Goal: Task Accomplishment & Management: Complete application form

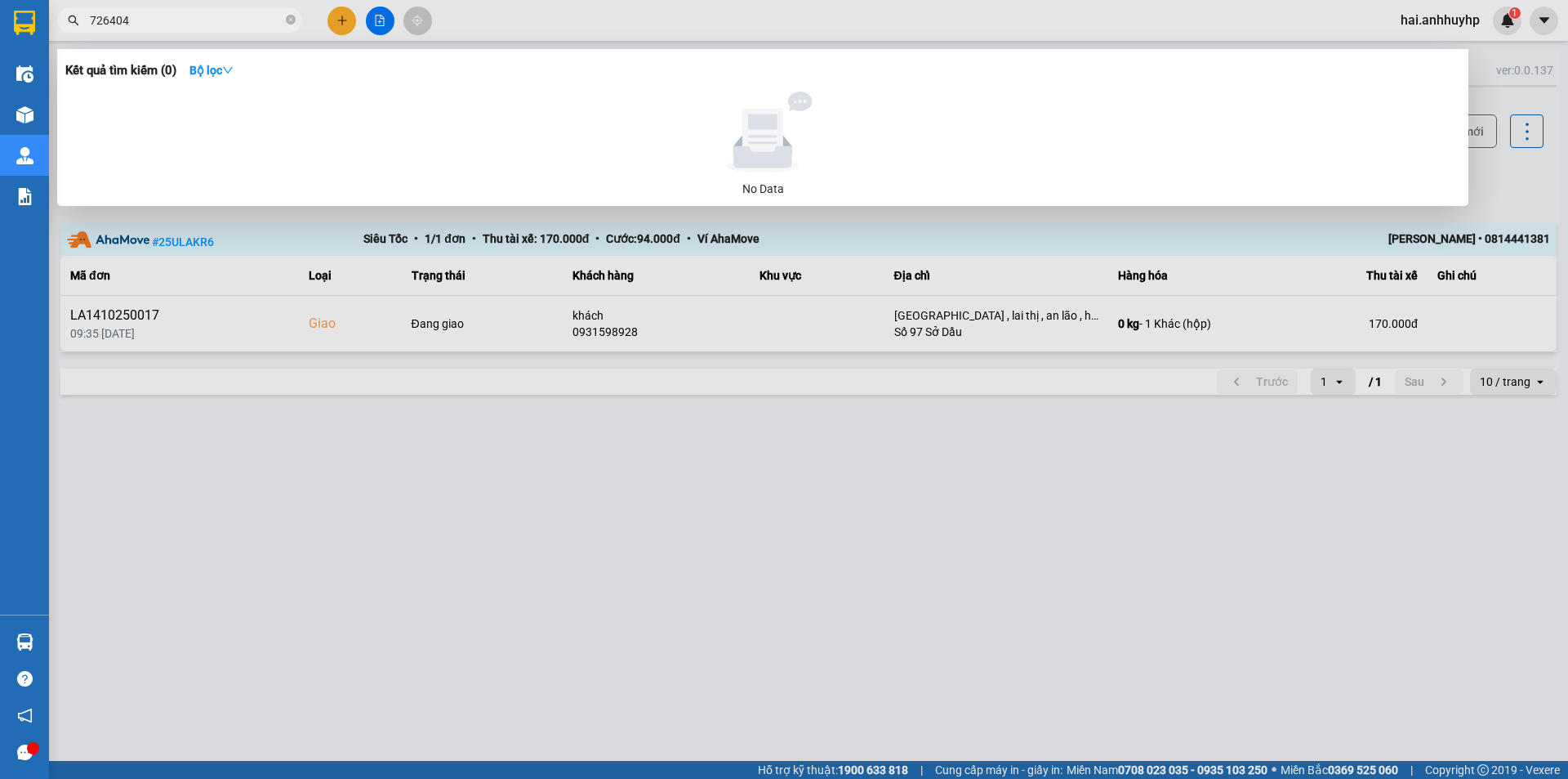
type input "726404"
click at [343, 25] on div at bounding box center [784, 390] width 1568 height 779
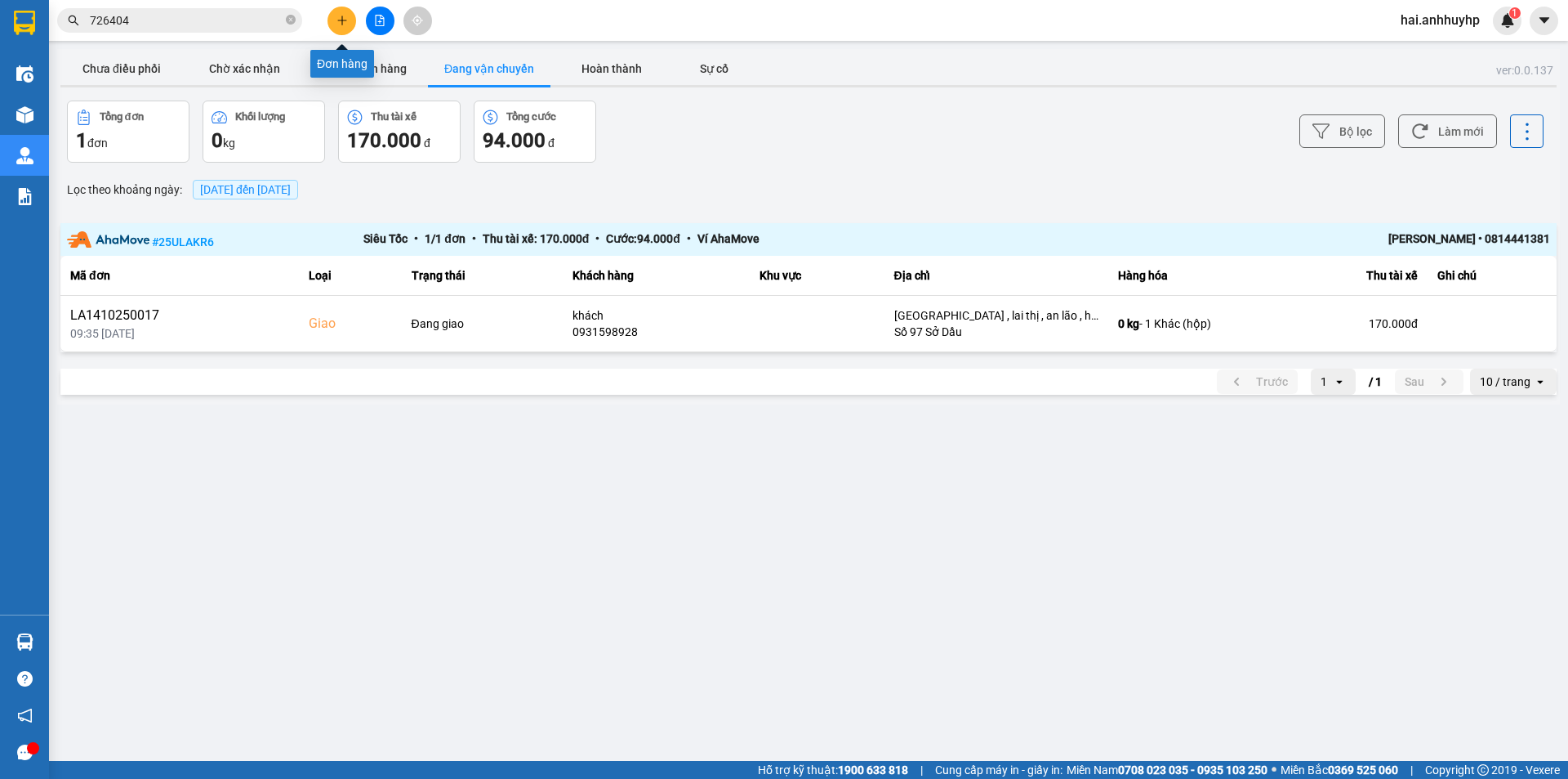
click at [343, 25] on icon "plus" at bounding box center [342, 21] width 11 height 11
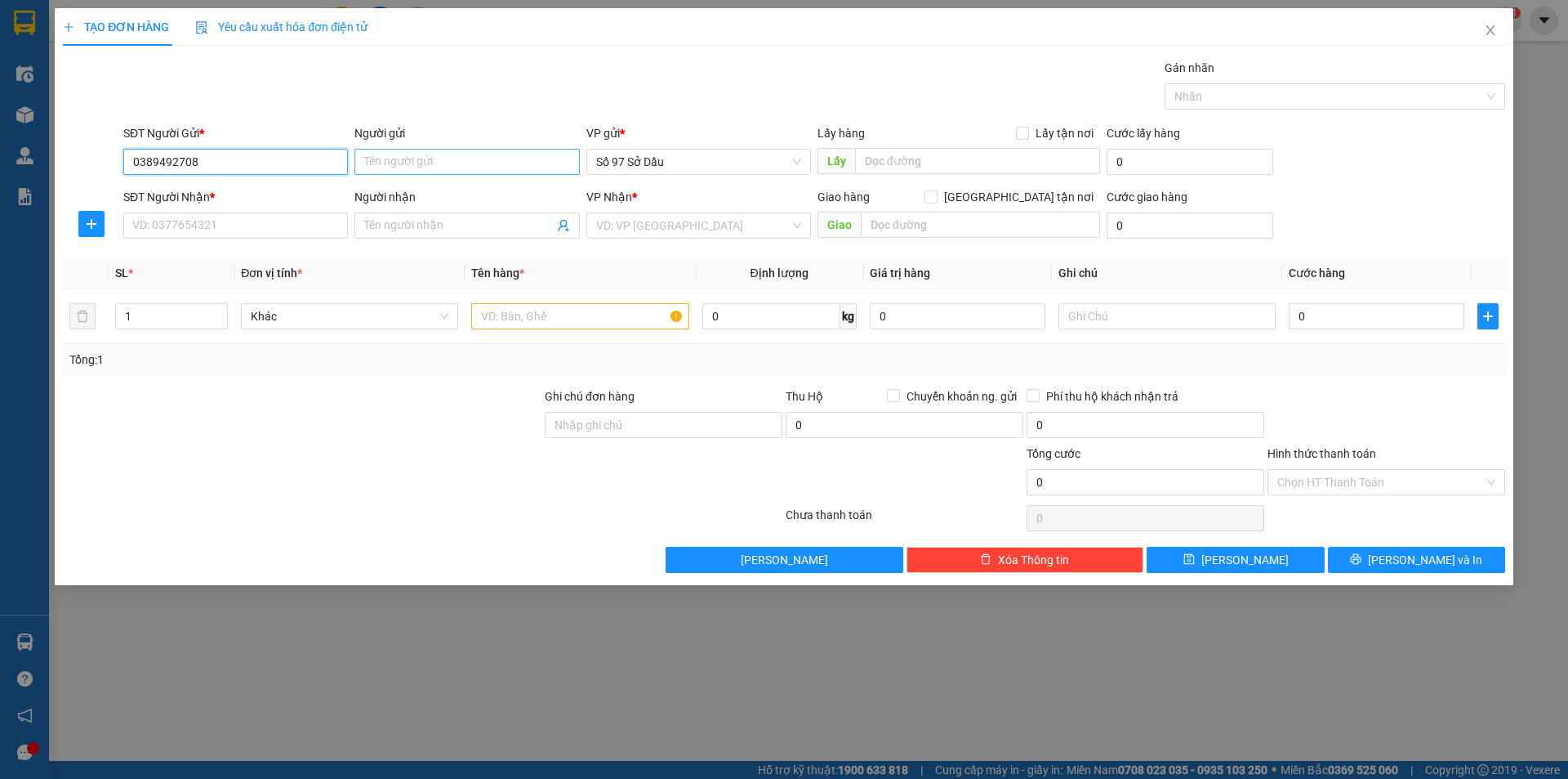
type input "0389492708"
click at [434, 167] on input "Người gửi" at bounding box center [467, 162] width 225 height 26
type input "t"
type input "thắng"
click at [266, 230] on input "SĐT Người Nhận *" at bounding box center [236, 226] width 225 height 26
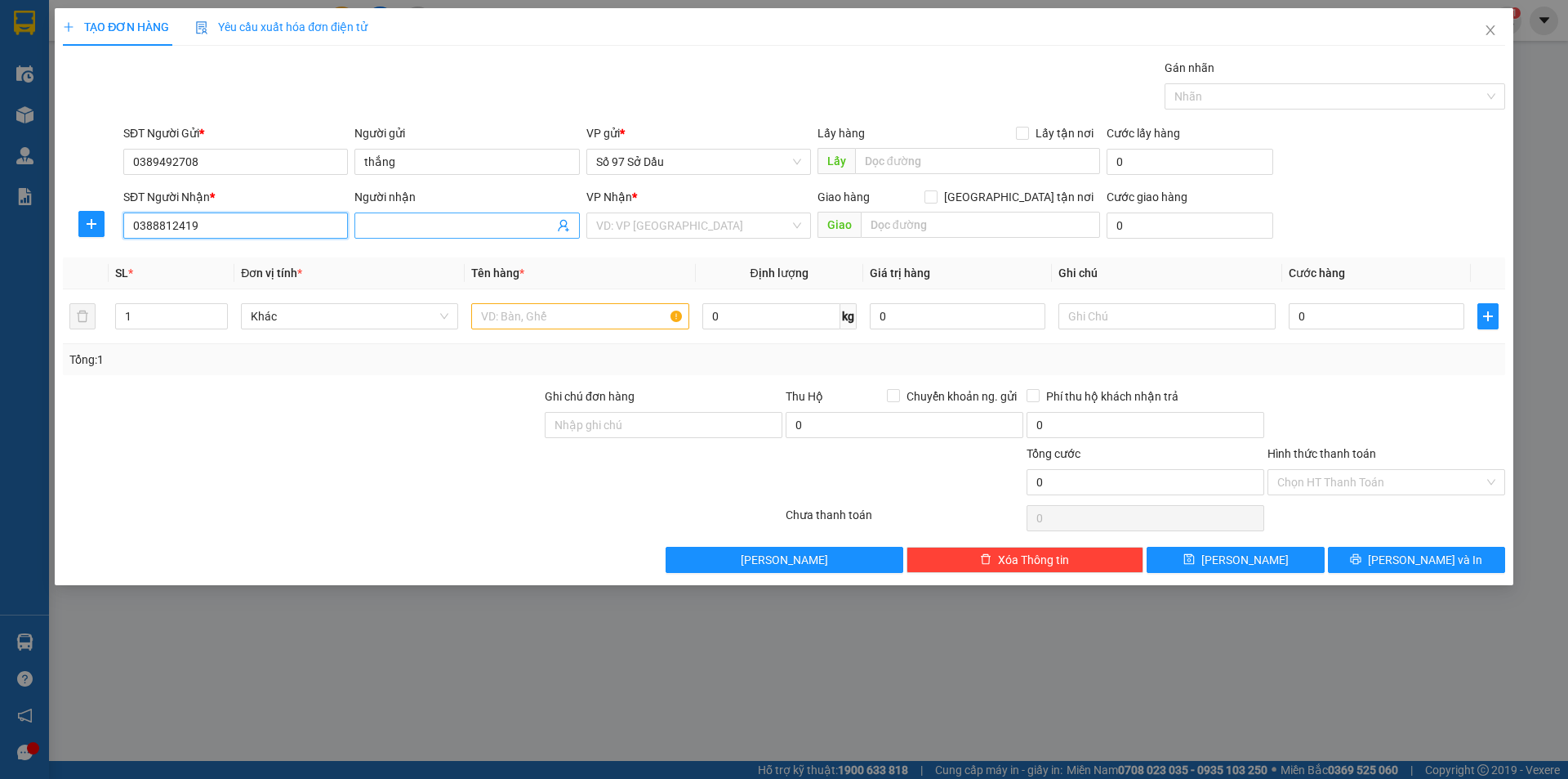
type input "0388812419"
click at [436, 222] on input "Người nhận" at bounding box center [458, 225] width 189 height 18
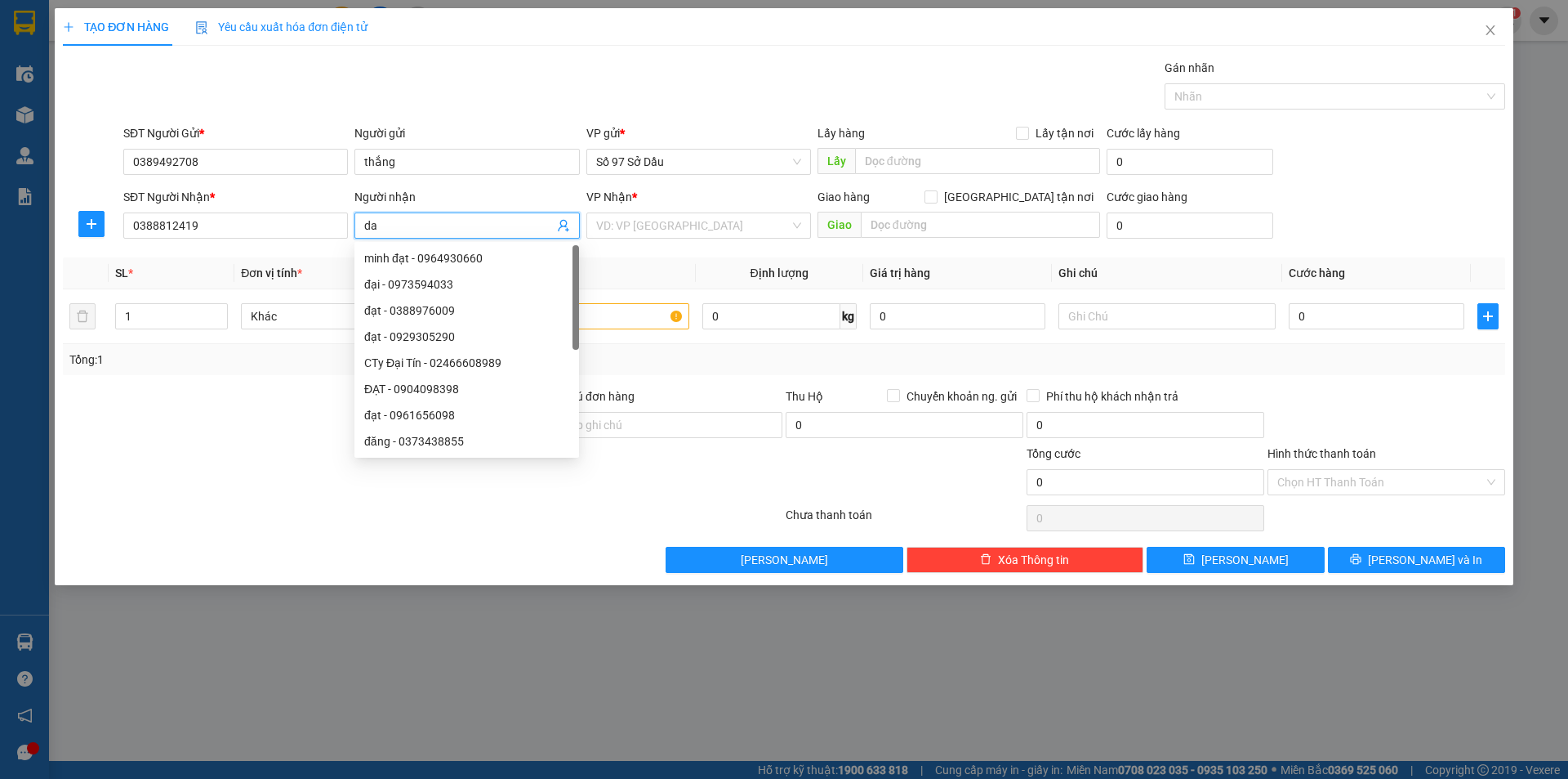
click at [688, 210] on div "VP Nhận *" at bounding box center [699, 200] width 225 height 25
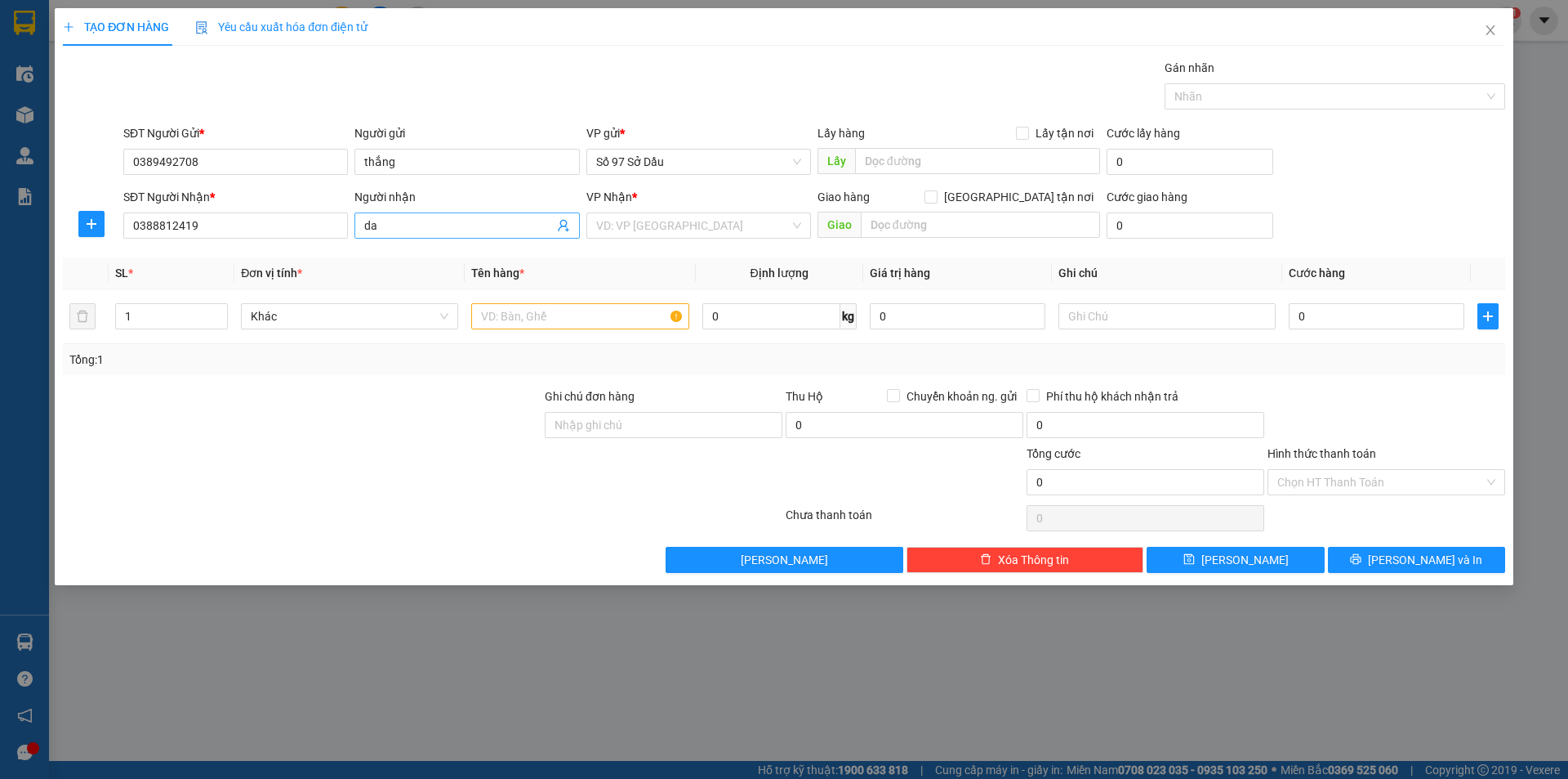
click at [449, 222] on input "da" at bounding box center [458, 225] width 189 height 18
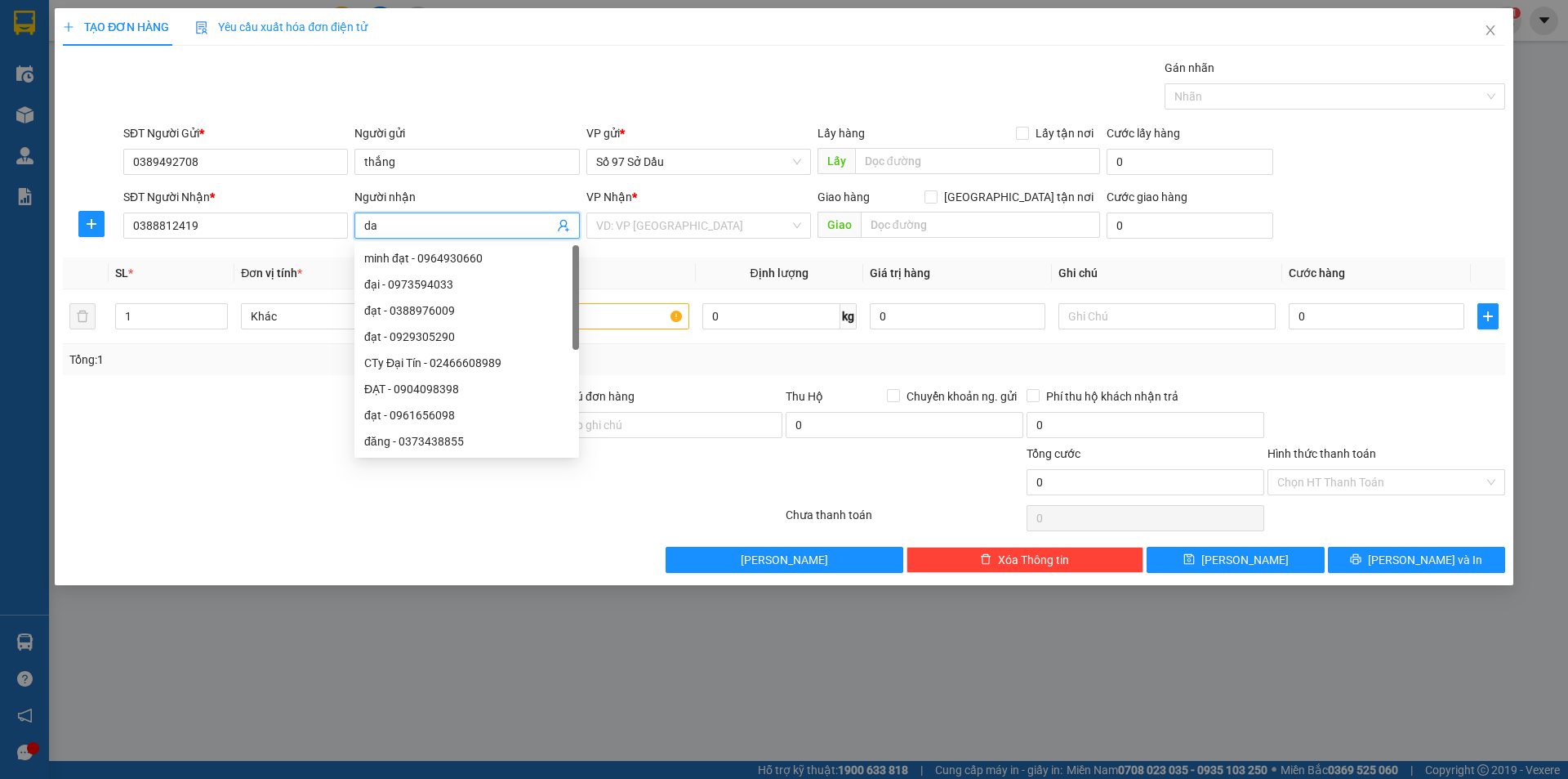
type input "d"
type input "vi"
click at [668, 270] on th "Tên hàng *" at bounding box center [580, 273] width 231 height 32
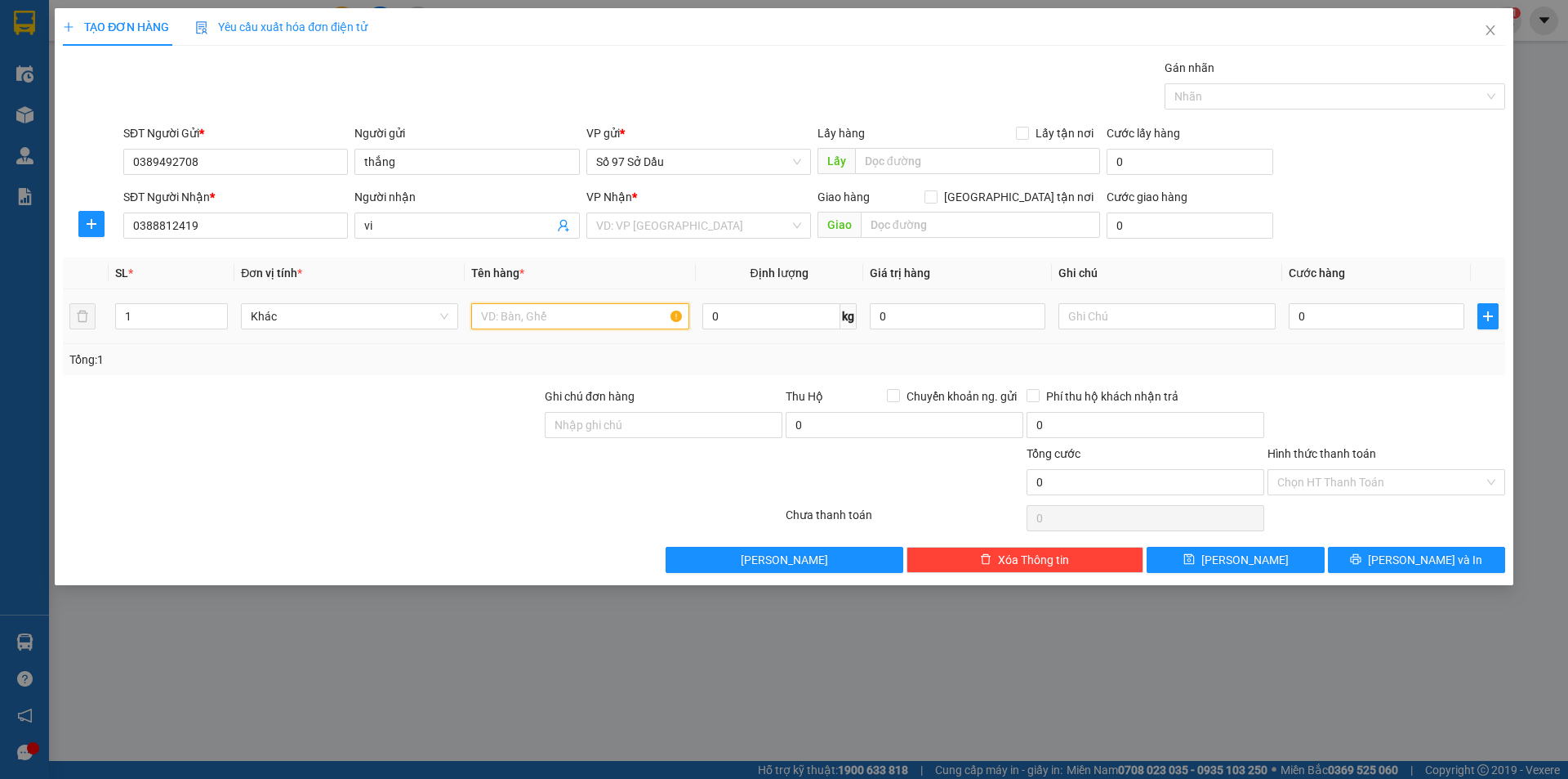
click at [611, 310] on input "text" at bounding box center [580, 317] width 217 height 26
type input "thùng xốp"
drag, startPoint x: 704, startPoint y: 230, endPoint x: 698, endPoint y: 245, distance: 16.2
click at [704, 231] on input "search" at bounding box center [693, 226] width 194 height 25
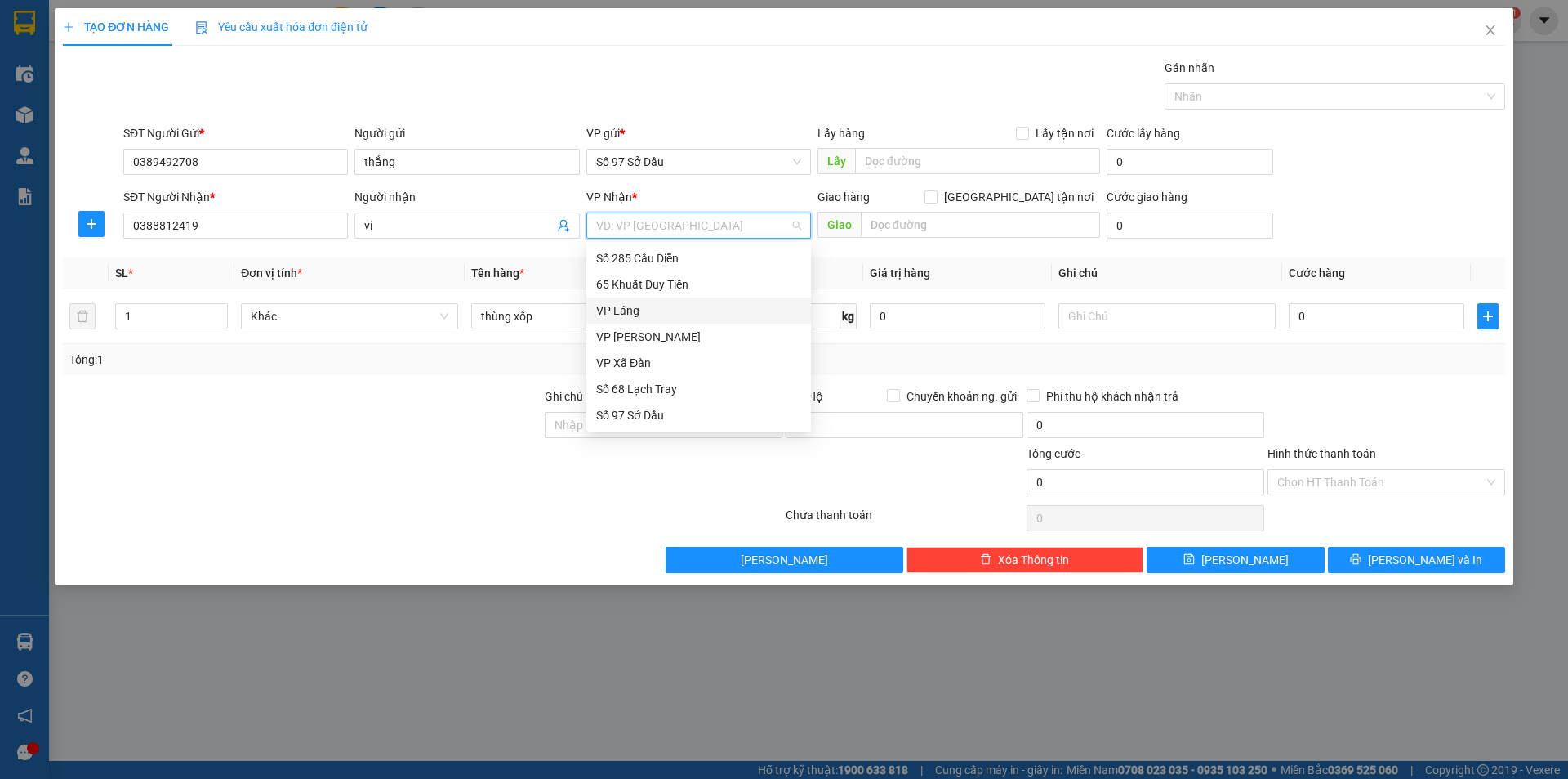
click at [624, 315] on div "VP Láng" at bounding box center [698, 310] width 205 height 18
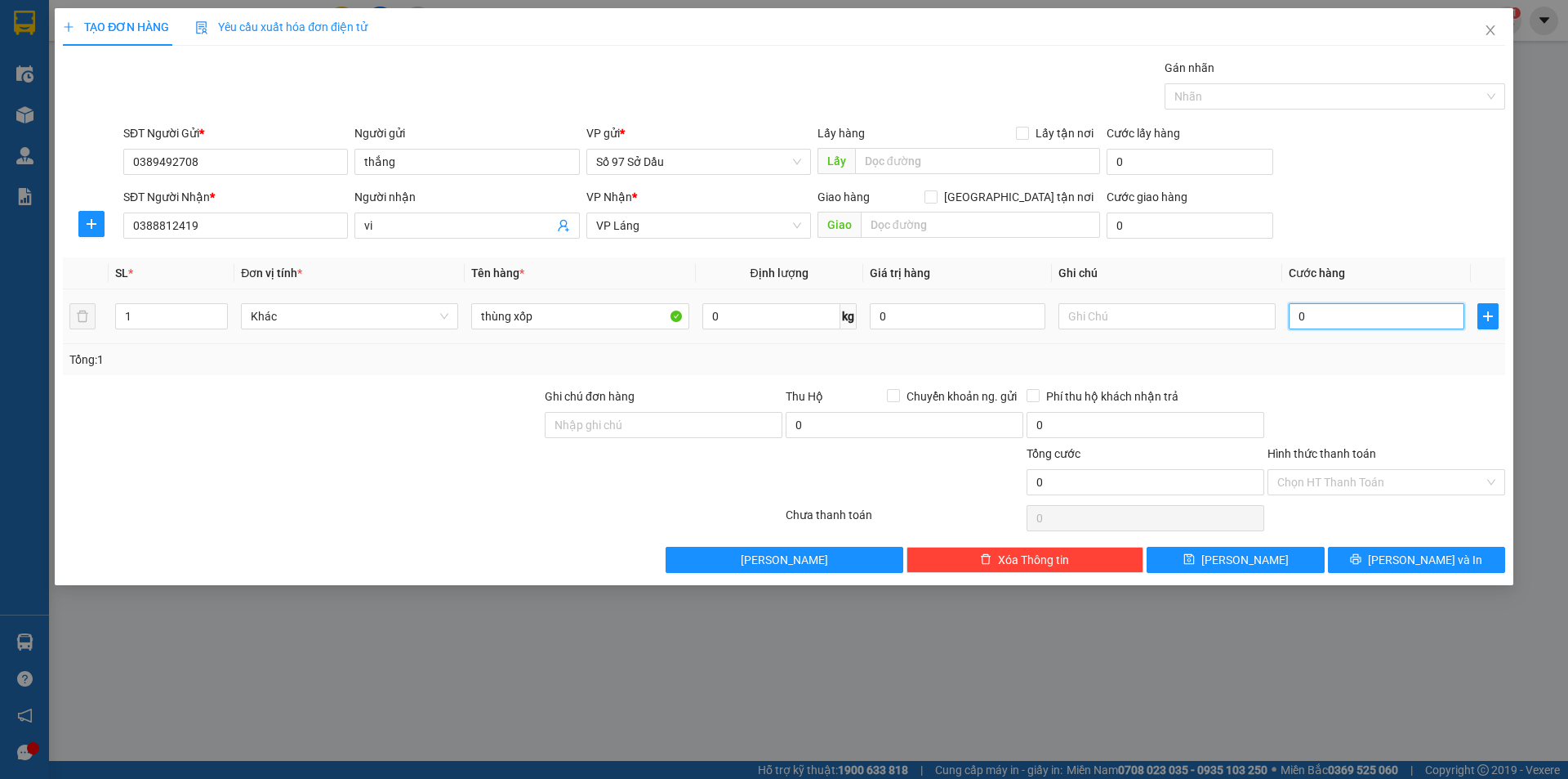
click at [1365, 315] on input "0" at bounding box center [1377, 317] width 176 height 26
type input "5"
type input "50"
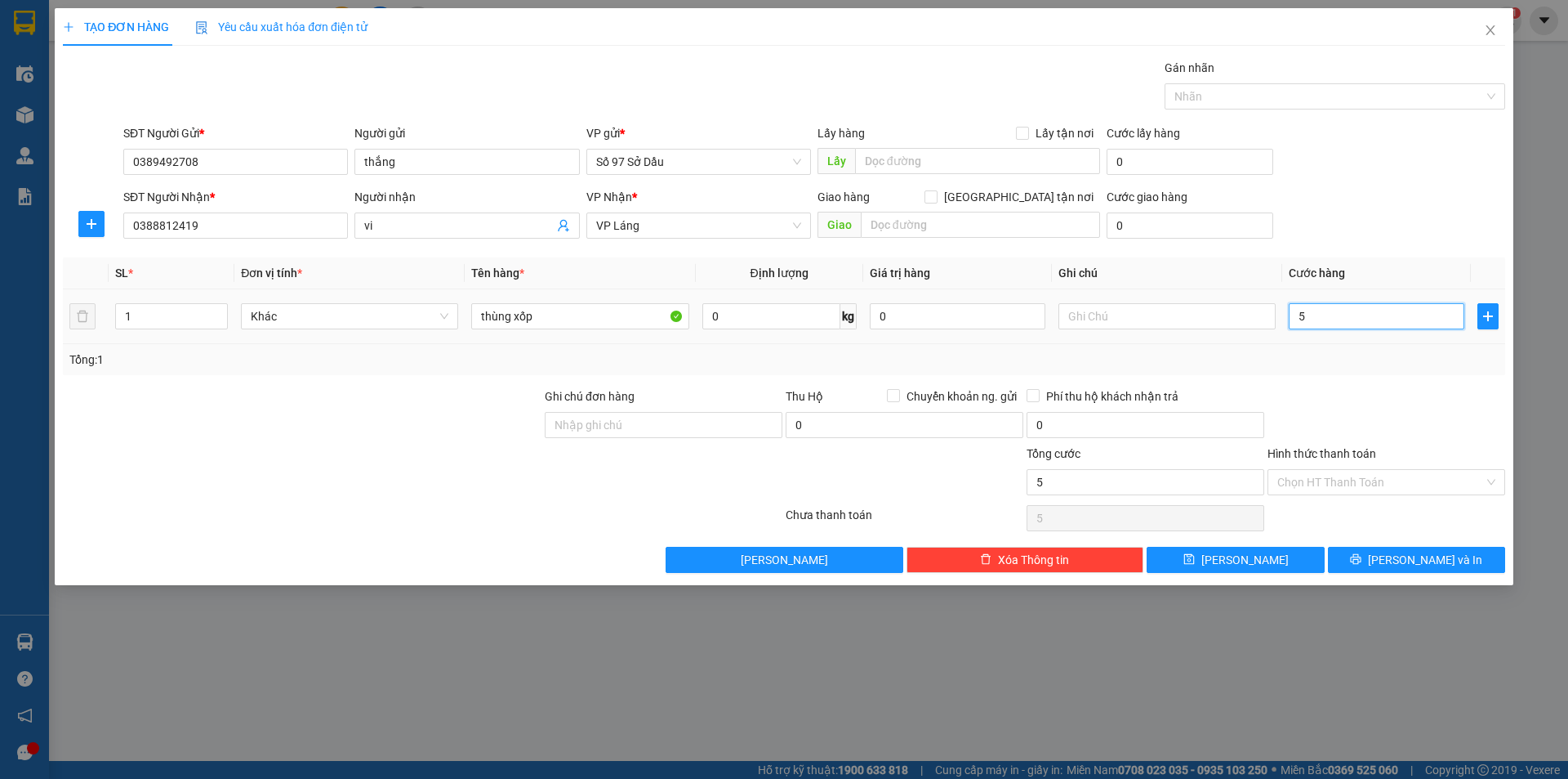
type input "50"
type input "500"
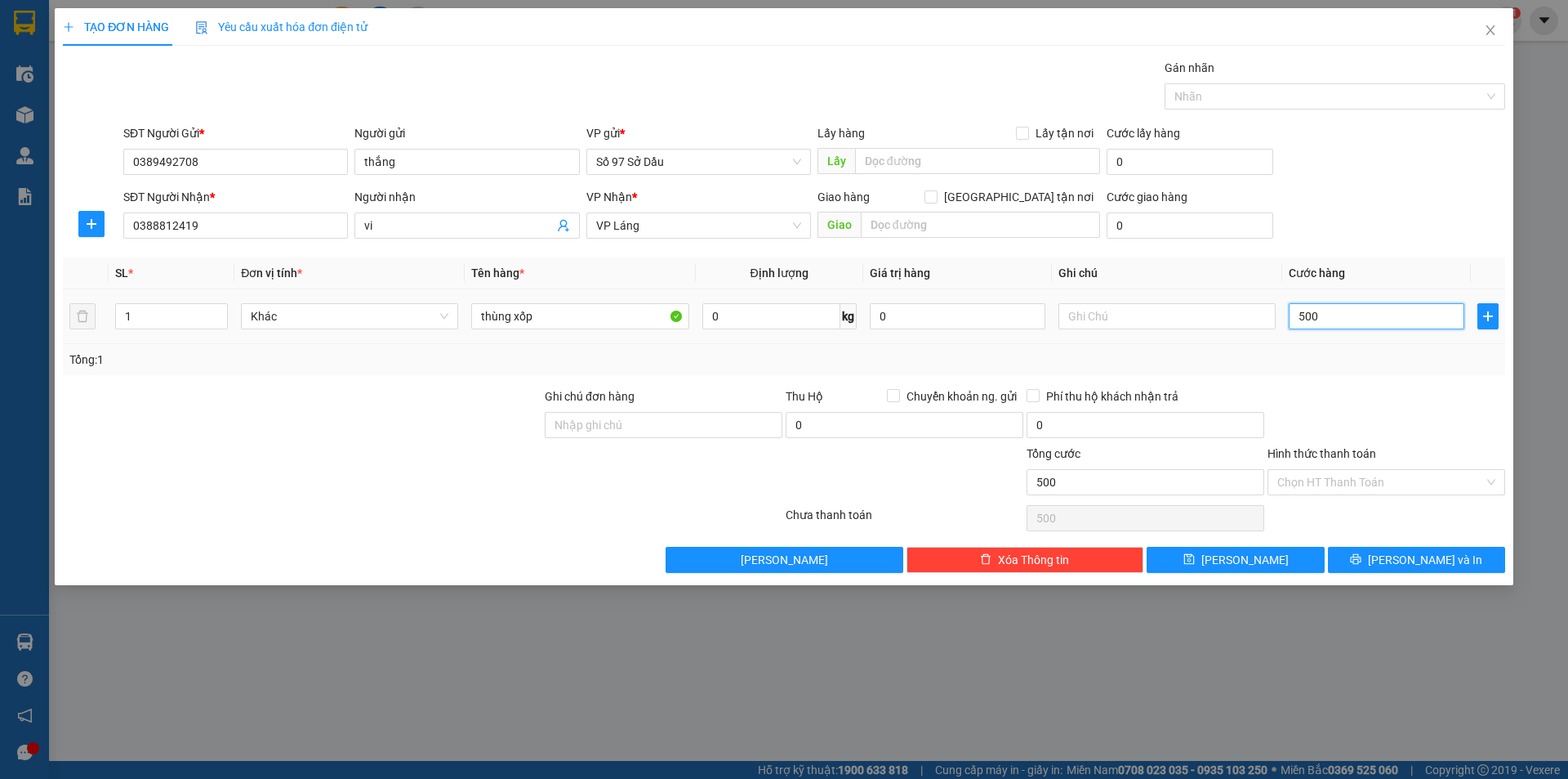
type input "5.000"
type input "50.000"
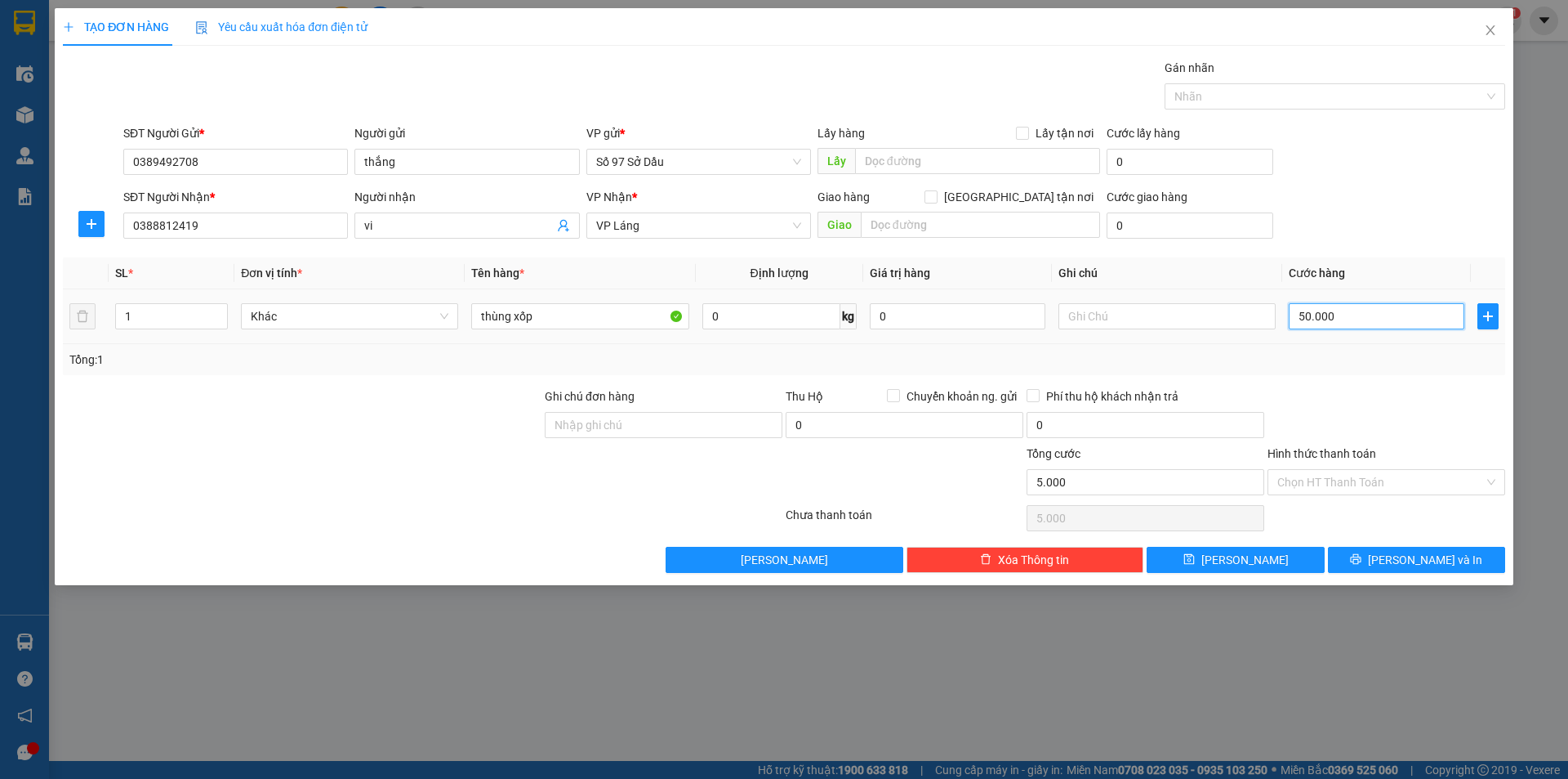
type input "50.000"
click at [1386, 472] on input "Hình thức thanh toán" at bounding box center [1381, 482] width 207 height 25
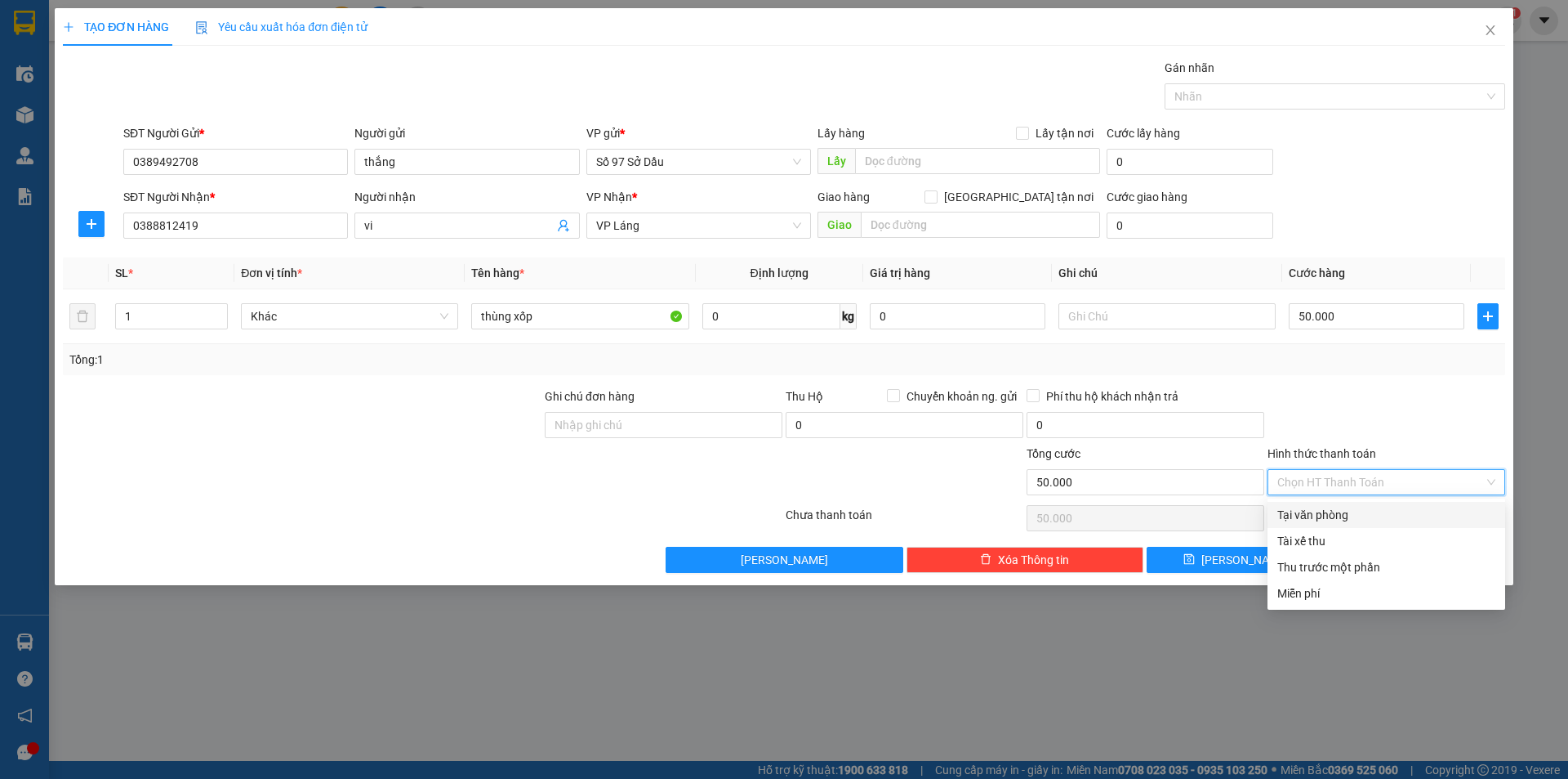
click at [1353, 511] on div "Tại văn phòng" at bounding box center [1387, 514] width 218 height 18
type input "0"
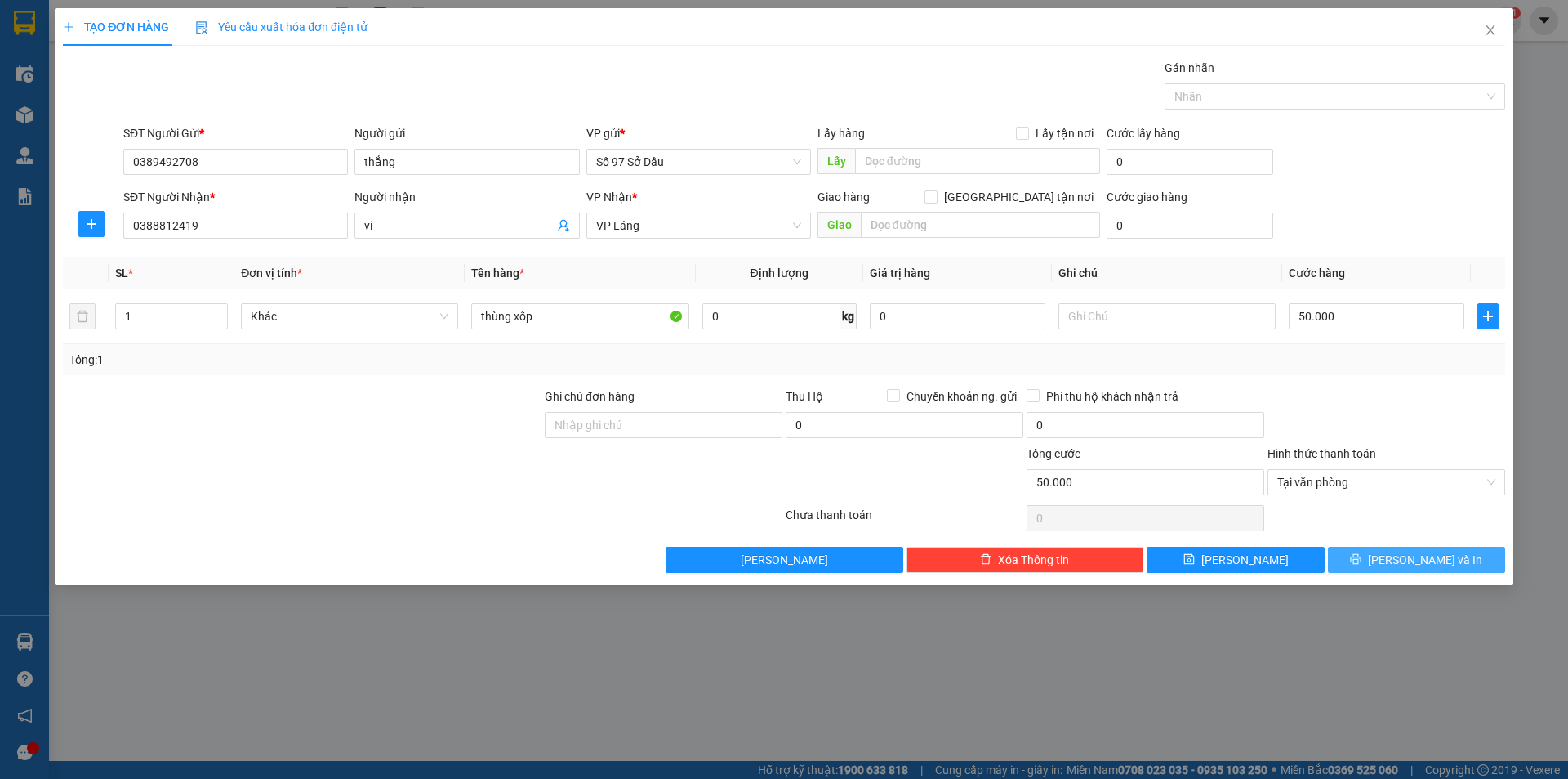
click at [1428, 563] on span "[PERSON_NAME] và In" at bounding box center [1425, 560] width 114 height 18
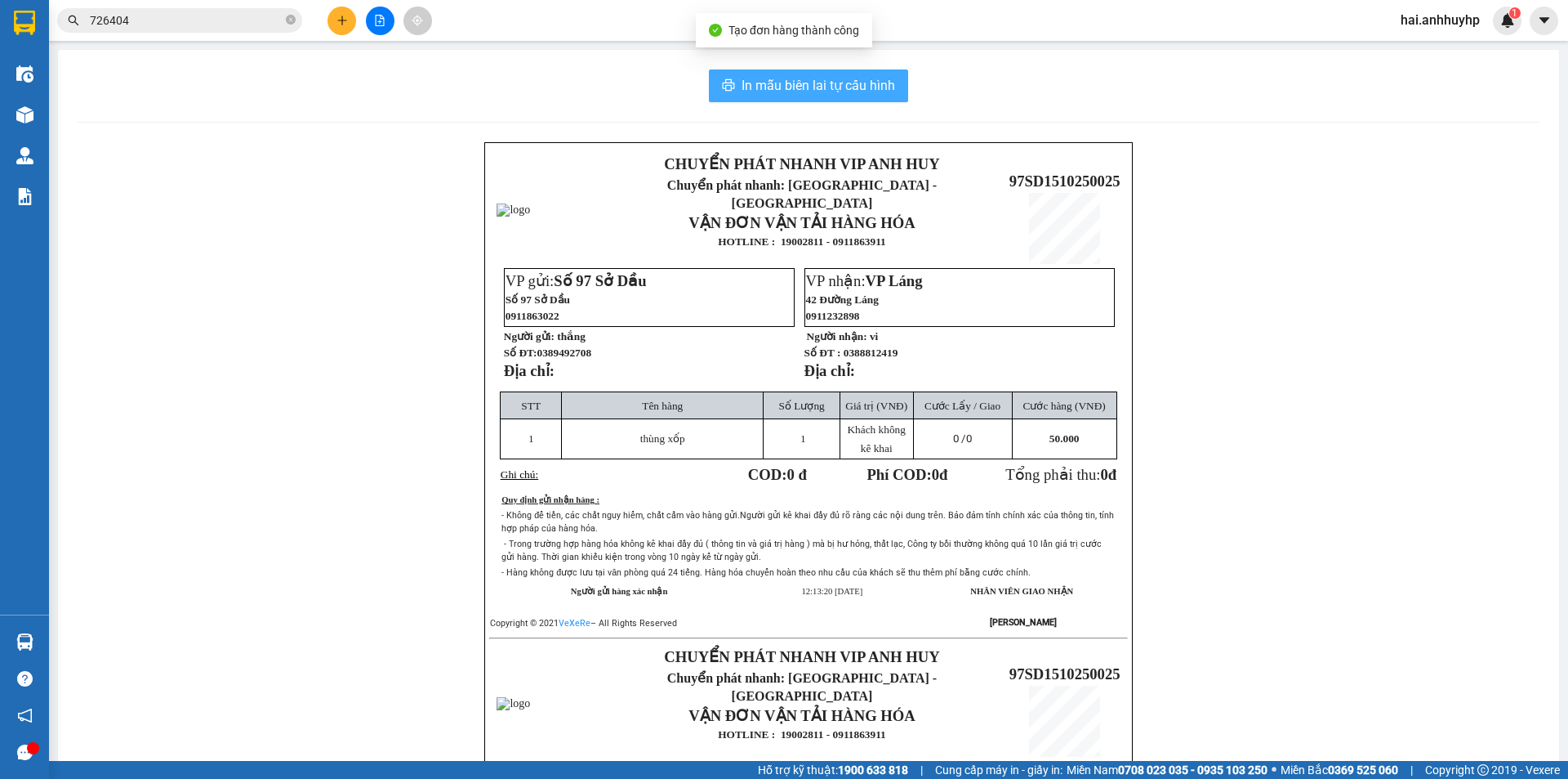
click at [835, 81] on span "In mẫu biên lai tự cấu hình" at bounding box center [818, 86] width 153 height 21
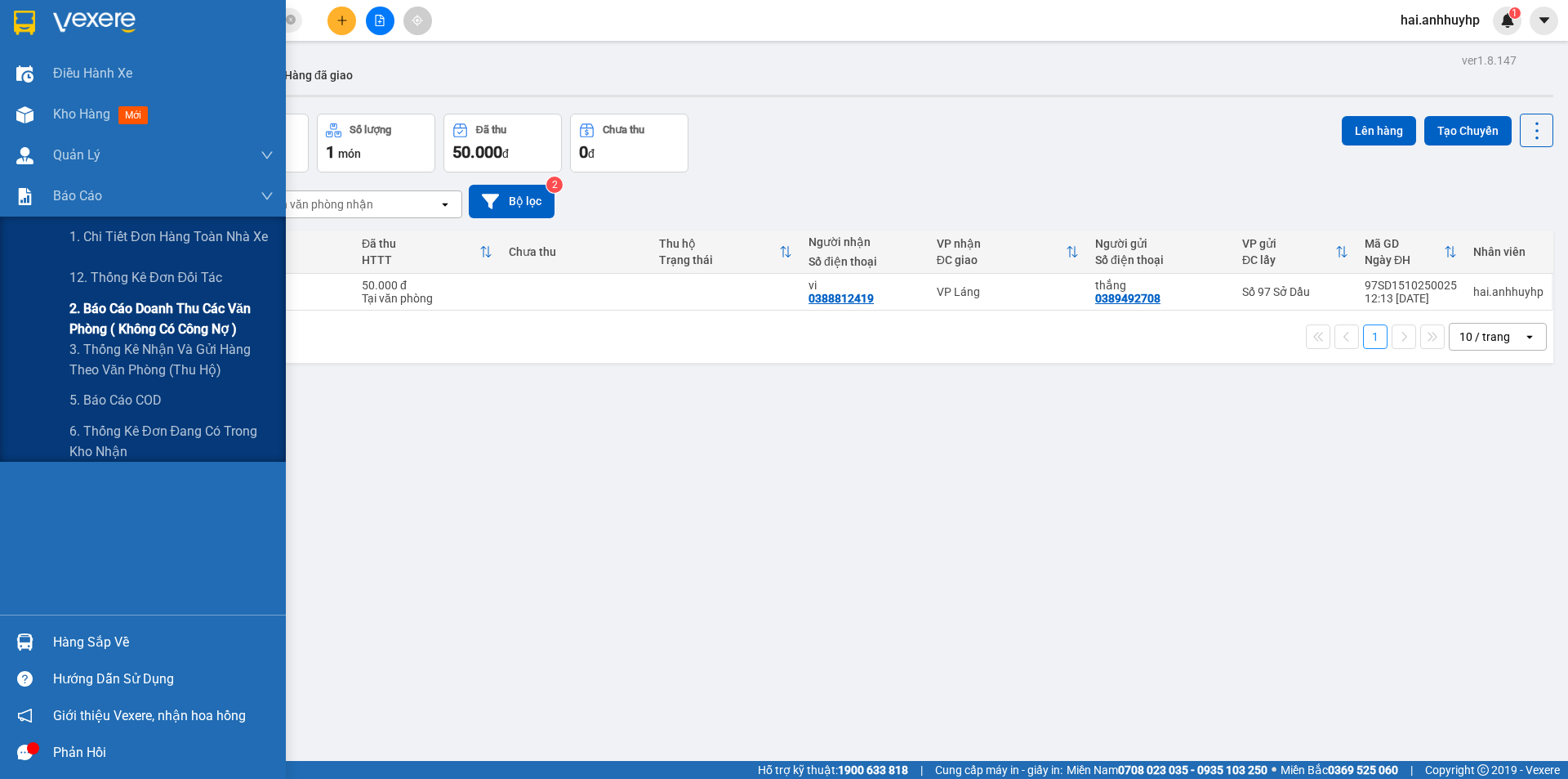
click at [160, 316] on span "2. Báo cáo doanh thu các văn phòng ( không có công nợ )" at bounding box center [171, 318] width 204 height 41
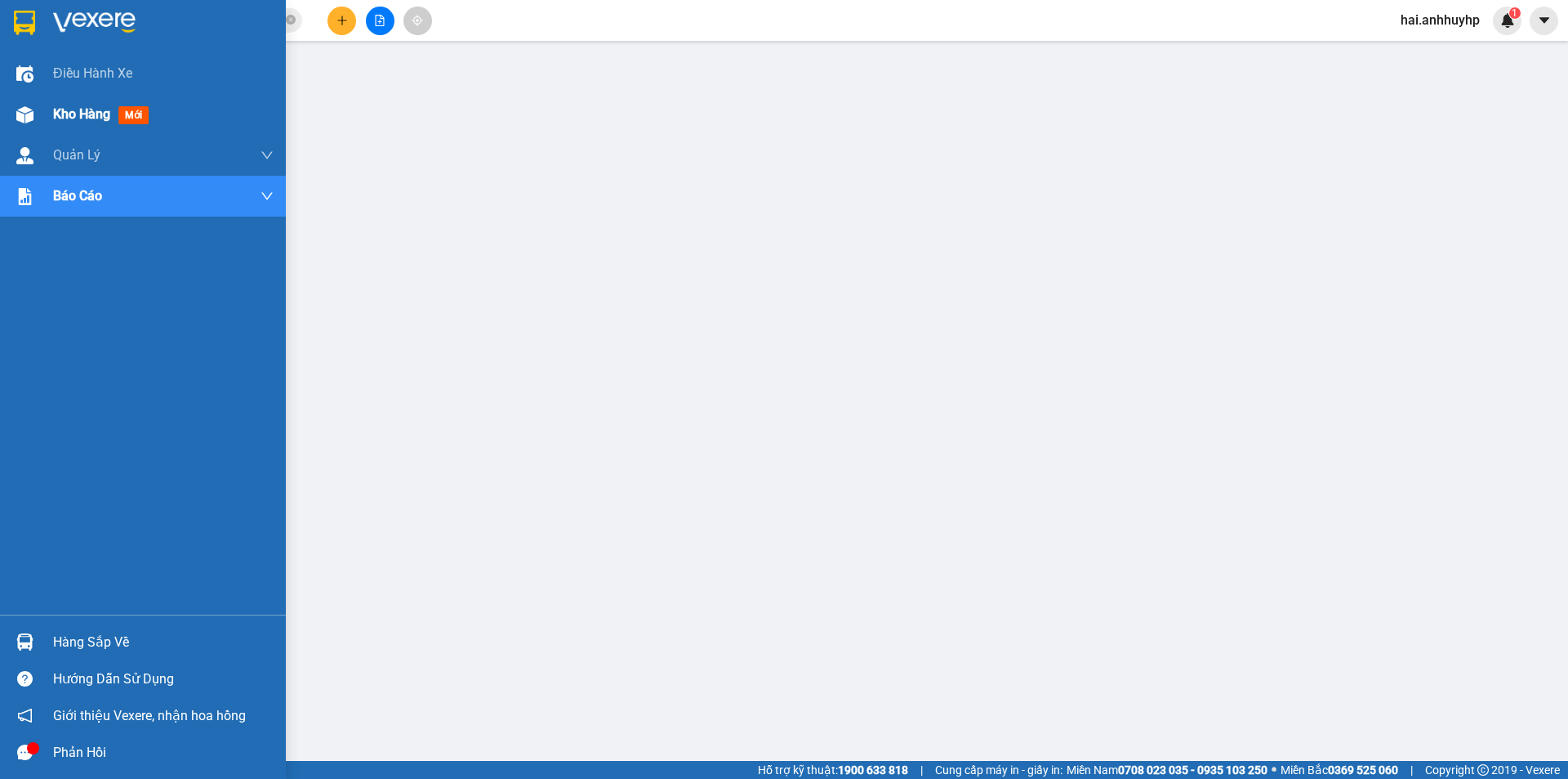
click at [76, 115] on span "Kho hàng" at bounding box center [81, 113] width 57 height 15
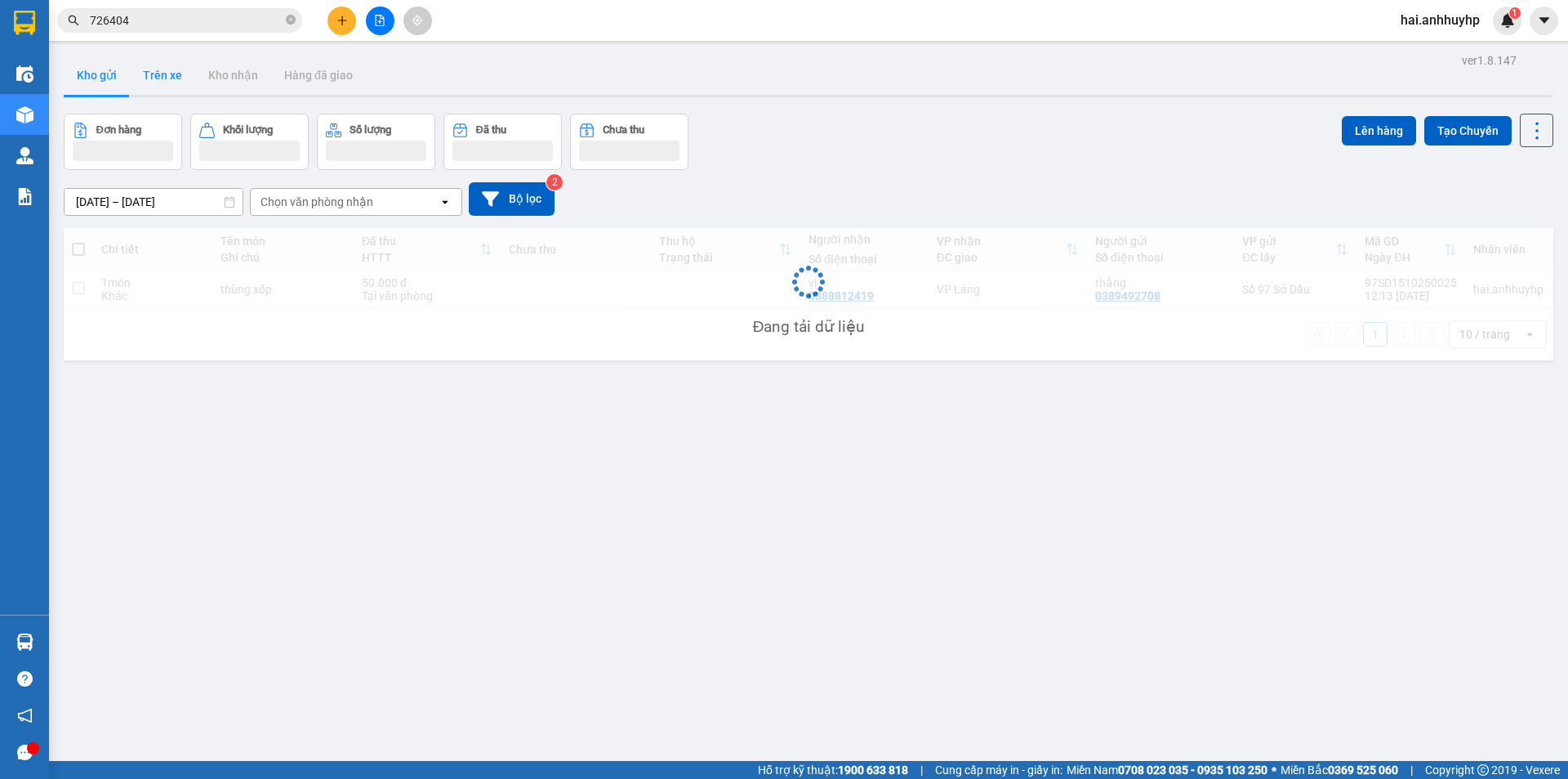
click at [162, 83] on button "Trên xe" at bounding box center [162, 75] width 65 height 39
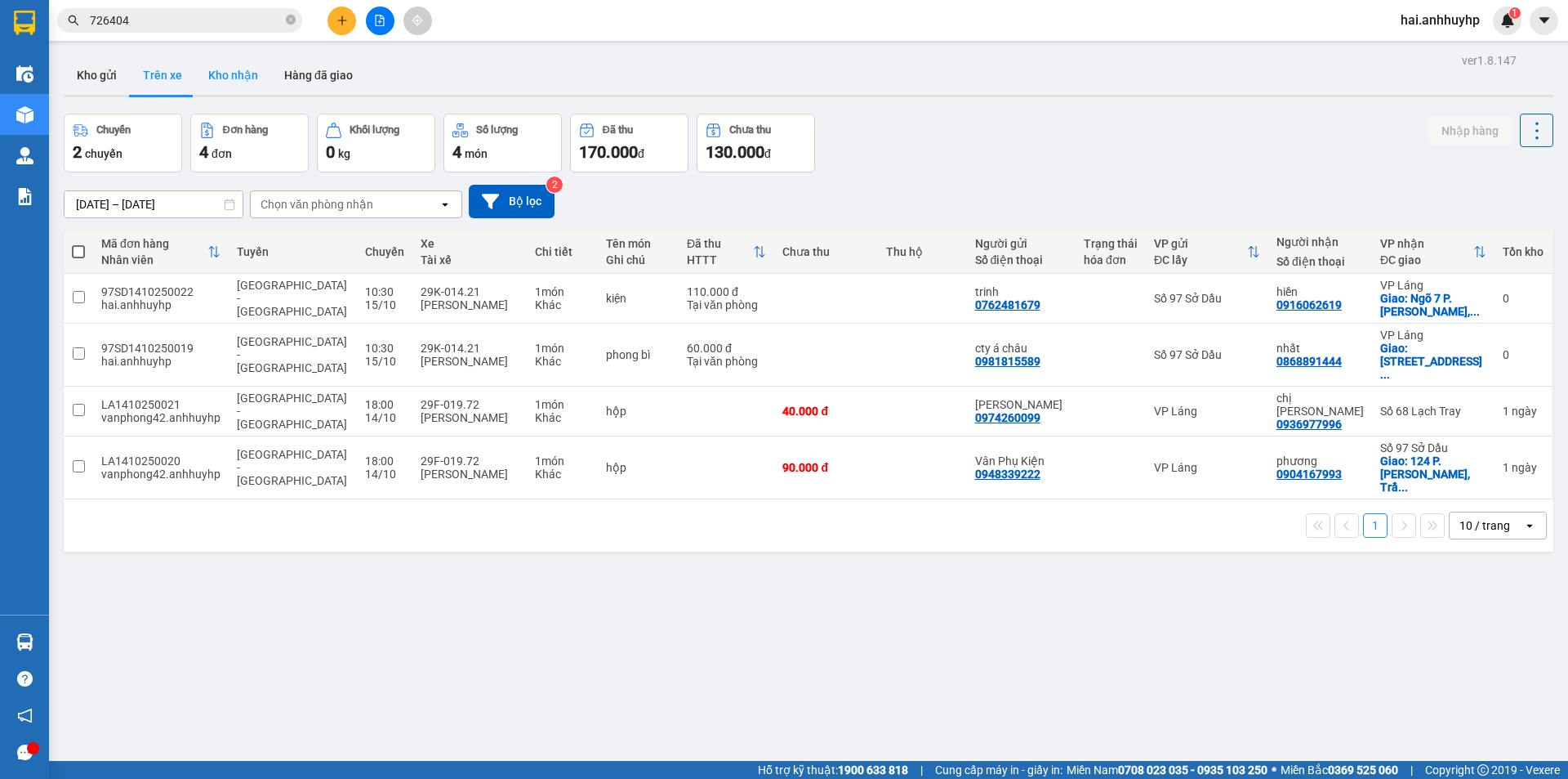
click at [215, 67] on button "Kho nhận" at bounding box center [233, 75] width 76 height 39
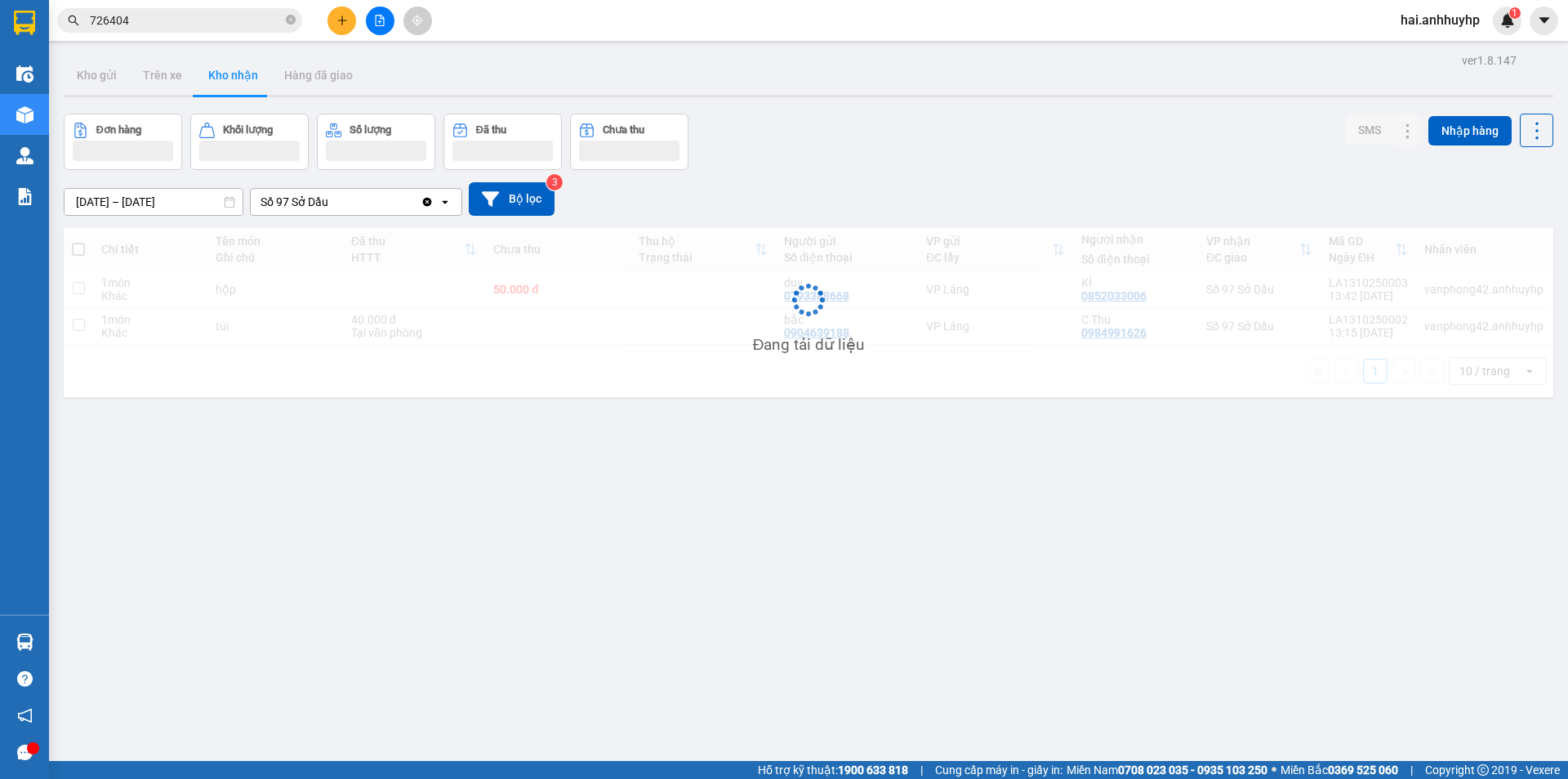
click at [423, 201] on icon "Clear value" at bounding box center [427, 202] width 13 height 13
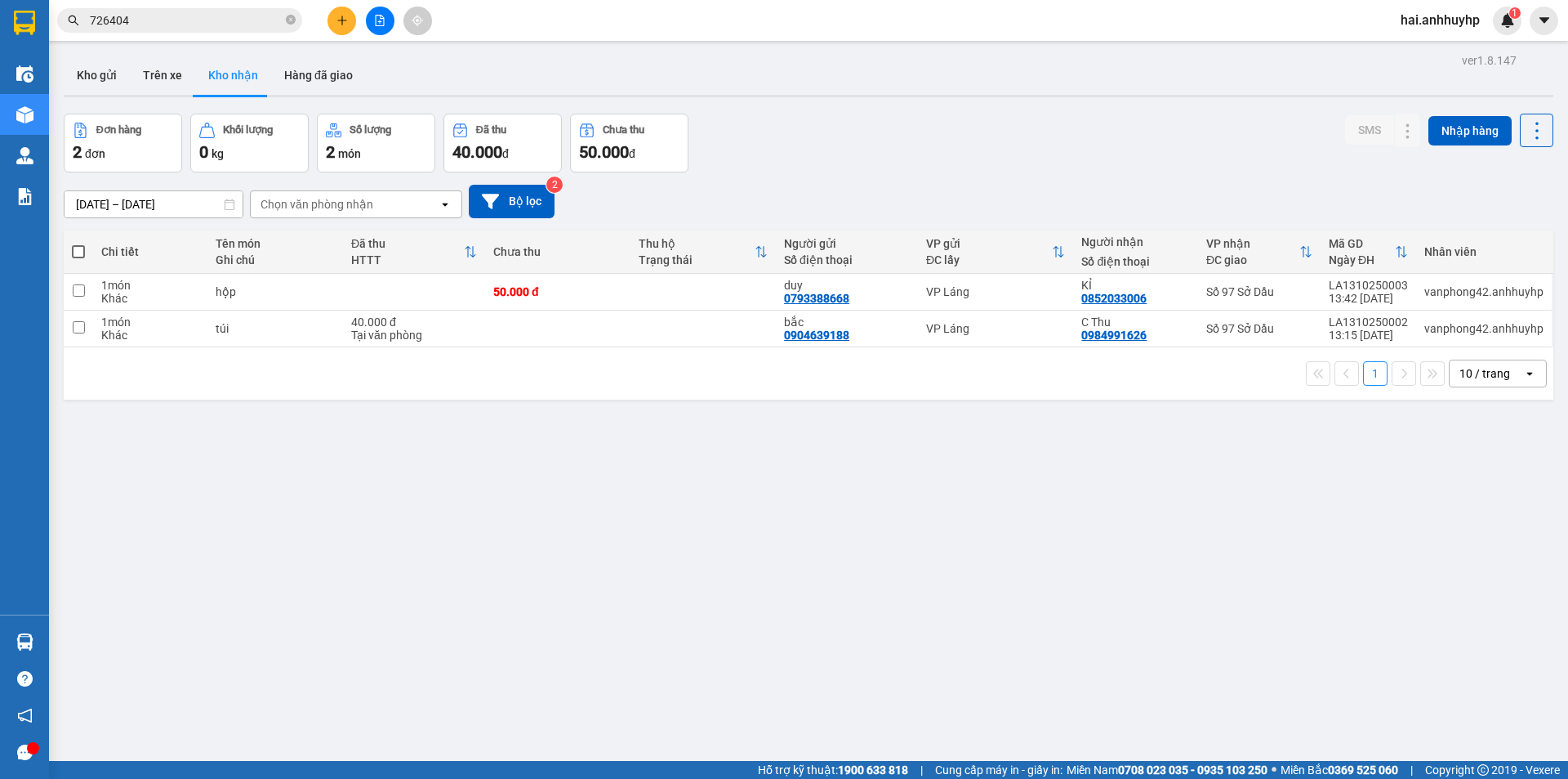
click at [370, 201] on div "Chọn văn phòng nhận" at bounding box center [317, 203] width 112 height 16
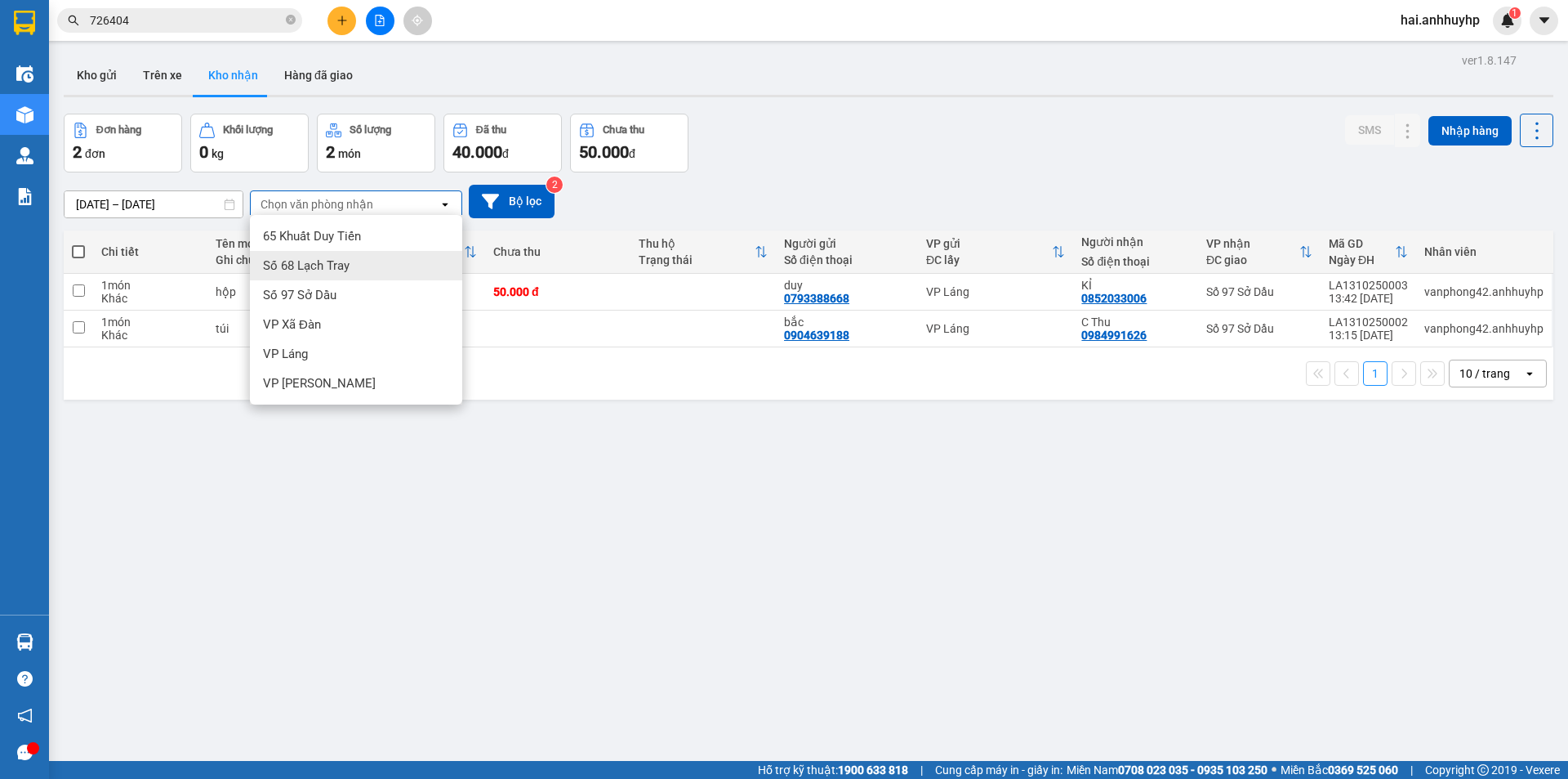
click at [262, 263] on div "Số 68 Lạch Tray" at bounding box center [355, 265] width 213 height 29
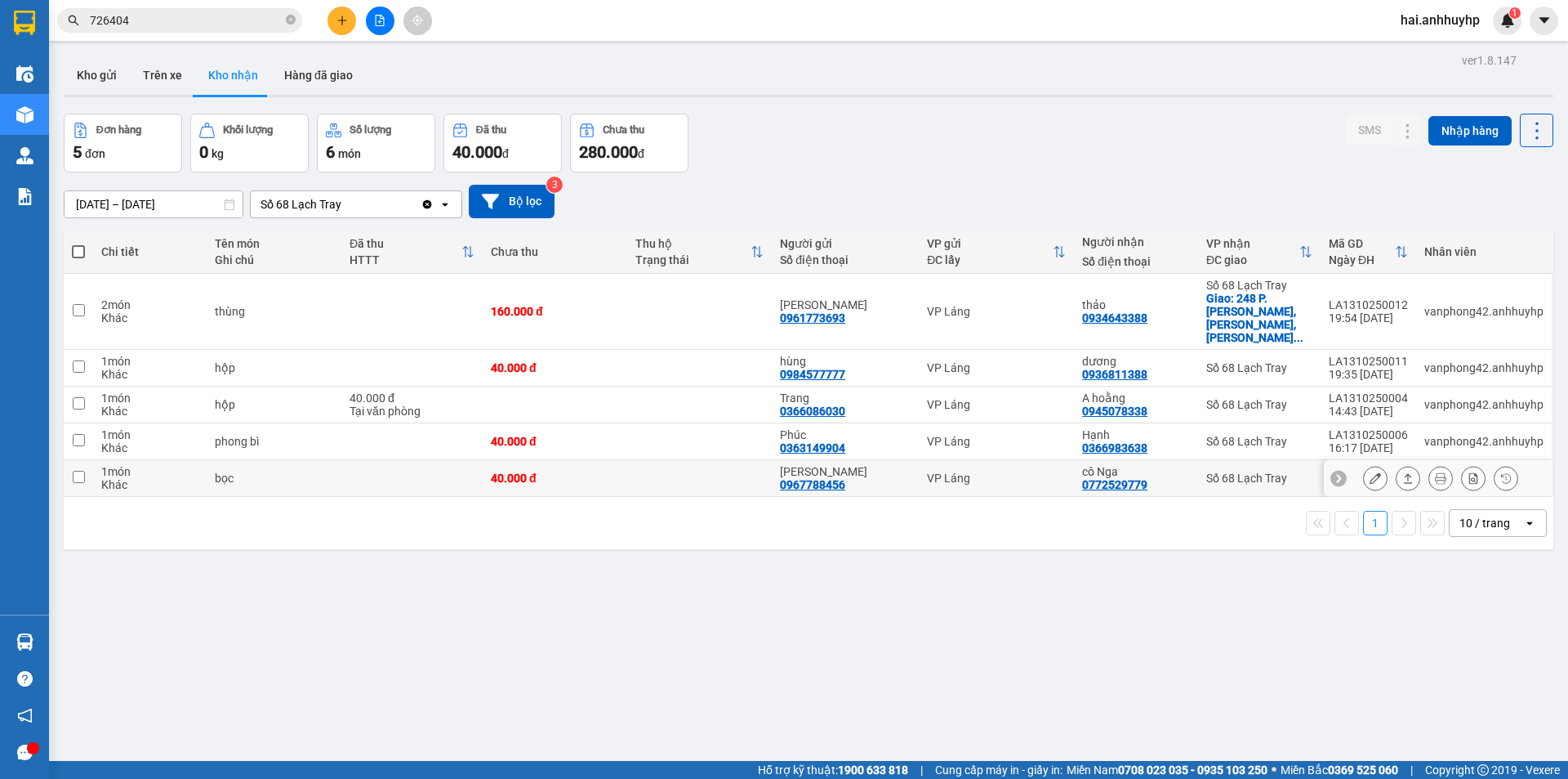
click at [81, 471] on input "checkbox" at bounding box center [78, 476] width 12 height 12
checkbox input "true"
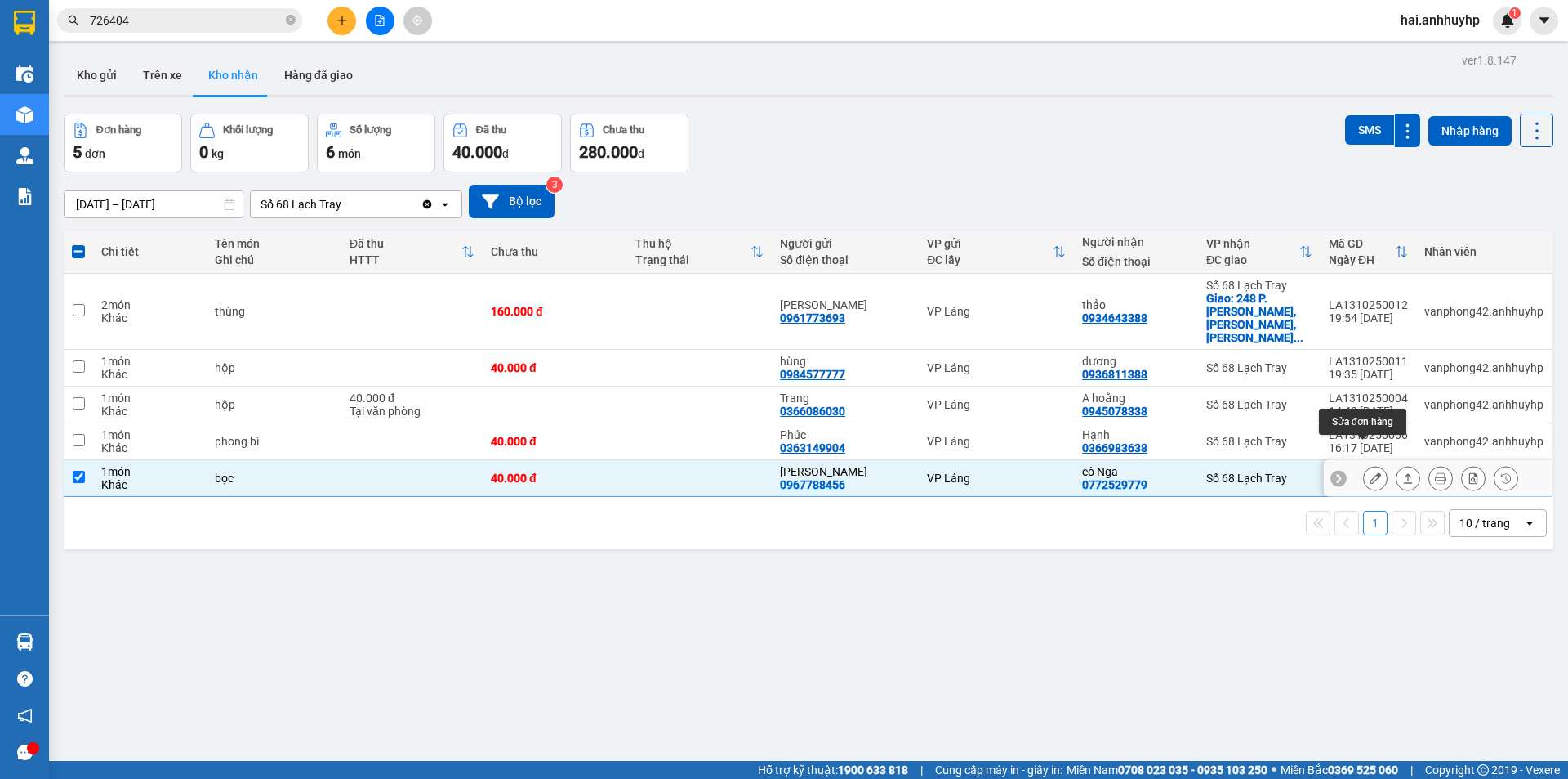
click at [1370, 473] on icon at bounding box center [1375, 478] width 11 height 11
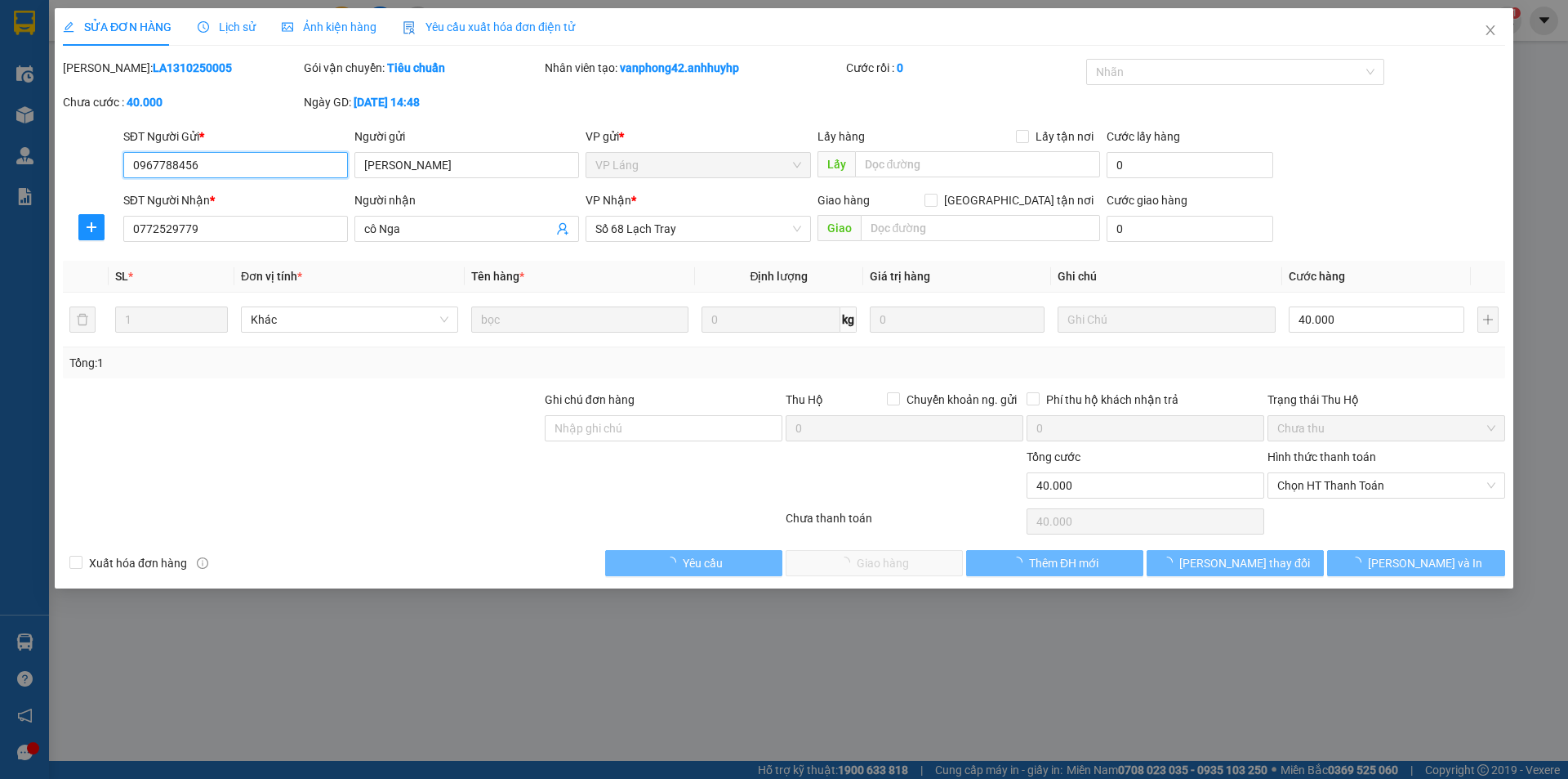
type input "0967788456"
type input "[PERSON_NAME]"
type input "0772529779"
type input "cô Nga"
type input "0"
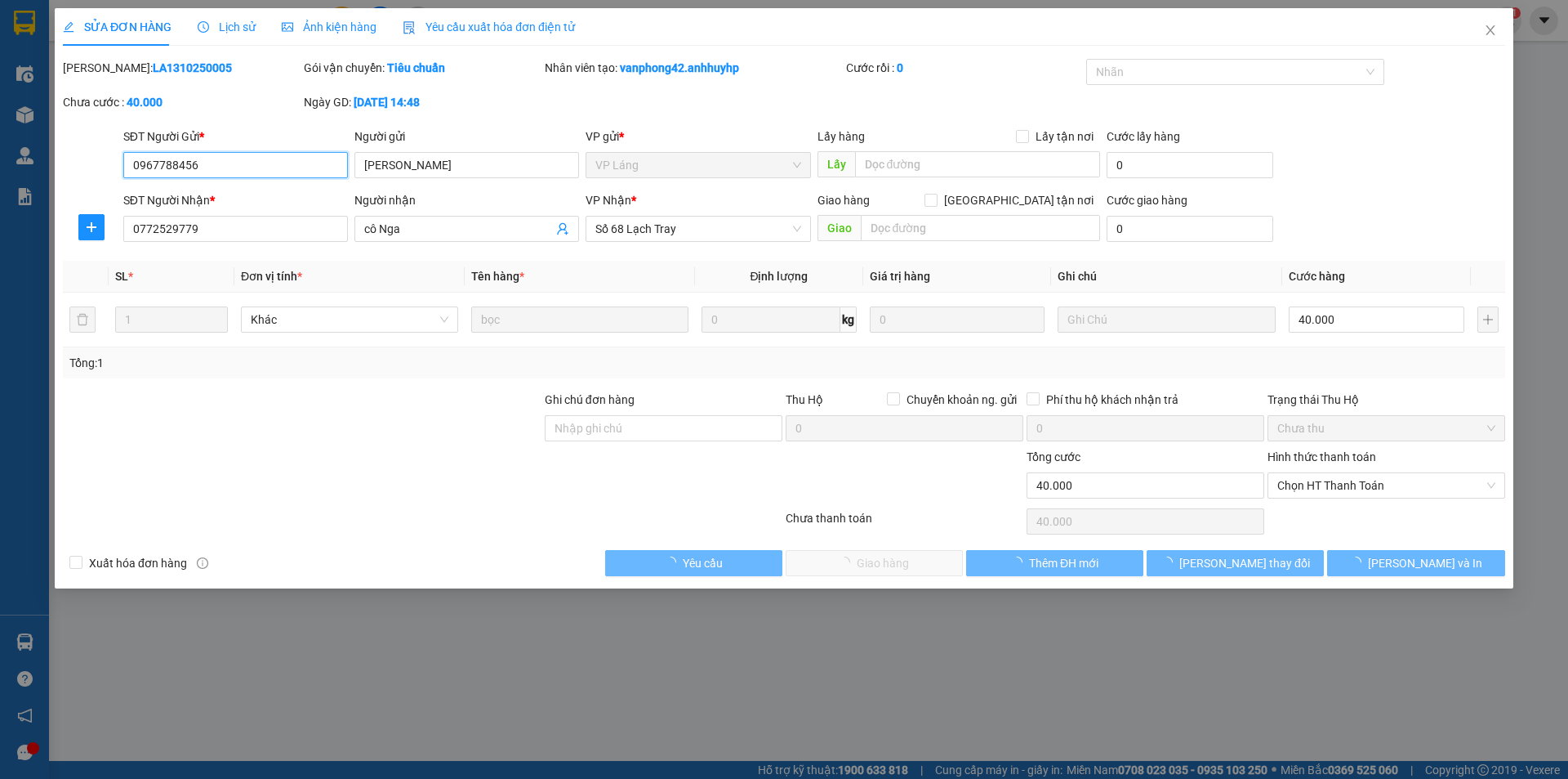
type input "40.000"
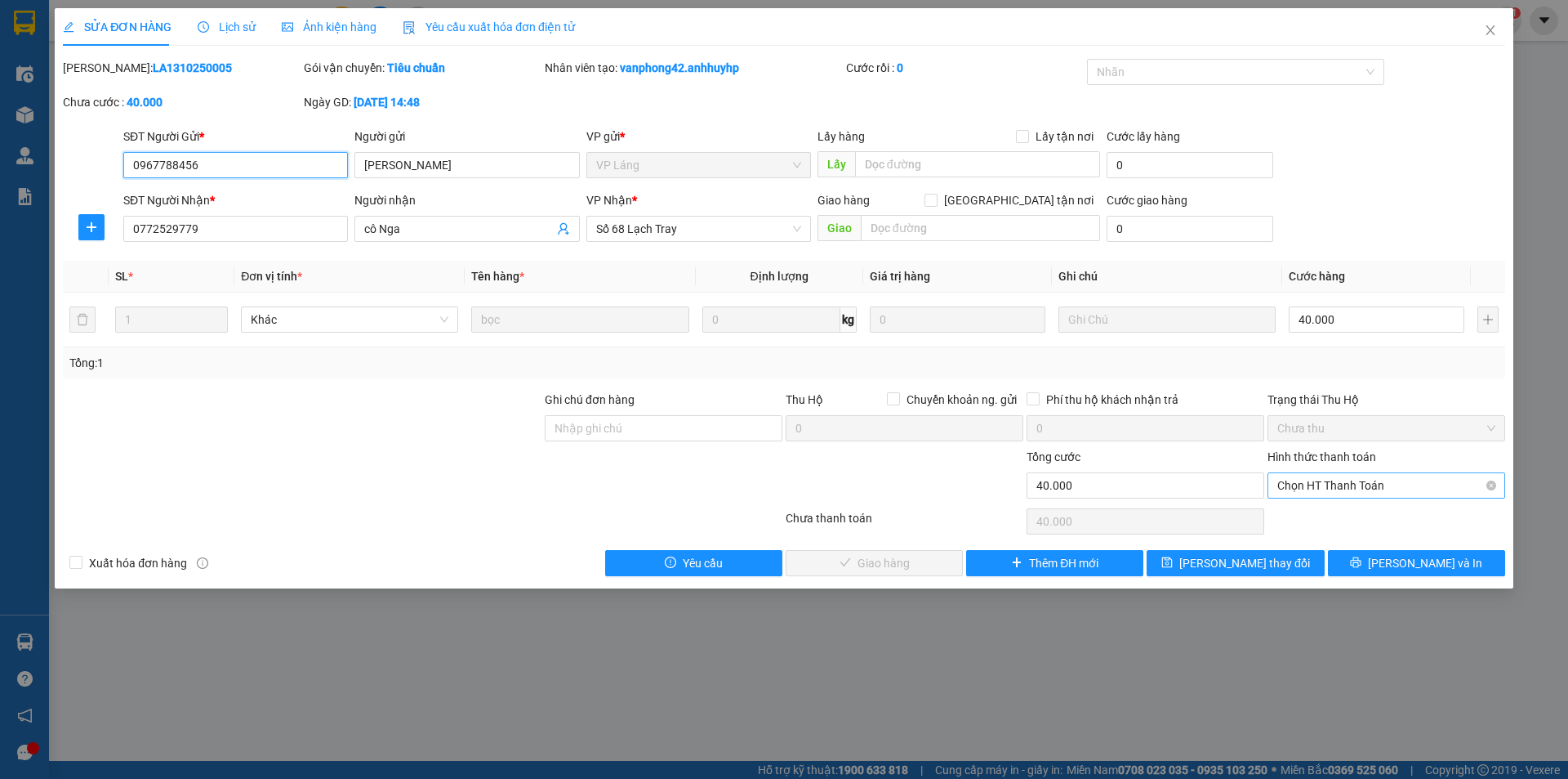
click at [1365, 483] on span "Chọn HT Thanh Toán" at bounding box center [1387, 485] width 218 height 25
click at [1327, 521] on div "Tại văn phòng" at bounding box center [1387, 517] width 218 height 18
type input "0"
click at [816, 560] on button "[PERSON_NAME] và Giao hàng" at bounding box center [874, 563] width 178 height 26
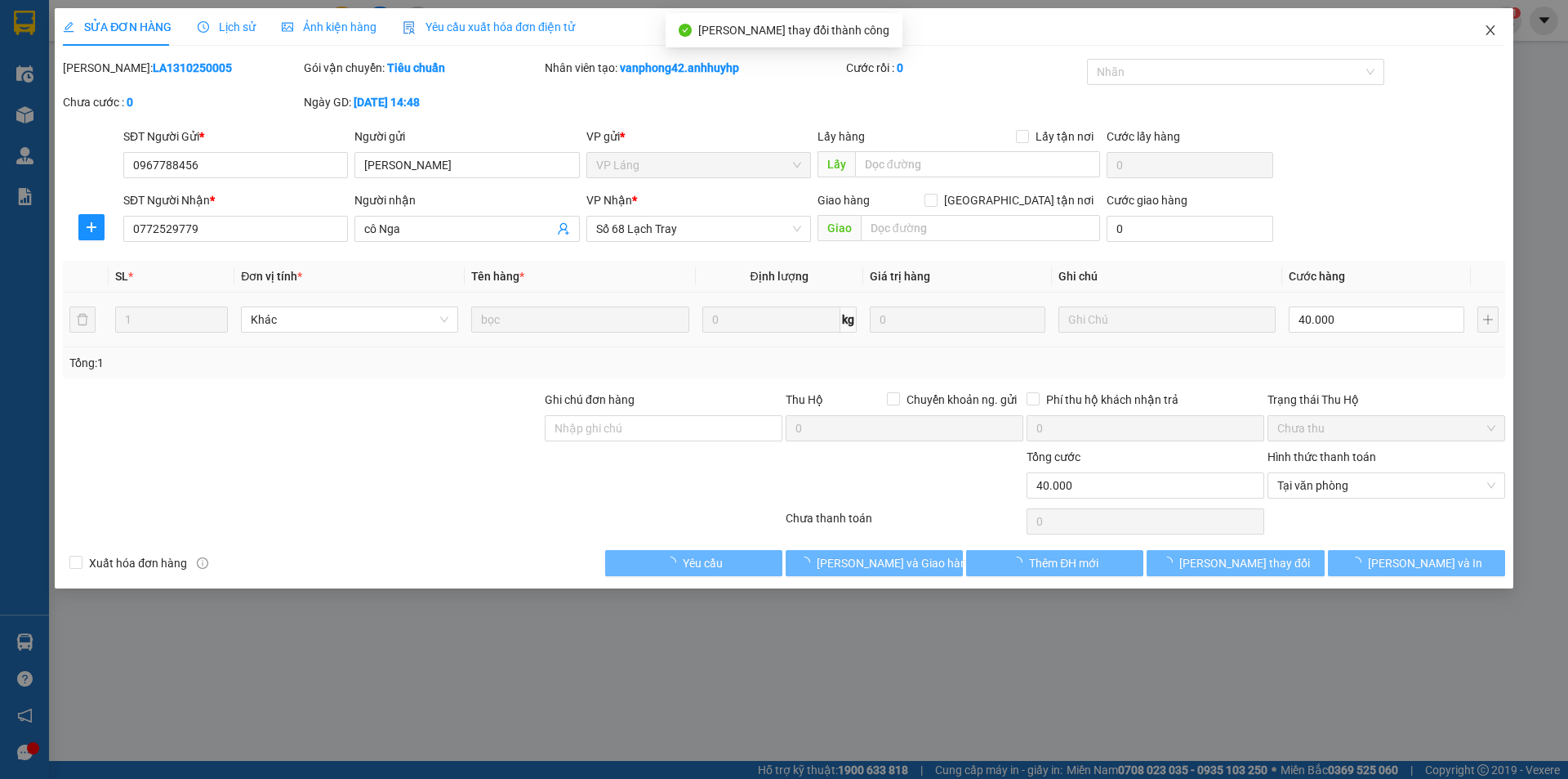
click at [1498, 35] on span "Close" at bounding box center [1490, 31] width 45 height 45
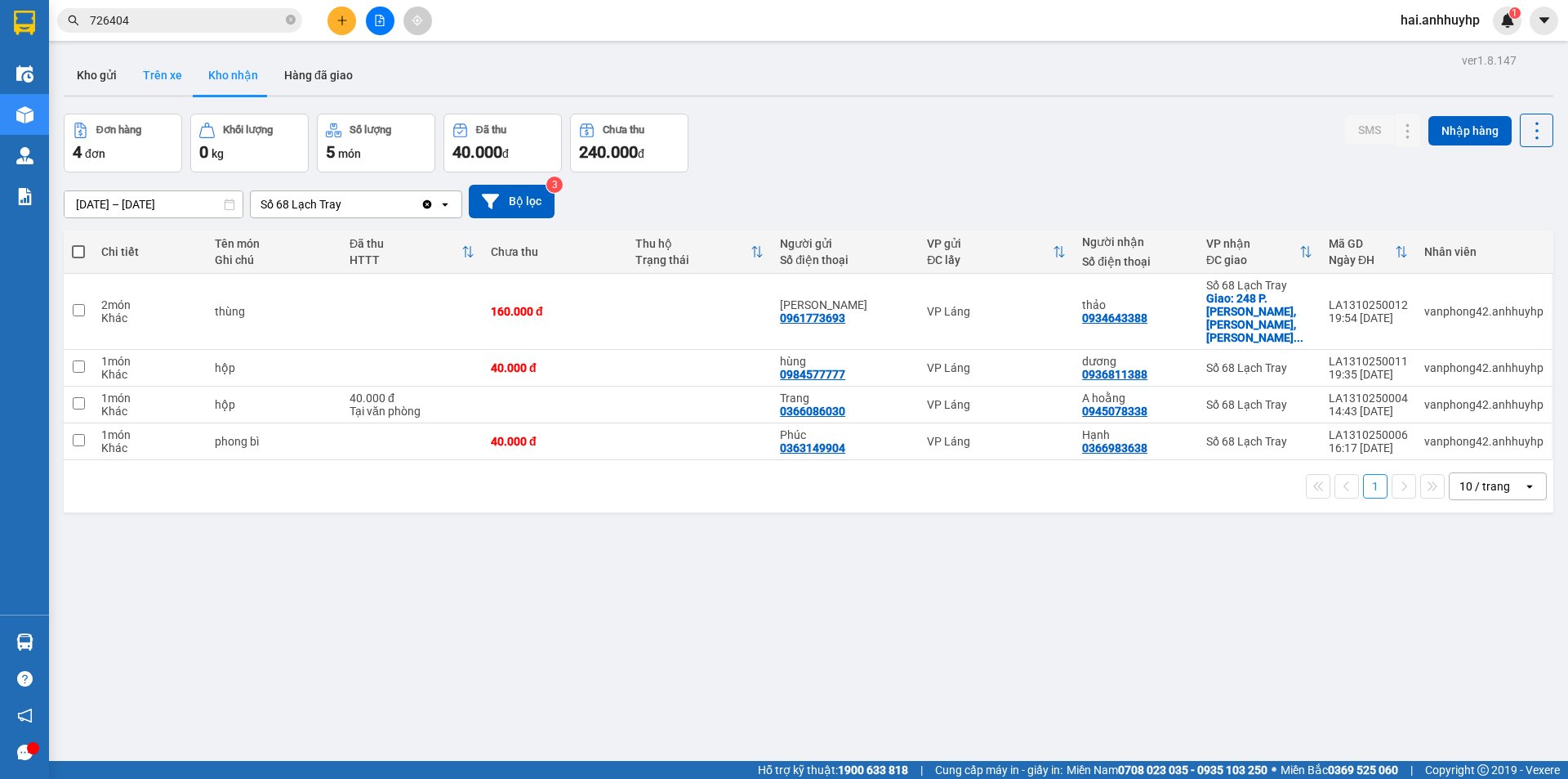
click at [183, 73] on button "Trên xe" at bounding box center [162, 75] width 65 height 39
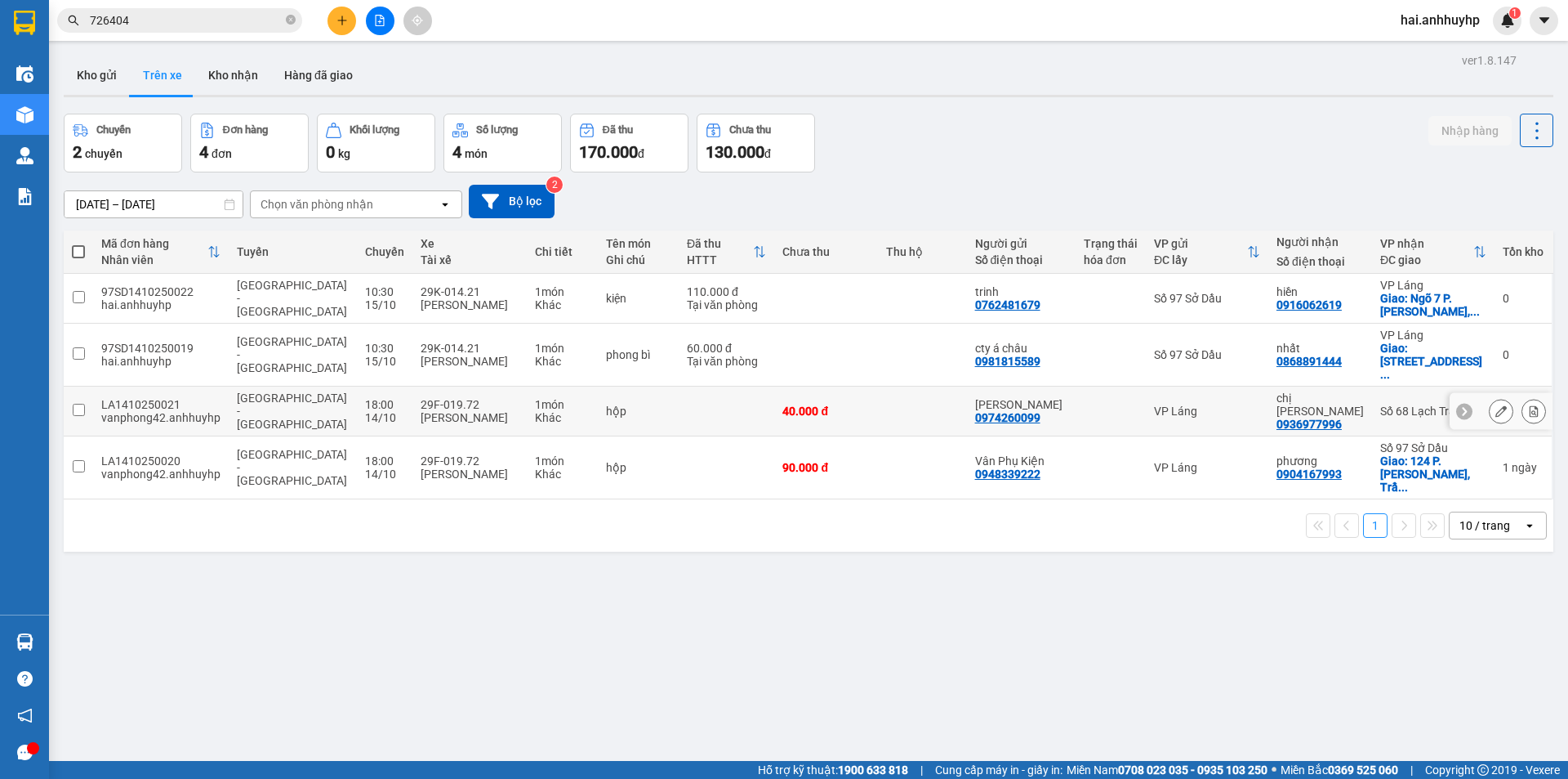
click at [78, 404] on input "checkbox" at bounding box center [78, 409] width 12 height 12
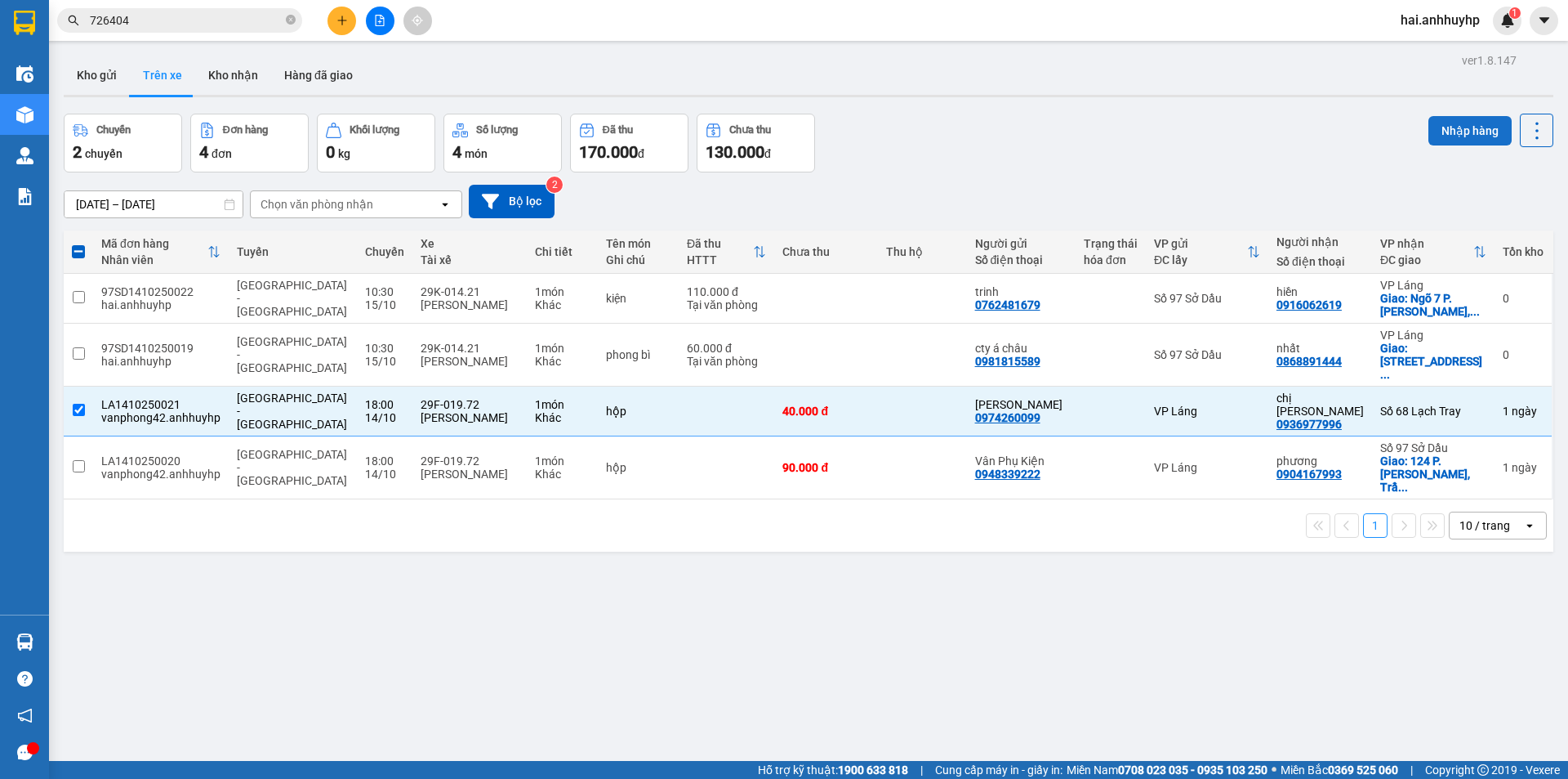
click at [1439, 131] on button "Nhập hàng" at bounding box center [1471, 130] width 83 height 29
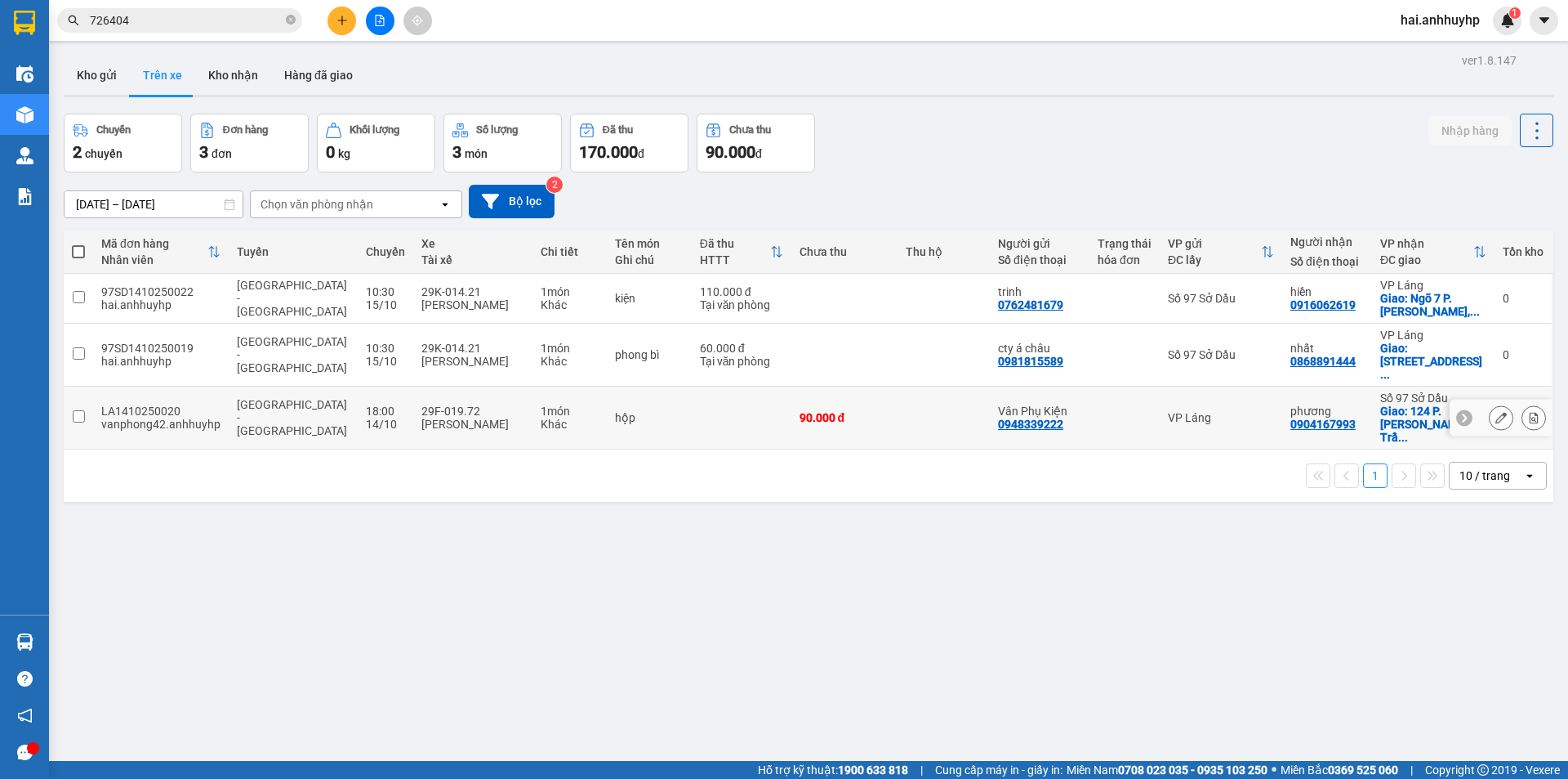
click at [73, 410] on input "checkbox" at bounding box center [78, 416] width 12 height 12
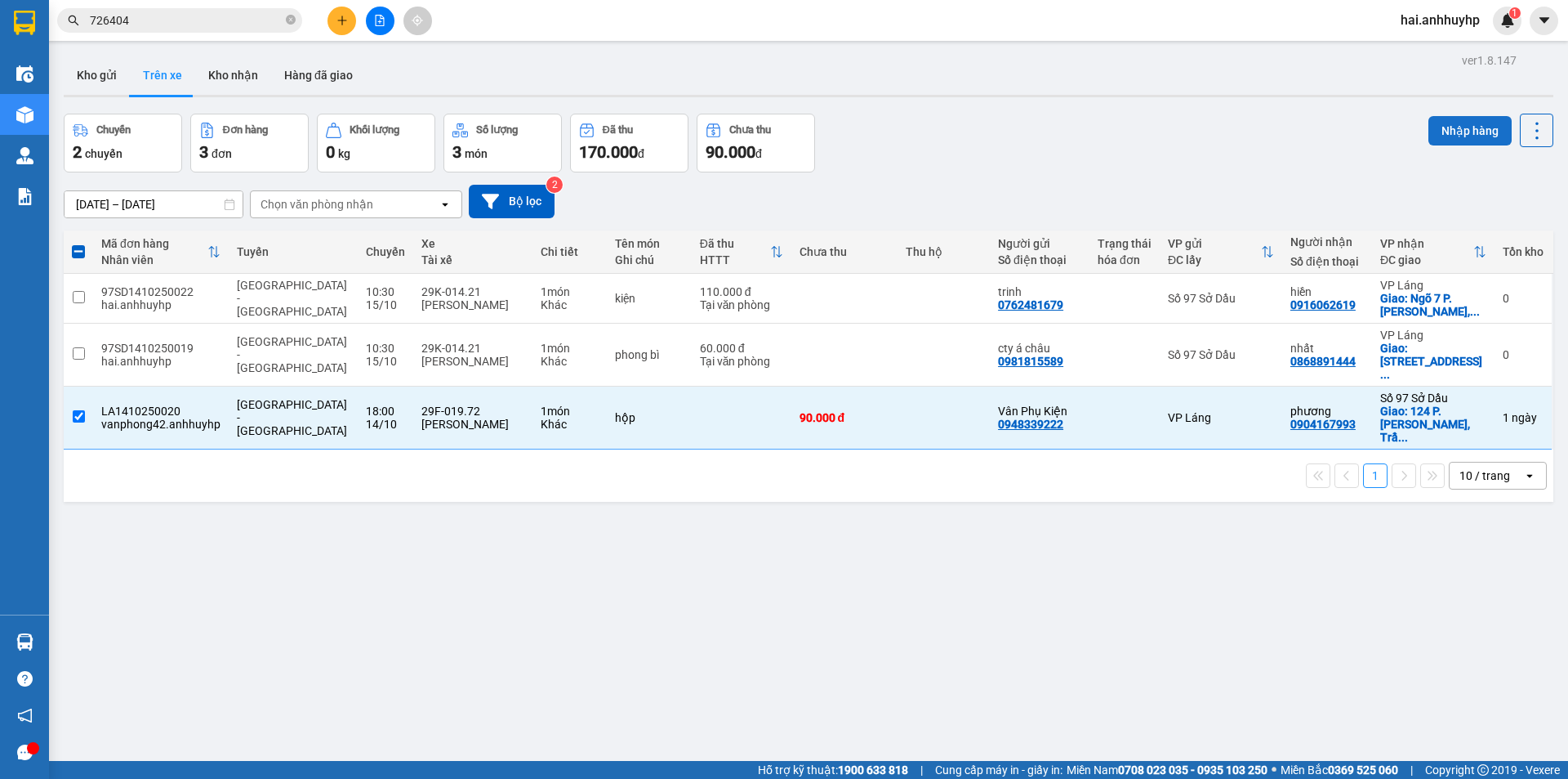
click at [1468, 124] on button "Nhập hàng" at bounding box center [1471, 130] width 83 height 29
checkbox input "false"
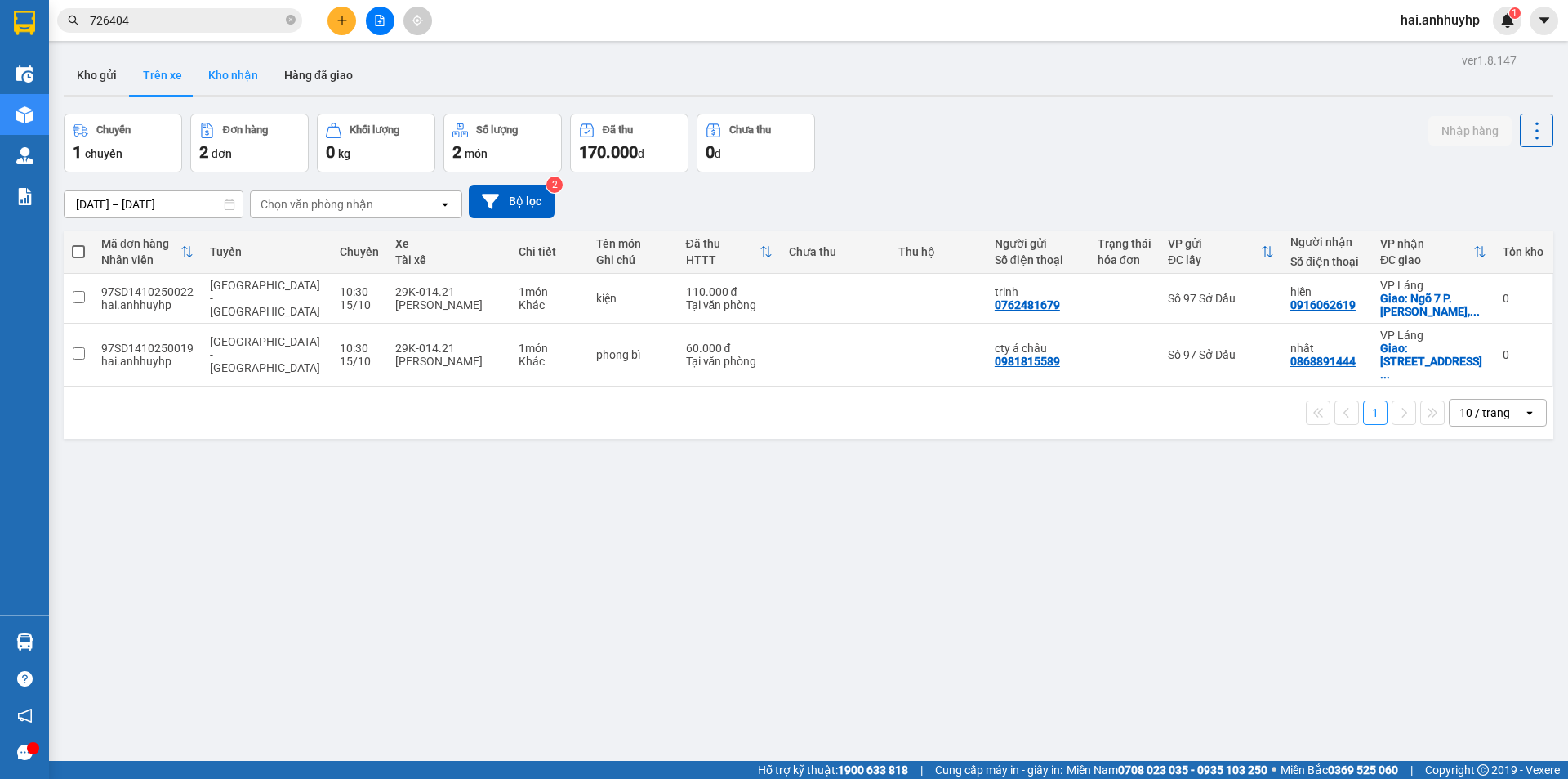
click at [228, 67] on button "Kho nhận" at bounding box center [233, 75] width 76 height 39
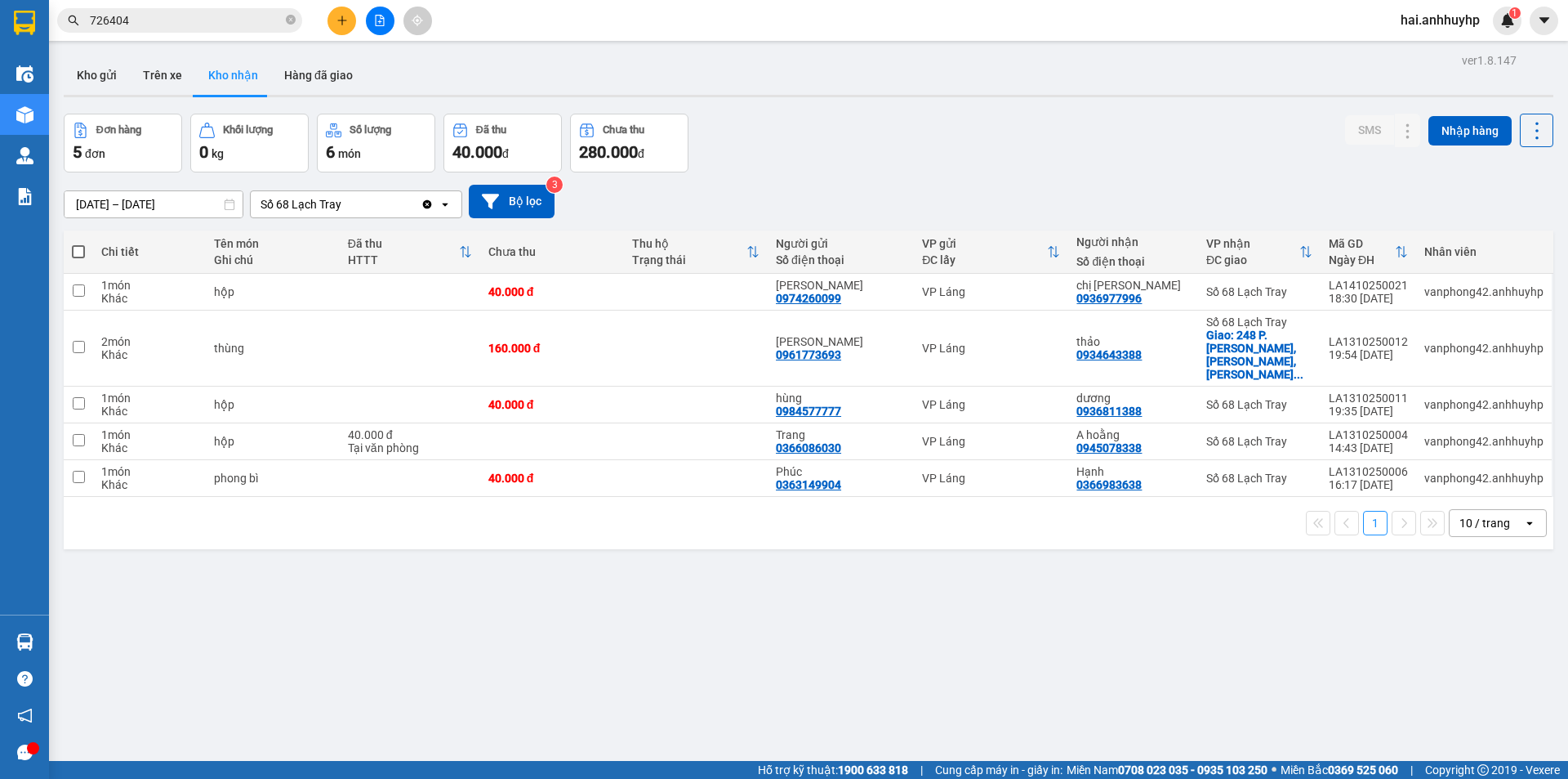
click at [422, 204] on icon "Clear value" at bounding box center [427, 204] width 13 height 13
click at [370, 204] on div "Chọn văn phòng nhận" at bounding box center [317, 203] width 112 height 16
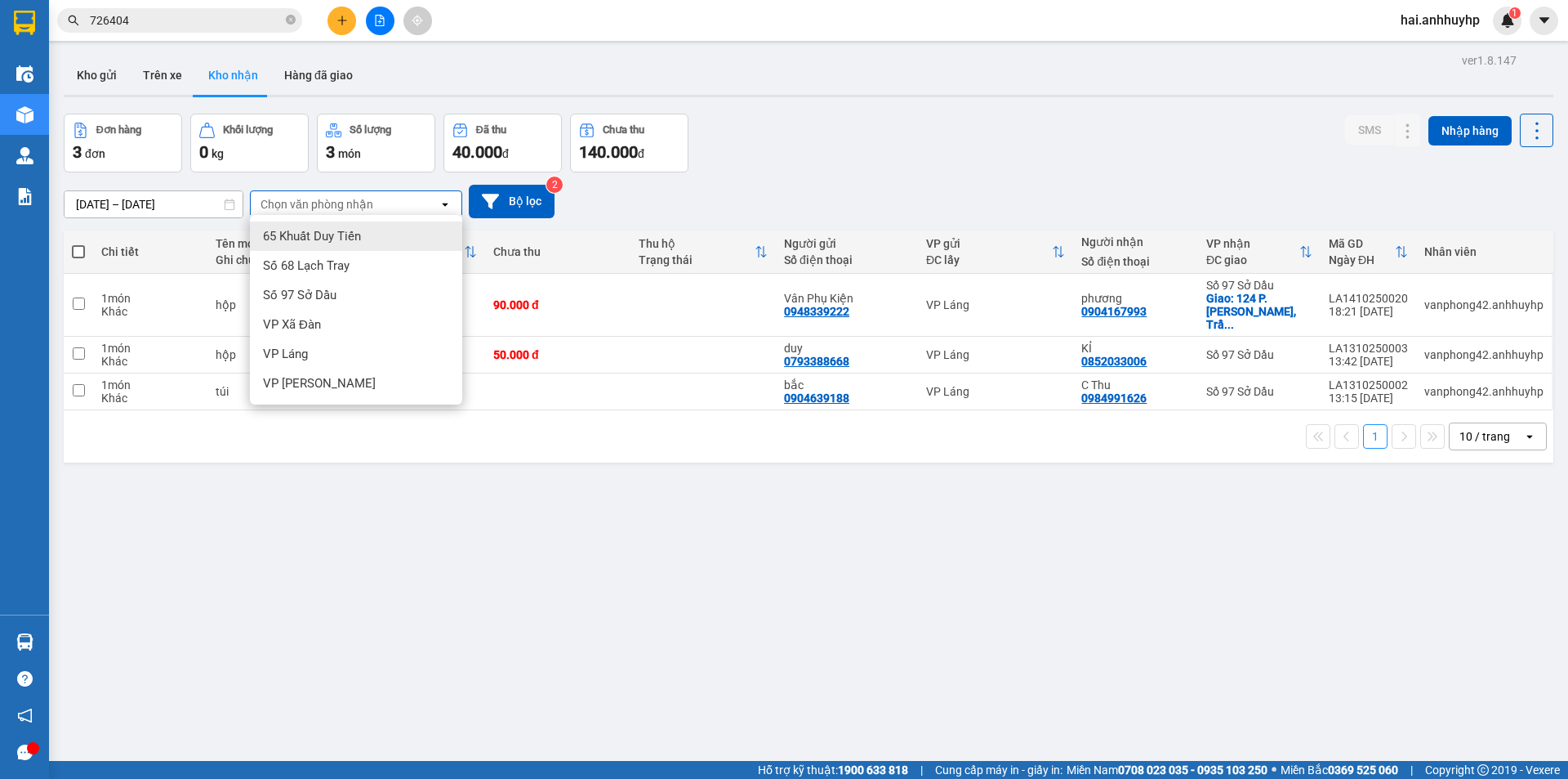
click at [297, 288] on span "Số 97 Sở Dầu" at bounding box center [300, 294] width 74 height 16
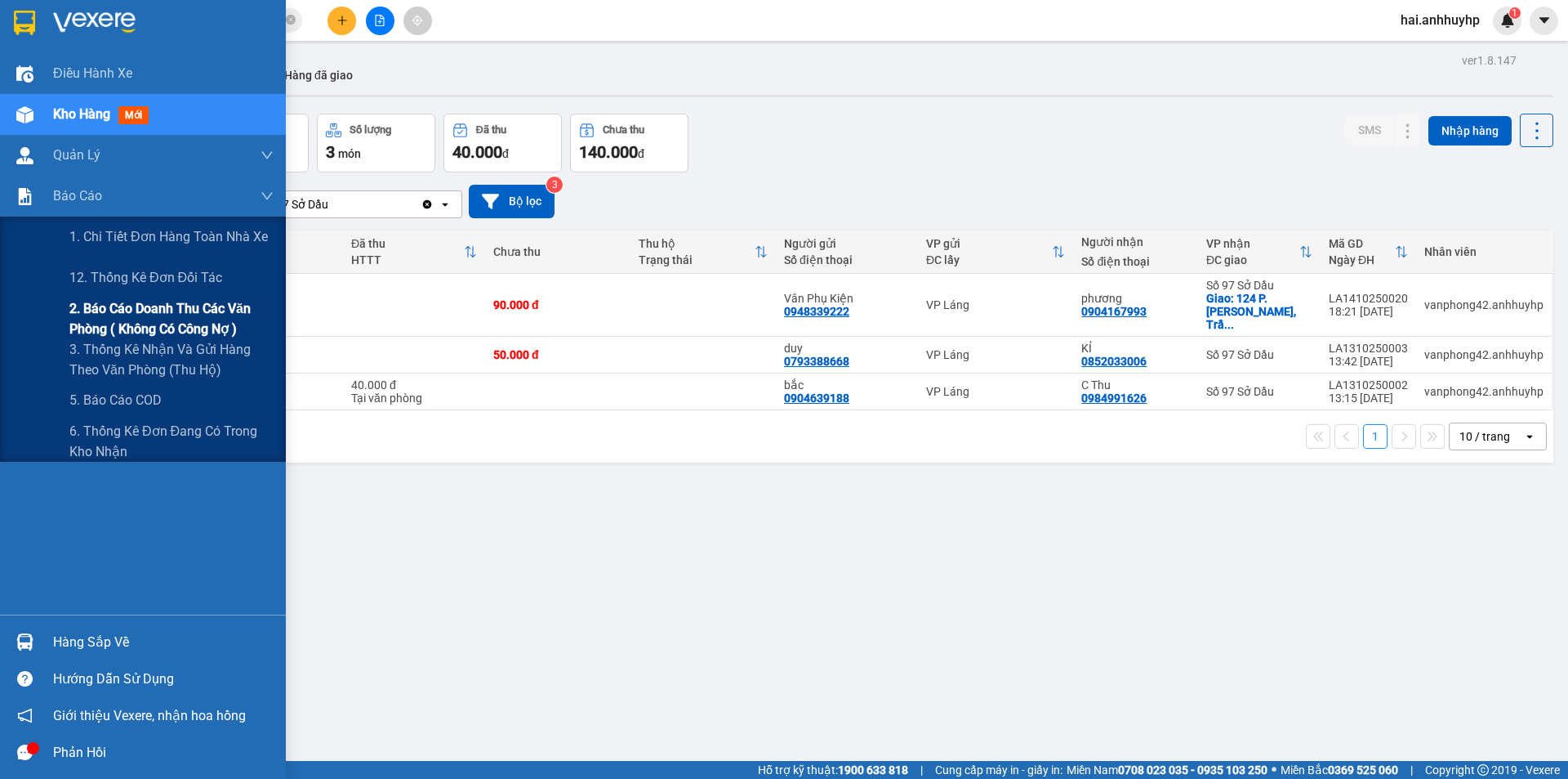
click at [109, 304] on span "2. Báo cáo doanh thu các văn phòng ( không có công nợ )" at bounding box center [171, 318] width 204 height 41
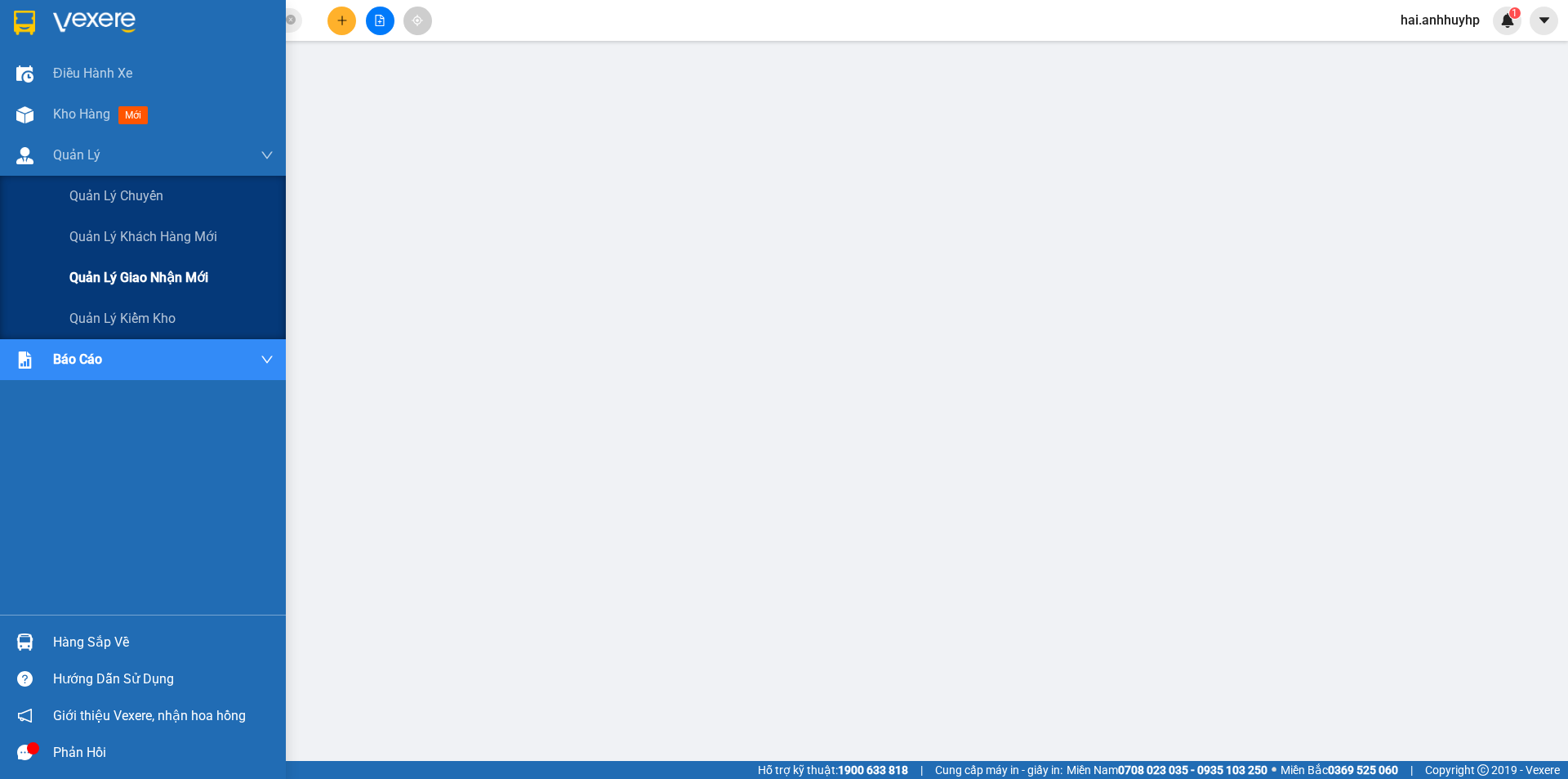
click at [129, 279] on span "Quản lý giao nhận mới" at bounding box center [138, 278] width 139 height 21
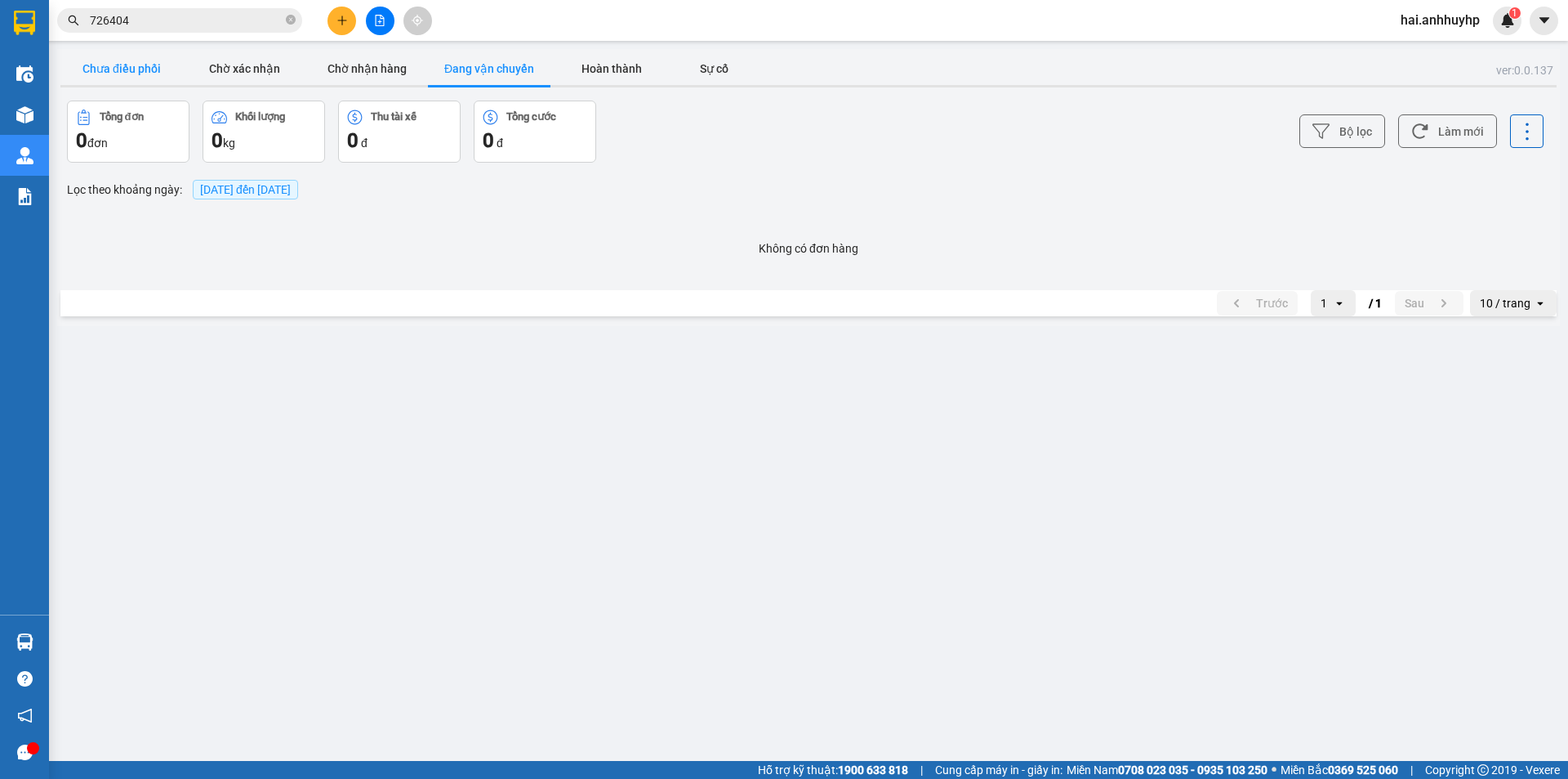
click at [137, 61] on button "Chưa điều phối" at bounding box center [122, 68] width 123 height 33
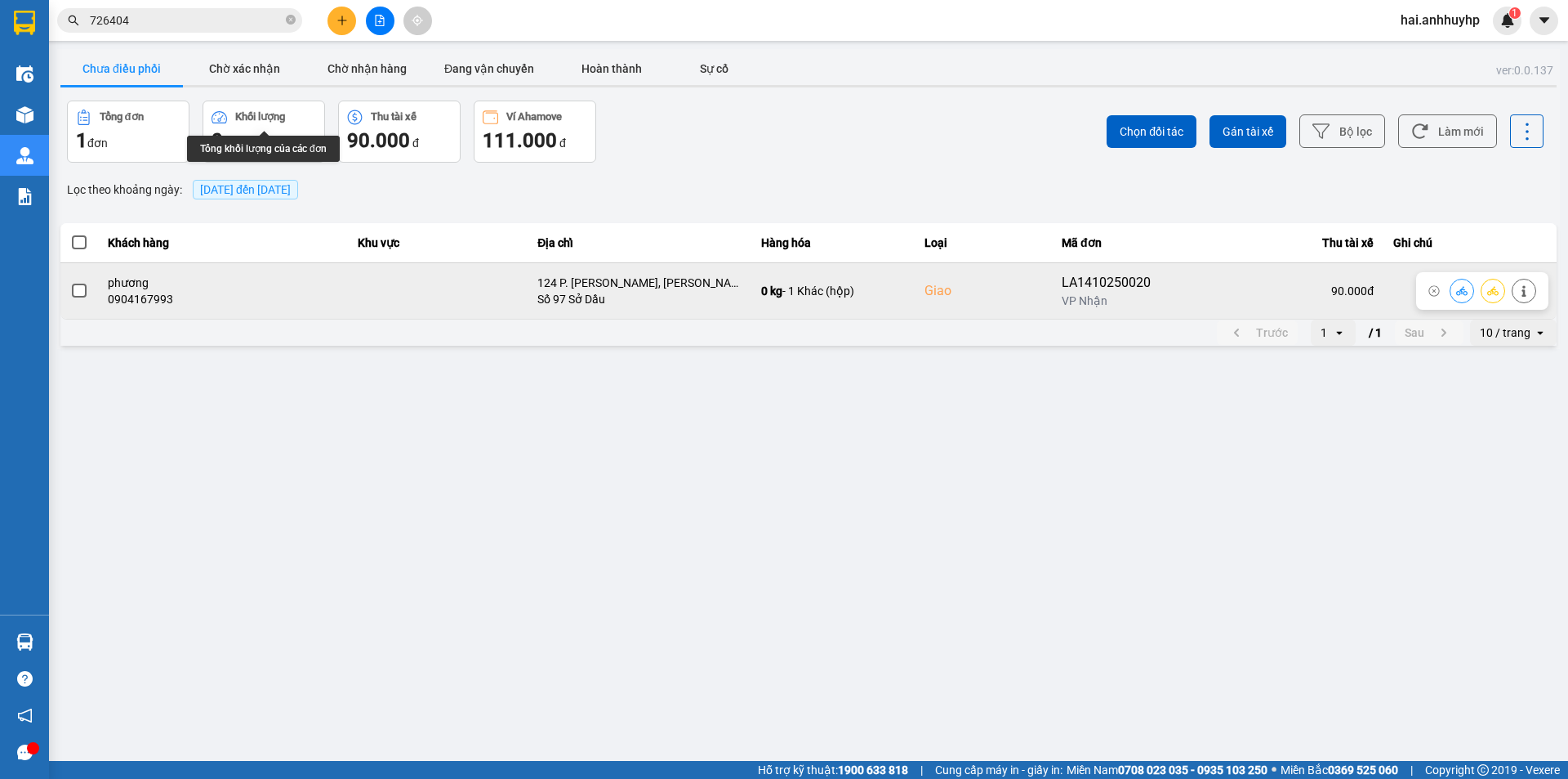
click at [78, 291] on span at bounding box center [79, 291] width 15 height 15
click at [70, 282] on input "checkbox" at bounding box center [70, 282] width 0 height 0
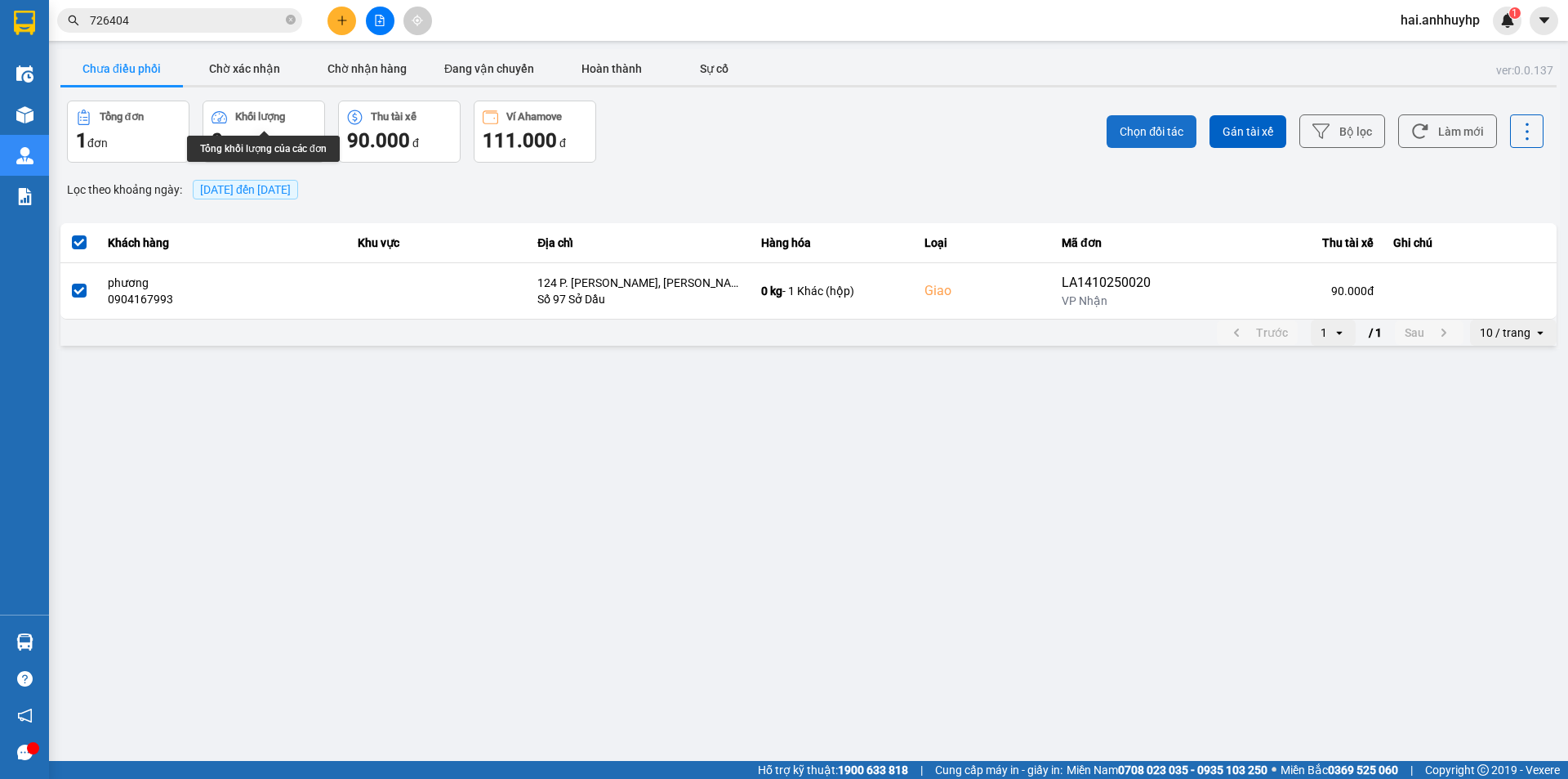
click at [1133, 139] on span "Chọn đối tác" at bounding box center [1151, 131] width 63 height 16
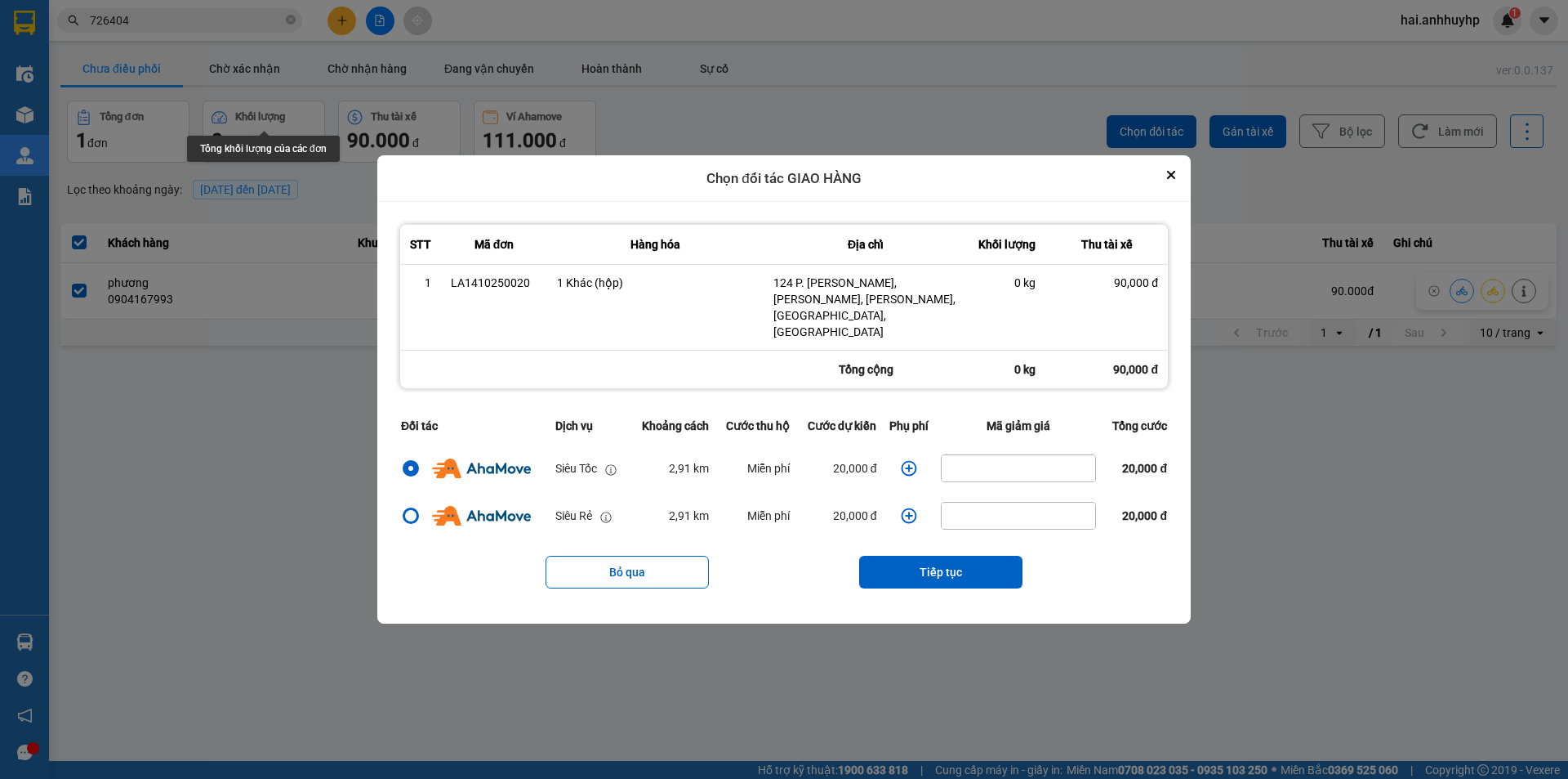
click at [912, 460] on icon "dialog" at bounding box center [908, 468] width 16 height 16
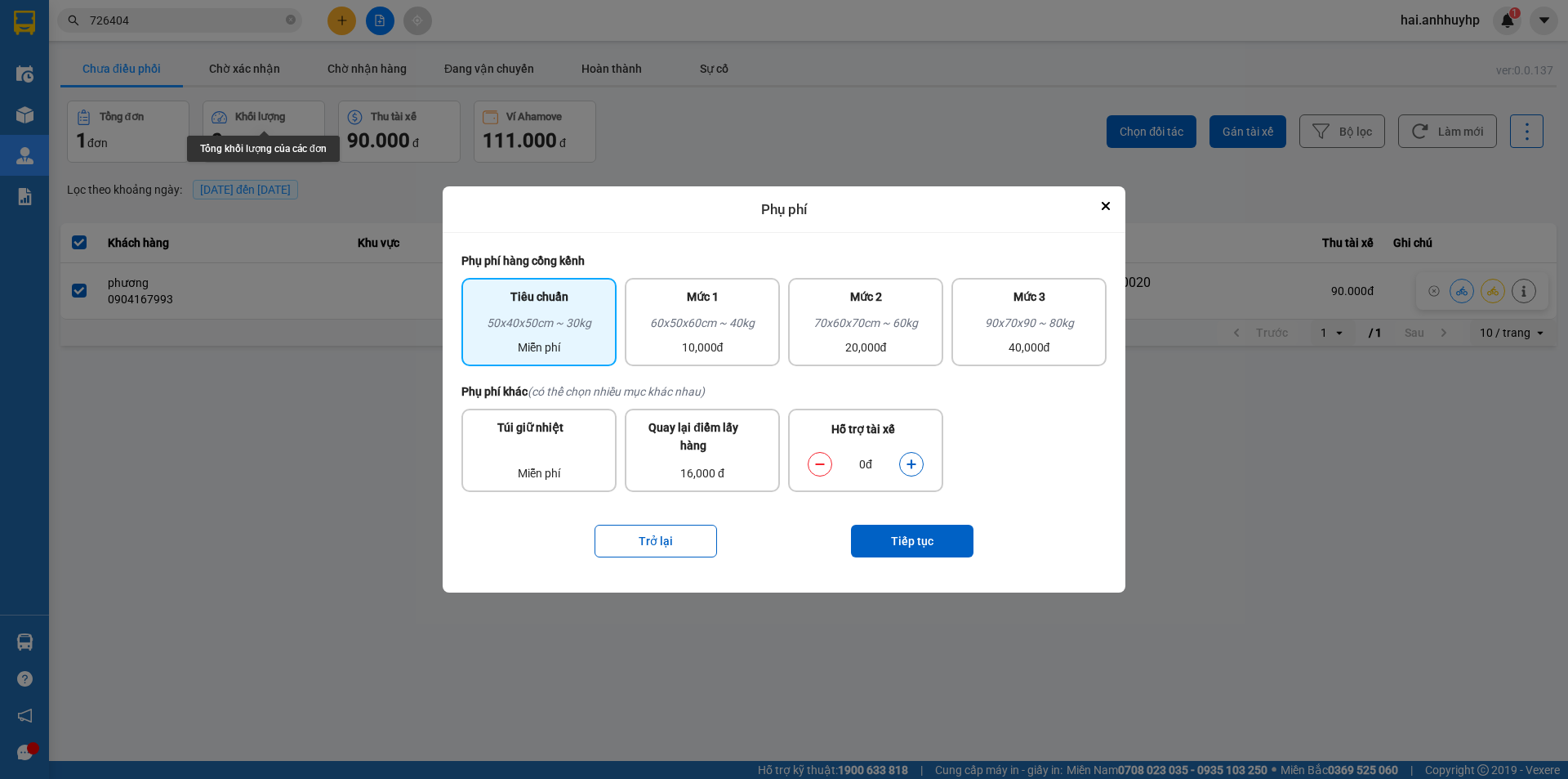
click at [893, 457] on div "0đ" at bounding box center [866, 463] width 67 height 18
click at [912, 470] on icon "dialog" at bounding box center [911, 464] width 11 height 11
click at [911, 536] on button "Tiếp tục" at bounding box center [913, 541] width 123 height 33
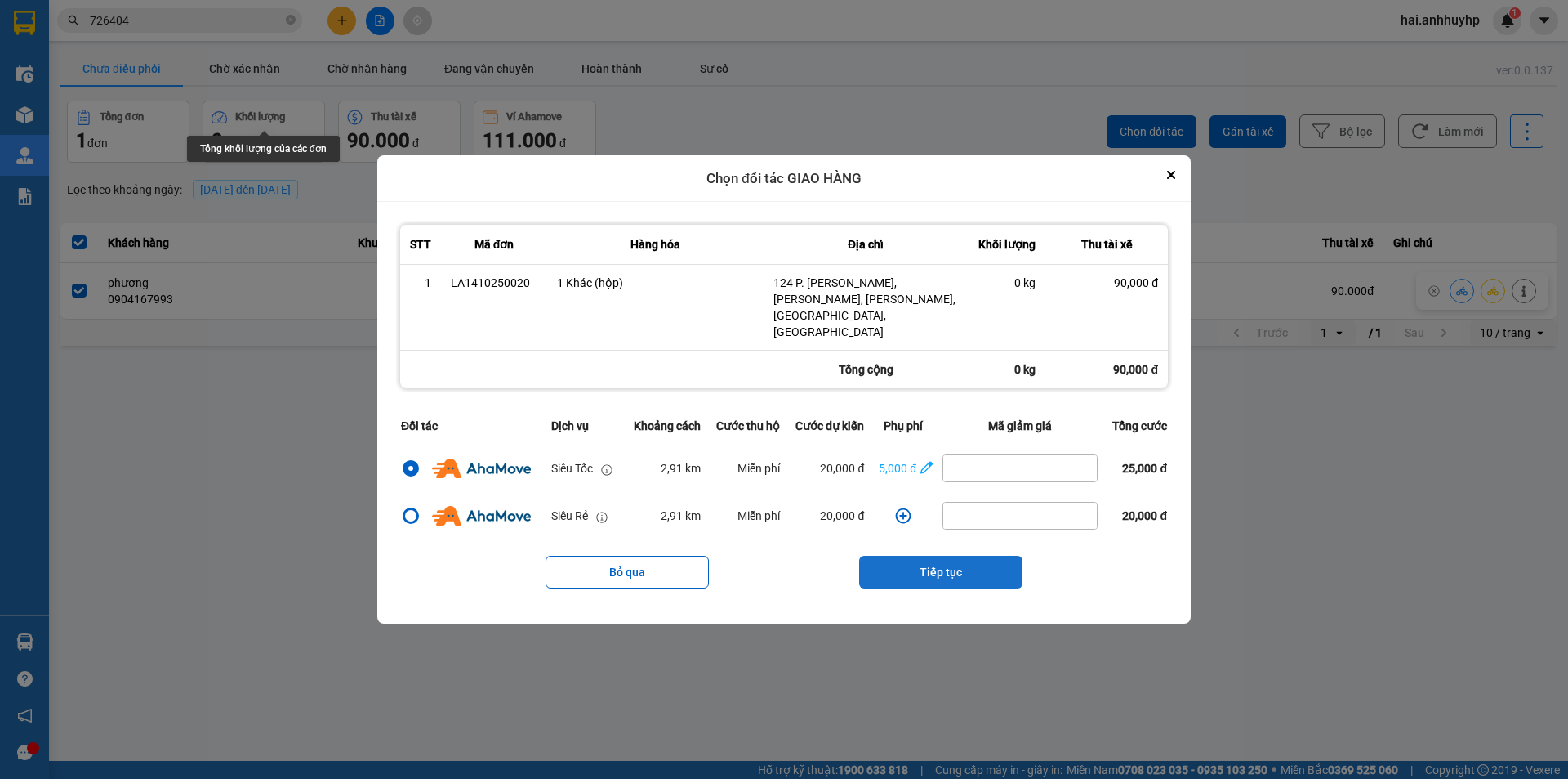
click at [973, 556] on button "Tiếp tục" at bounding box center [940, 572] width 164 height 33
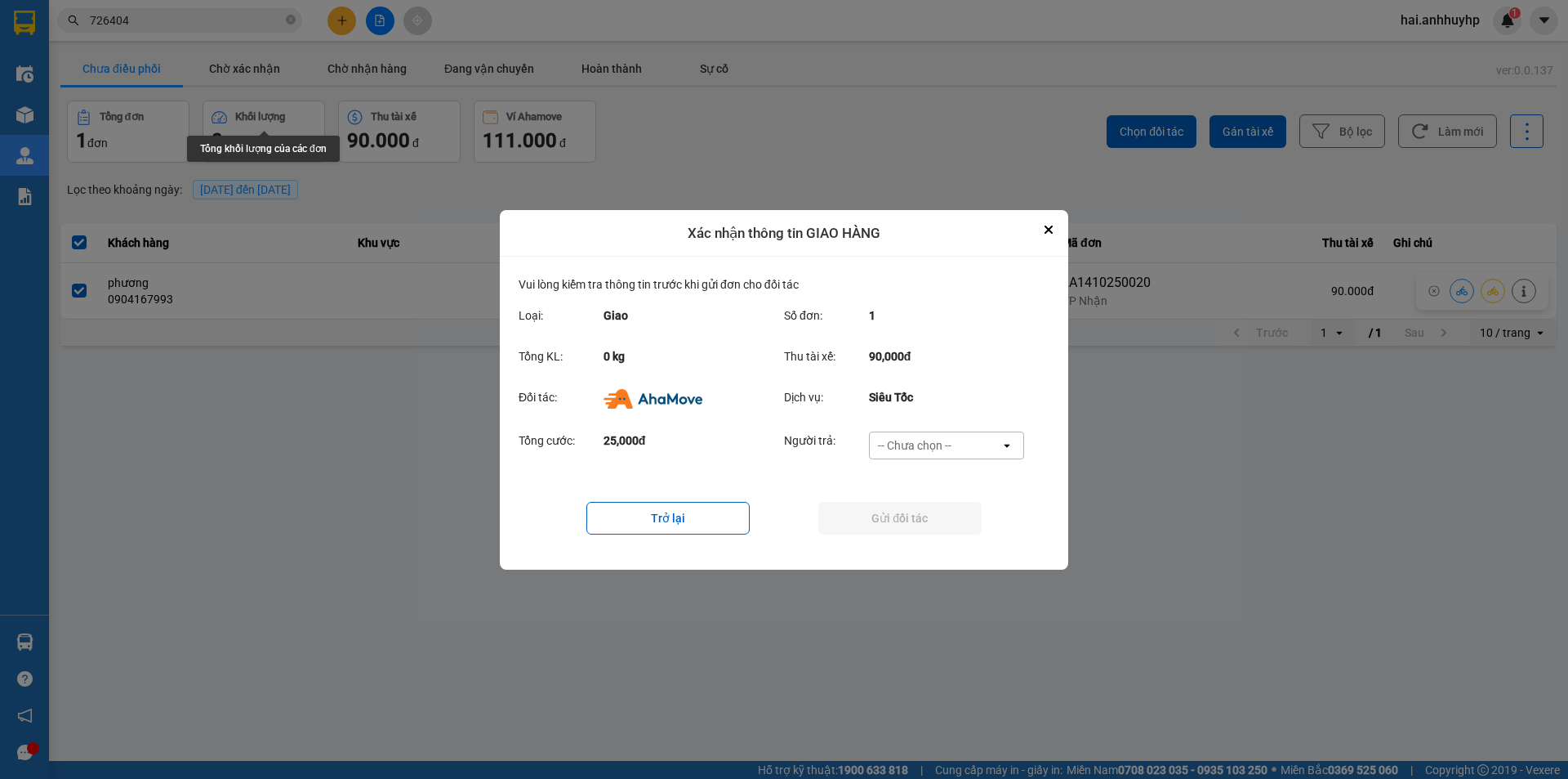
click at [964, 448] on div "-- Chưa chọn --" at bounding box center [935, 445] width 130 height 26
click at [918, 538] on span "Ví Ahamove" at bounding box center [915, 538] width 66 height 16
click at [905, 527] on button "Gửi đối tác" at bounding box center [900, 518] width 164 height 33
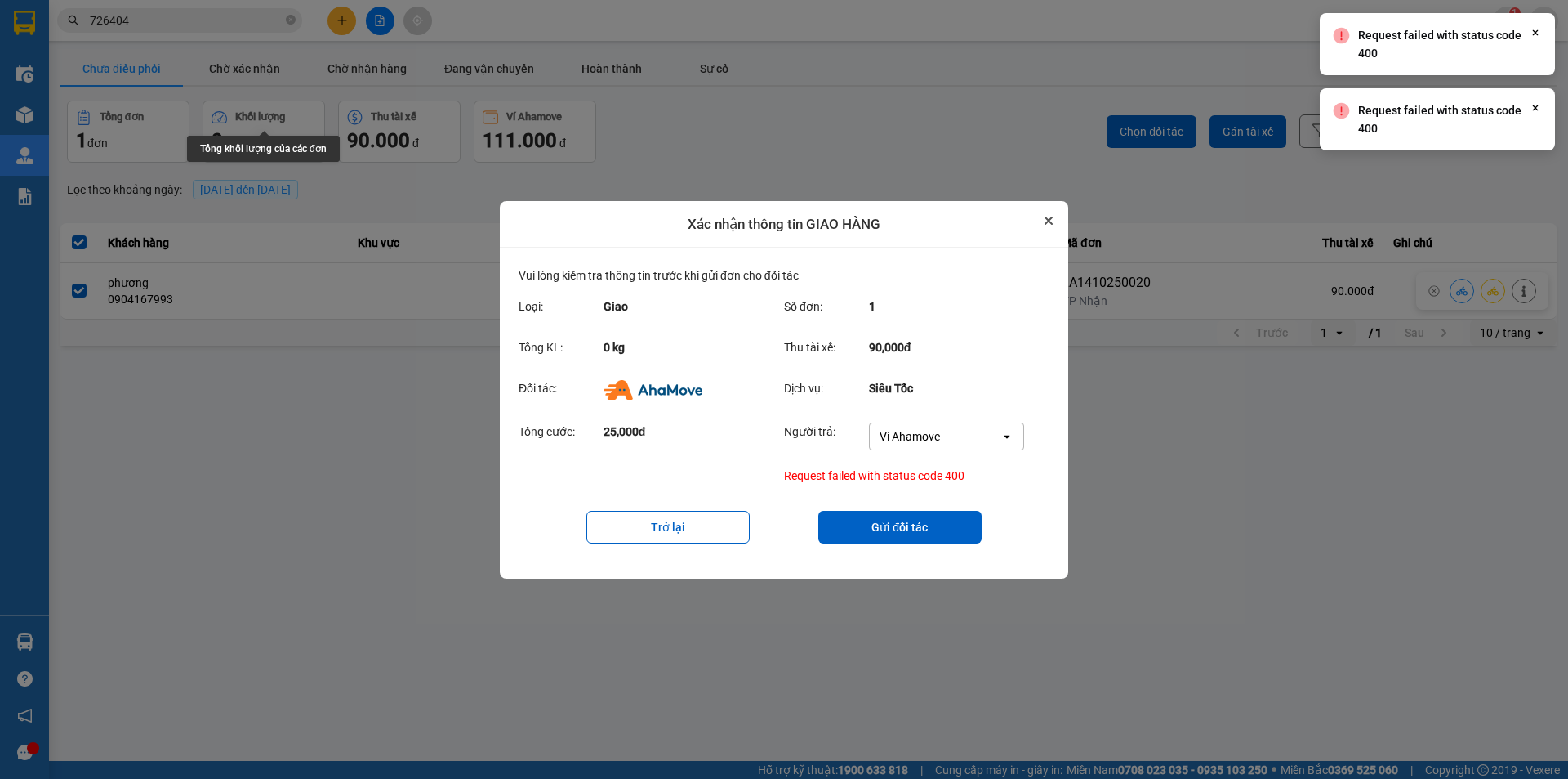
click at [1046, 217] on icon "Close" at bounding box center [1048, 220] width 7 height 7
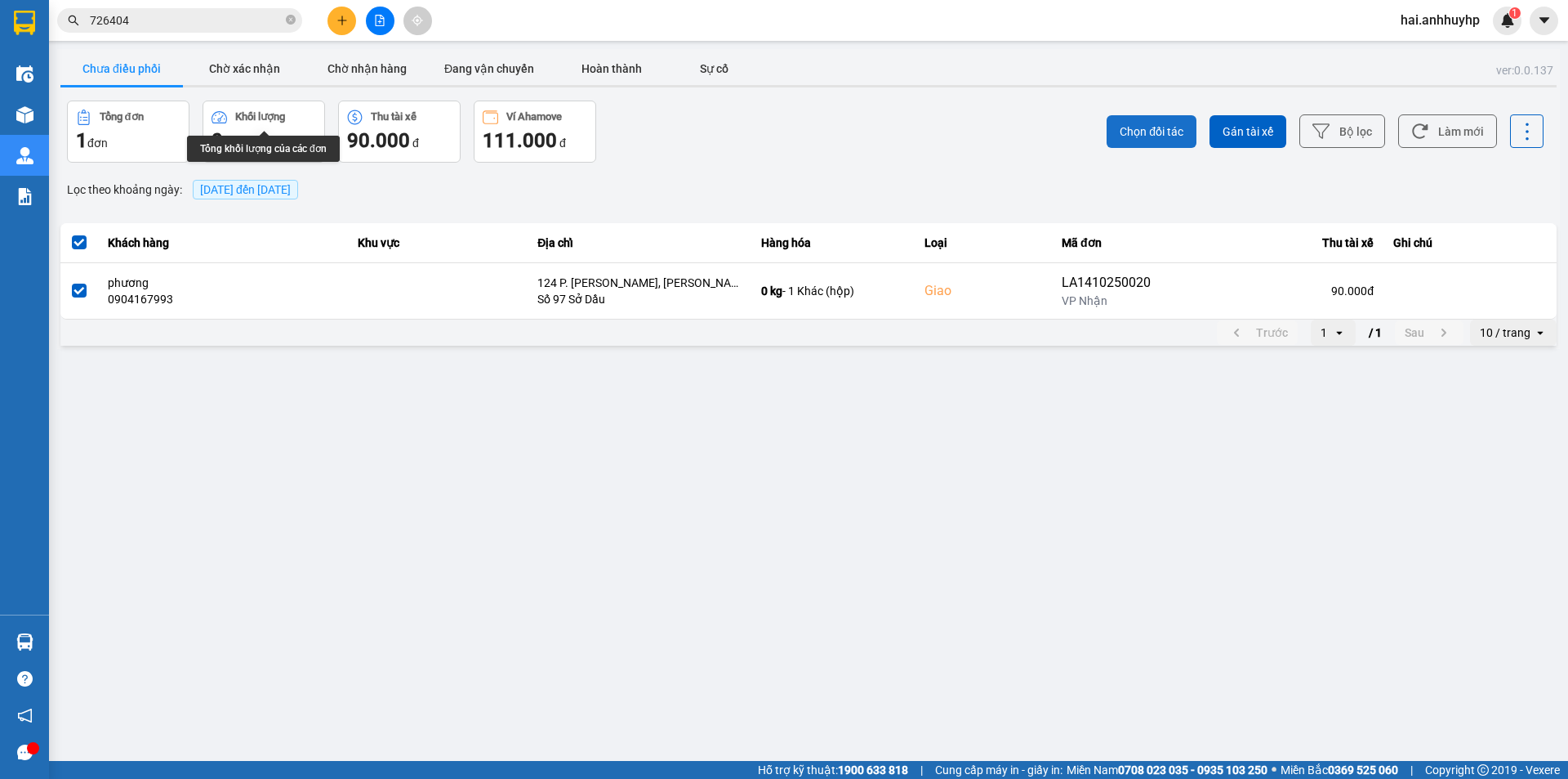
click at [1124, 141] on button "Chọn đối tác" at bounding box center [1151, 131] width 90 height 33
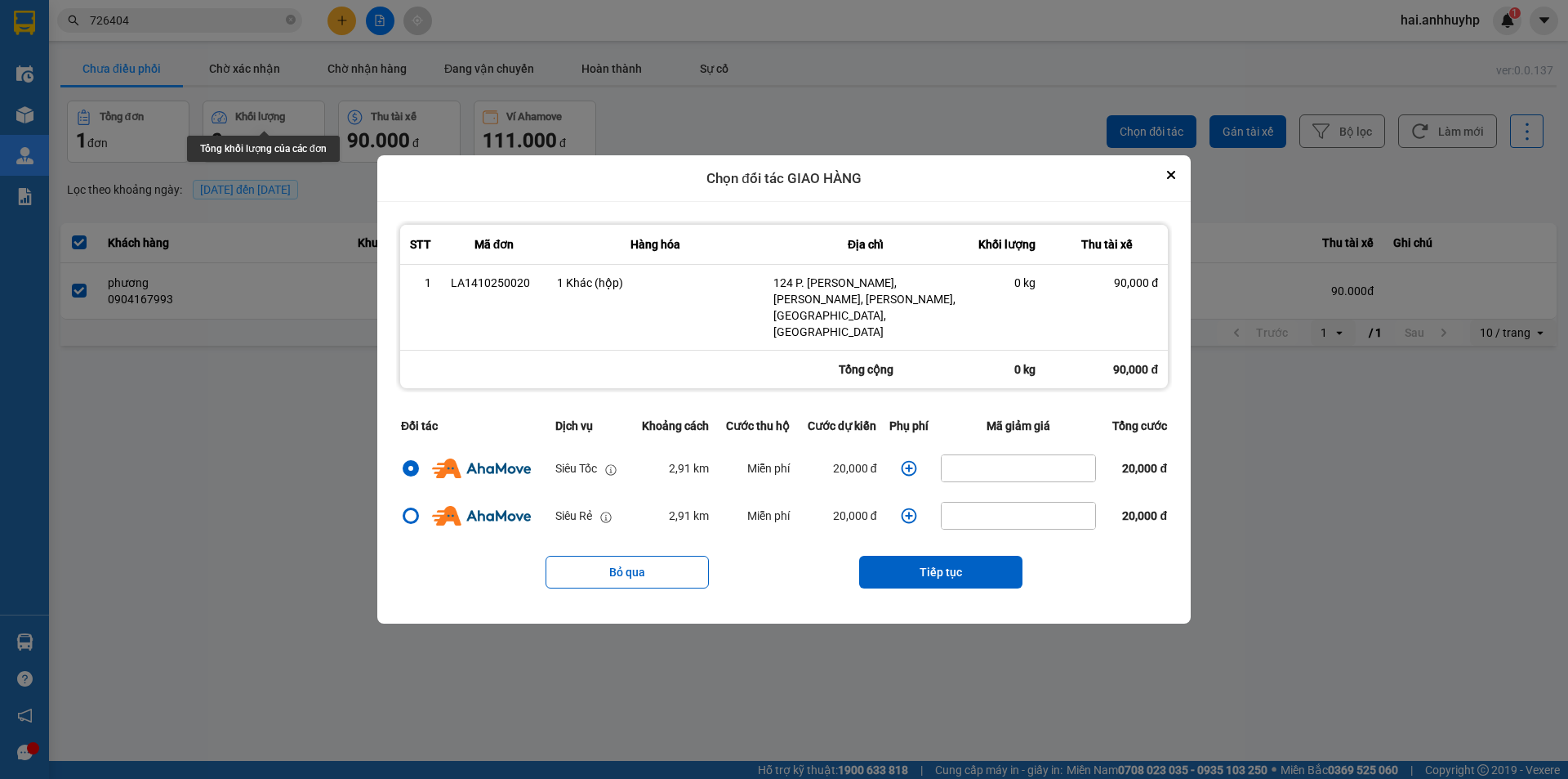
click at [910, 460] on icon "dialog" at bounding box center [908, 468] width 16 height 16
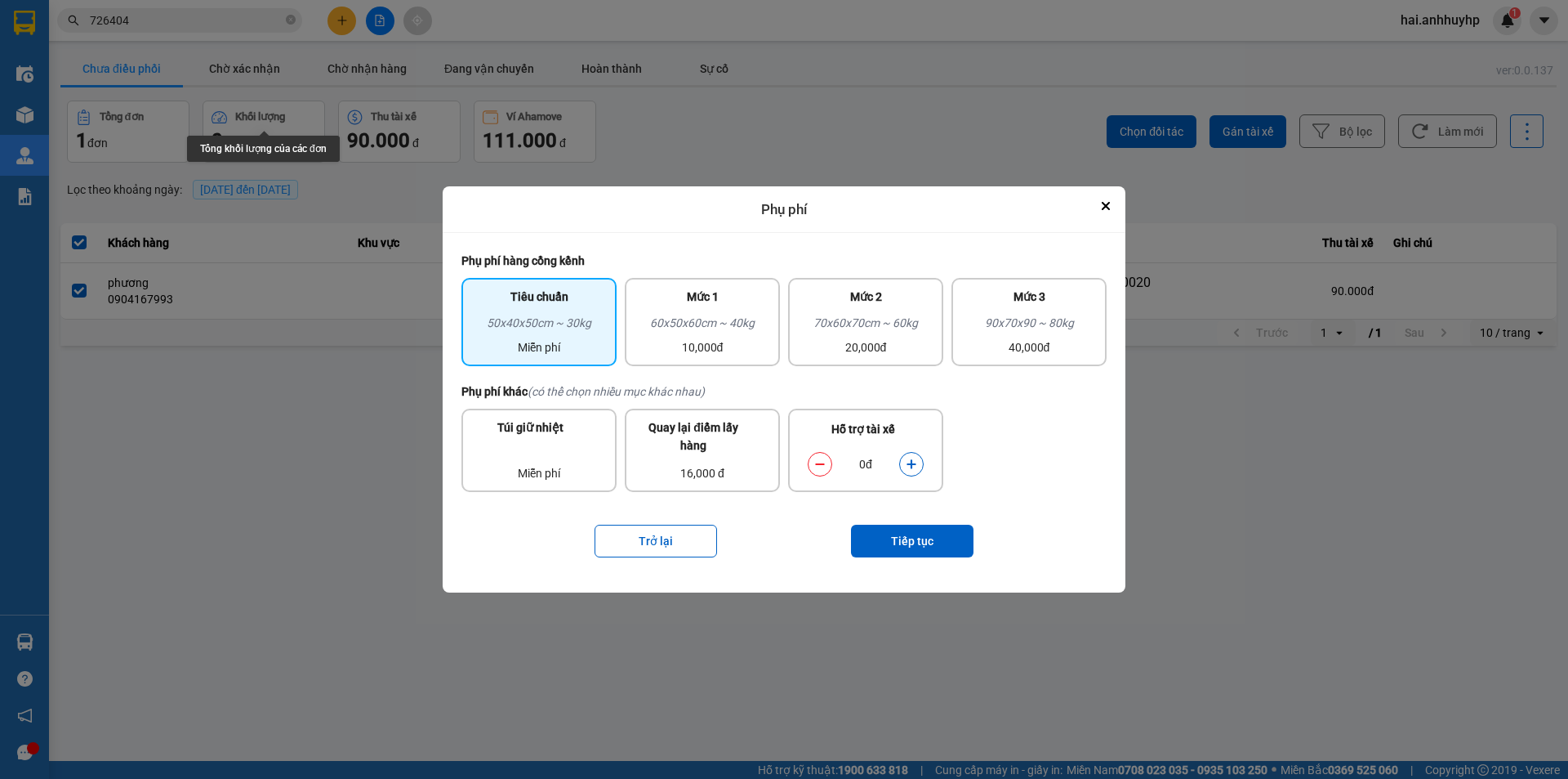
click at [912, 459] on icon "dialog" at bounding box center [911, 464] width 11 height 11
click at [922, 531] on button "Tiếp tục" at bounding box center [913, 541] width 123 height 33
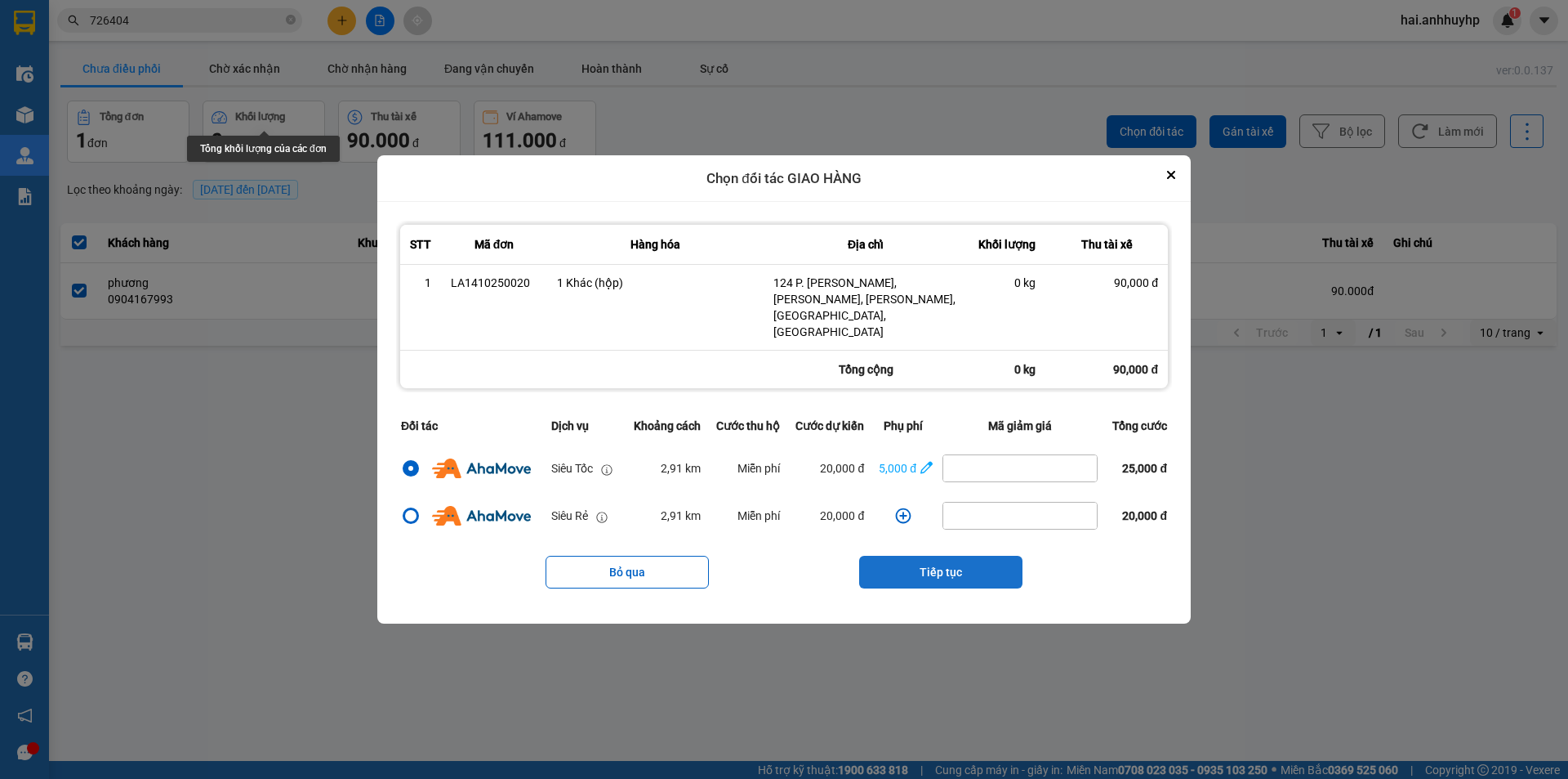
click at [939, 556] on button "Tiếp tục" at bounding box center [940, 572] width 164 height 33
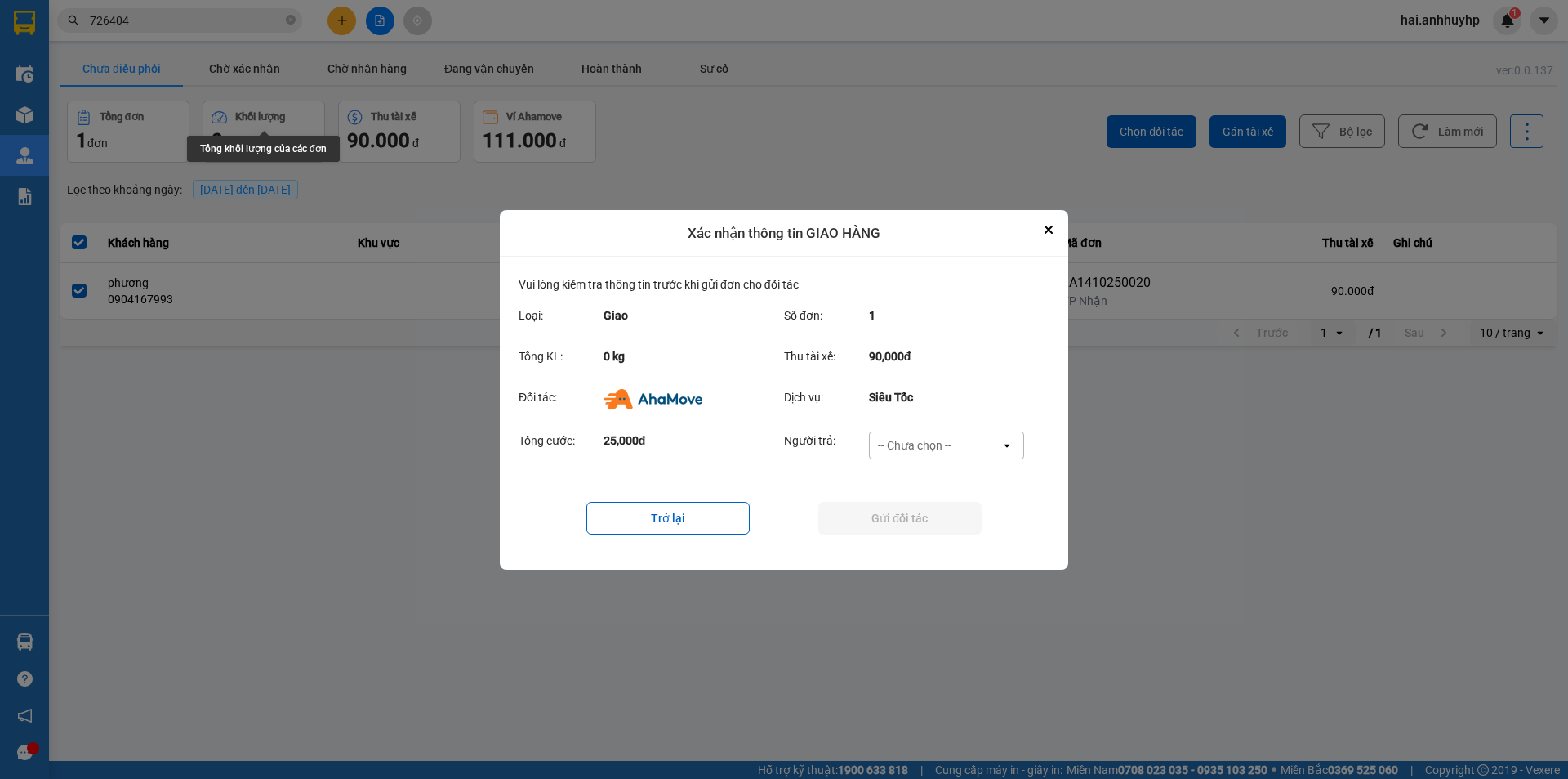
click at [936, 450] on div "-- Chưa chọn --" at bounding box center [915, 444] width 74 height 16
click at [922, 530] on span "Ví Ahamove" at bounding box center [915, 538] width 66 height 16
click at [905, 512] on button "Gửi đối tác" at bounding box center [900, 518] width 164 height 33
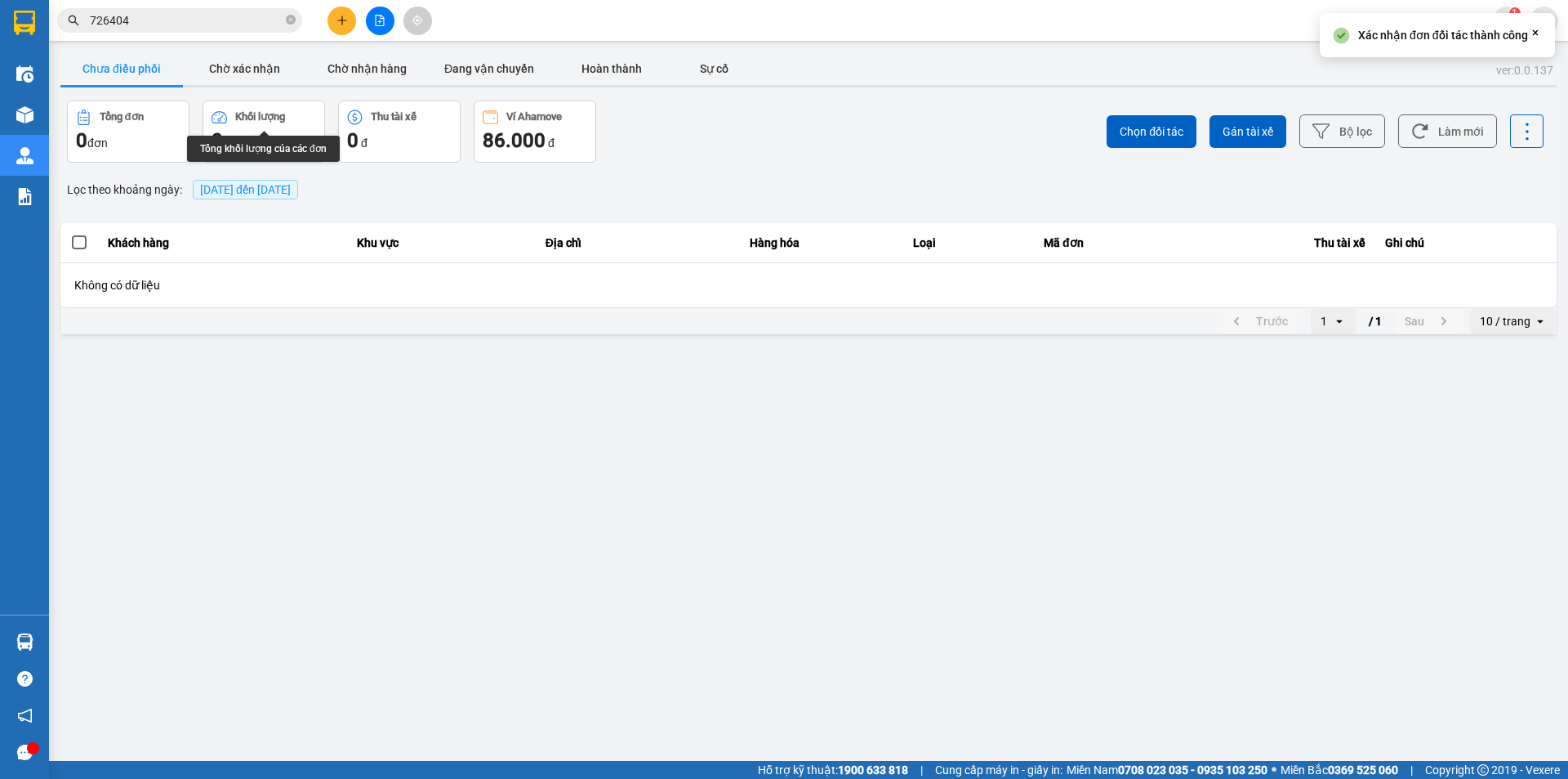
click at [237, 86] on div at bounding box center [808, 86] width 1496 height 3
click at [238, 77] on button "Chờ xác nhận" at bounding box center [245, 68] width 123 height 33
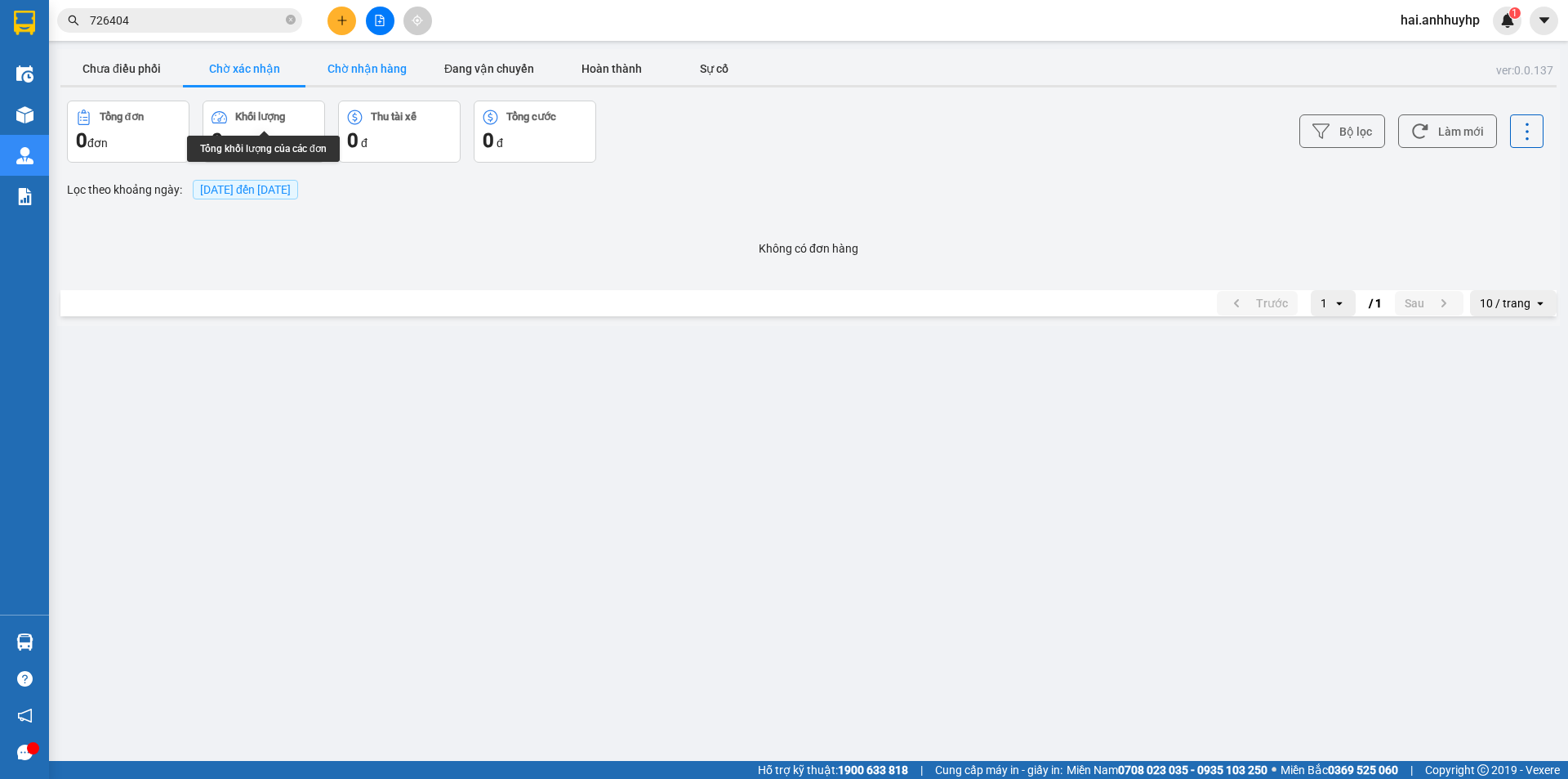
click at [355, 72] on button "Chờ nhận hàng" at bounding box center [367, 68] width 123 height 33
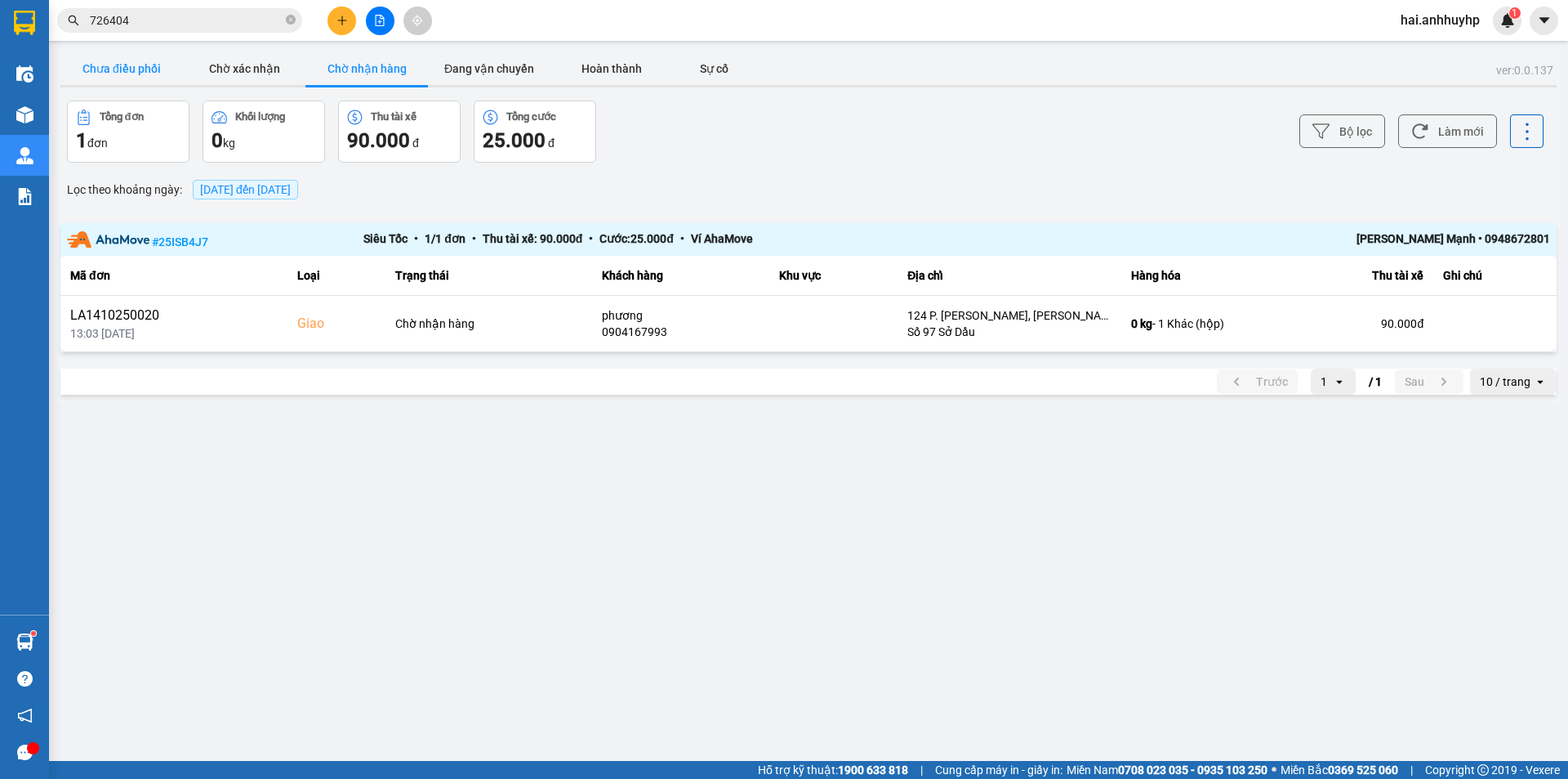
click at [117, 78] on button "Chưa điều phối" at bounding box center [122, 68] width 123 height 33
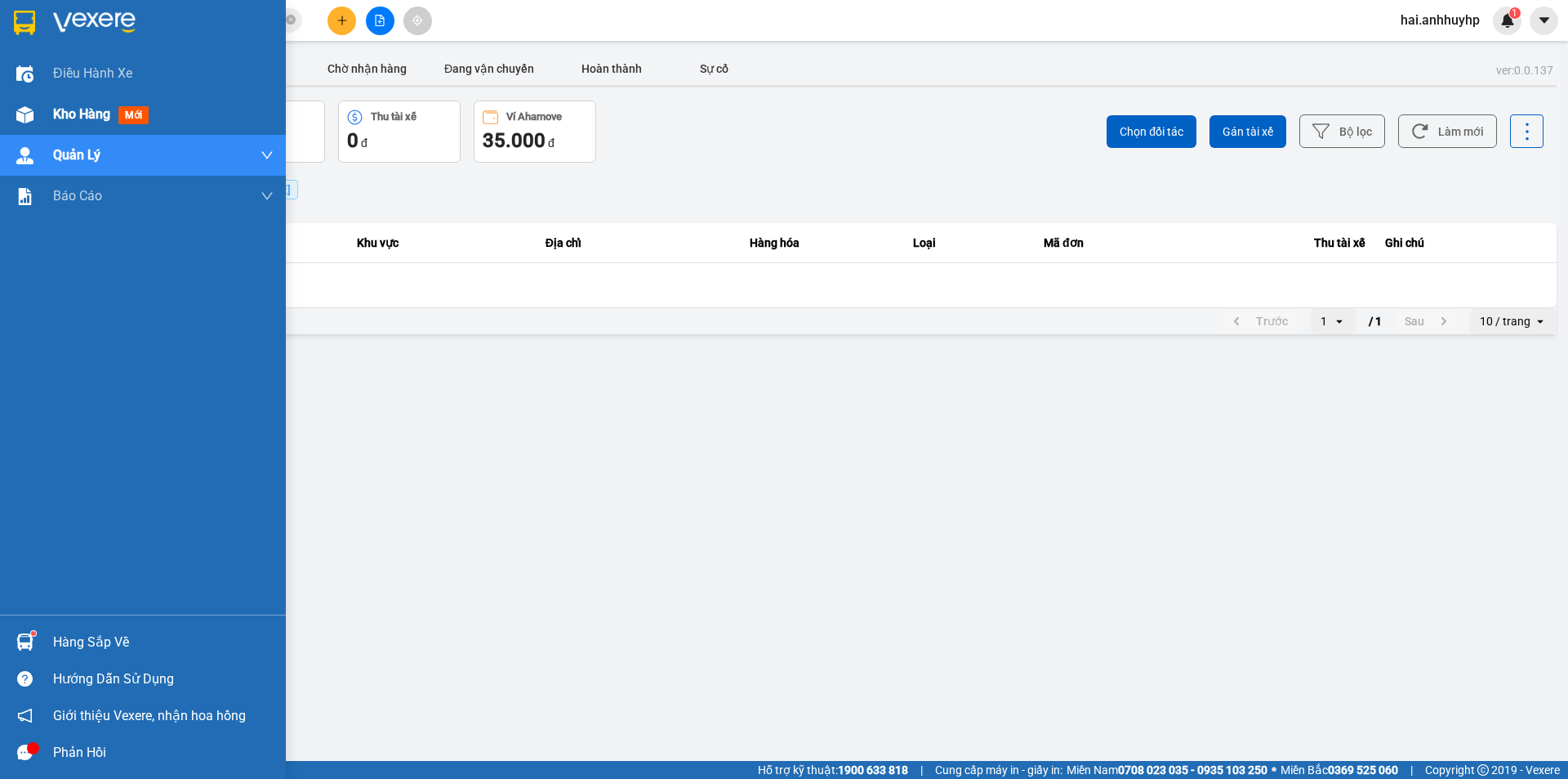
click at [75, 112] on span "Kho hàng" at bounding box center [81, 113] width 57 height 15
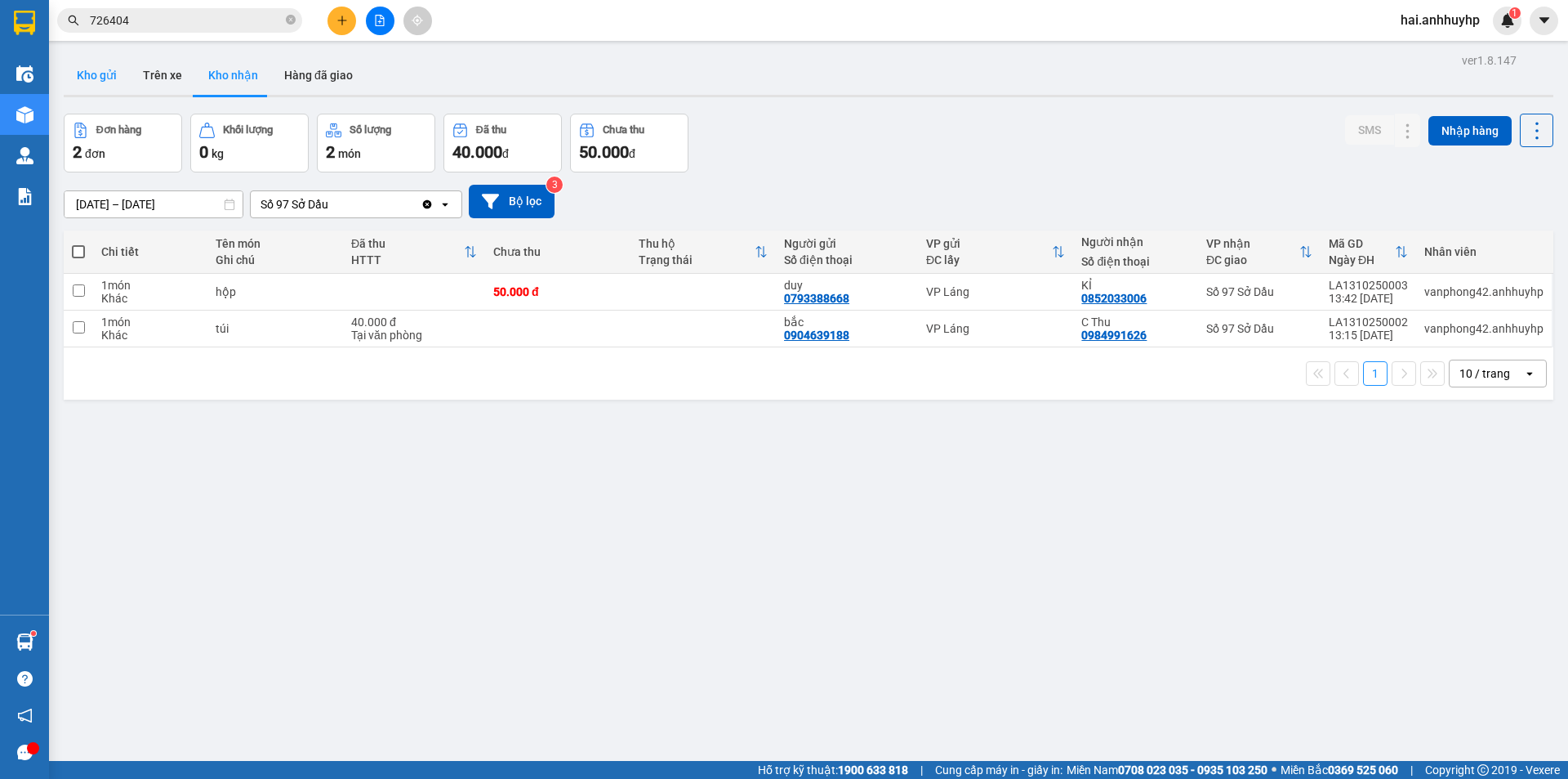
click at [112, 72] on button "Kho gửi" at bounding box center [96, 75] width 66 height 39
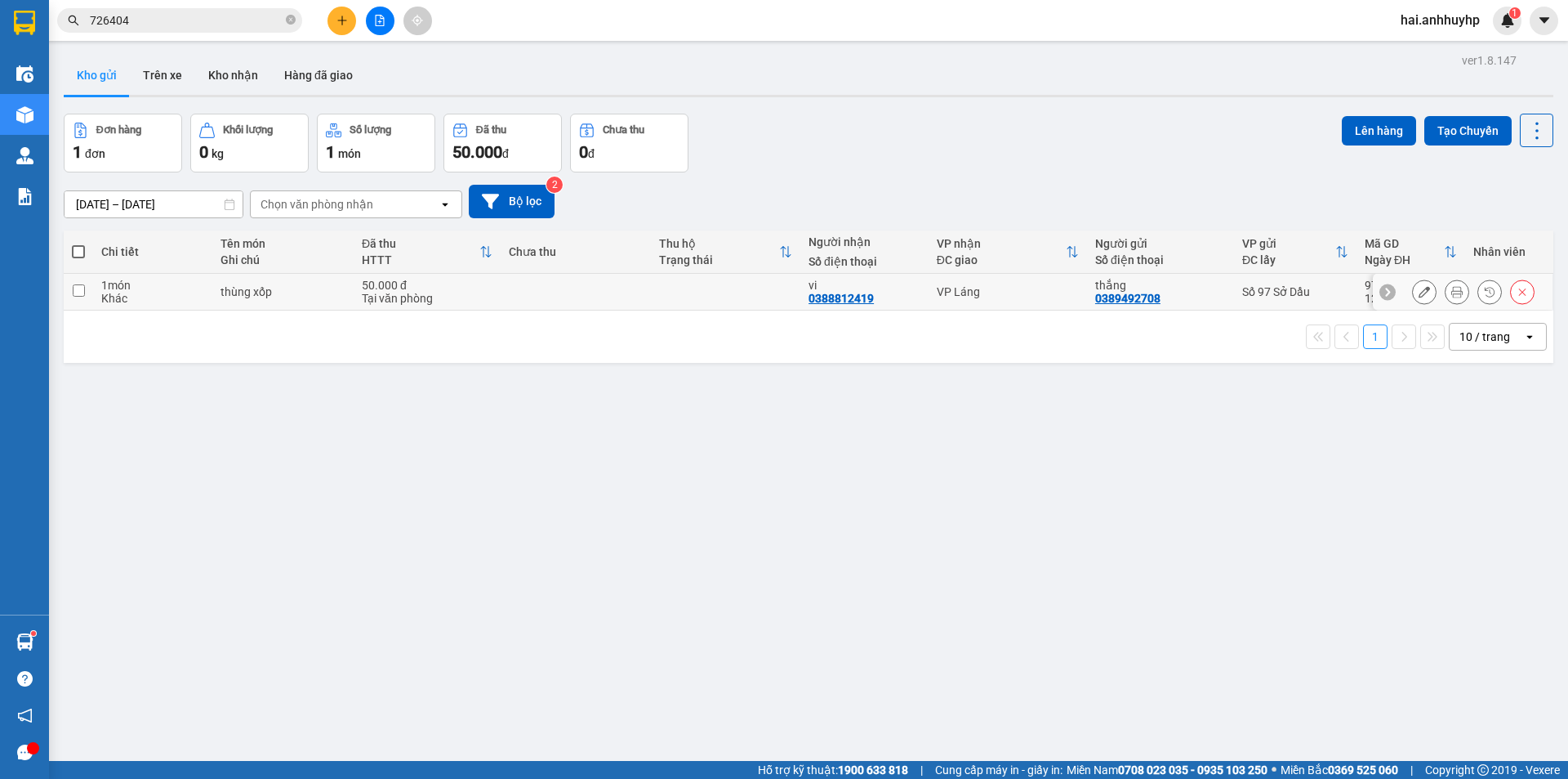
click at [73, 289] on input "checkbox" at bounding box center [78, 290] width 12 height 12
checkbox input "true"
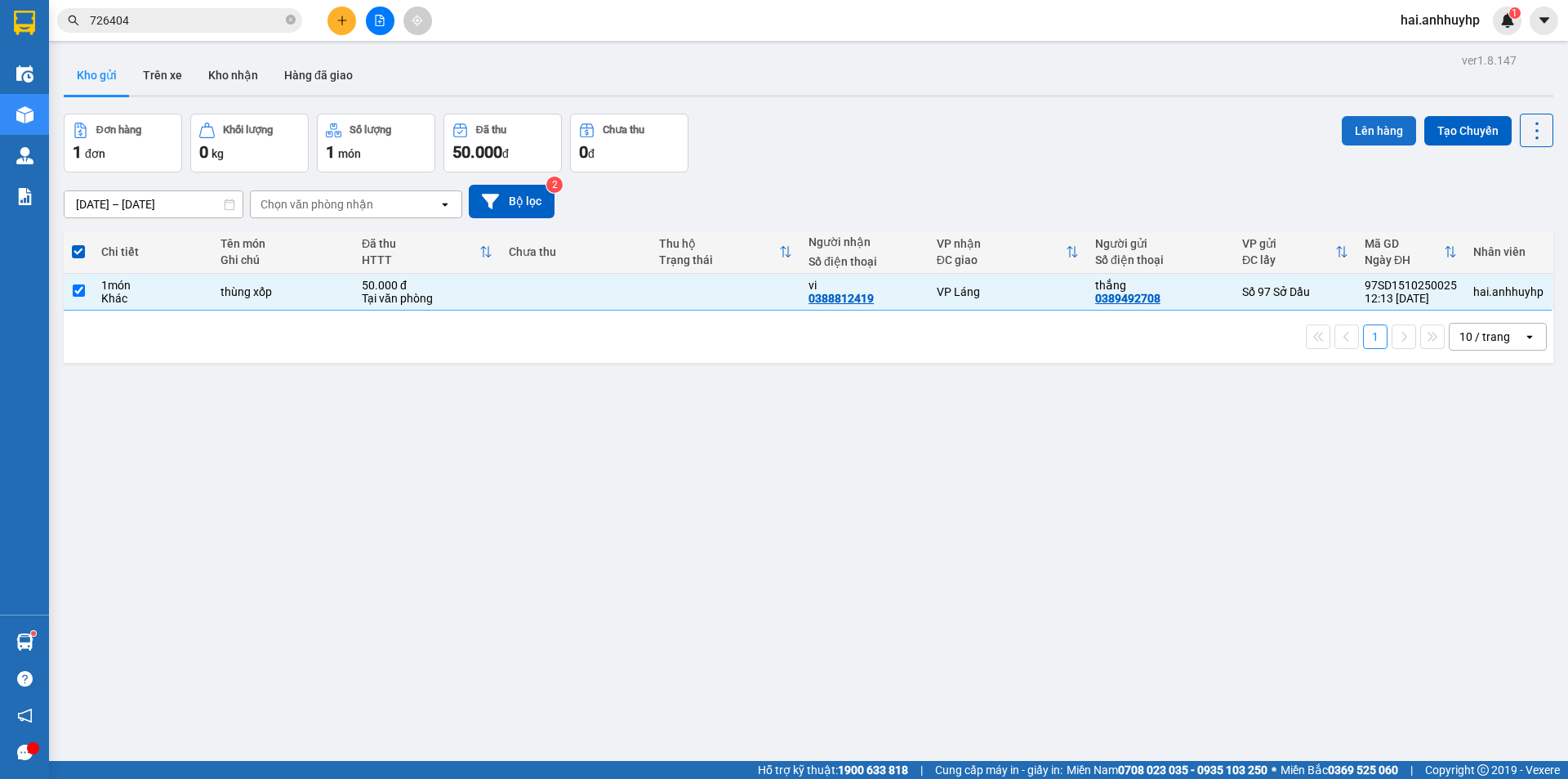
click at [1375, 130] on button "Lên hàng" at bounding box center [1379, 130] width 75 height 29
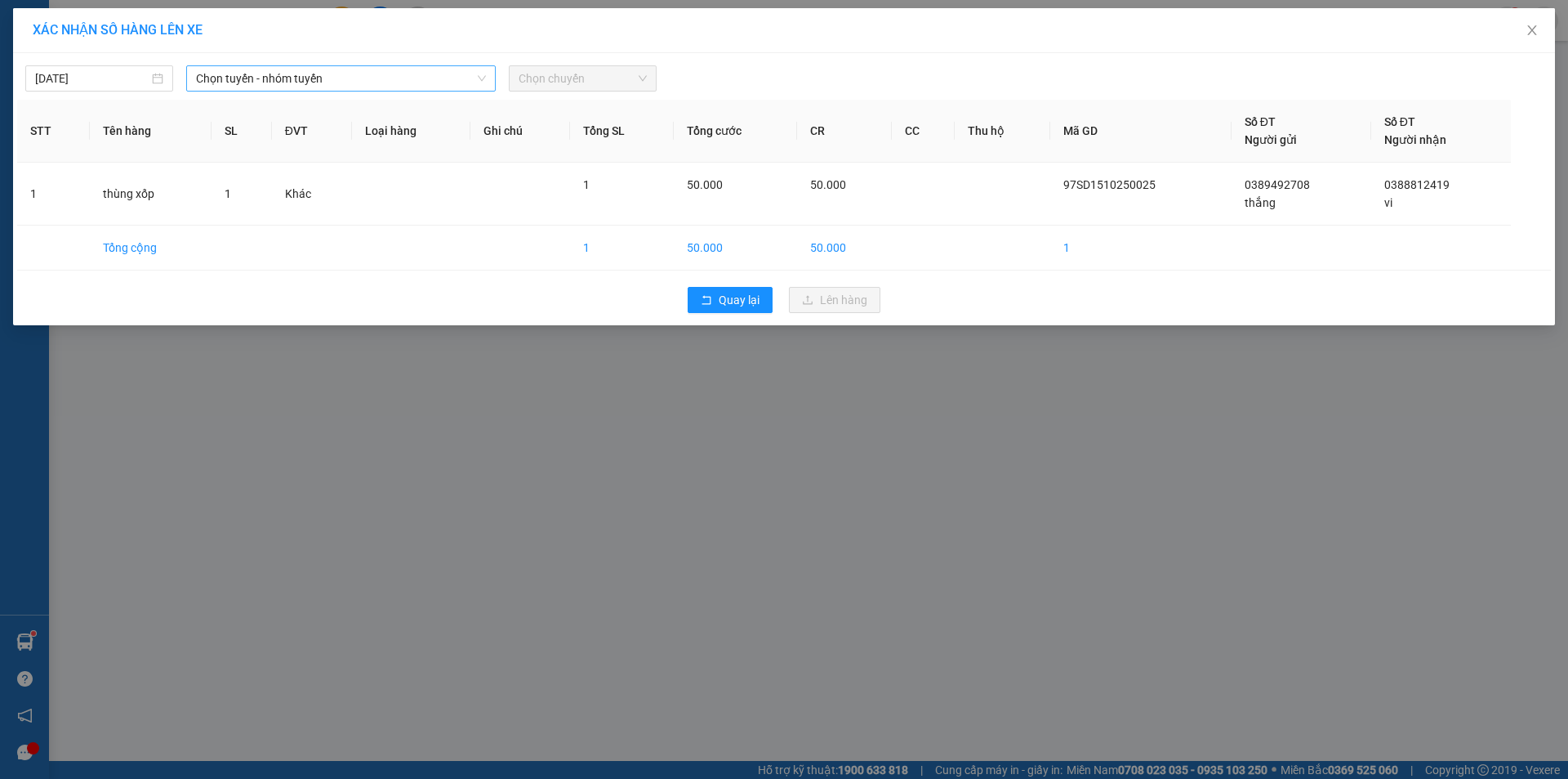
click at [388, 83] on span "Chọn tuyến - nhóm tuyến" at bounding box center [340, 78] width 290 height 25
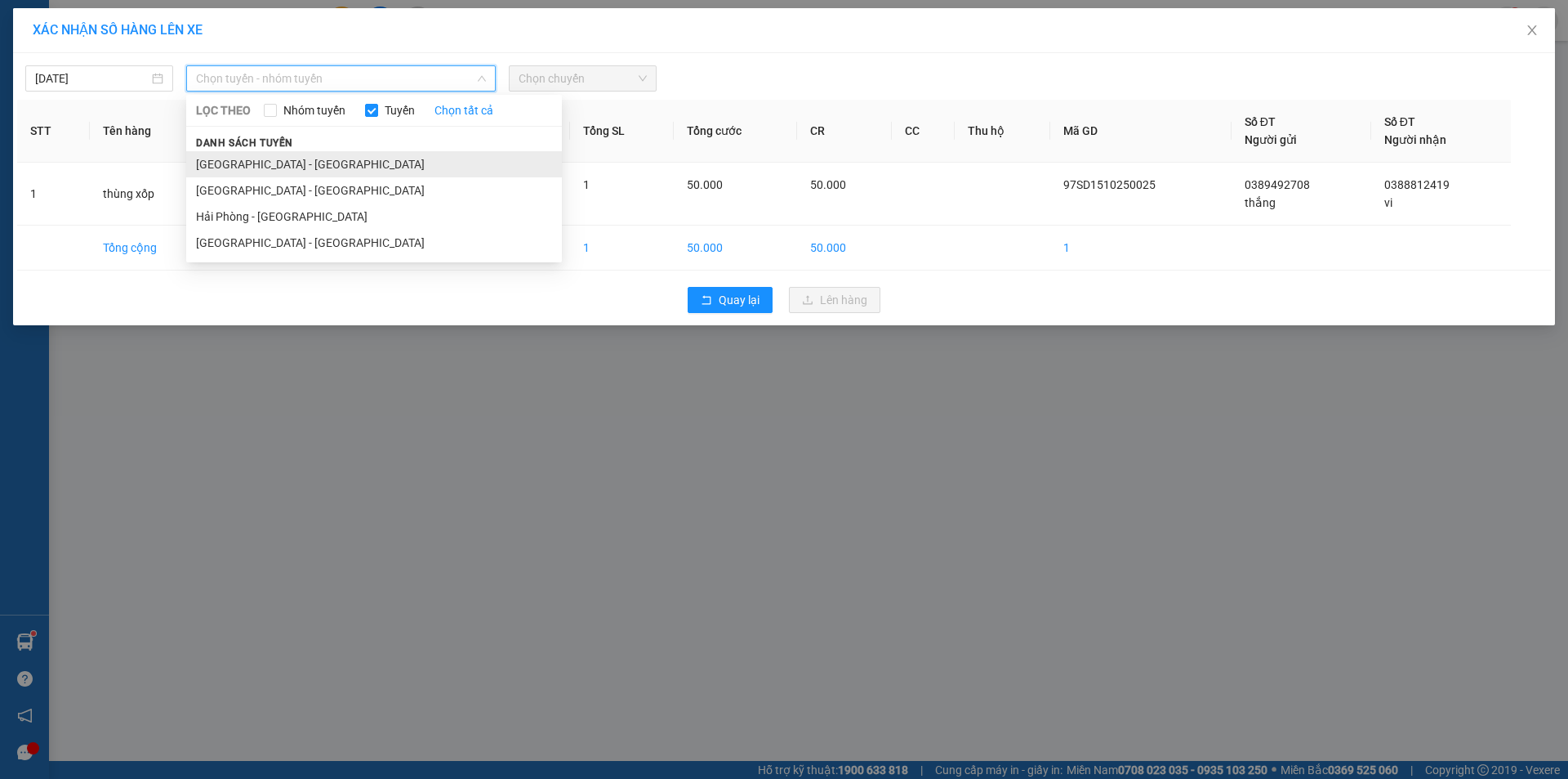
click at [266, 162] on li "[GEOGRAPHIC_DATA] - [GEOGRAPHIC_DATA]" at bounding box center [374, 164] width 376 height 26
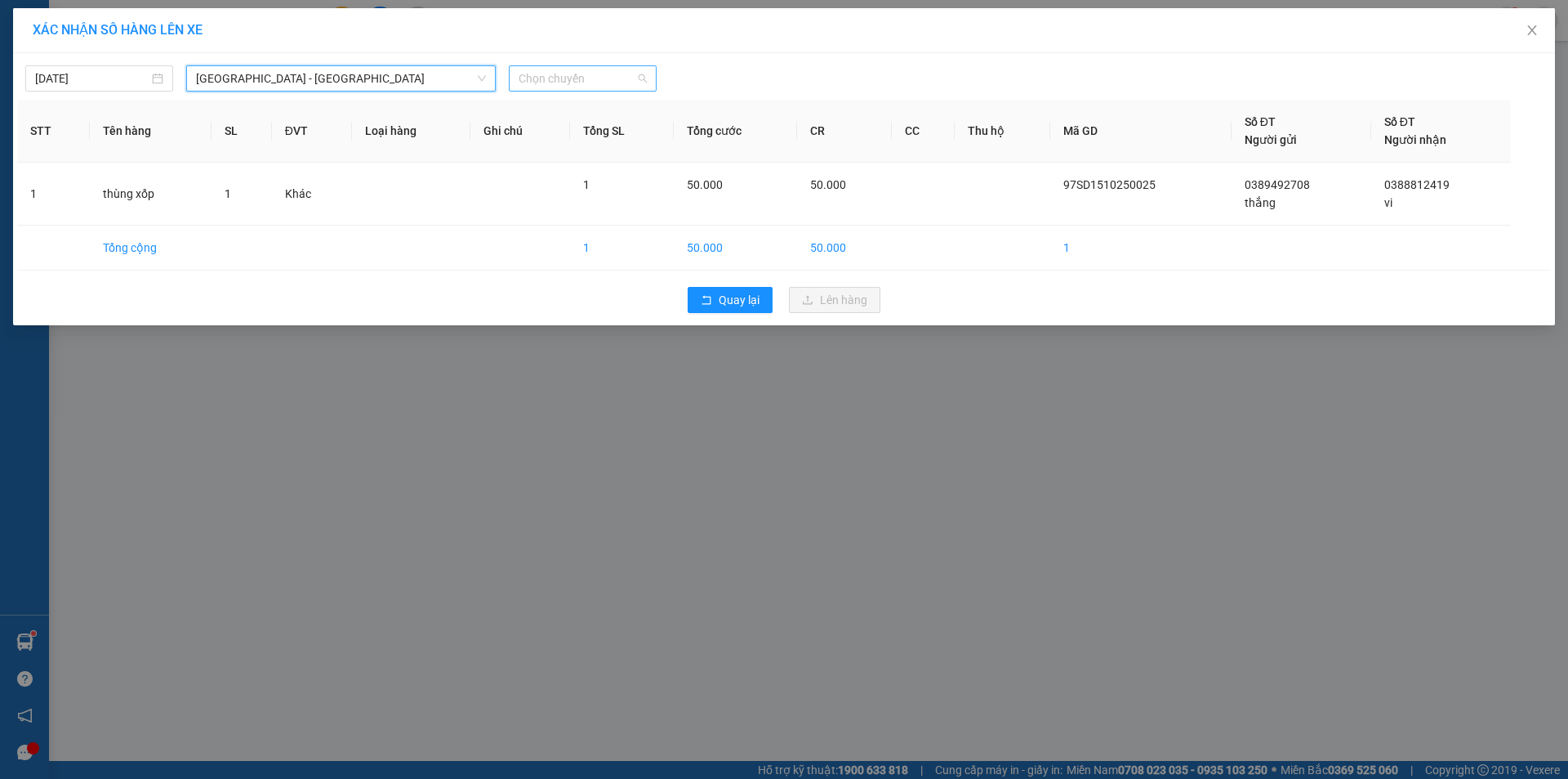
click at [604, 87] on span "Chọn chuyến" at bounding box center [583, 78] width 129 height 25
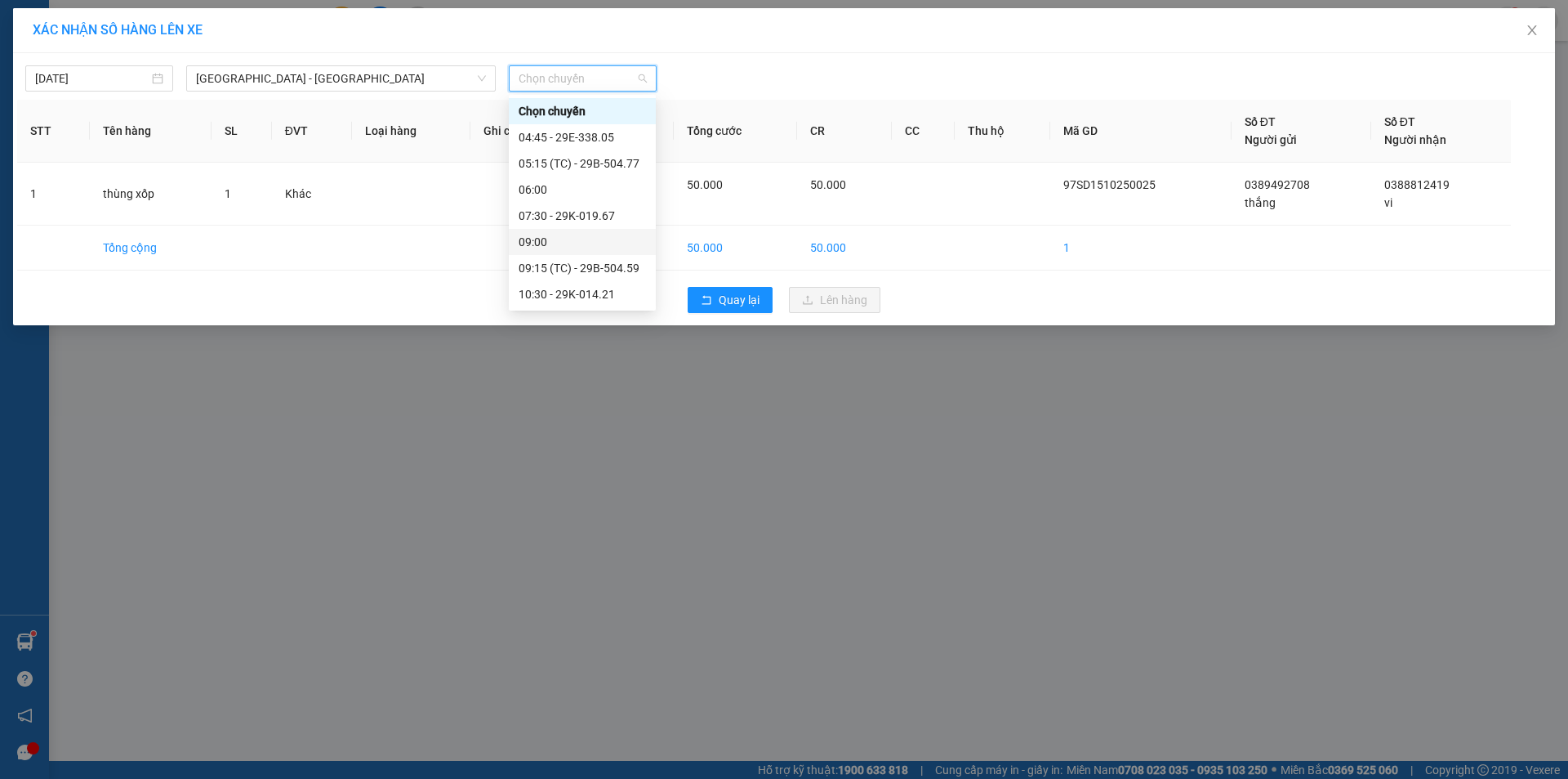
scroll to position [183, 0]
click at [572, 172] on div "13:30 - 29E-418.25" at bounding box center [582, 164] width 147 height 26
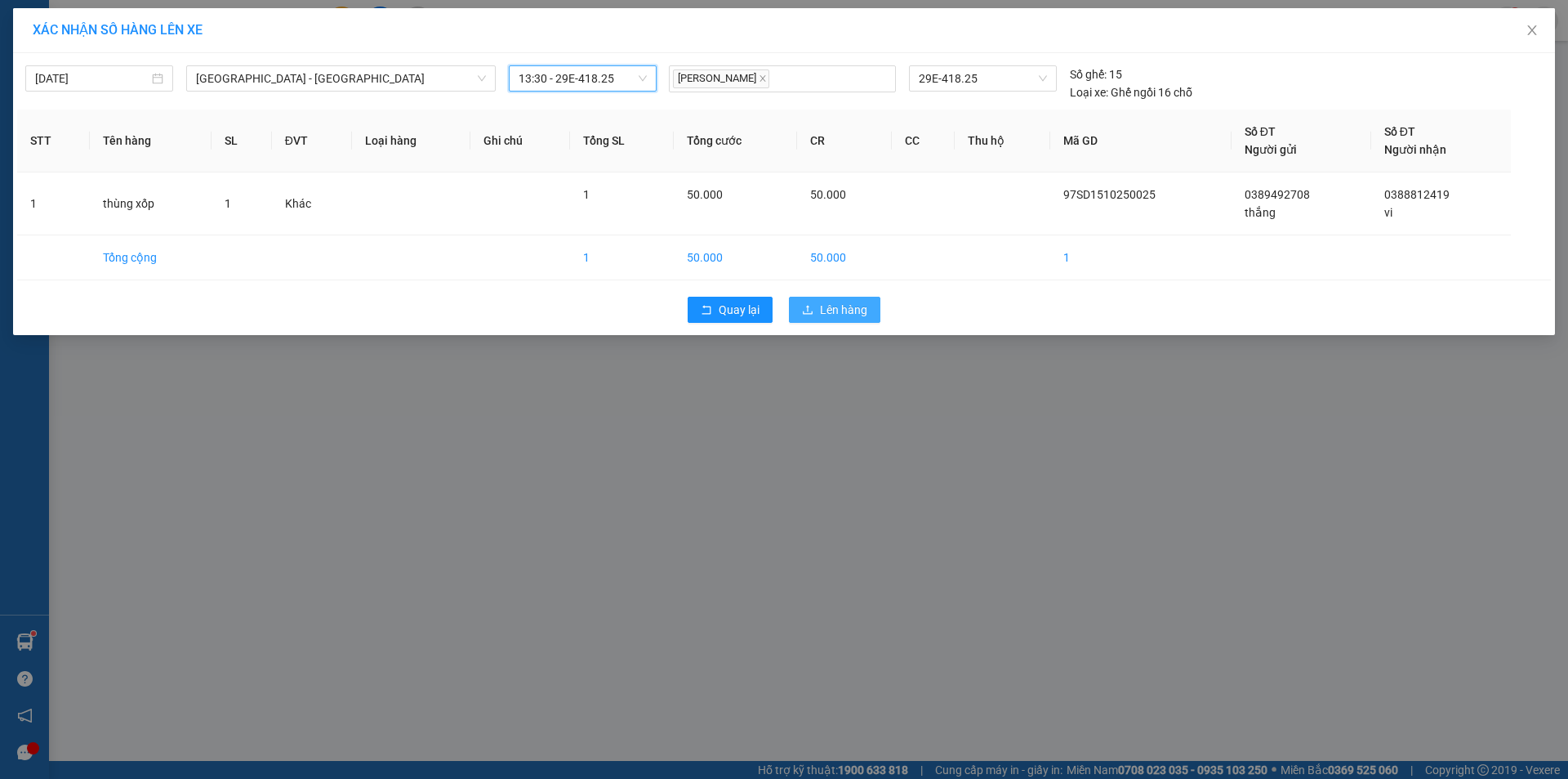
click at [821, 304] on span "Lên hàng" at bounding box center [844, 309] width 47 height 18
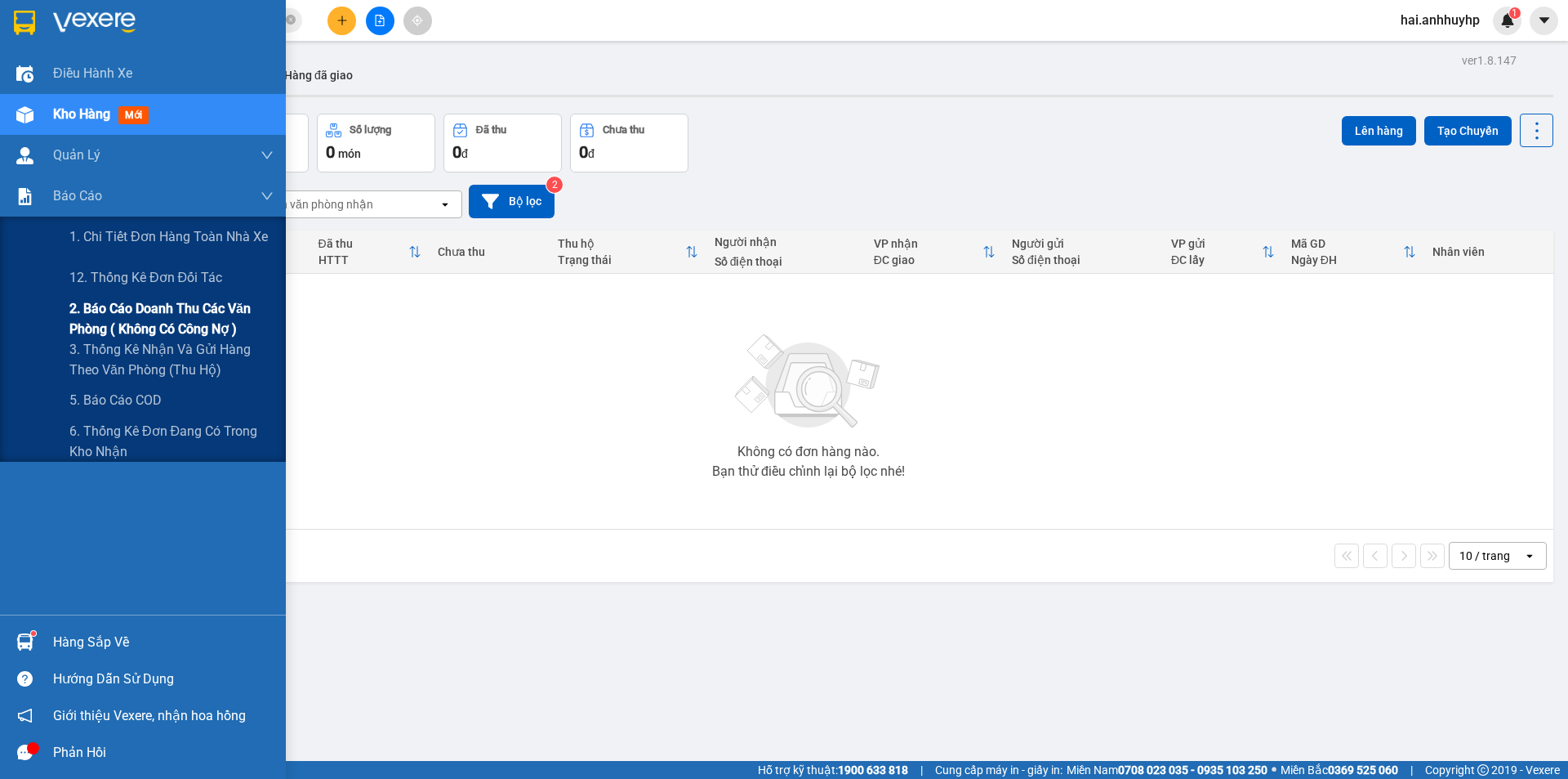
click at [105, 324] on span "2. Báo cáo doanh thu các văn phòng ( không có công nợ )" at bounding box center [171, 318] width 204 height 41
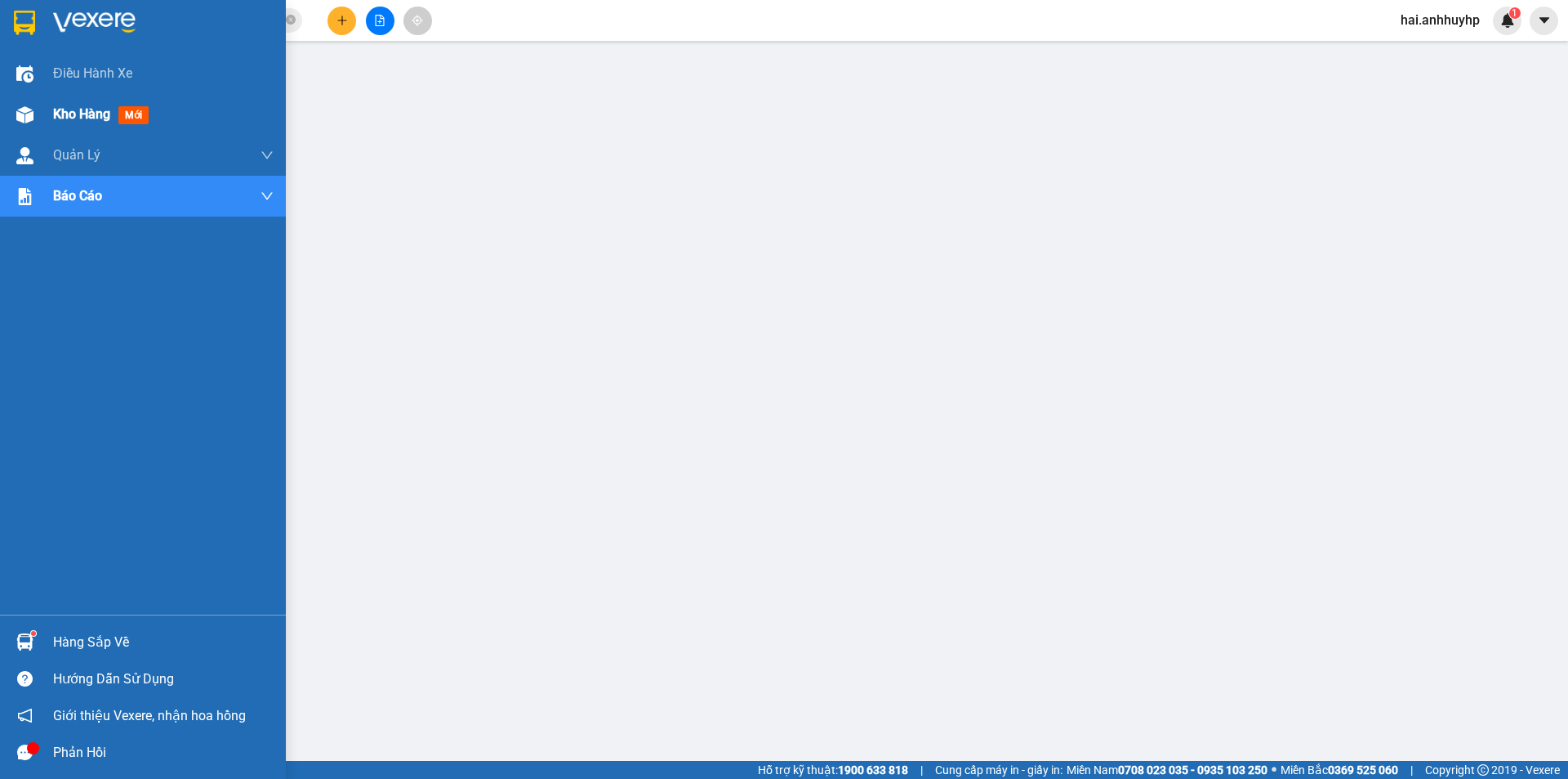
click at [34, 115] on div at bounding box center [25, 114] width 28 height 28
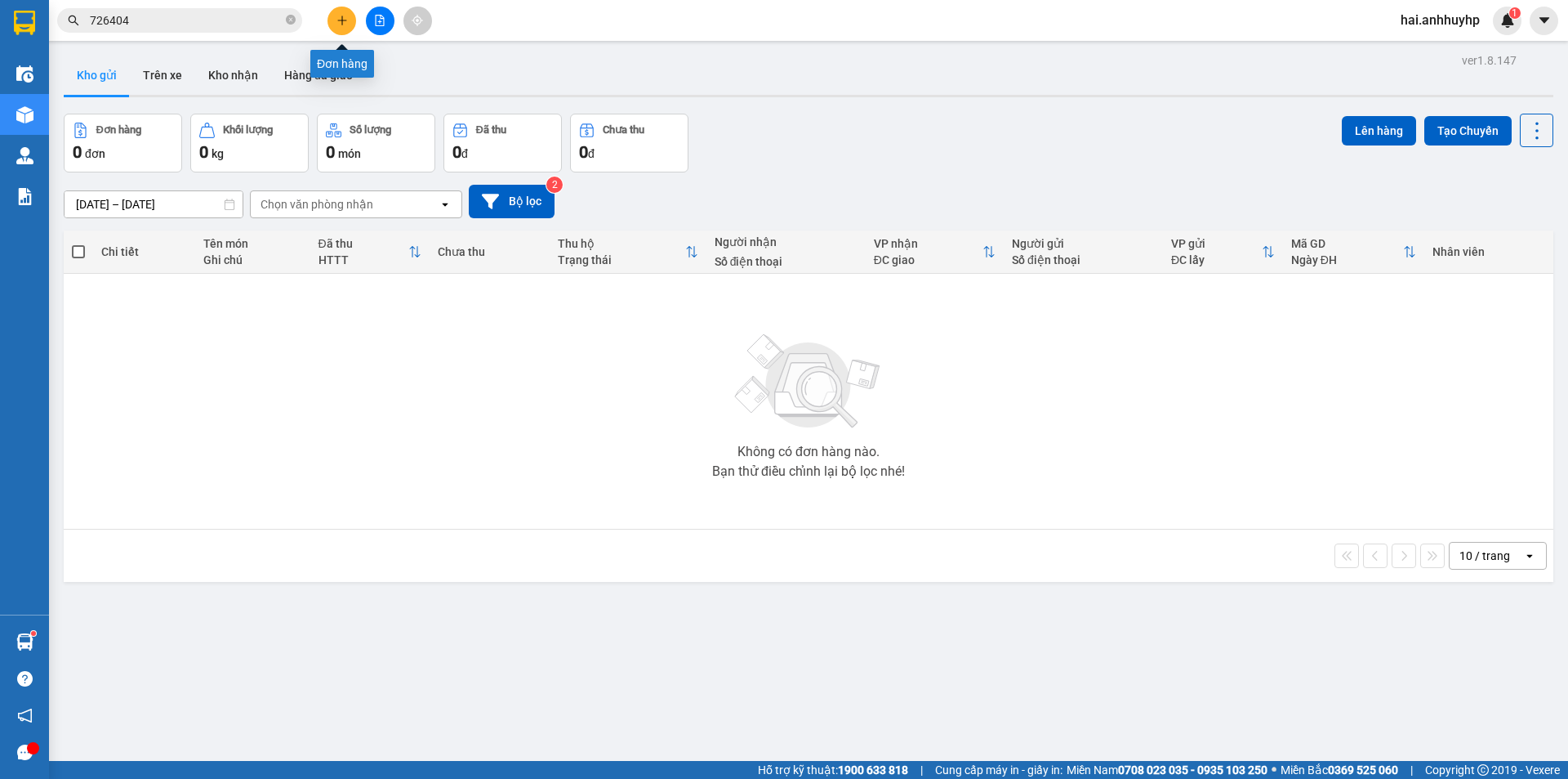
click at [349, 15] on button at bounding box center [342, 21] width 28 height 28
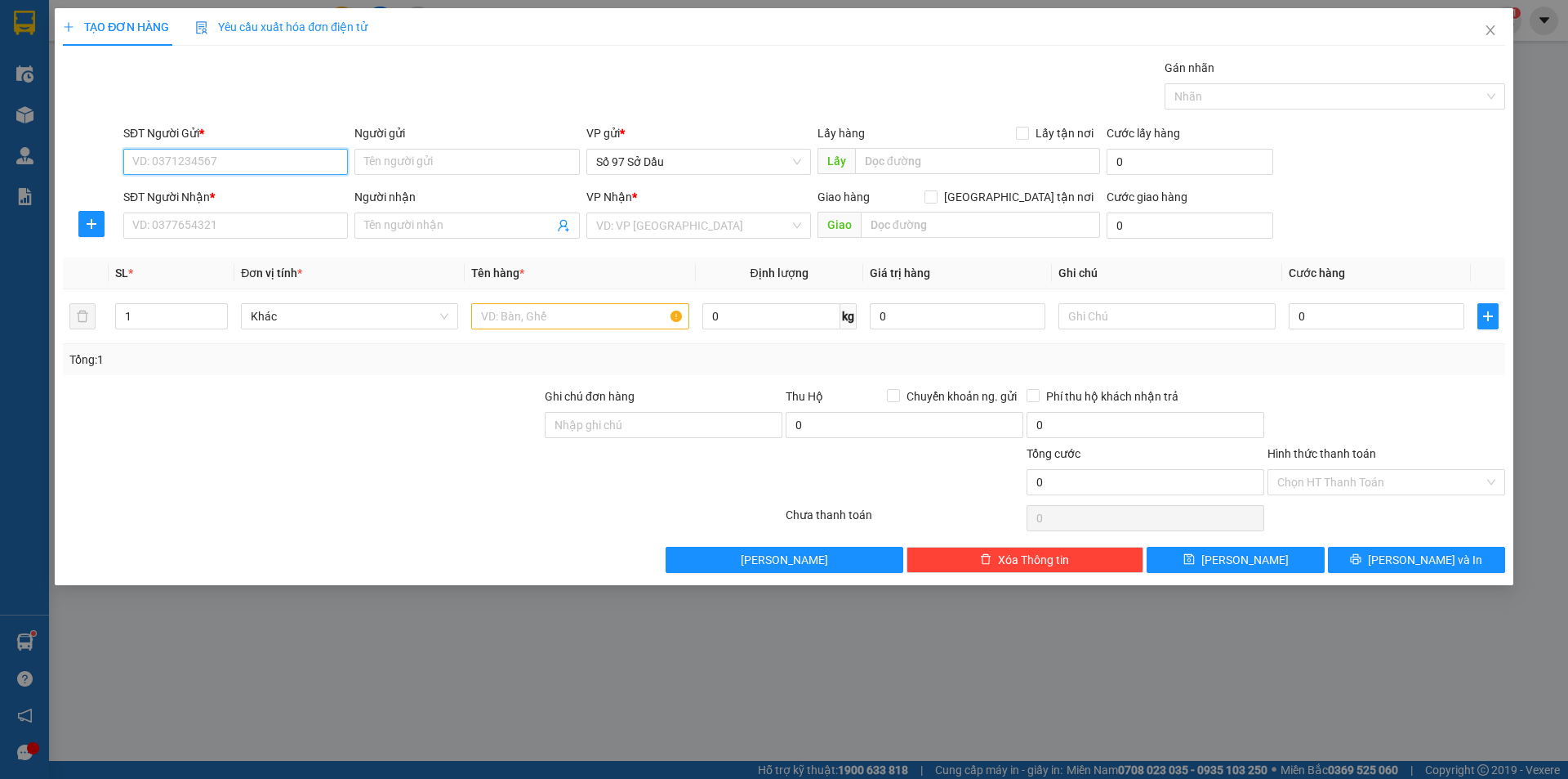
click at [239, 155] on input "SĐT Người Gửi *" at bounding box center [236, 162] width 225 height 26
click at [267, 196] on div "0904457382 - phượng" at bounding box center [235, 194] width 205 height 18
type input "0904457382"
type input "phượng"
type input "0904457382"
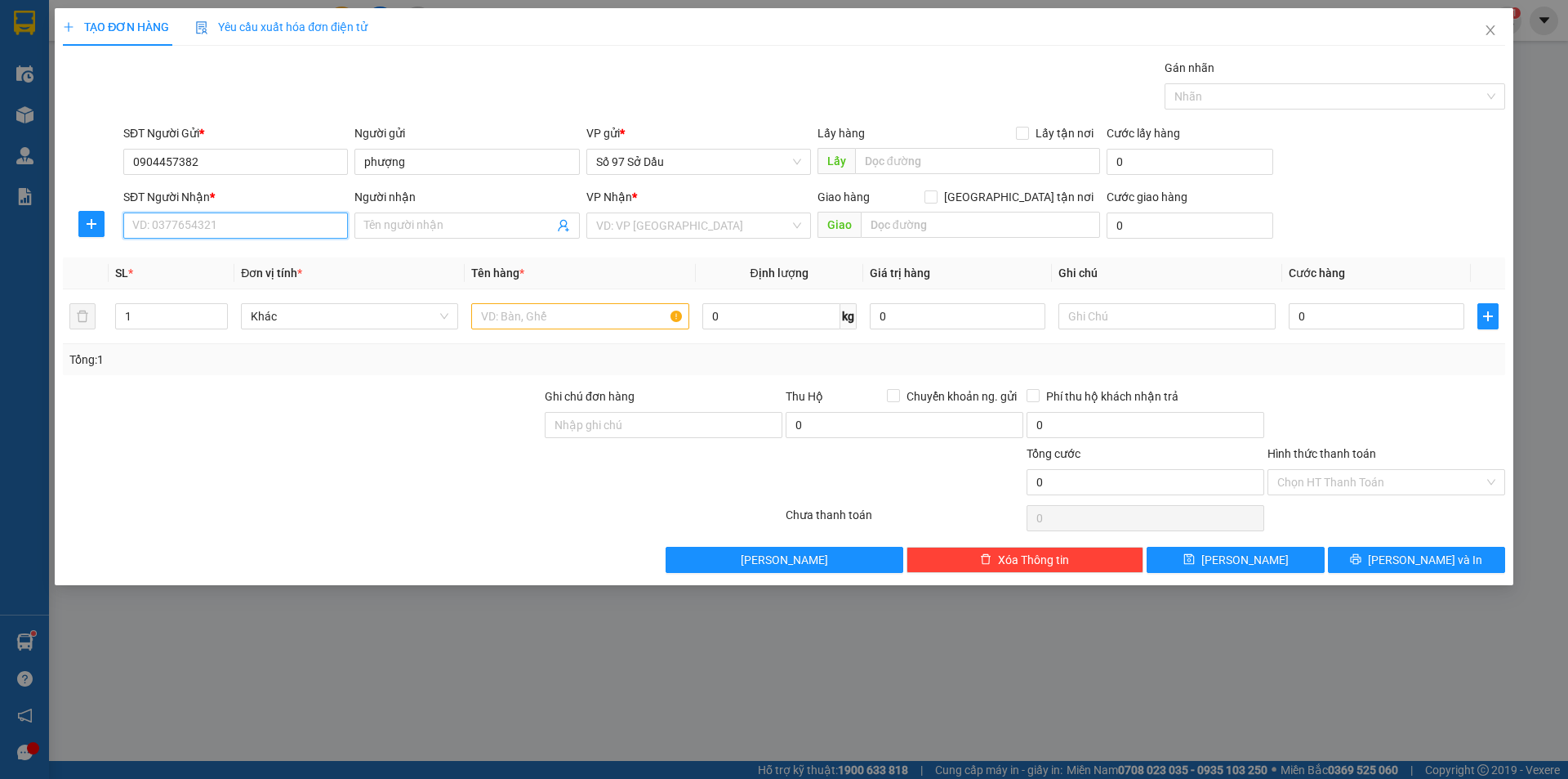
click at [244, 223] on input "SĐT Người Nhận *" at bounding box center [236, 226] width 225 height 26
type input "0934588787"
click at [228, 263] on div "0934588787 - khách" at bounding box center [235, 258] width 205 height 18
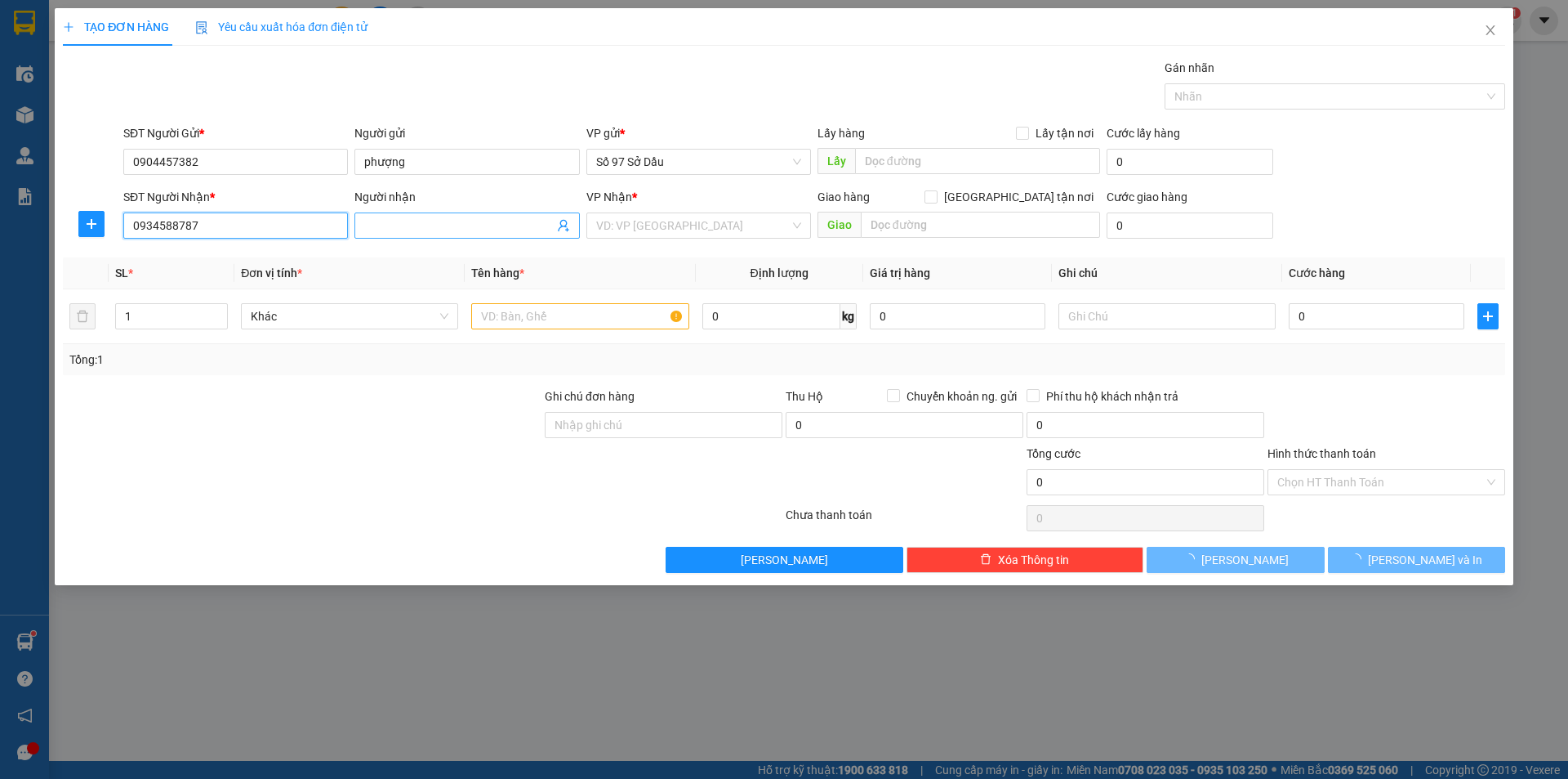
type input "khách"
checkbox input "true"
type input "108 [PERSON_NAME], [GEOGRAPHIC_DATA], [GEOGRAPHIC_DATA] , [GEOGRAPHIC_DATA]"
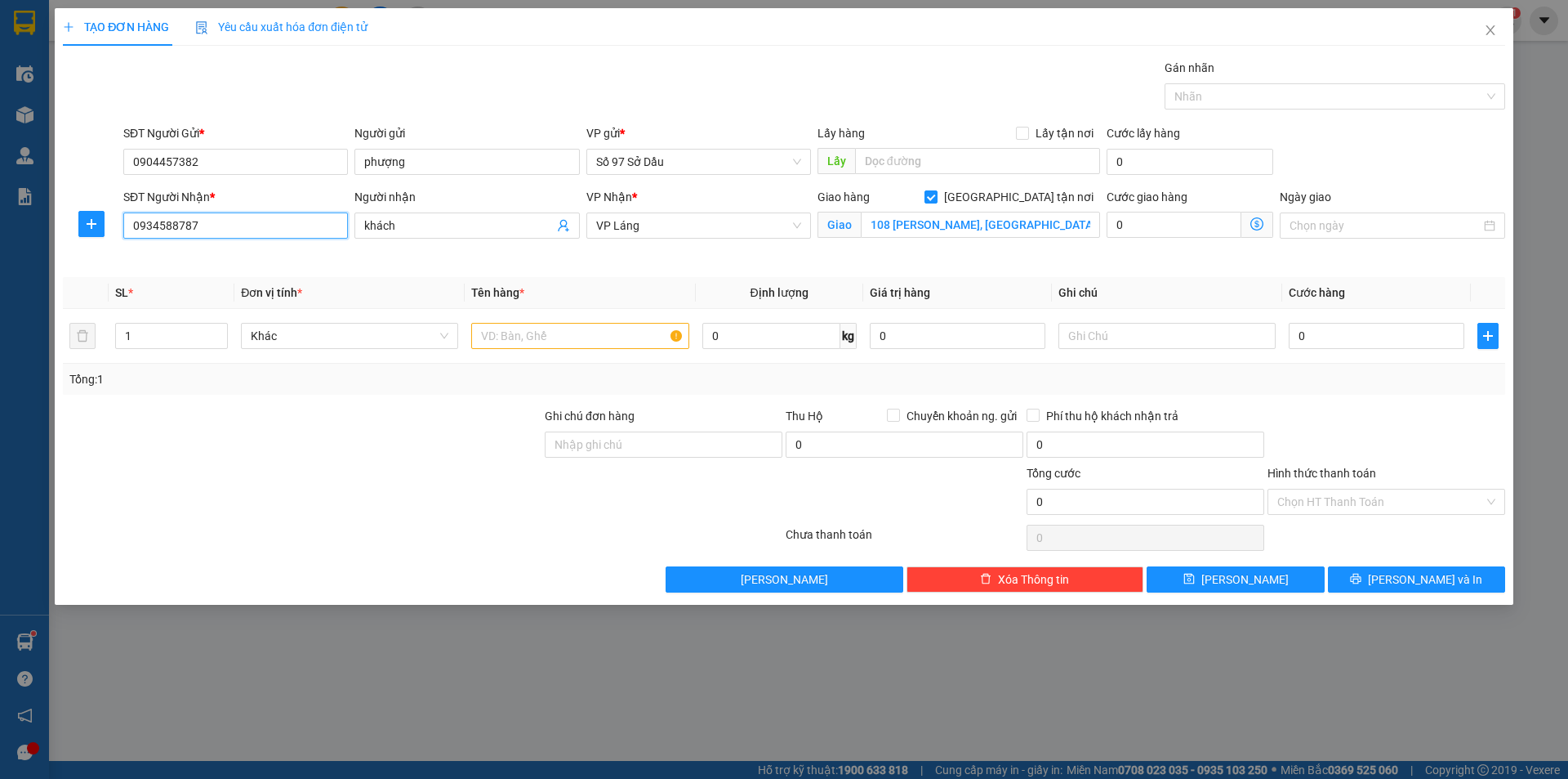
type input "0934588787"
click at [1260, 226] on icon "dollar-circle" at bounding box center [1257, 224] width 13 height 13
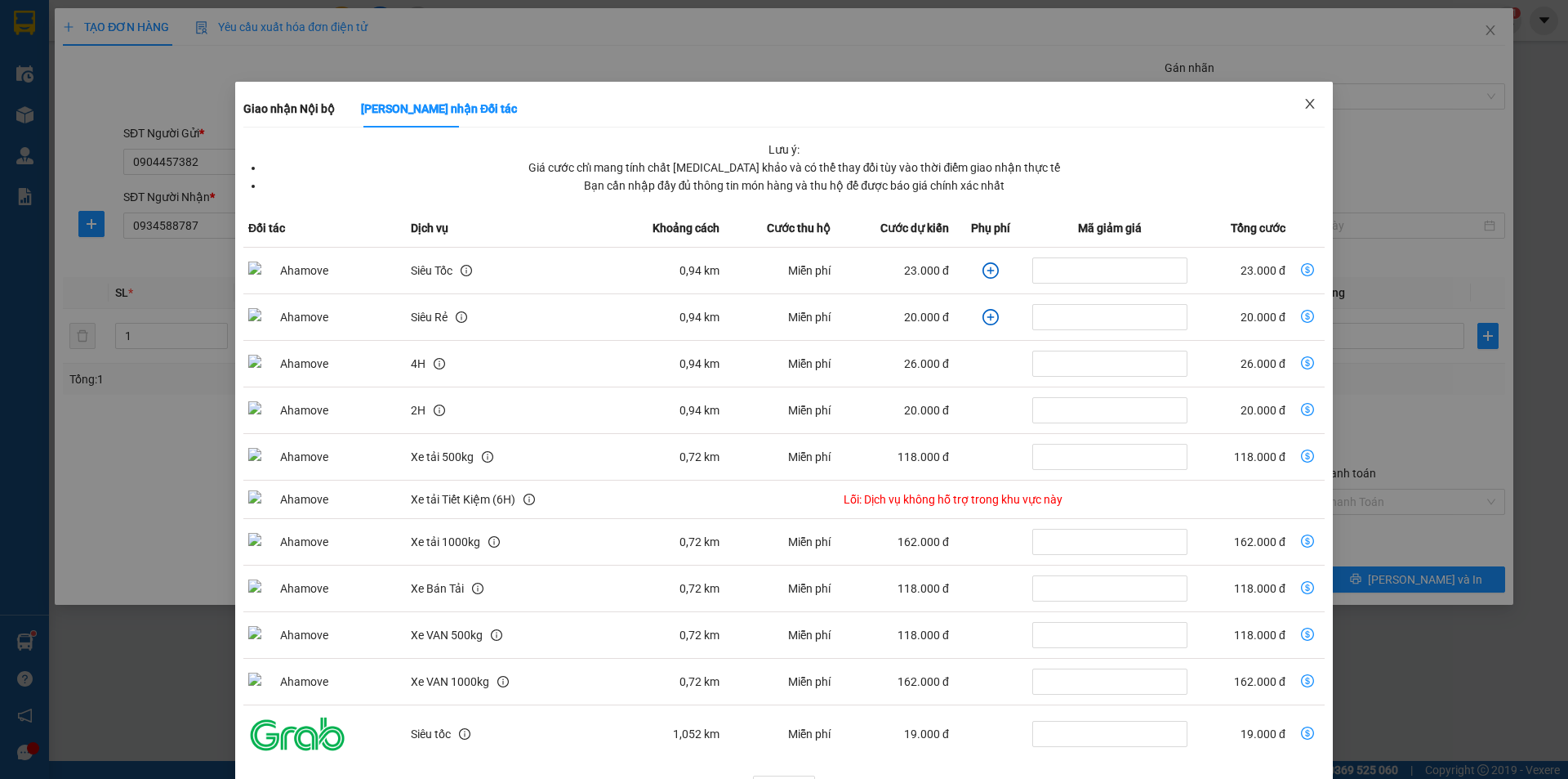
click at [1303, 105] on icon "close" at bounding box center [1310, 104] width 13 height 13
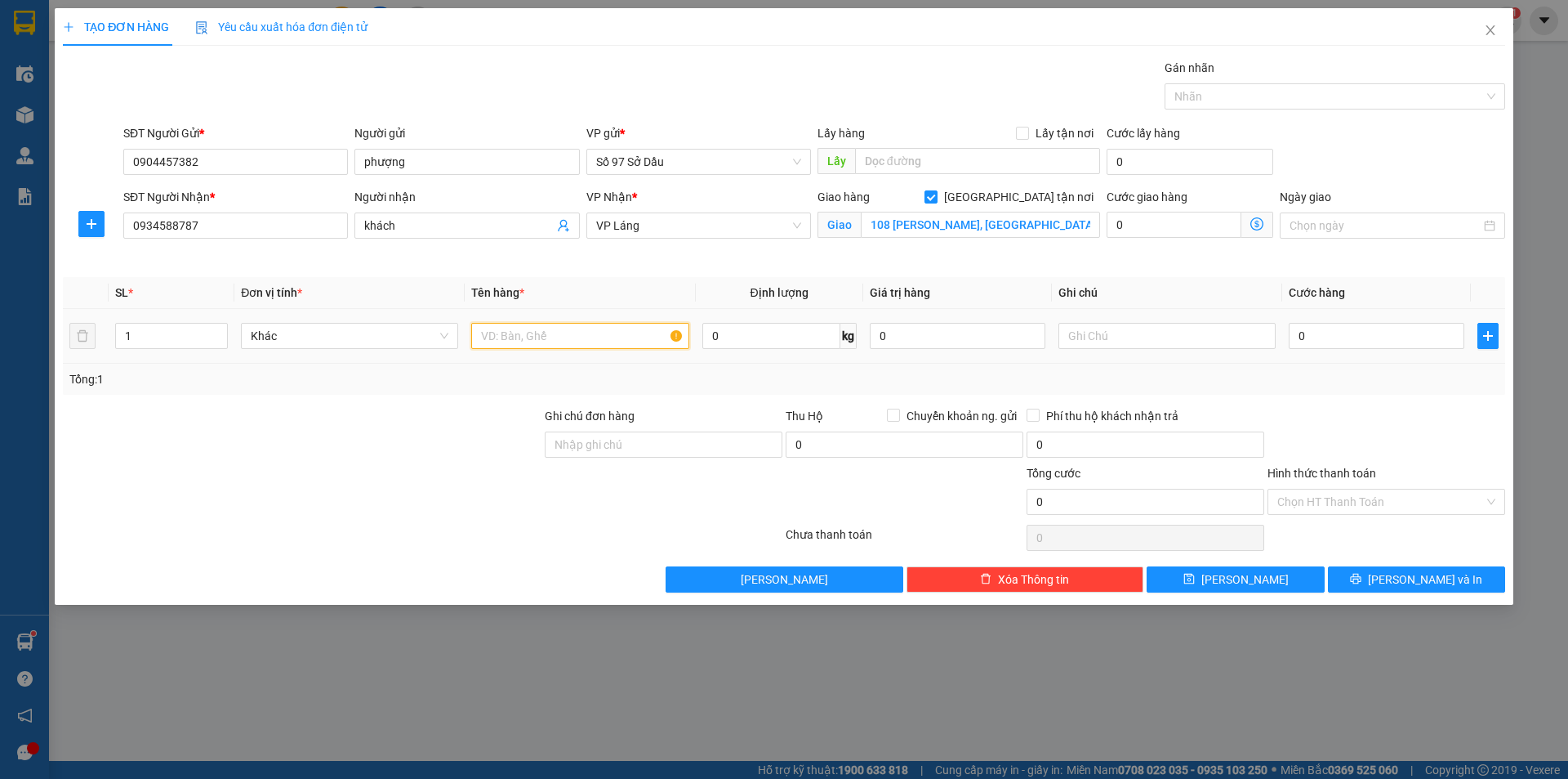
click at [624, 335] on input "text" at bounding box center [580, 336] width 217 height 26
type input "bọc"
click at [1310, 335] on input "0" at bounding box center [1377, 336] width 176 height 26
type input "8"
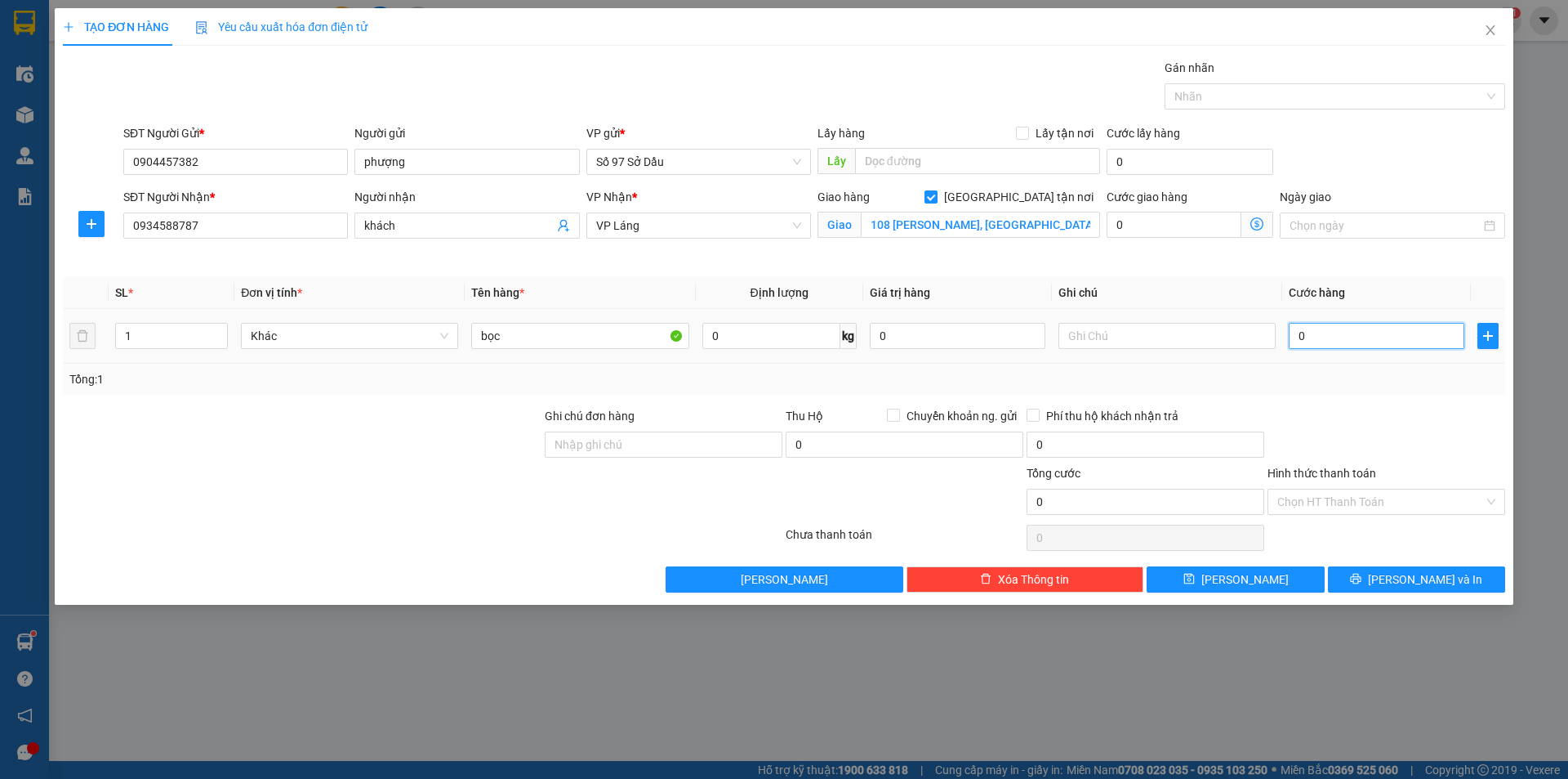
type input "8"
type input "80"
type input "800"
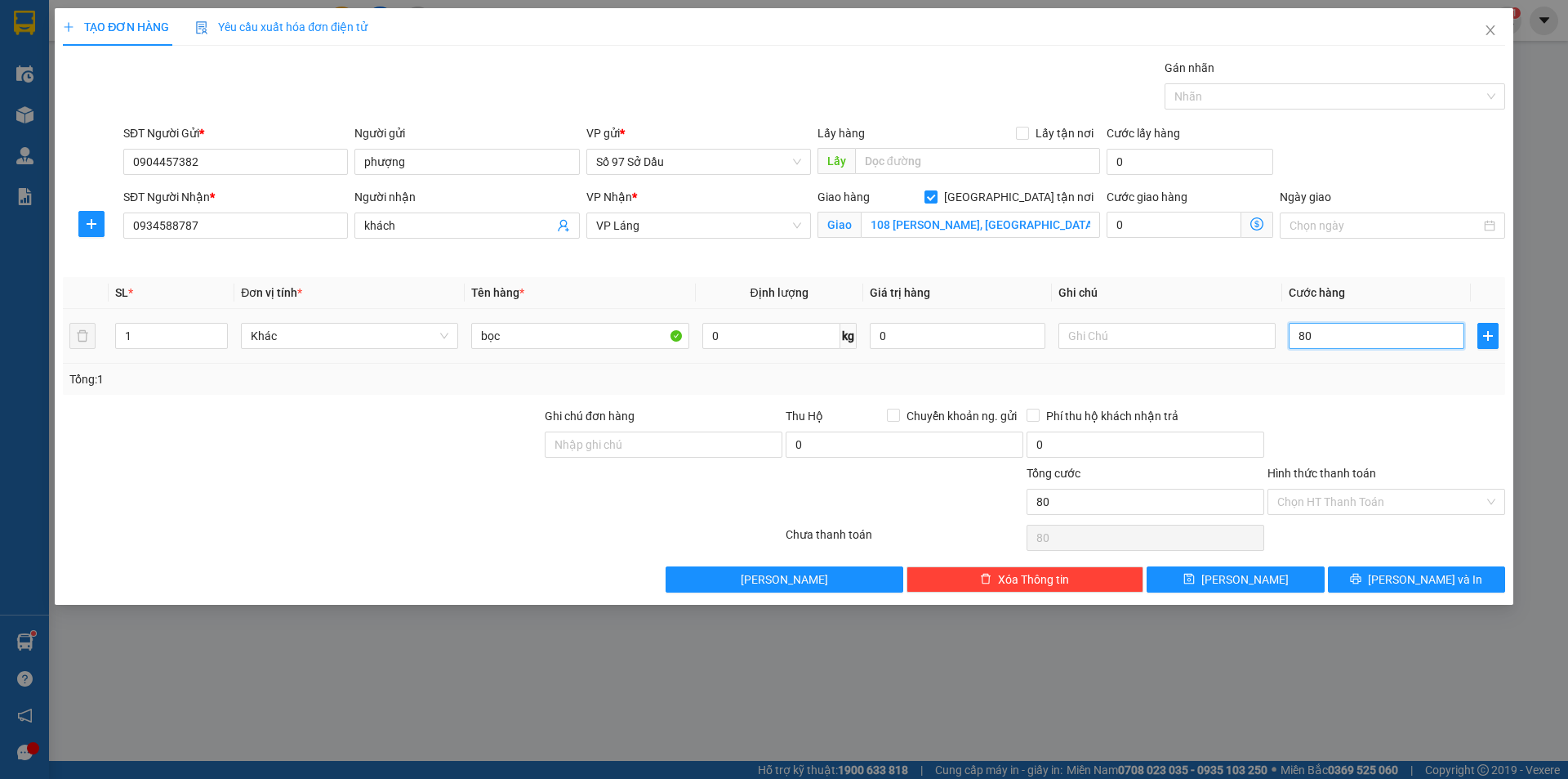
type input "800"
type input "8.000"
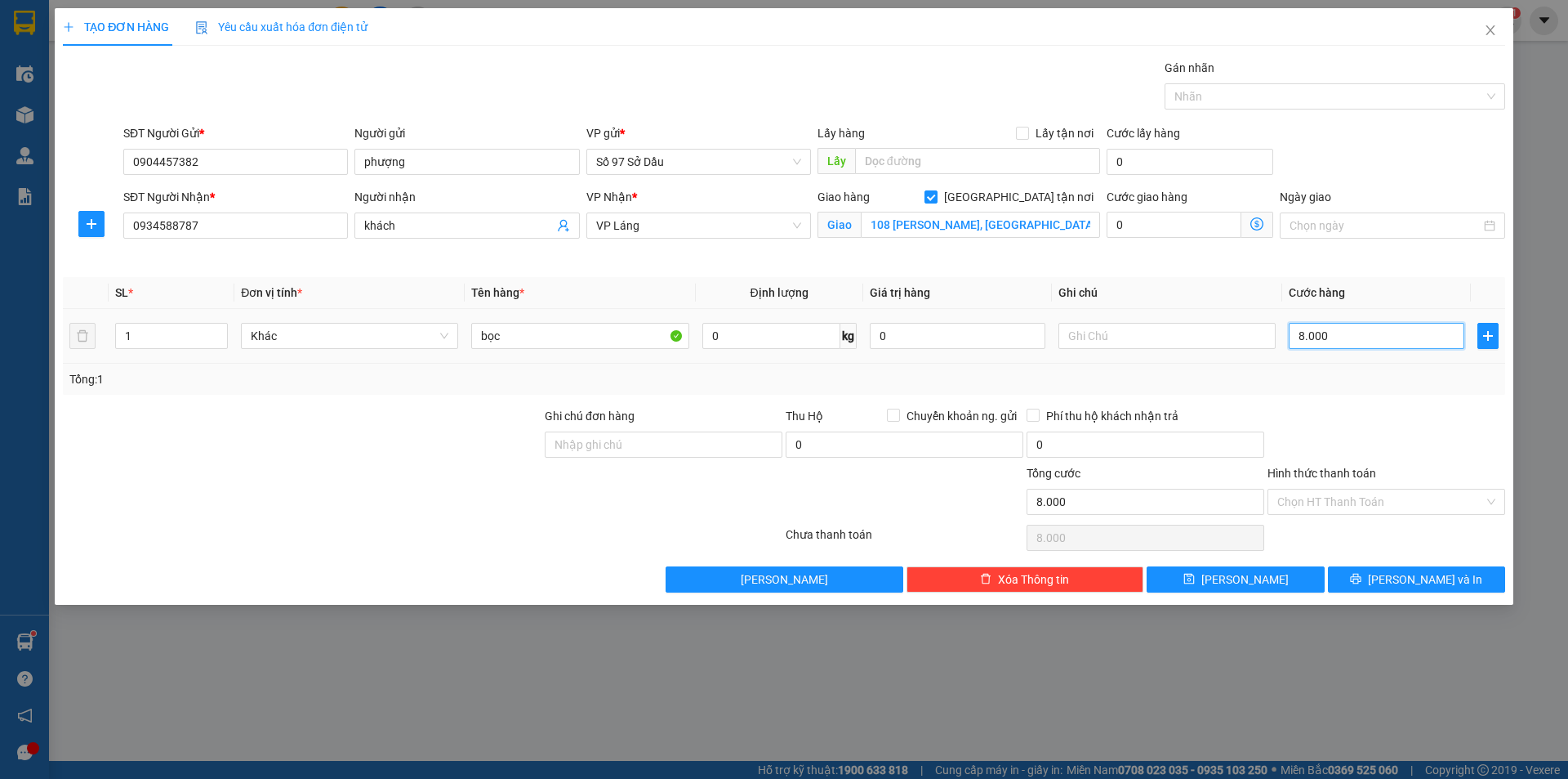
type input "80.000"
click at [1421, 592] on button "[PERSON_NAME] và In" at bounding box center [1417, 580] width 178 height 26
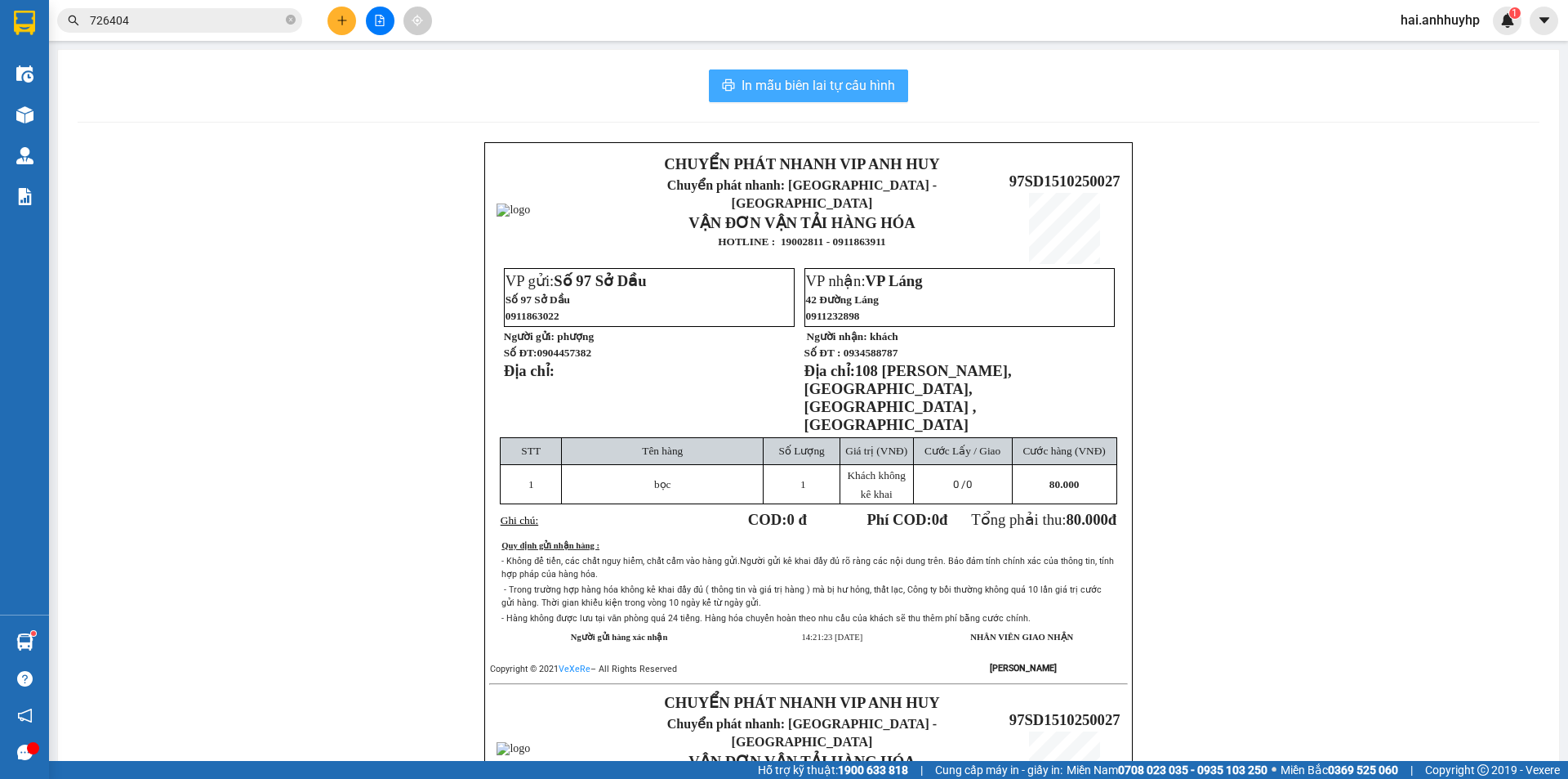
click at [834, 86] on span "In mẫu biên lai tự cấu hình" at bounding box center [818, 86] width 153 height 21
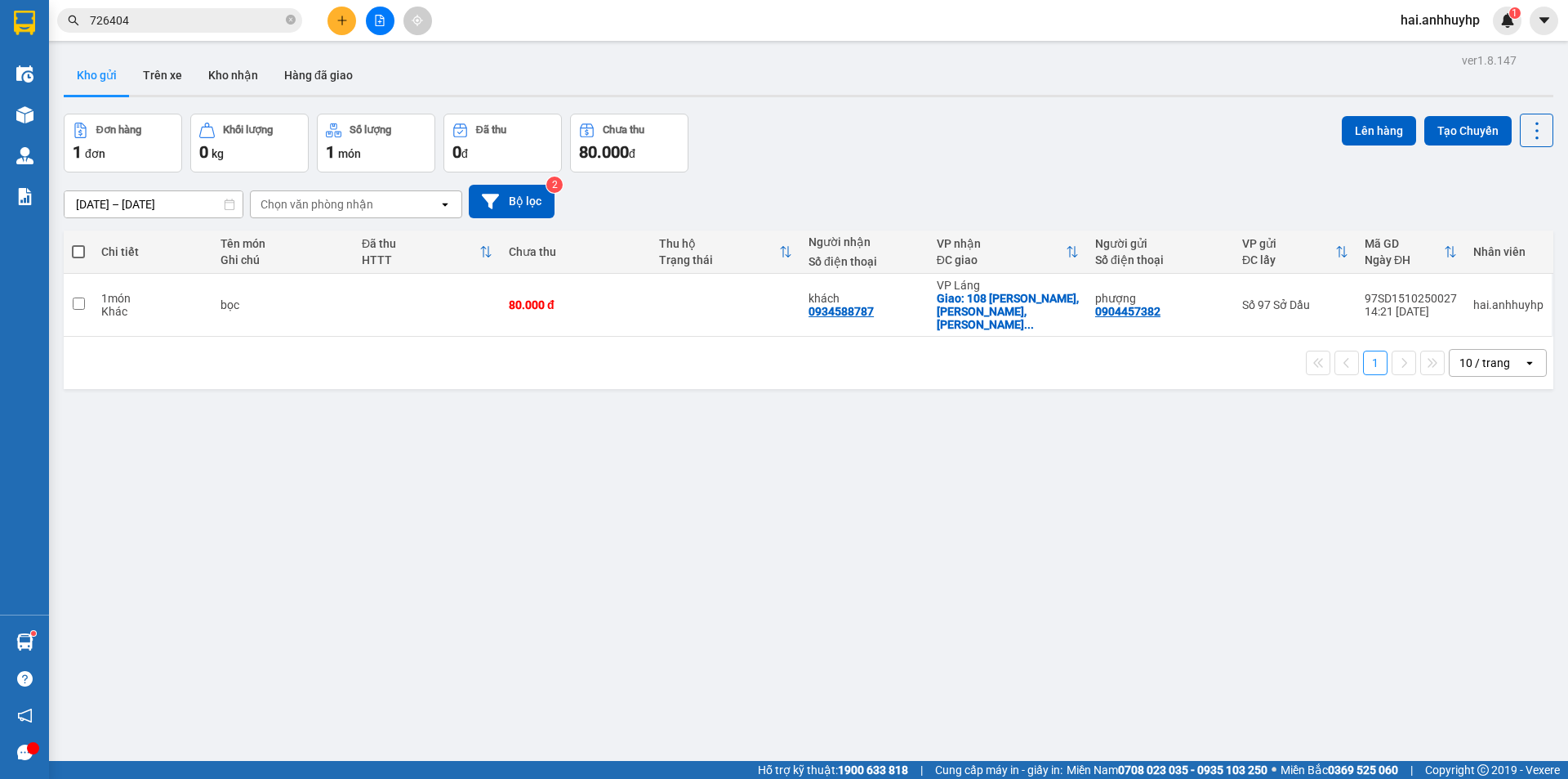
click at [190, 24] on input "726404" at bounding box center [186, 20] width 193 height 18
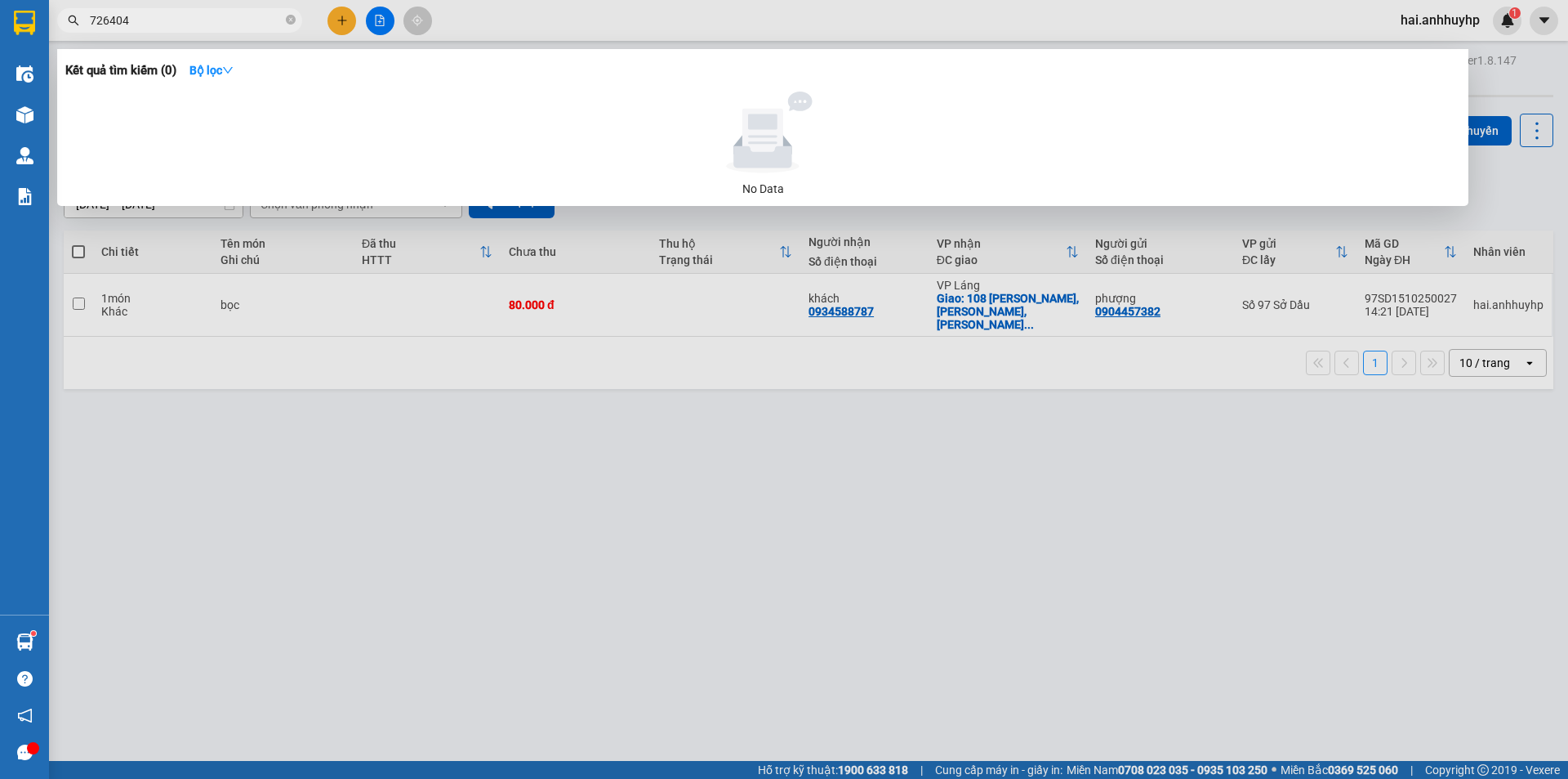
click at [193, 22] on input "726404" at bounding box center [186, 20] width 193 height 18
paste input "147203"
type input "147203"
click at [642, 500] on div at bounding box center [784, 390] width 1568 height 779
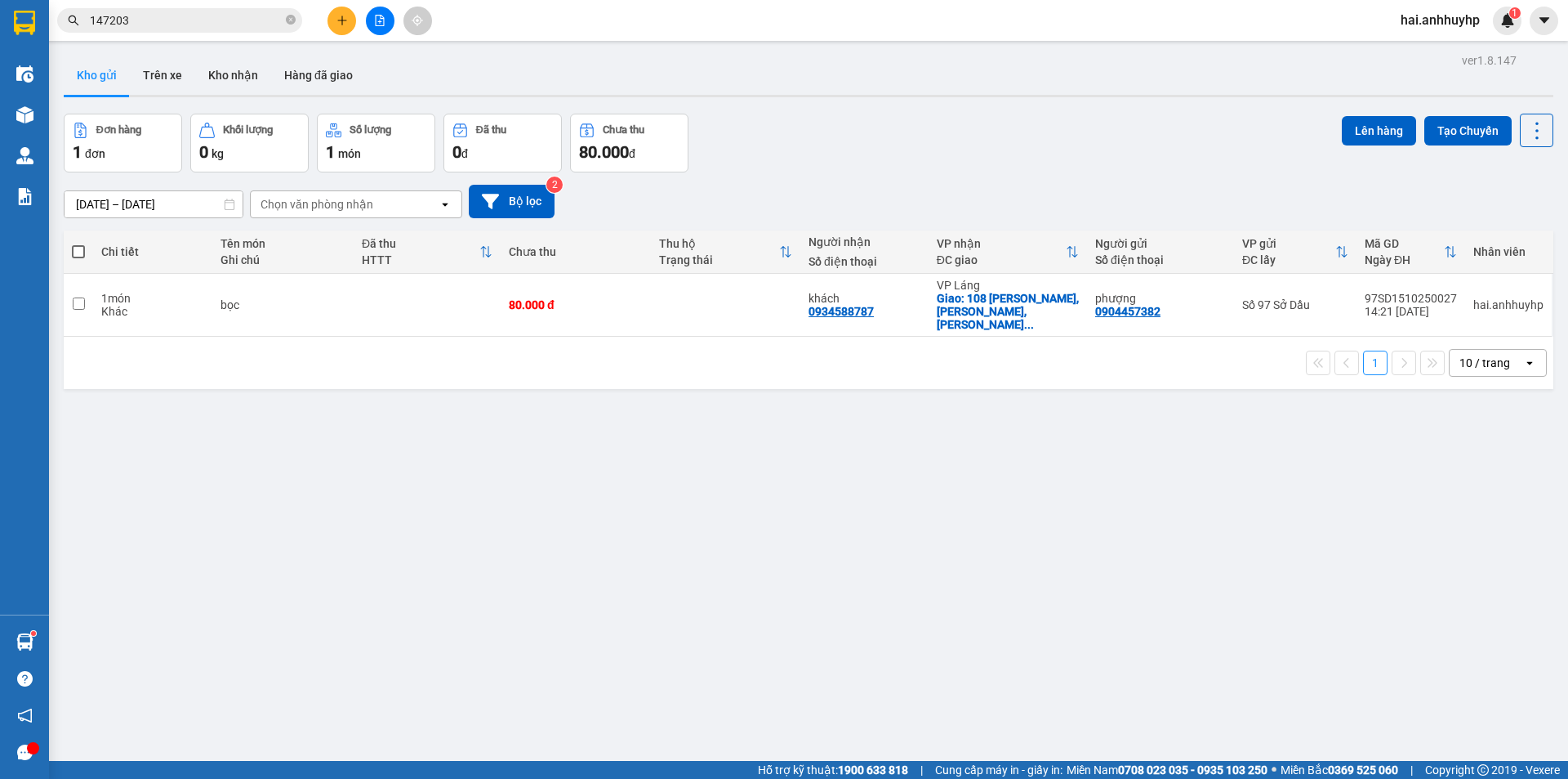
click at [81, 254] on span at bounding box center [78, 251] width 13 height 13
click at [78, 244] on input "checkbox" at bounding box center [78, 244] width 0 height 0
checkbox input "true"
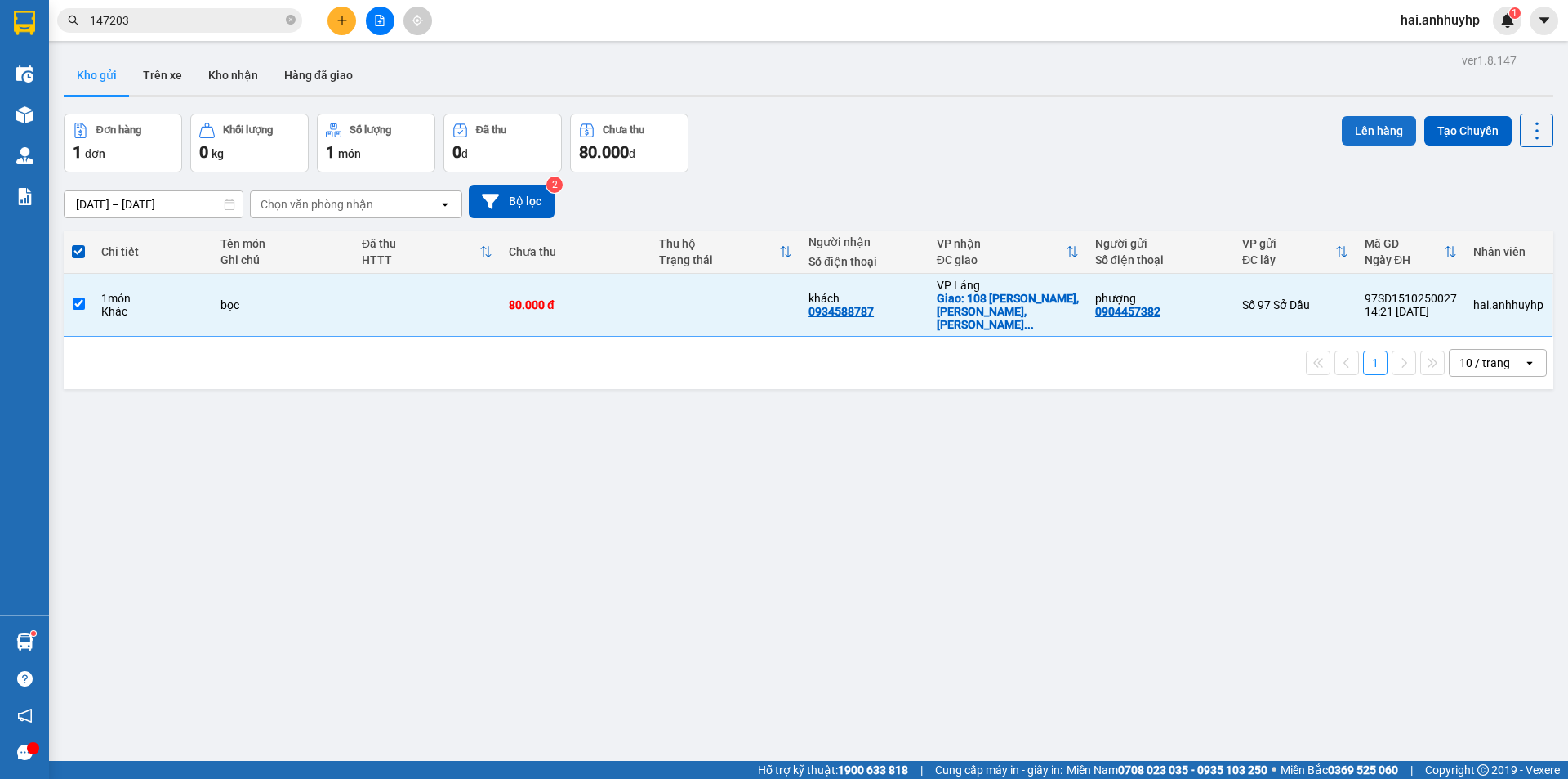
click at [1356, 126] on button "Lên hàng" at bounding box center [1379, 130] width 75 height 29
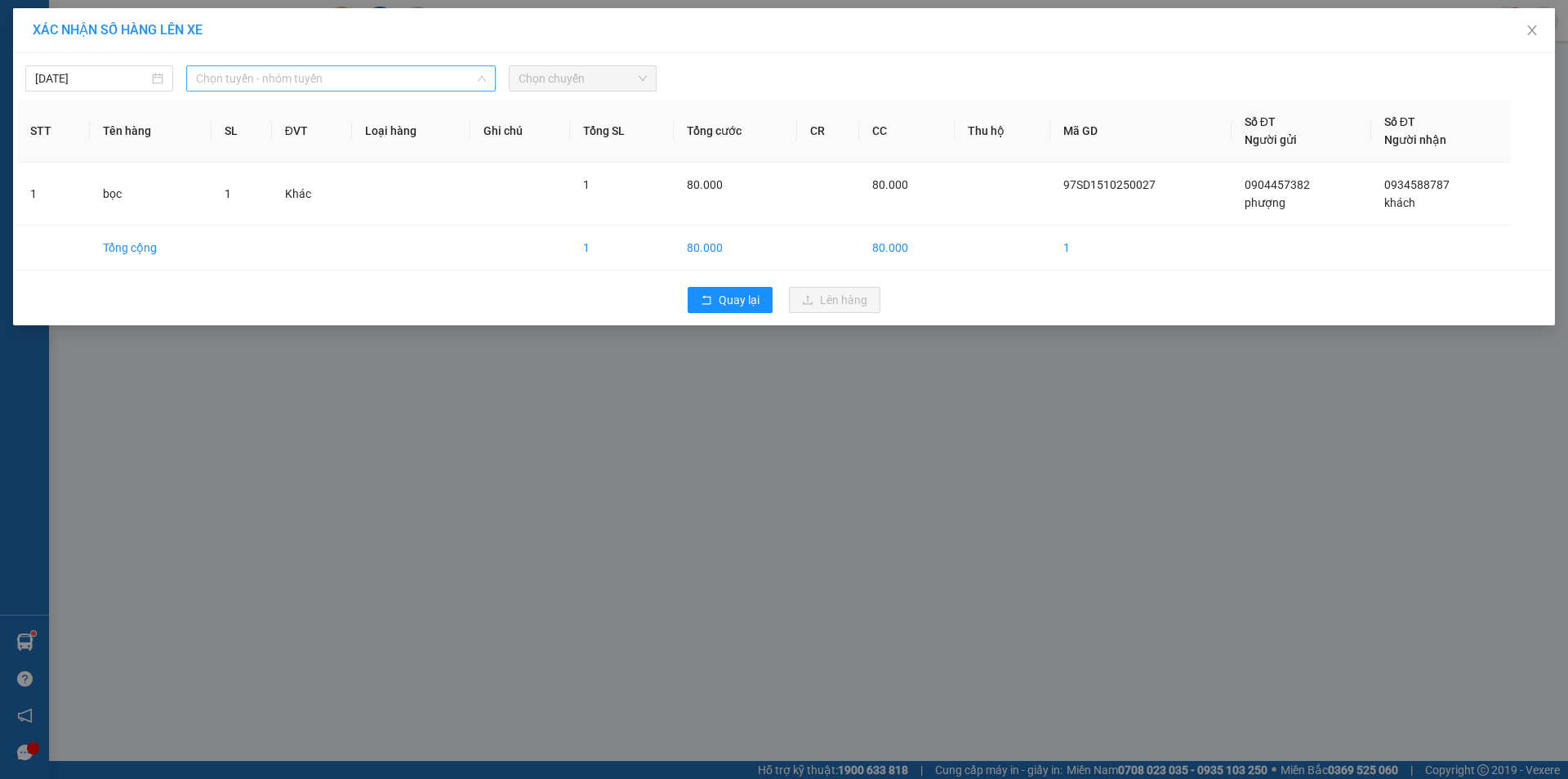
click at [394, 76] on span "Chọn tuyến - nhóm tuyến" at bounding box center [340, 78] width 290 height 25
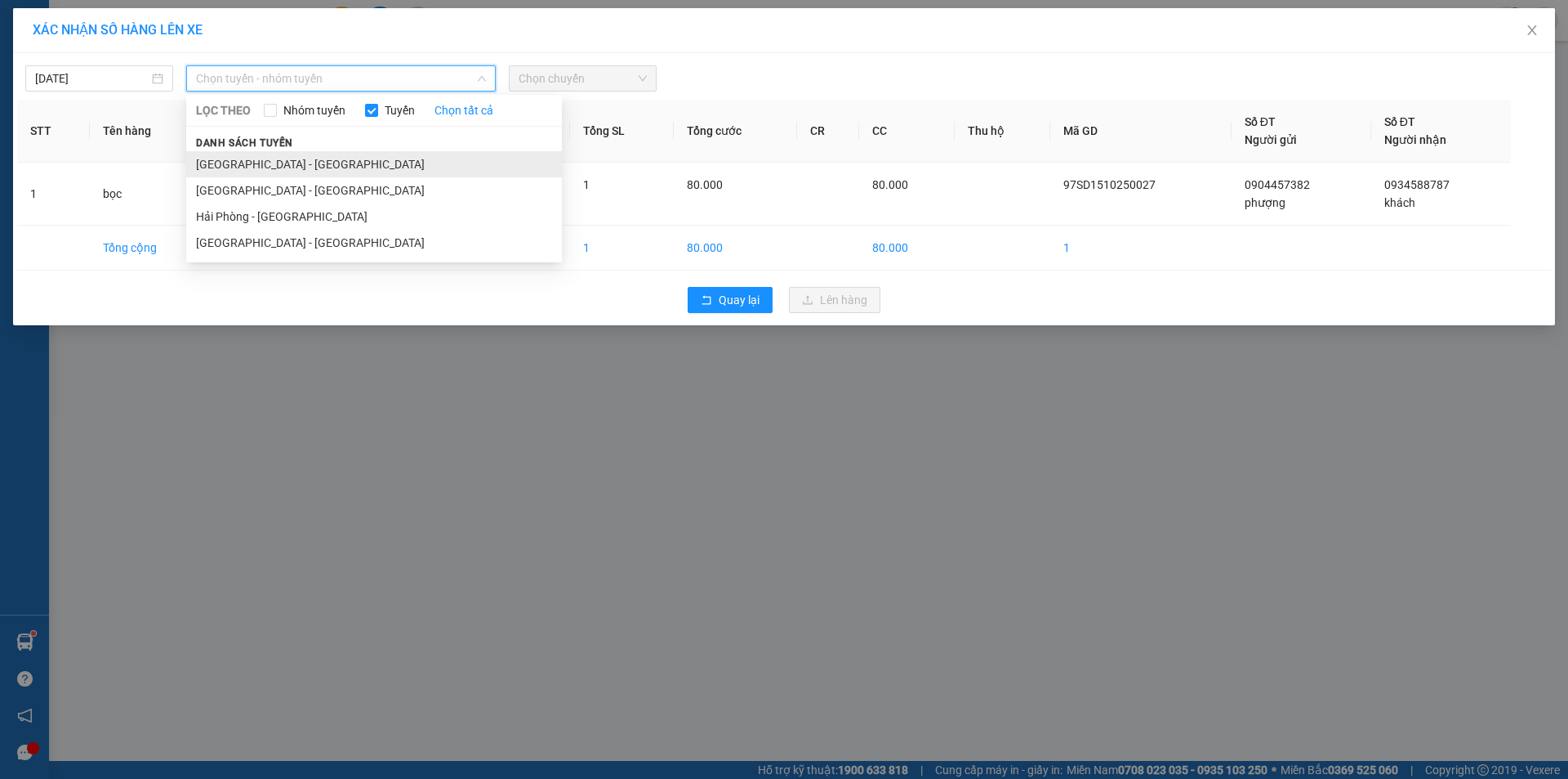
click at [286, 160] on li "[GEOGRAPHIC_DATA] - [GEOGRAPHIC_DATA]" at bounding box center [374, 164] width 376 height 26
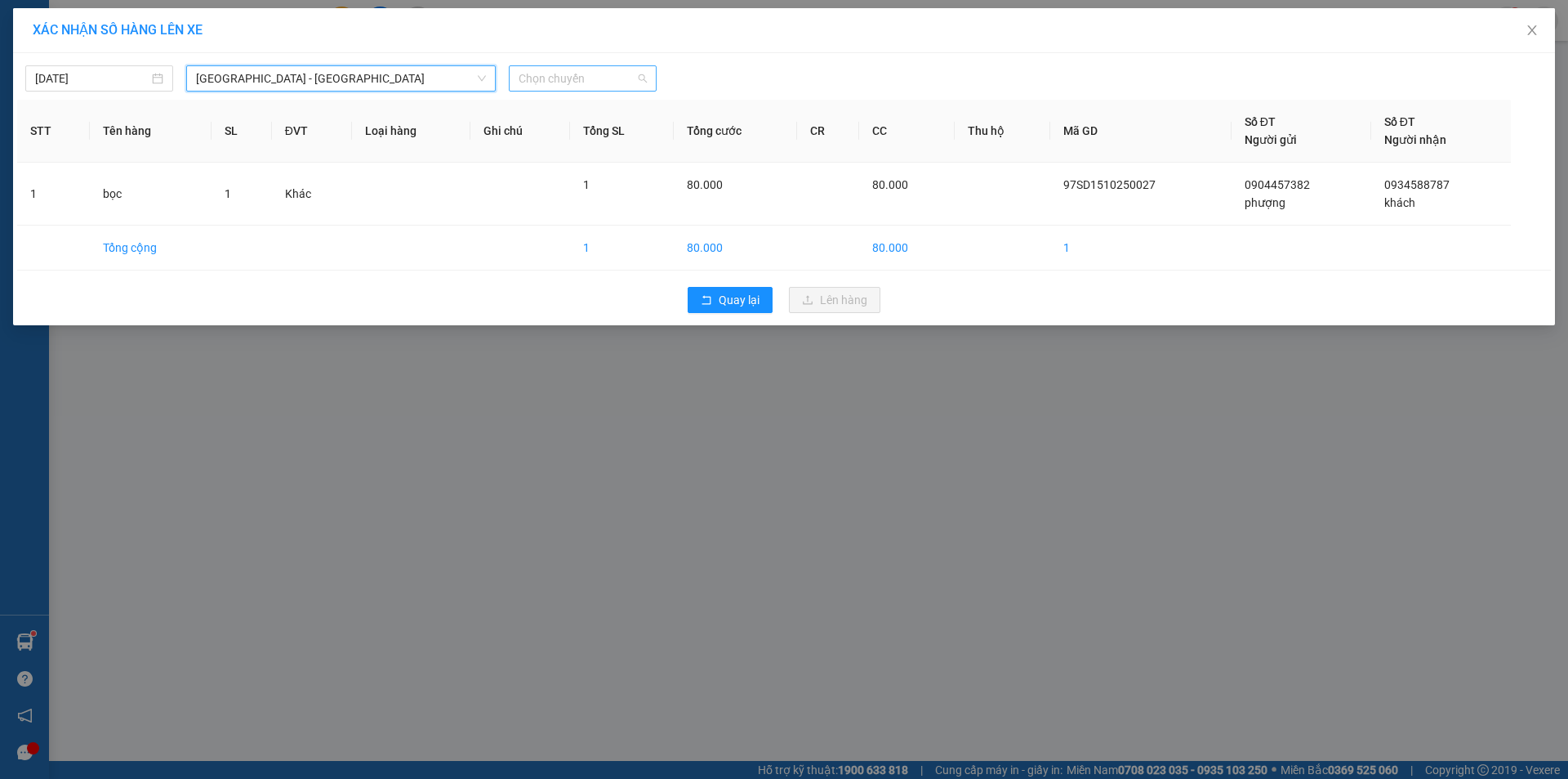
click at [601, 76] on span "Chọn chuyến" at bounding box center [583, 78] width 129 height 25
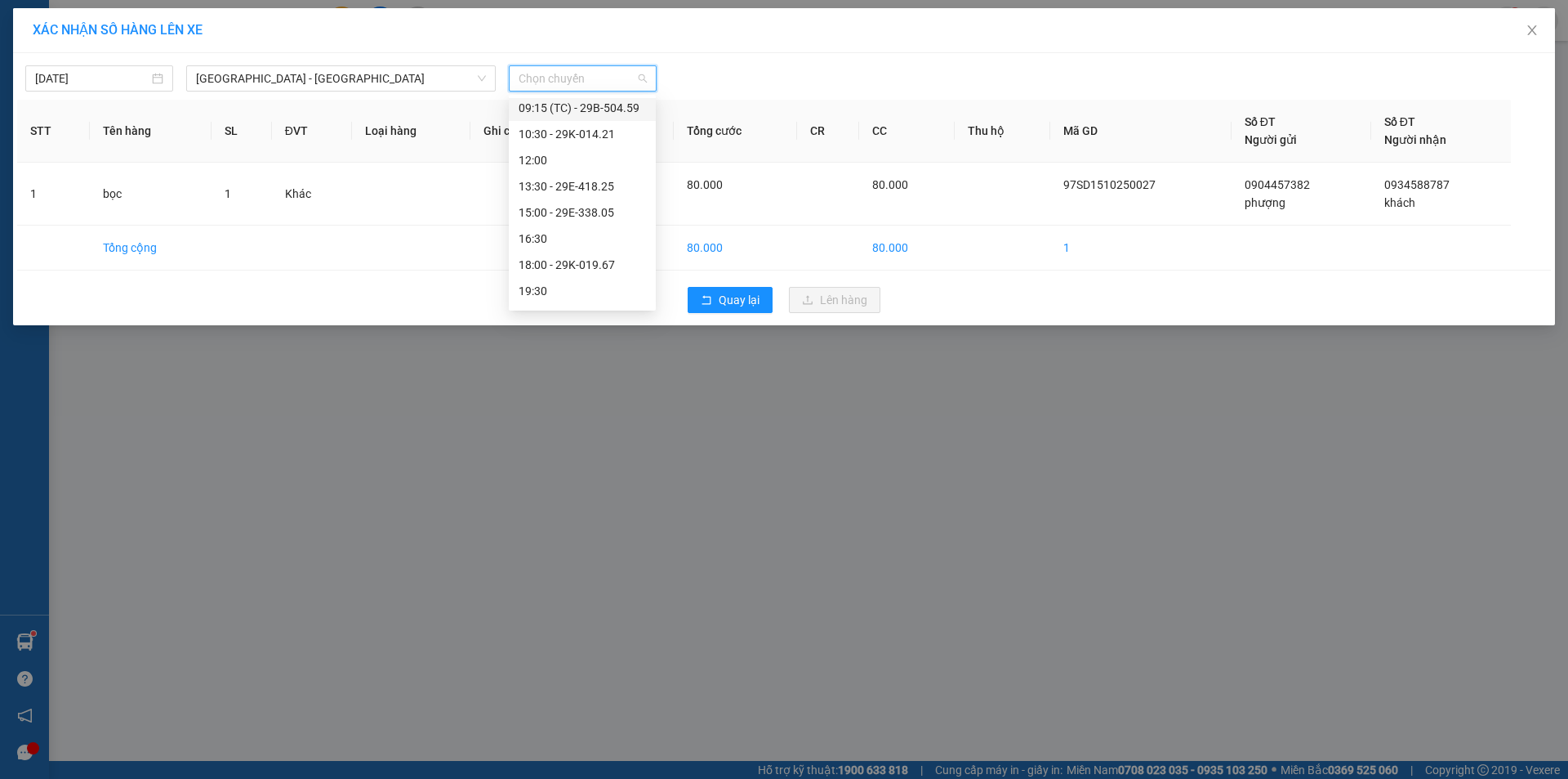
scroll to position [164, 0]
click at [562, 208] on div "15:00 - 29E-338.05" at bounding box center [582, 209] width 128 height 18
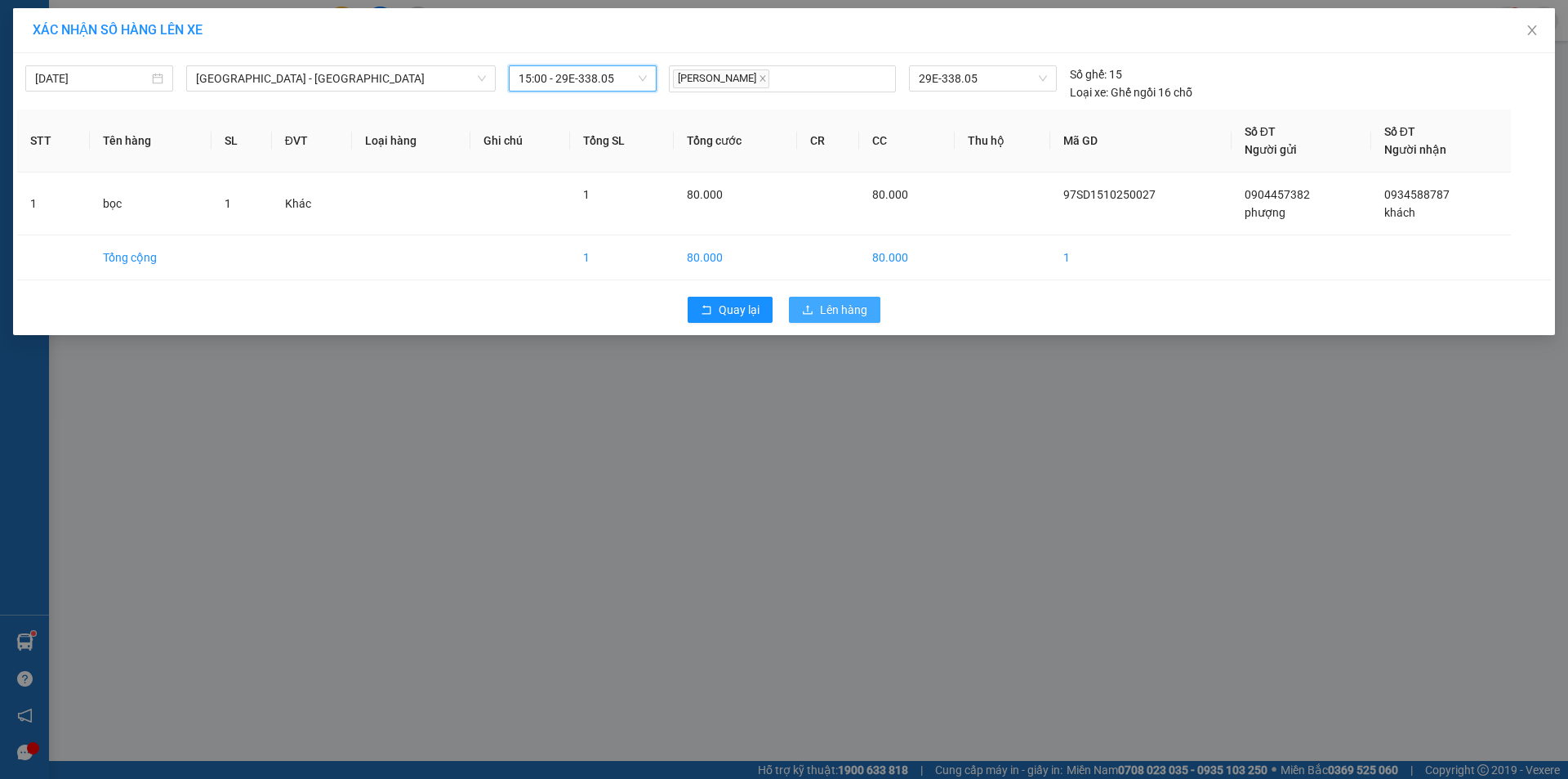
click at [840, 313] on span "Lên hàng" at bounding box center [844, 309] width 47 height 18
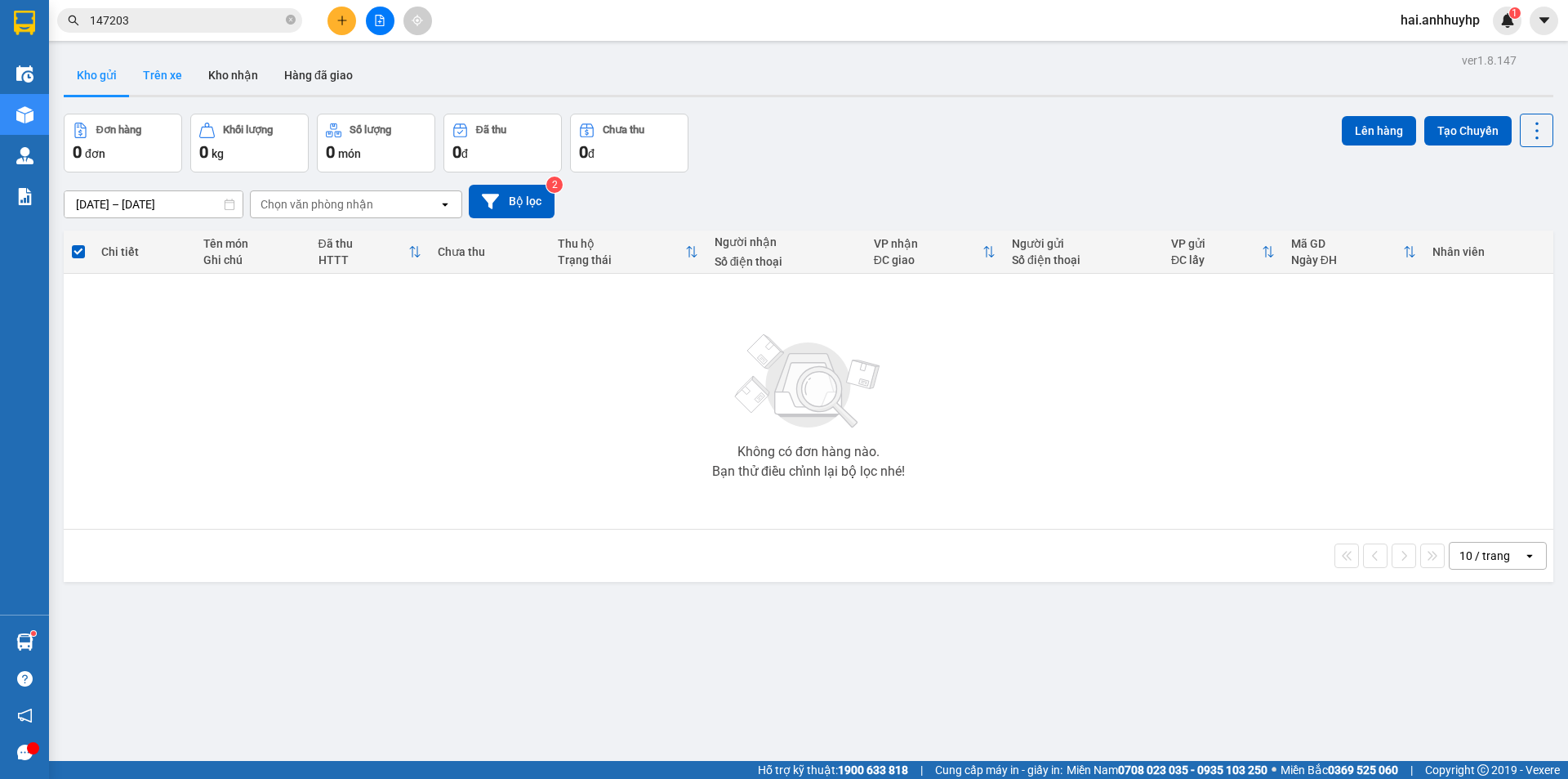
click at [158, 70] on button "Trên xe" at bounding box center [162, 75] width 65 height 39
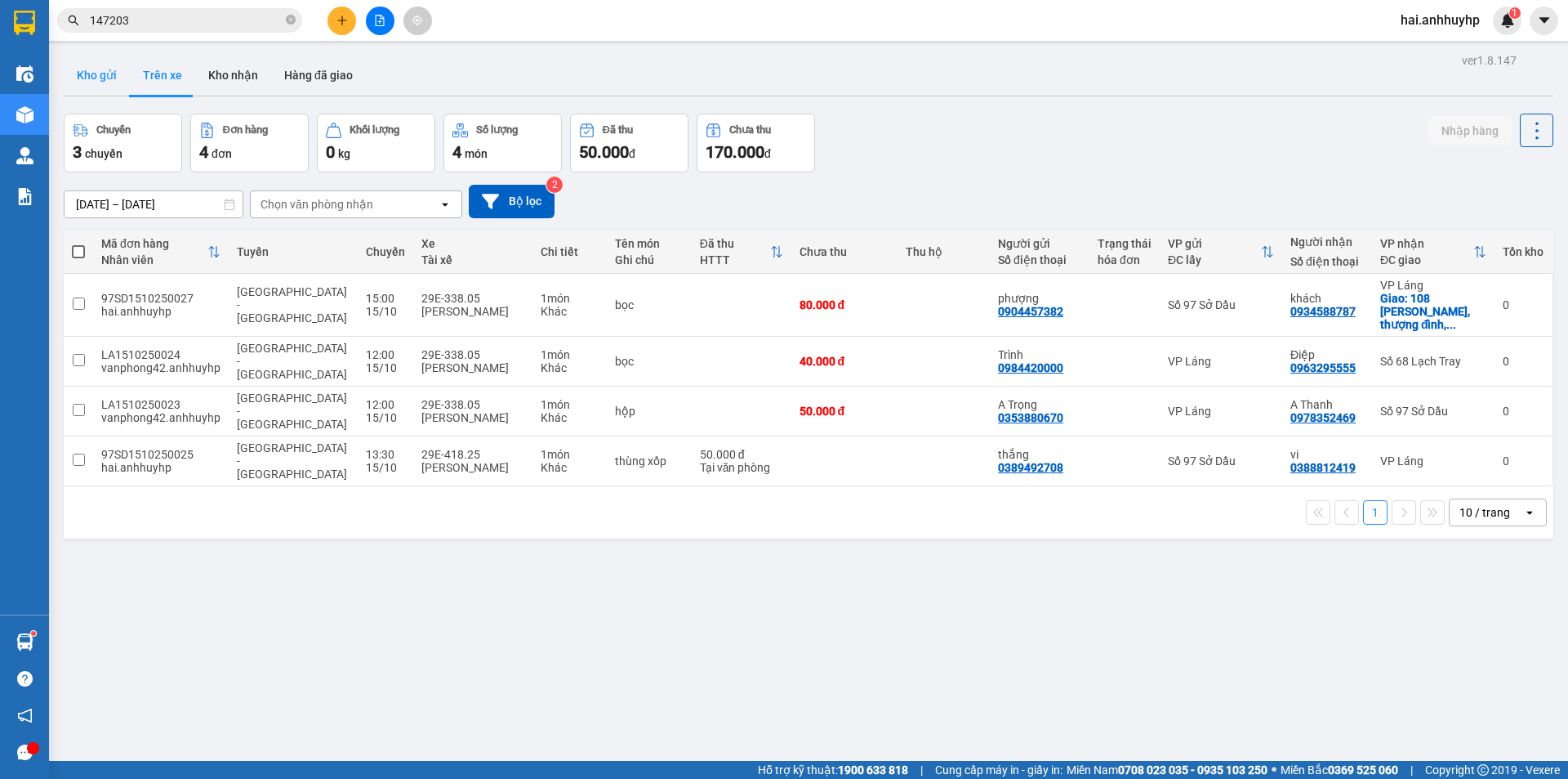
click at [88, 64] on button "Kho gửi" at bounding box center [96, 75] width 66 height 39
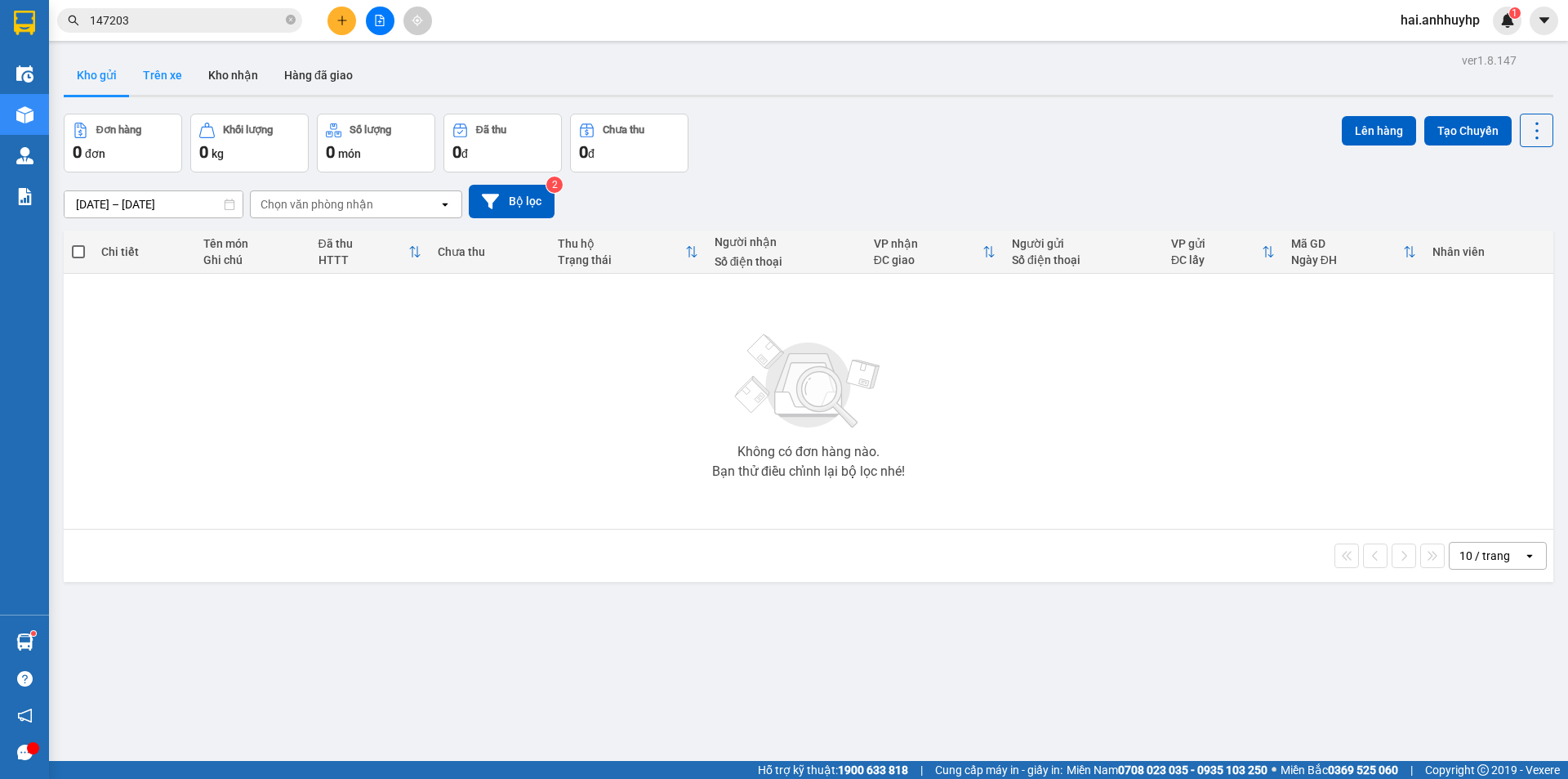
click at [178, 84] on button "Trên xe" at bounding box center [162, 75] width 65 height 39
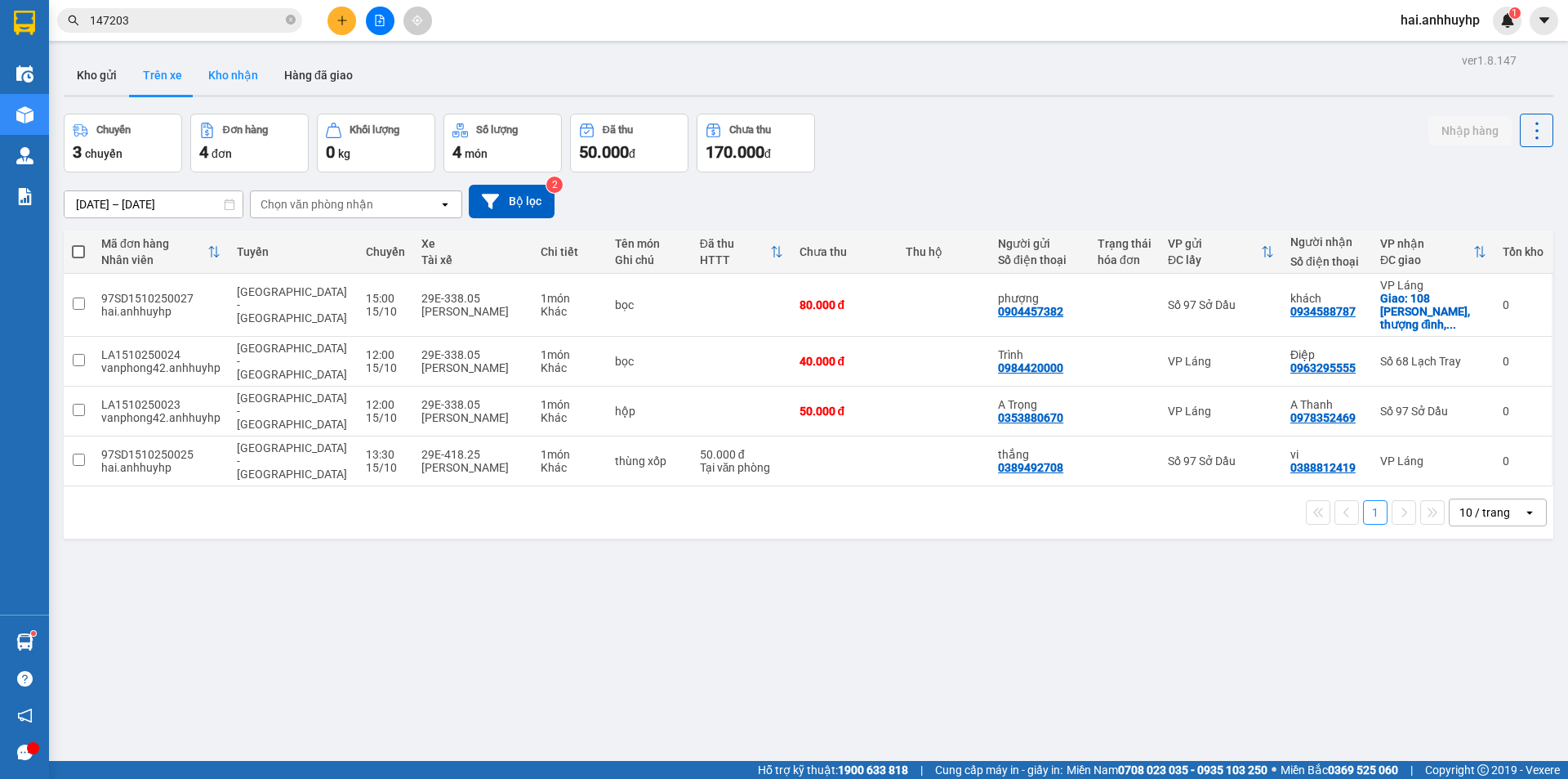
click at [234, 65] on button "Kho nhận" at bounding box center [233, 75] width 76 height 39
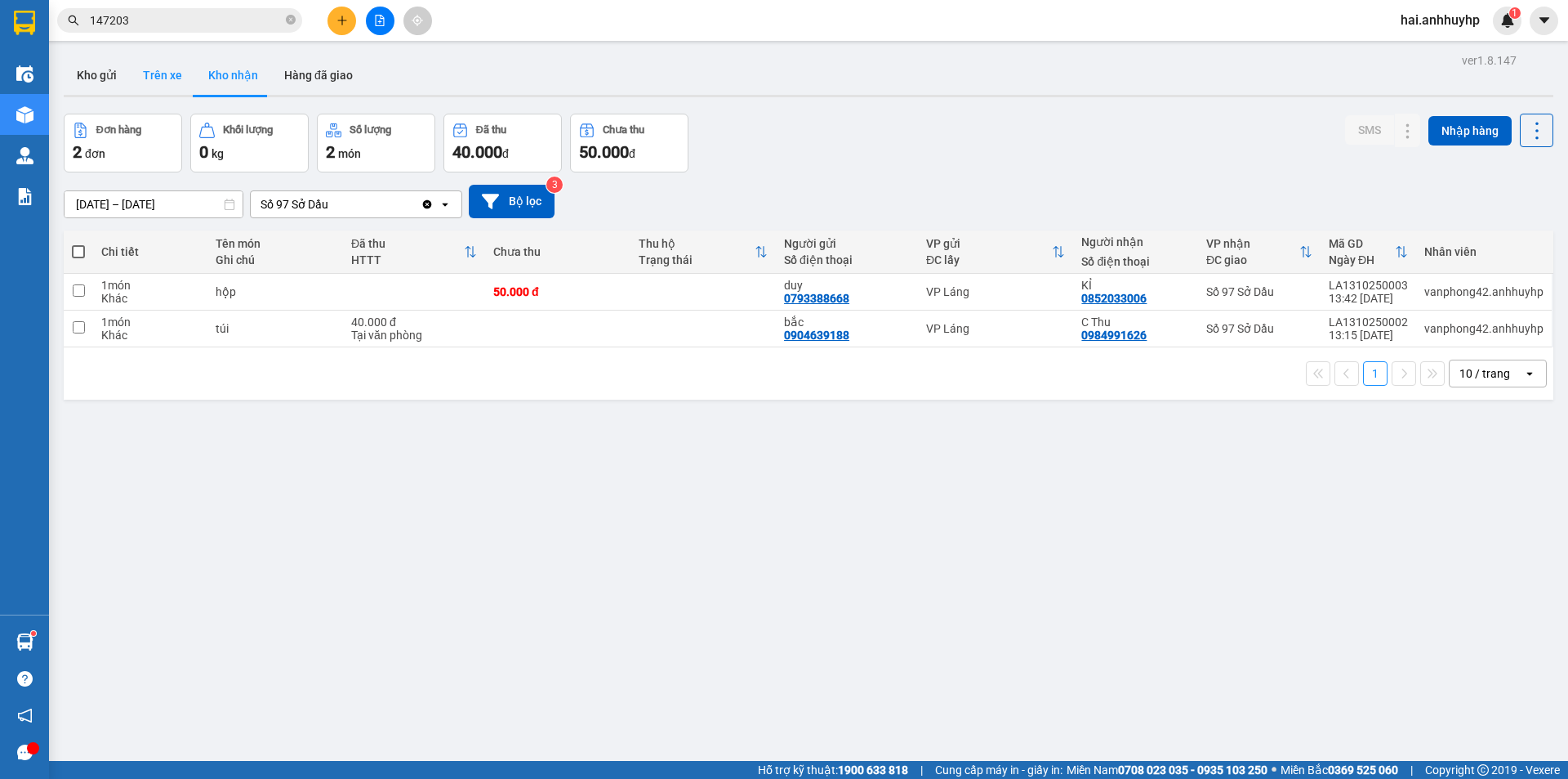
click at [173, 85] on button "Trên xe" at bounding box center [162, 75] width 65 height 39
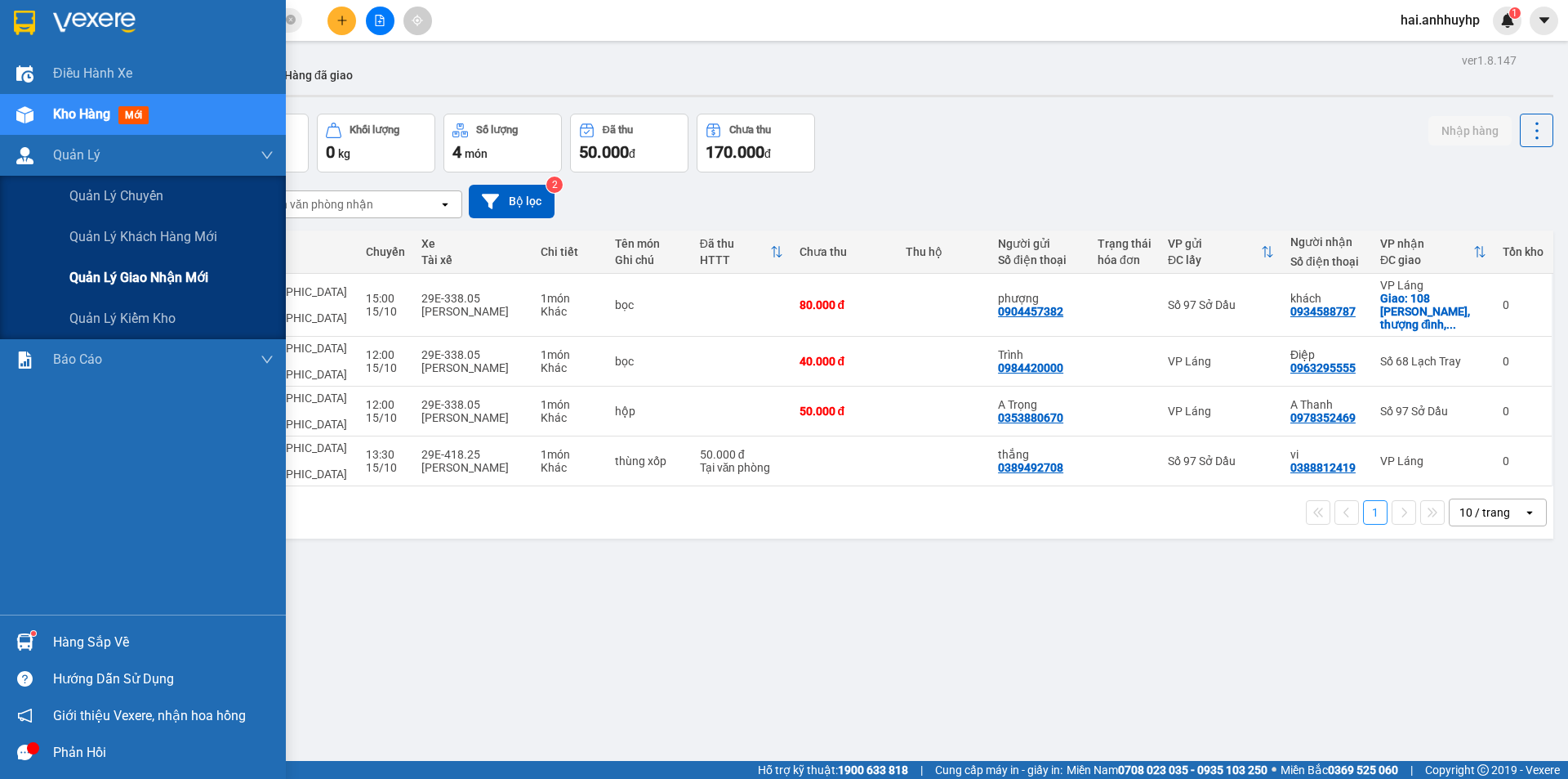
click at [127, 269] on span "Quản lý giao nhận mới" at bounding box center [138, 278] width 139 height 21
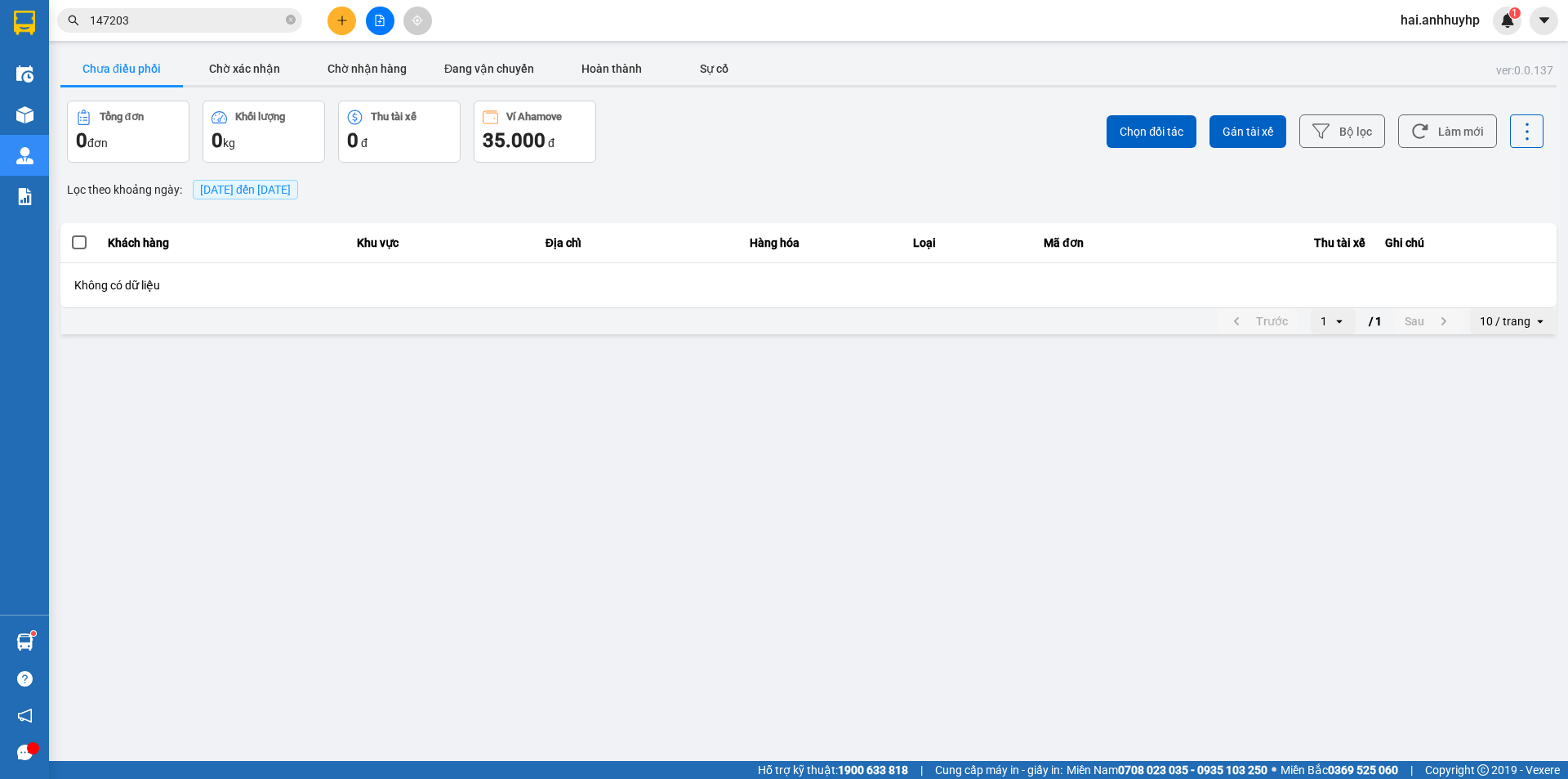
click at [142, 69] on button "Chưa điều phối" at bounding box center [122, 68] width 123 height 33
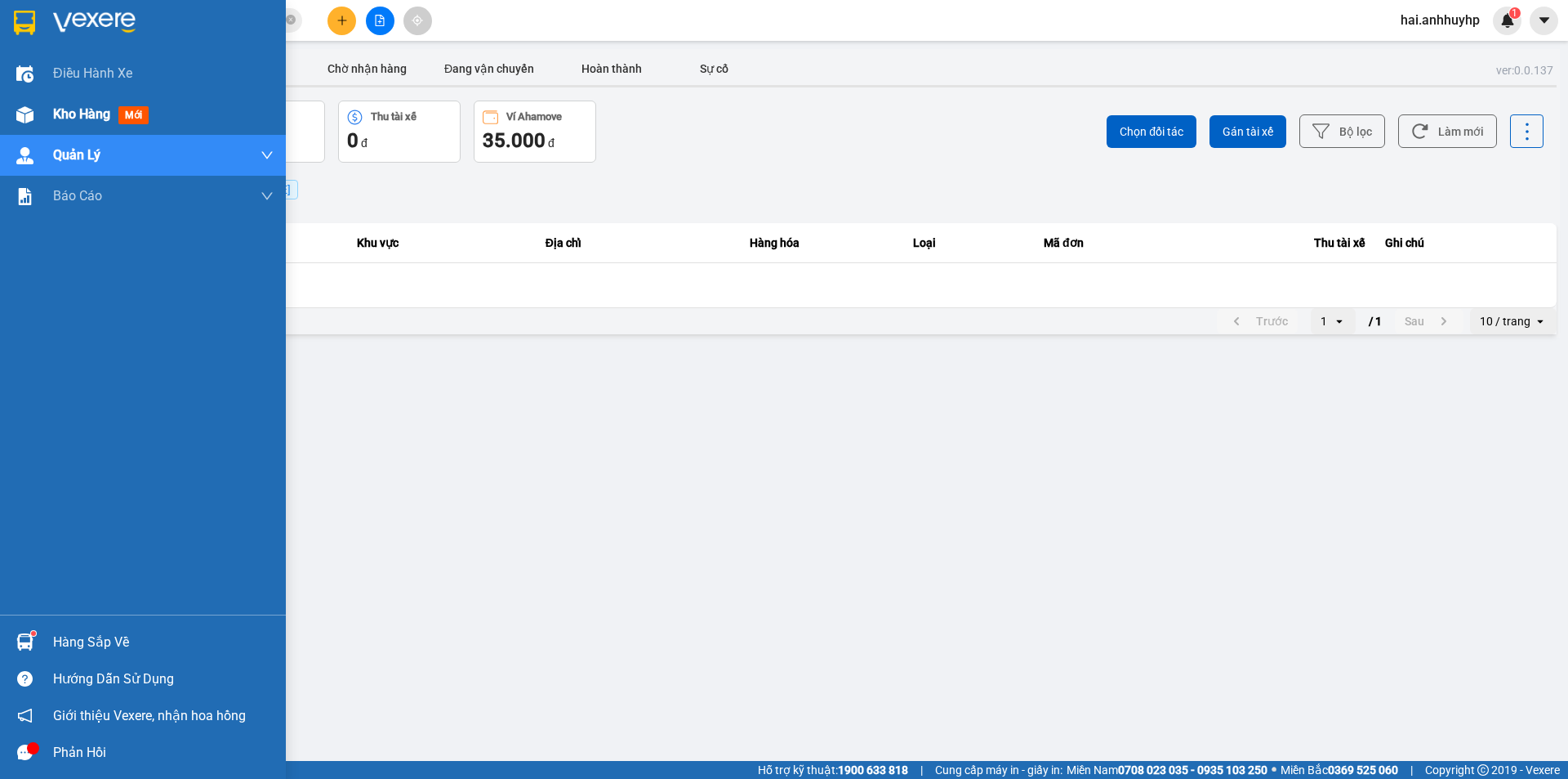
click at [44, 117] on div "Kho hàng mới" at bounding box center [143, 113] width 285 height 41
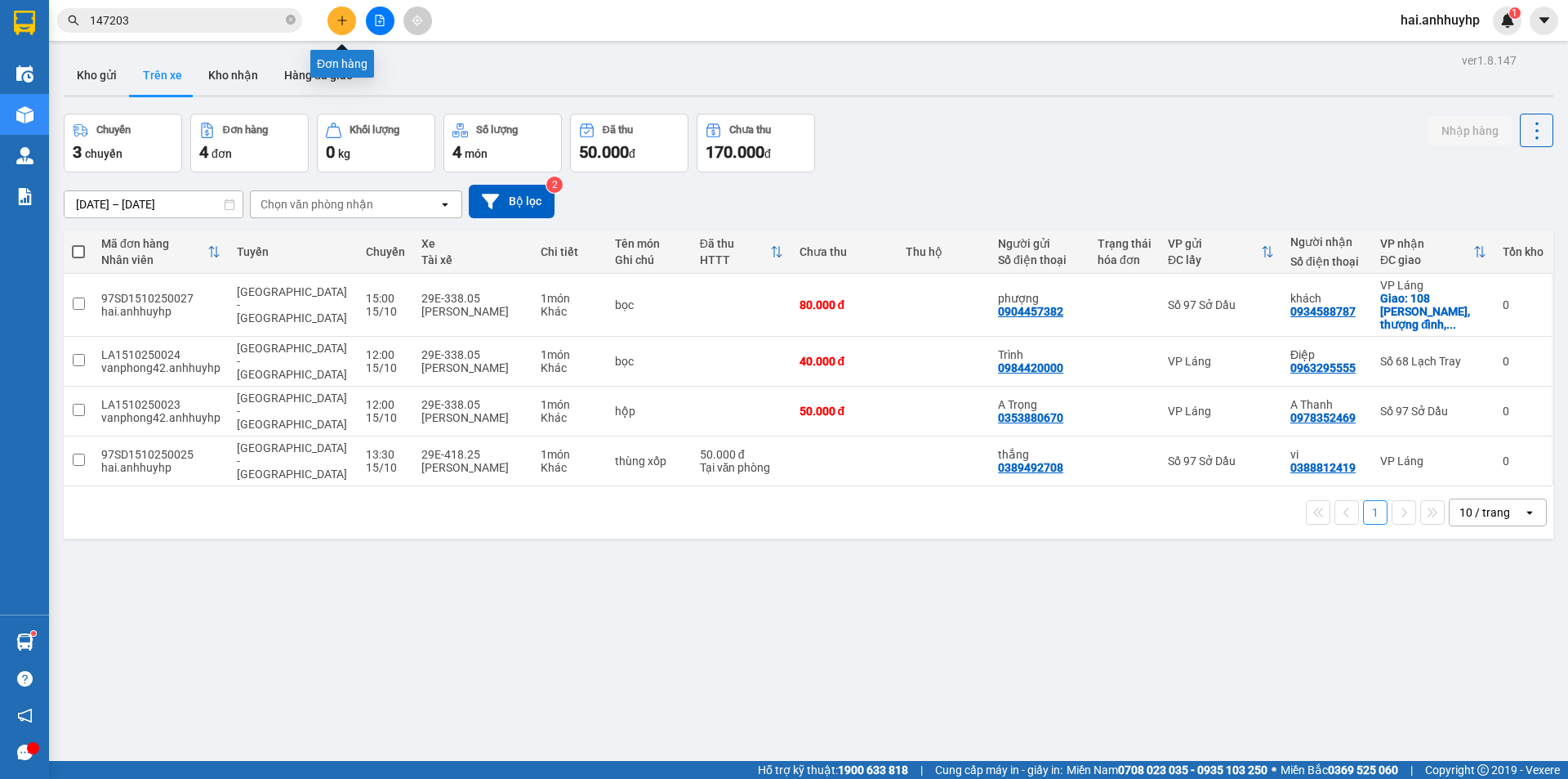
click at [338, 24] on icon "plus" at bounding box center [342, 21] width 11 height 11
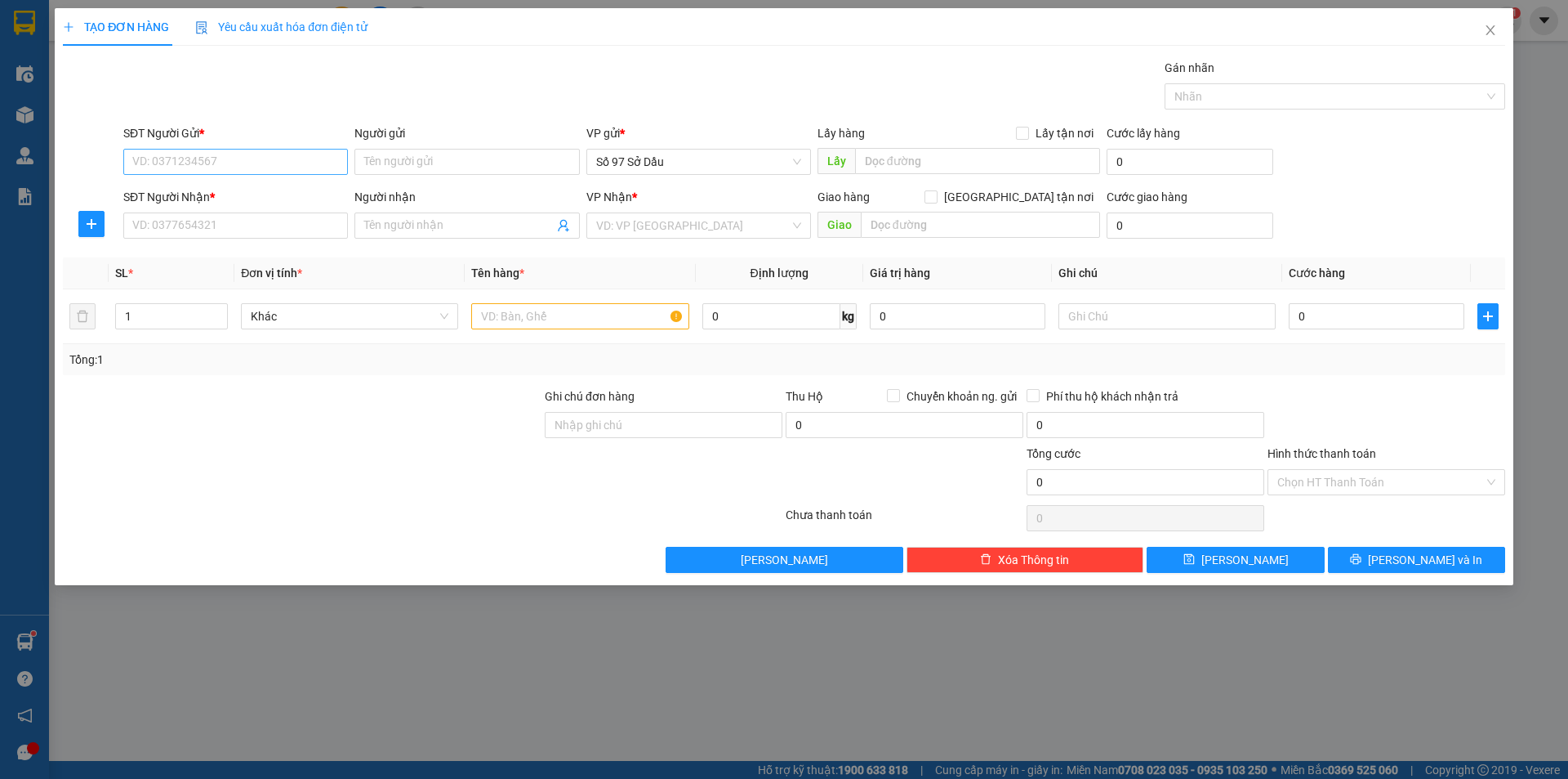
click at [165, 152] on div "SĐT Người Gửi * VD: 0371234567" at bounding box center [236, 152] width 225 height 57
click at [164, 156] on input "SĐT Người Gửi *" at bounding box center [236, 162] width 225 height 26
click at [212, 160] on input "0904066339" at bounding box center [236, 162] width 225 height 26
type input "0904066339"
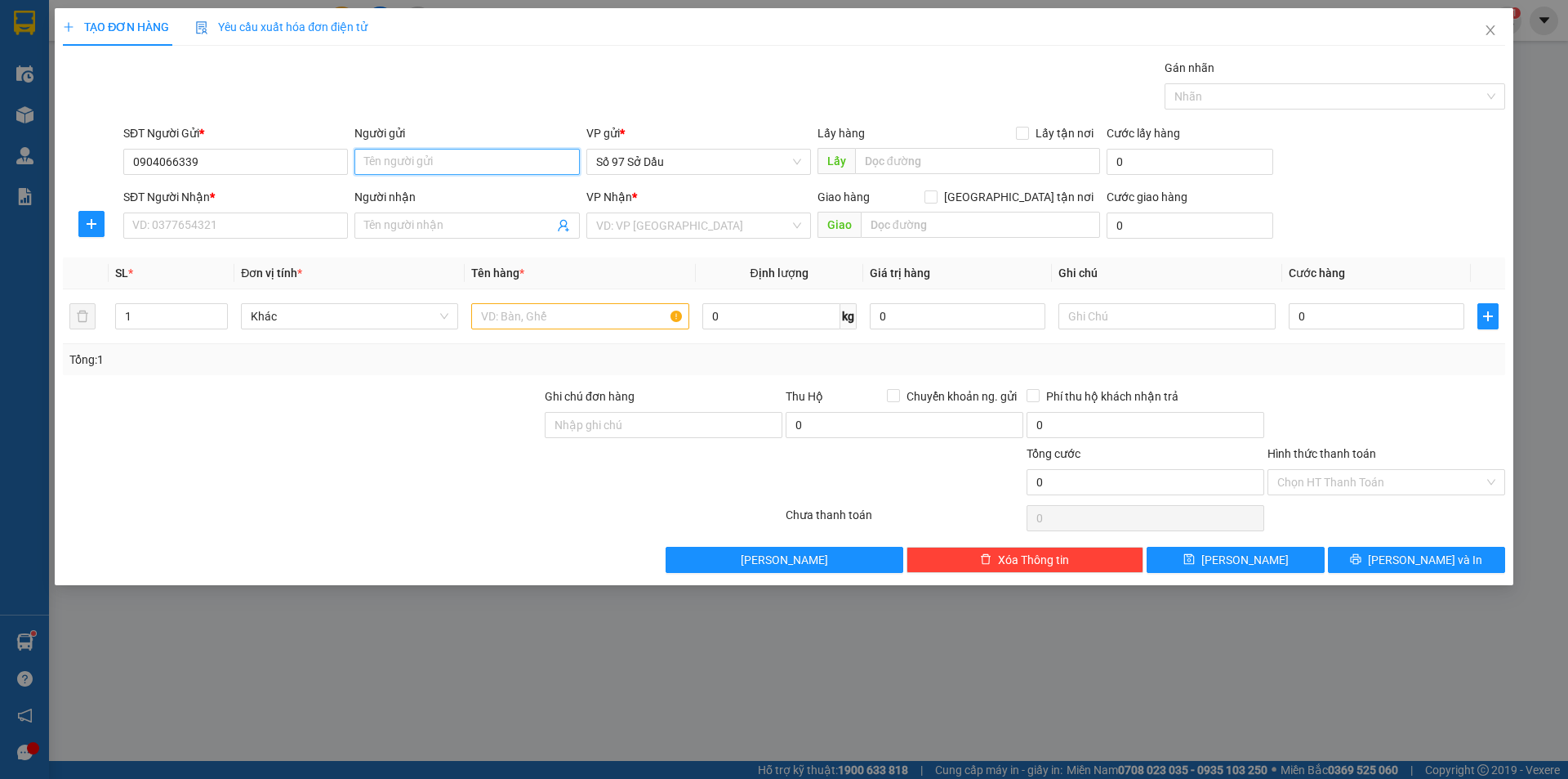
click at [389, 162] on input "Người gửi" at bounding box center [467, 162] width 225 height 26
type input "phát"
click at [213, 226] on input "SĐT Người Nhận *" at bounding box center [236, 226] width 225 height 26
type input "0982751288"
click at [391, 220] on input "Người nhận" at bounding box center [458, 225] width 189 height 18
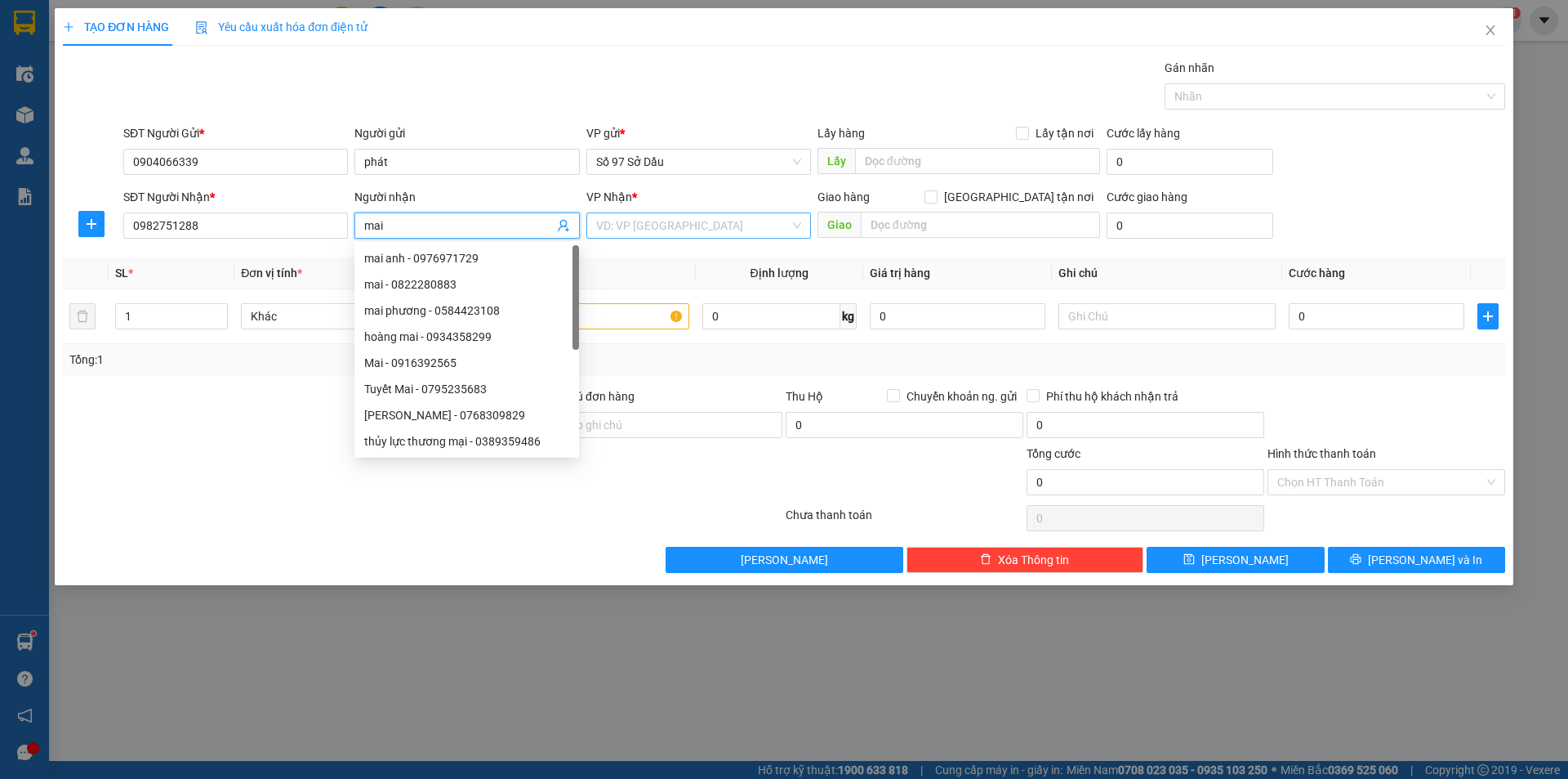
type input "mai"
click at [685, 217] on input "search" at bounding box center [693, 226] width 194 height 25
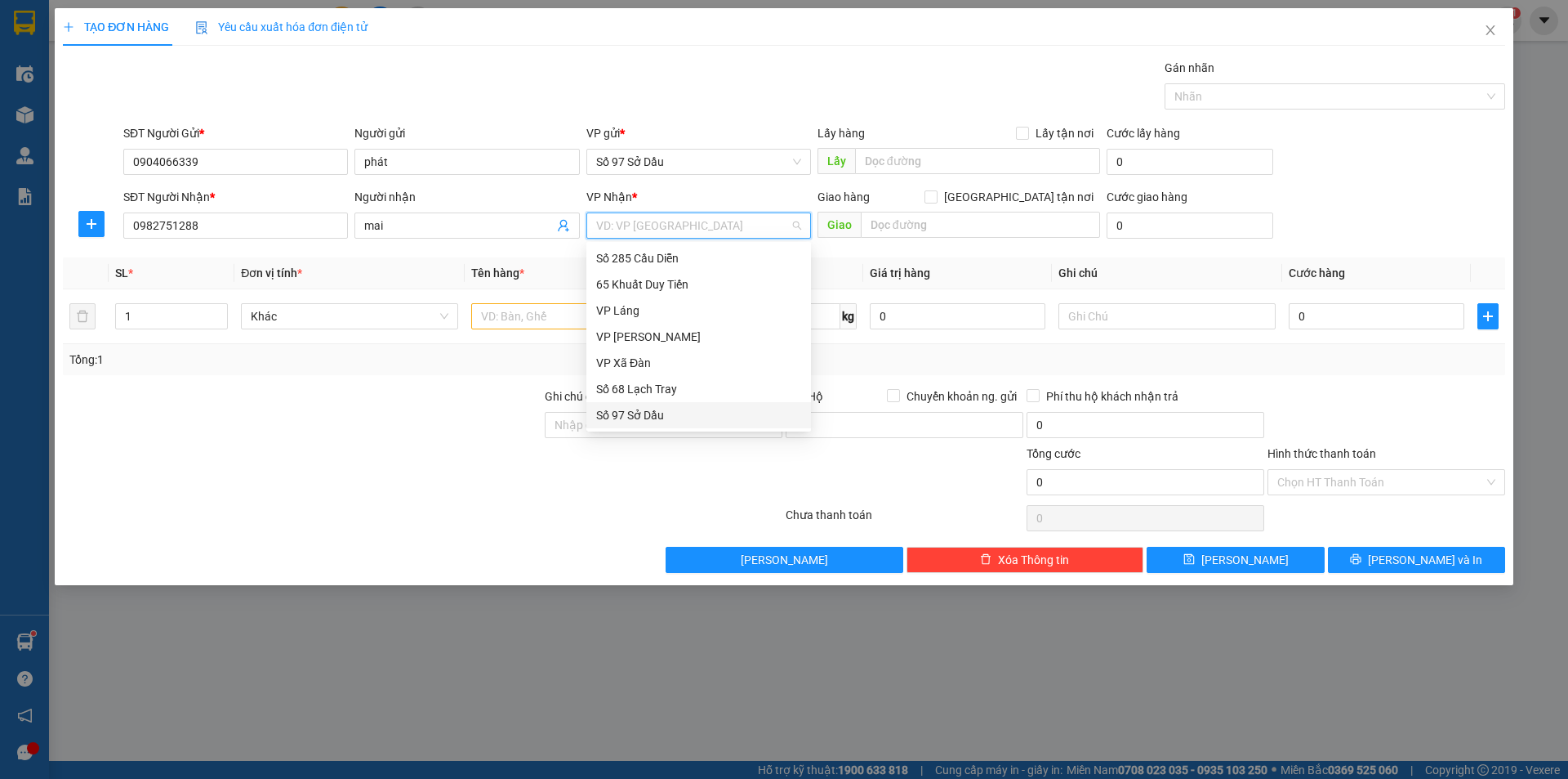
click at [638, 414] on div "Số 97 Sở Dầu" at bounding box center [698, 415] width 205 height 18
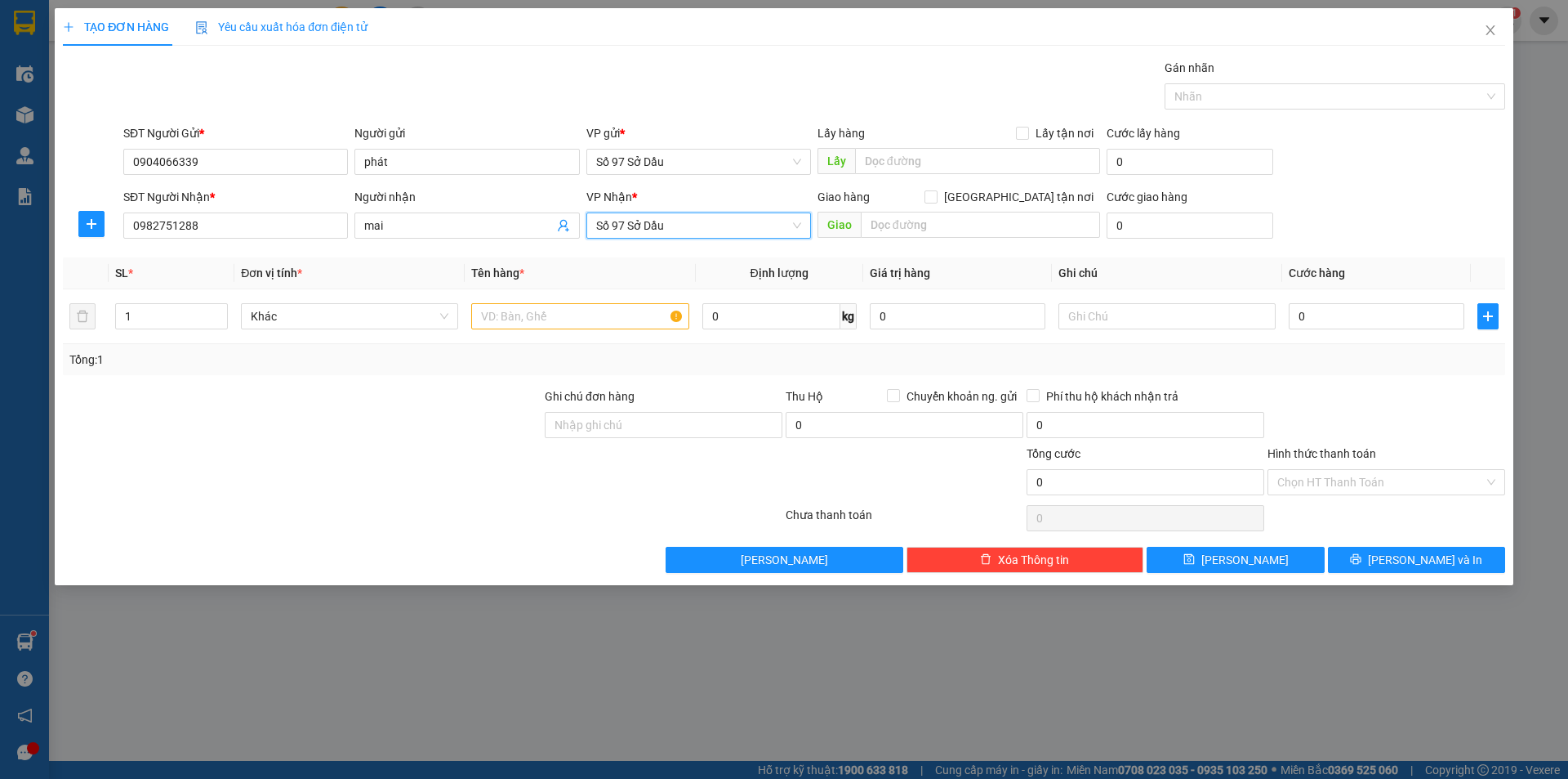
click at [694, 233] on span "Số 97 Sở Dầu" at bounding box center [698, 226] width 205 height 25
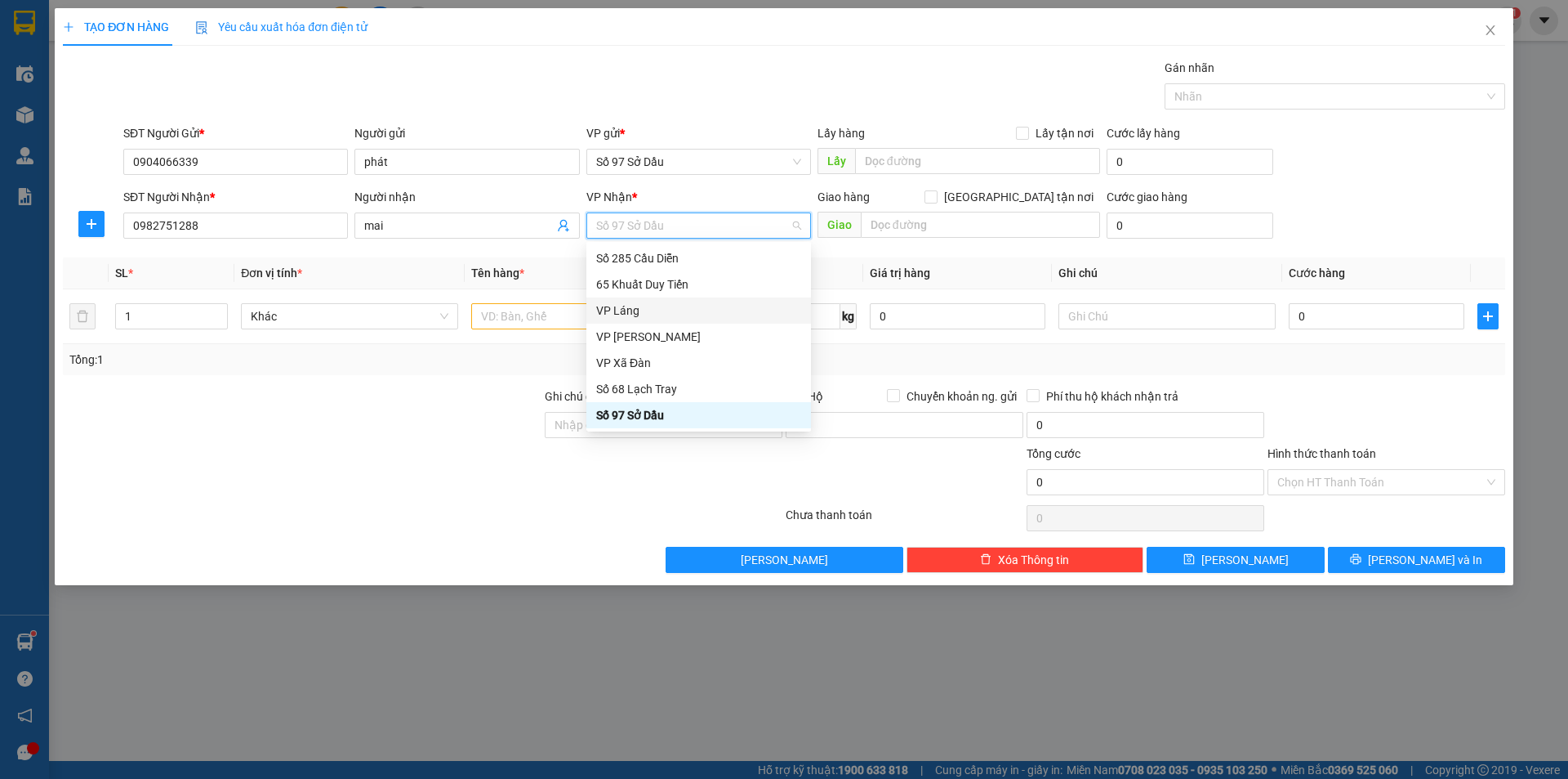
click at [646, 307] on div "VP Láng" at bounding box center [698, 310] width 205 height 18
click at [603, 310] on div "VP Láng" at bounding box center [698, 310] width 205 height 18
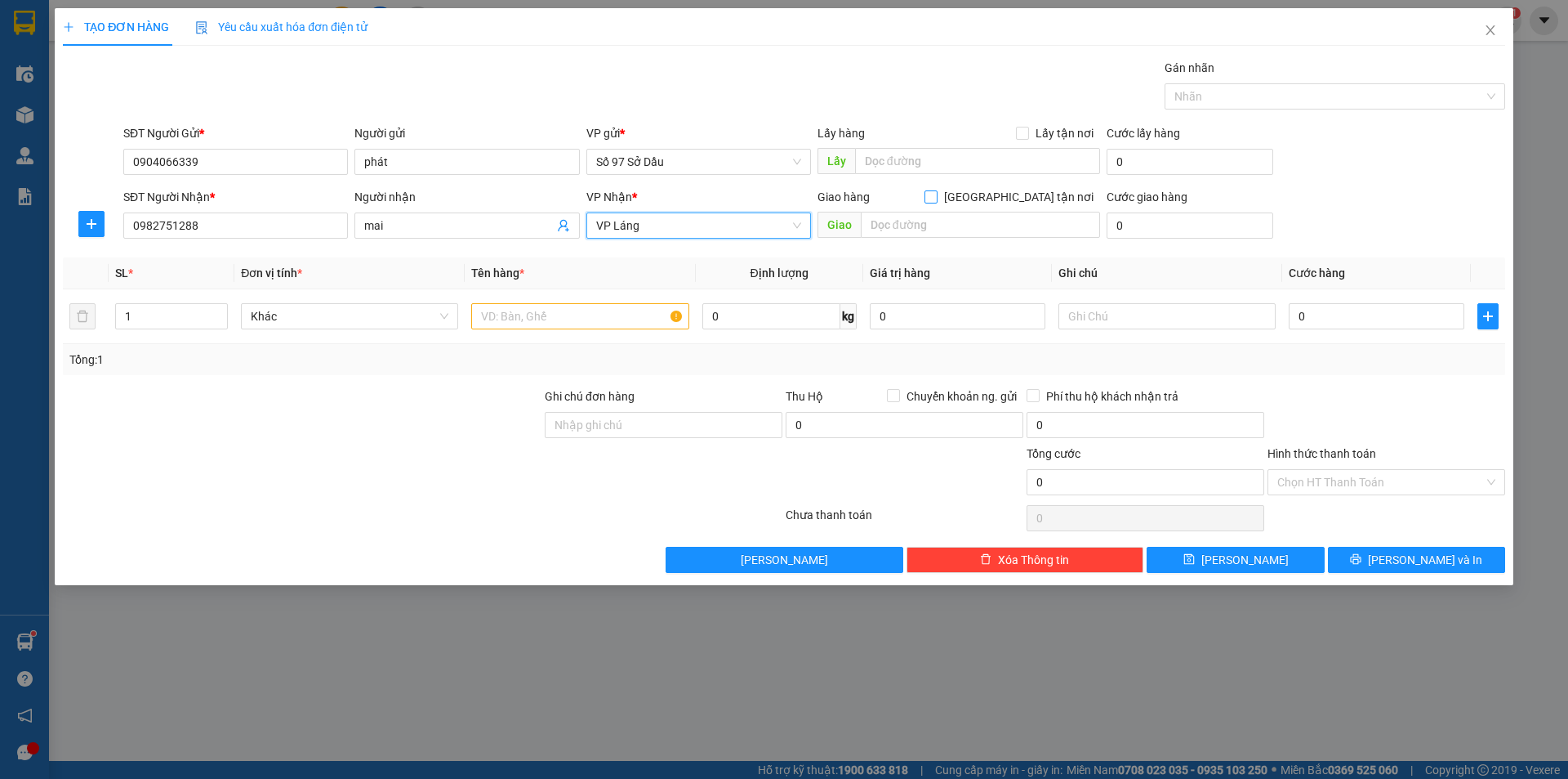
click at [936, 196] on input "[GEOGRAPHIC_DATA] tận nơi" at bounding box center [930, 196] width 11 height 11
checkbox input "true"
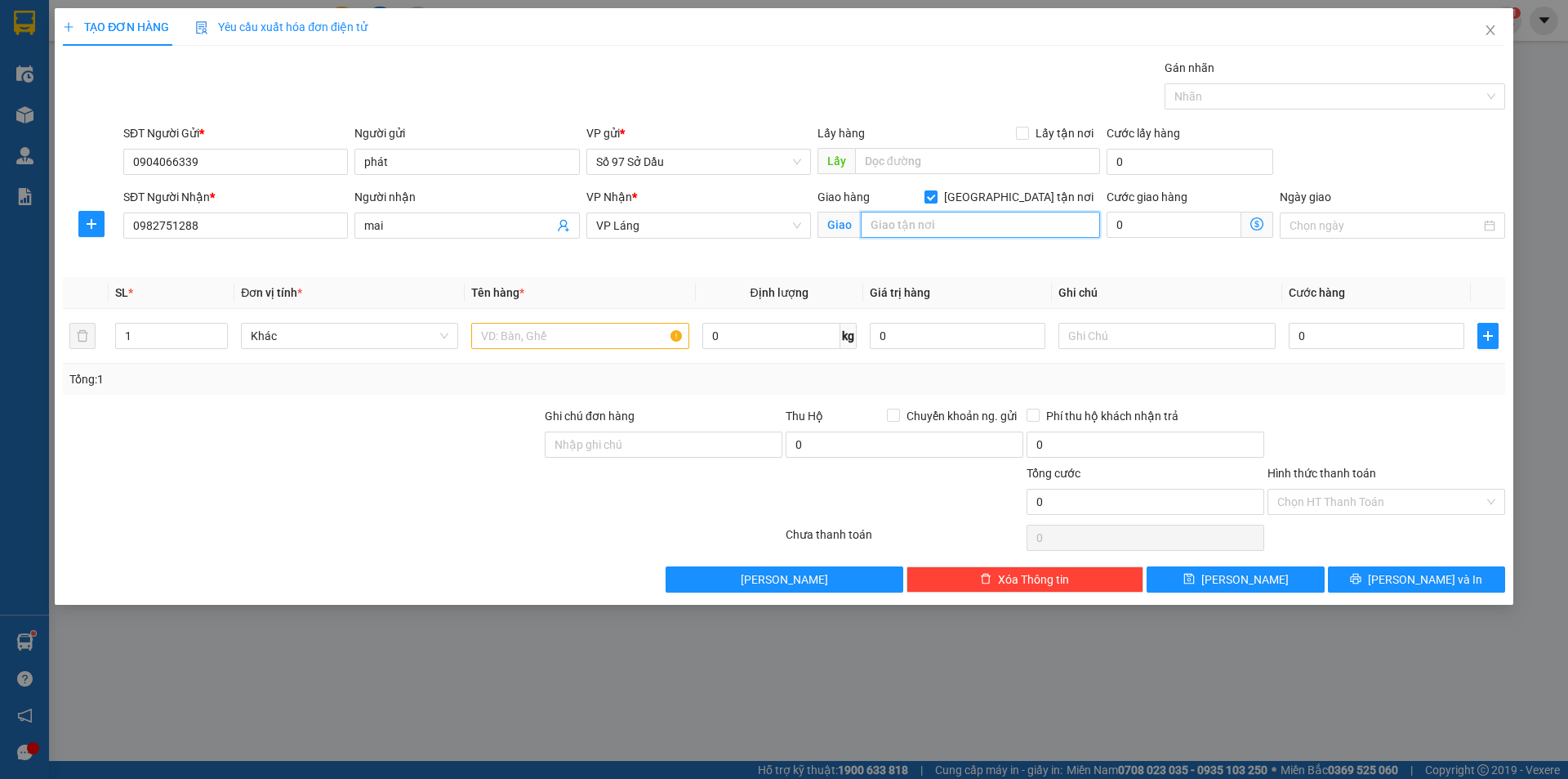
click at [956, 228] on input "text" at bounding box center [980, 225] width 239 height 26
paste input "18 P. [PERSON_NAME], xóm Lẻ, [GEOGRAPHIC_DATA], [GEOGRAPHIC_DATA], [GEOGRAPHIC_…"
type input "18 P. [PERSON_NAME], xóm Lẻ, [GEOGRAPHIC_DATA], [GEOGRAPHIC_DATA], [GEOGRAPHIC_…"
click at [1263, 219] on icon "dollar-circle" at bounding box center [1257, 224] width 13 height 13
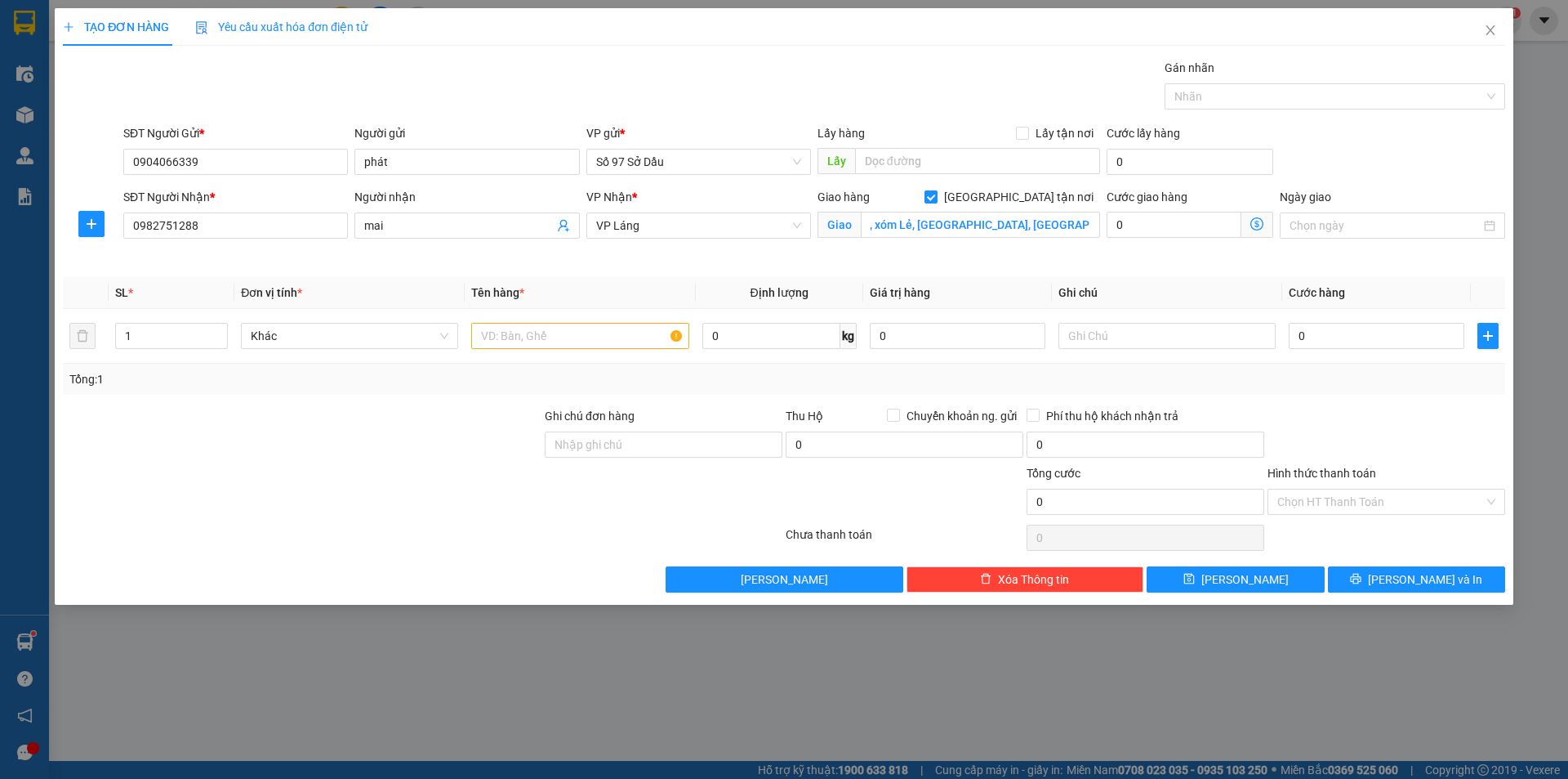
scroll to position [0, 0]
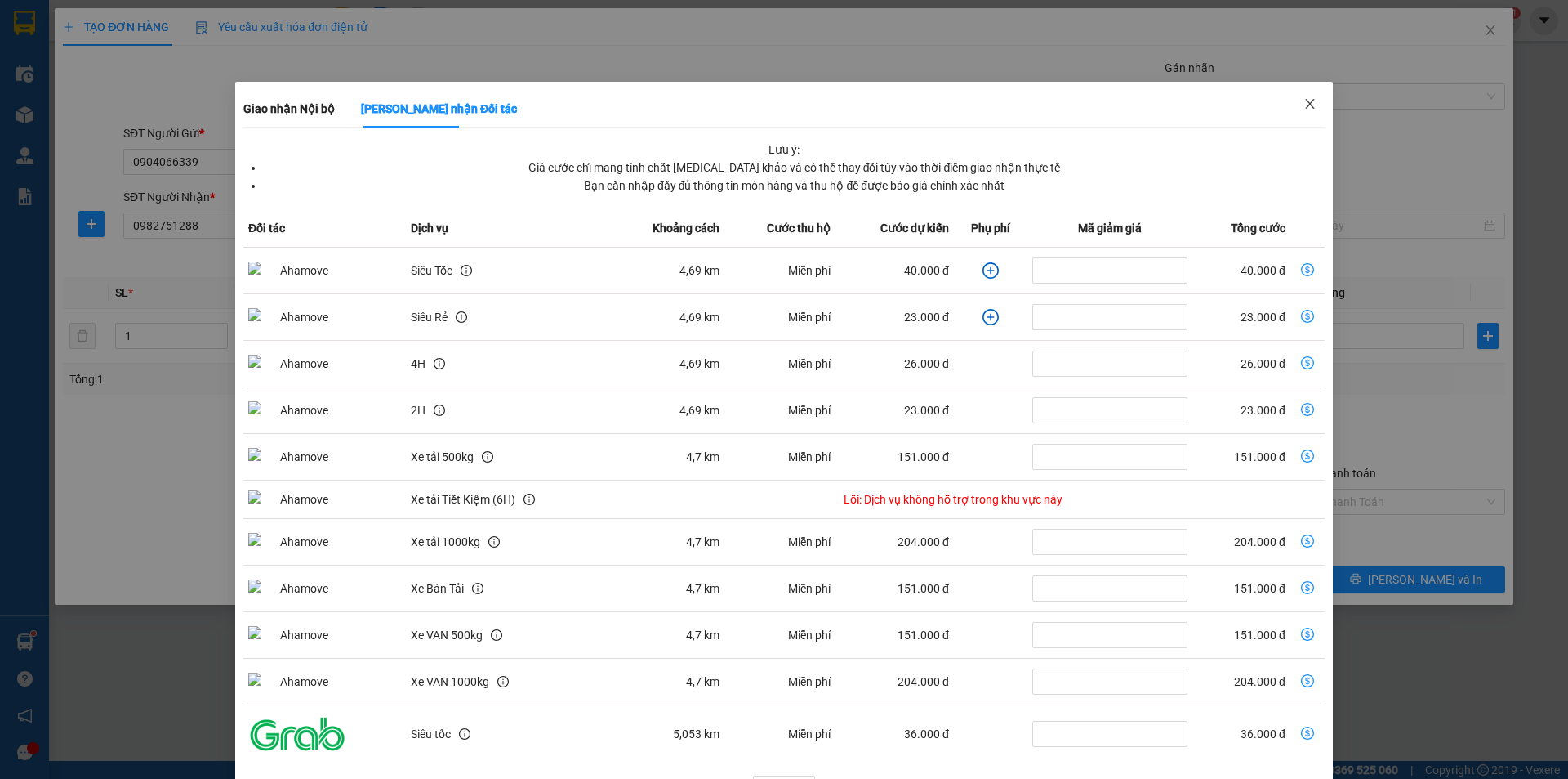
click at [1303, 105] on icon "close" at bounding box center [1310, 104] width 13 height 13
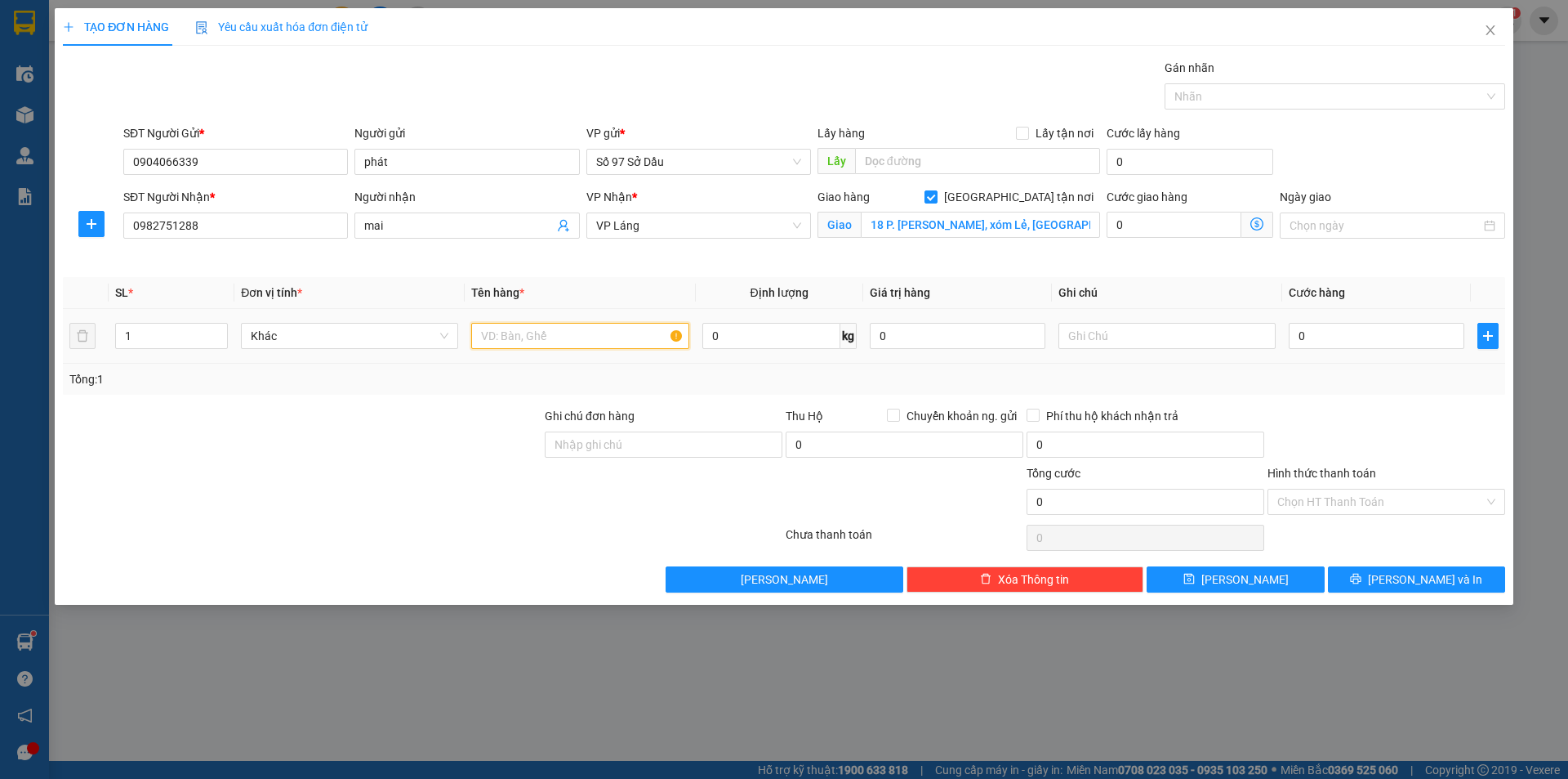
click at [588, 338] on input "text" at bounding box center [580, 336] width 217 height 26
type input "pbi"
click at [1375, 352] on div "0" at bounding box center [1377, 336] width 176 height 33
click at [1378, 340] on input "0" at bounding box center [1377, 336] width 176 height 26
type input "9"
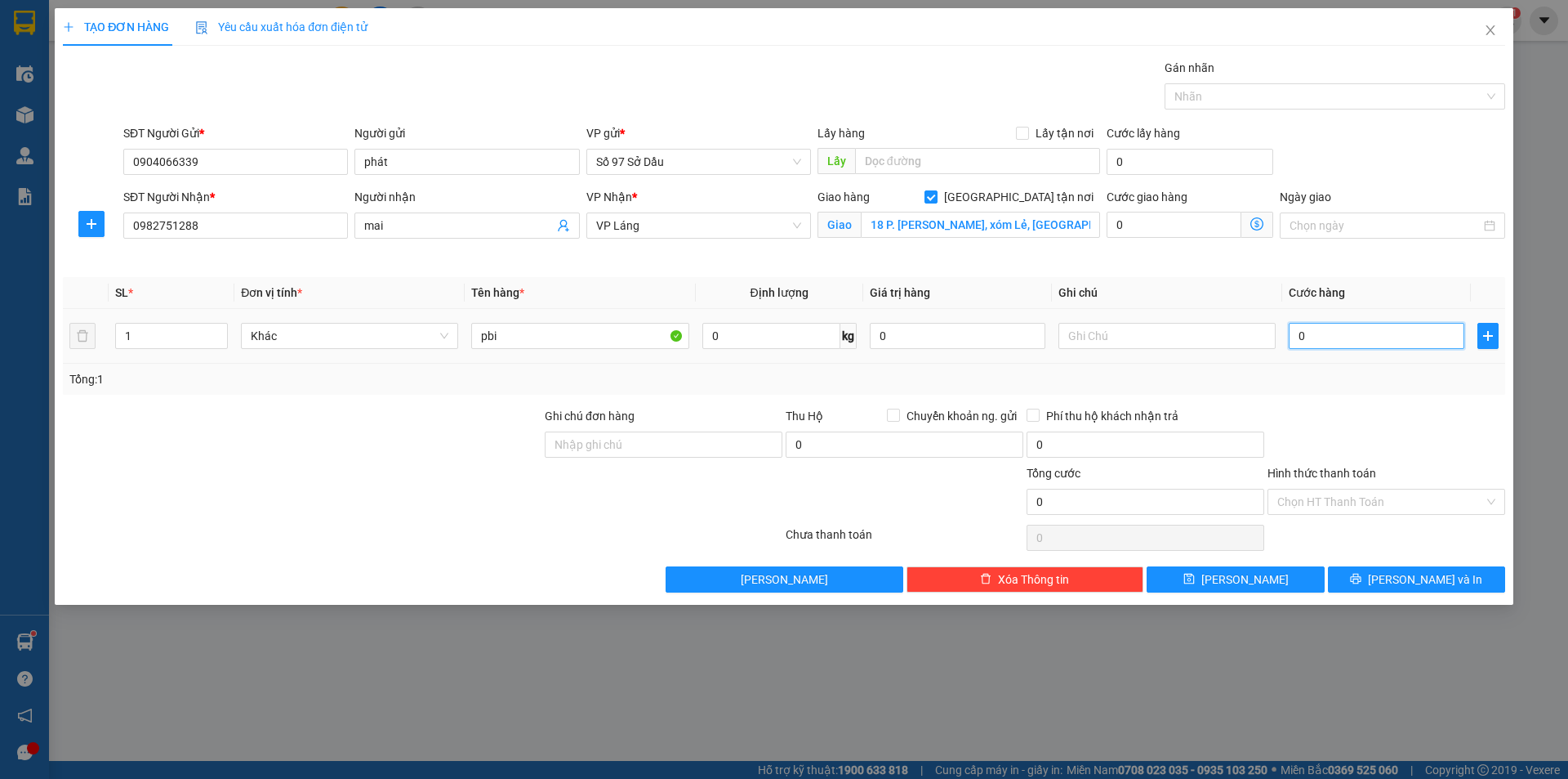
type input "9"
type input "900"
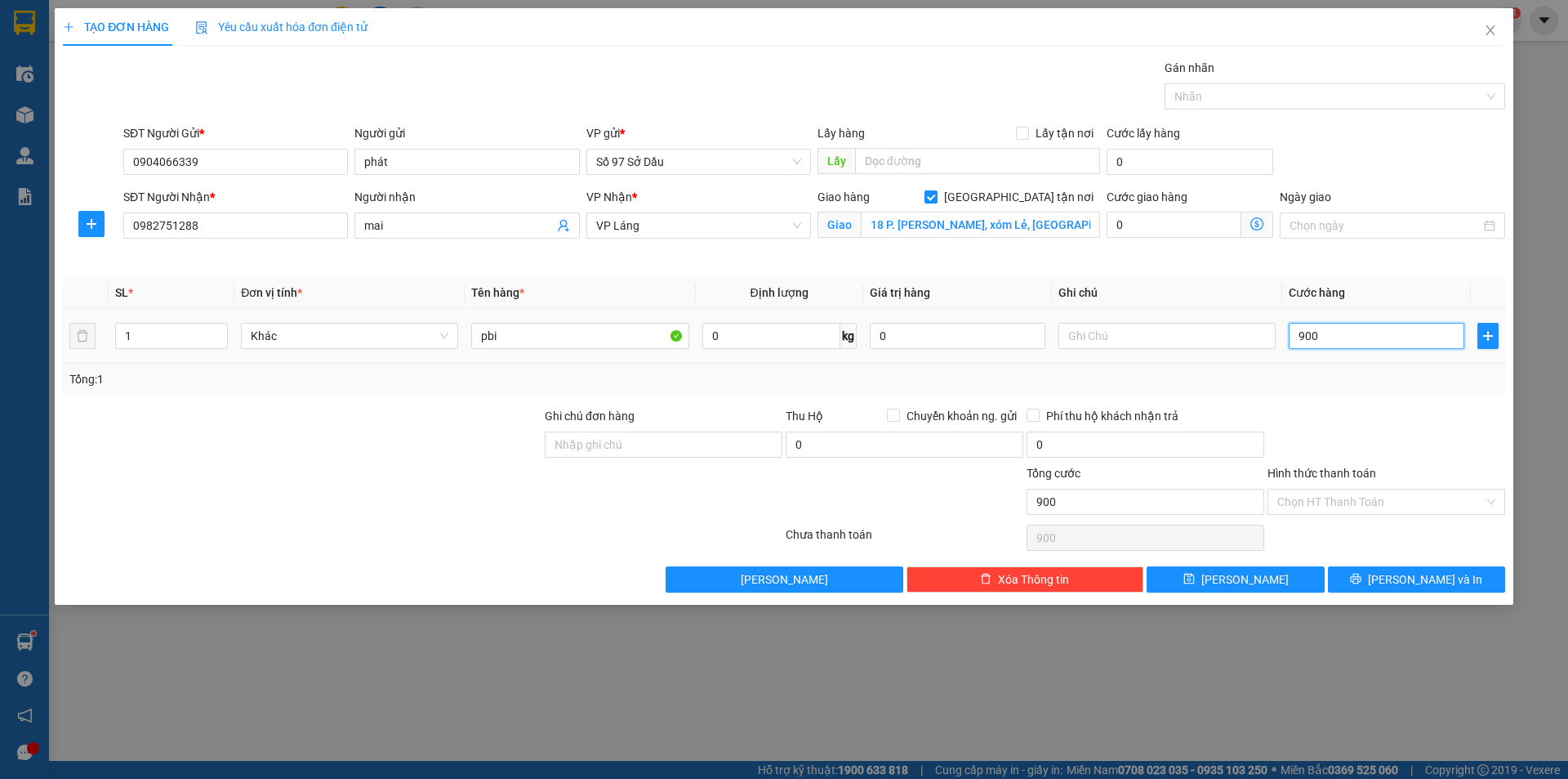
type input "9.000"
type input "90.000"
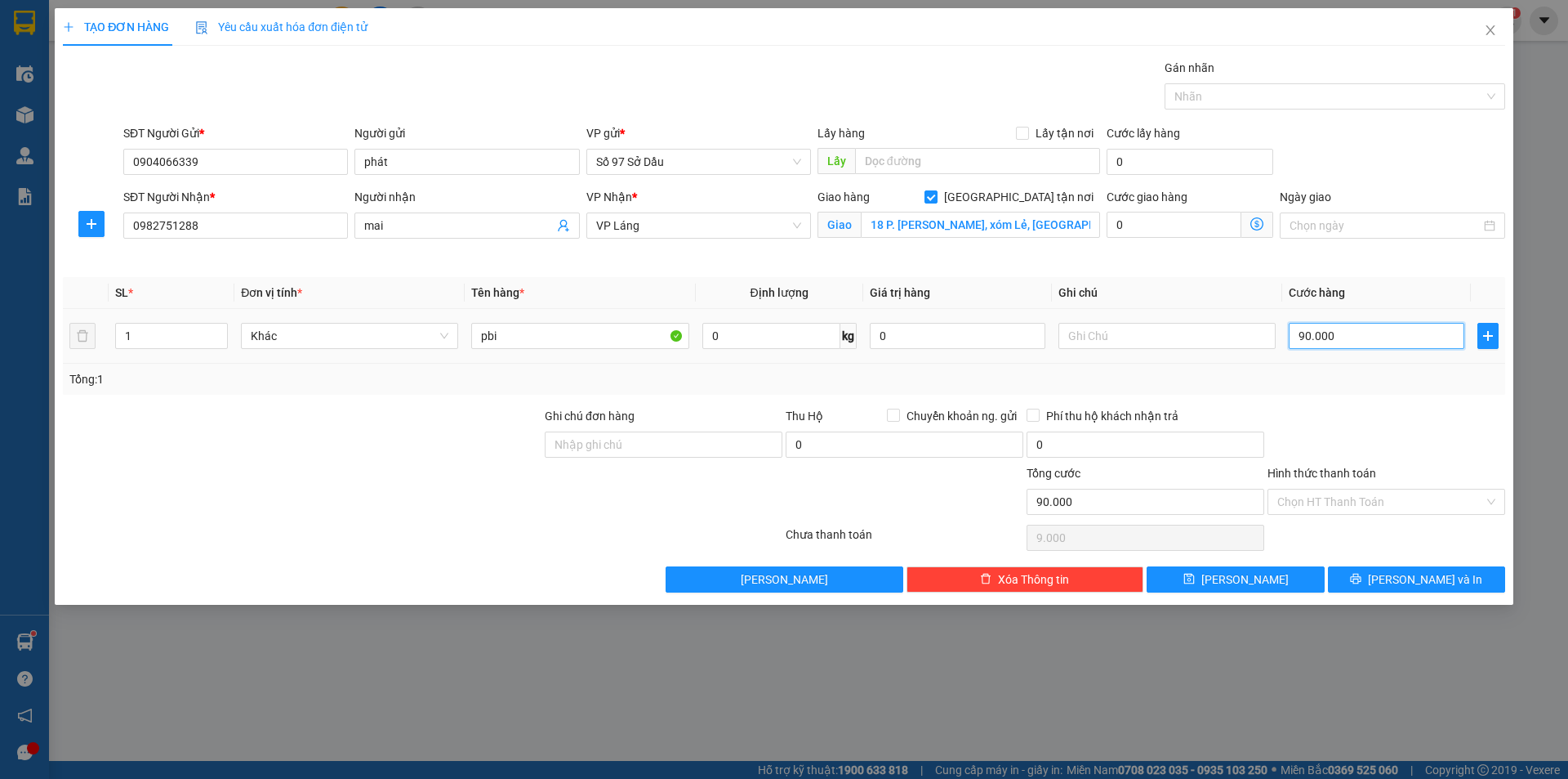
type input "90.000"
type input "900.000"
type input "90.000"
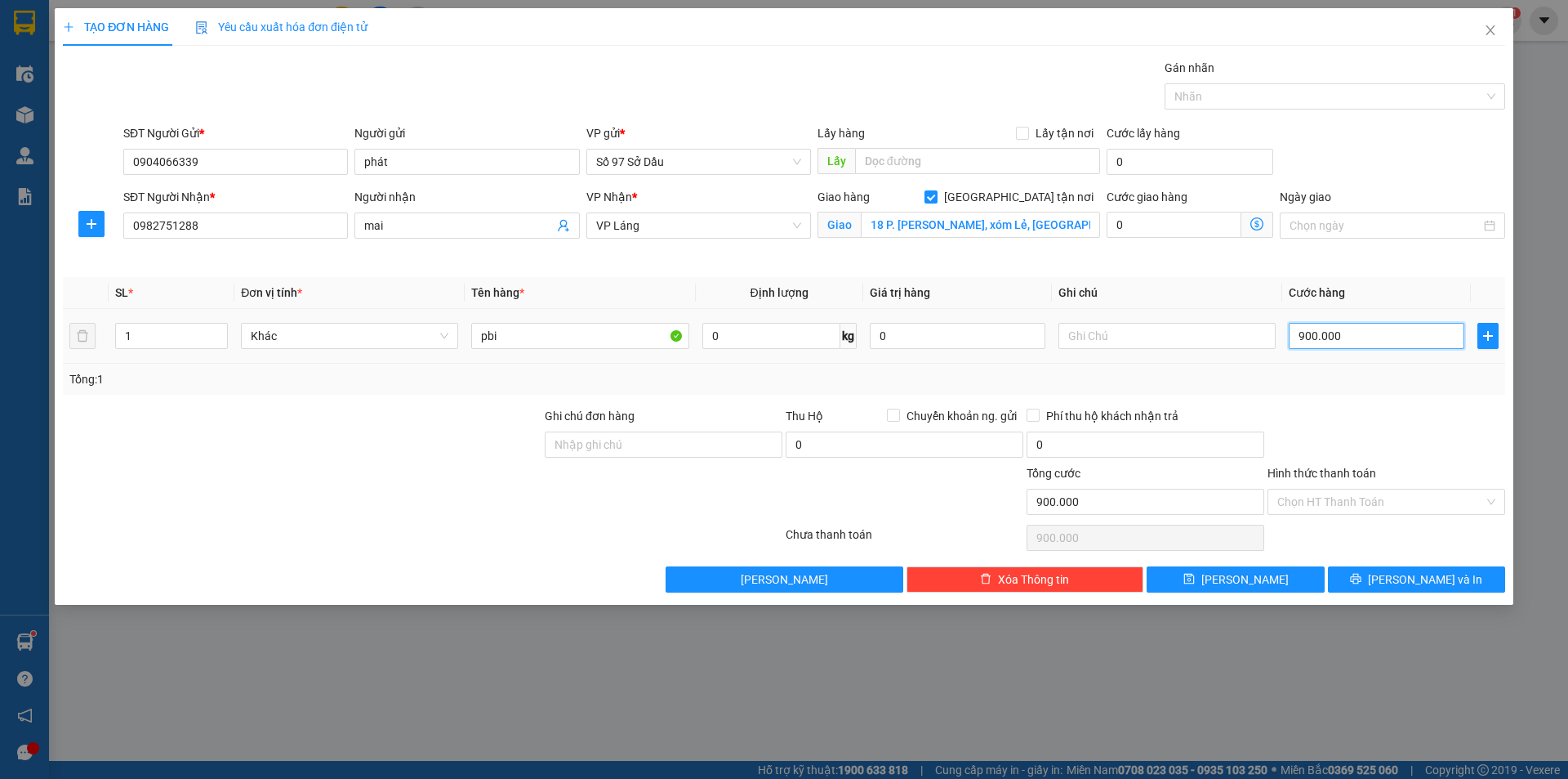
type input "90.000"
click at [1375, 484] on div "Hình thức thanh toán" at bounding box center [1386, 476] width 237 height 25
click at [1375, 505] on input "Hình thức thanh toán" at bounding box center [1381, 502] width 207 height 25
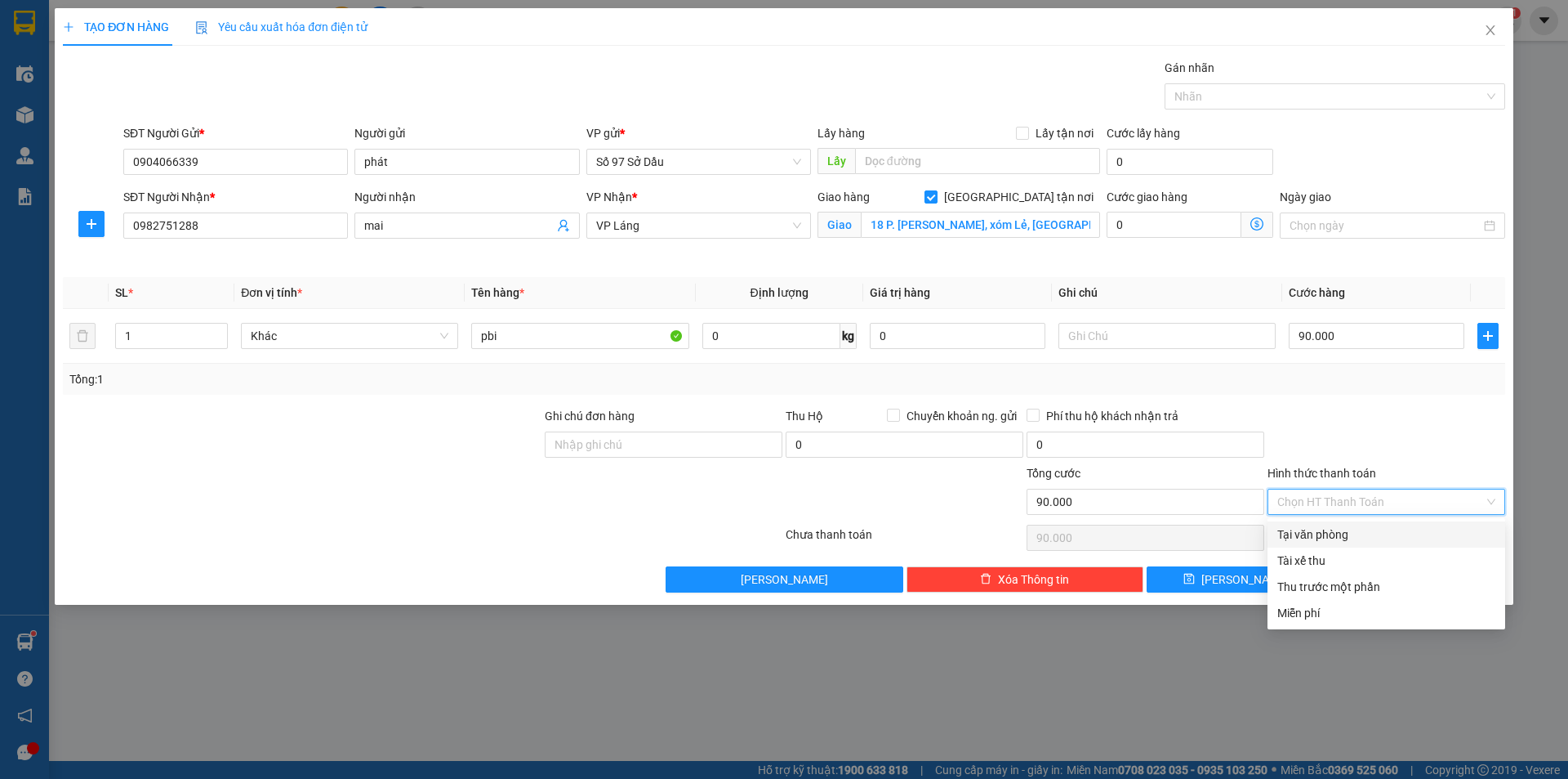
click at [1345, 545] on div "Tại văn phòng" at bounding box center [1386, 534] width 237 height 26
type input "0"
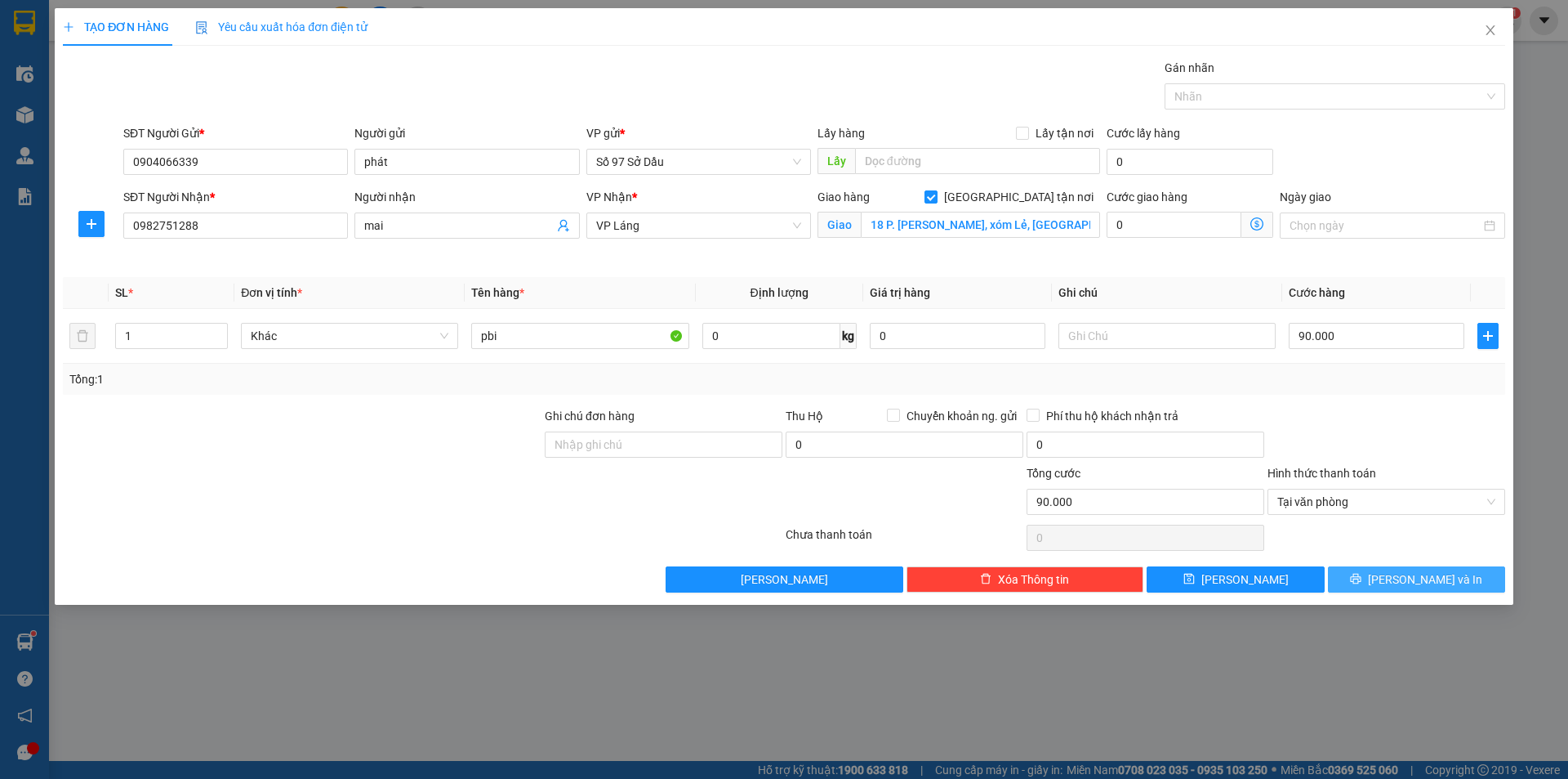
click at [1357, 579] on button "[PERSON_NAME] và In" at bounding box center [1417, 580] width 178 height 26
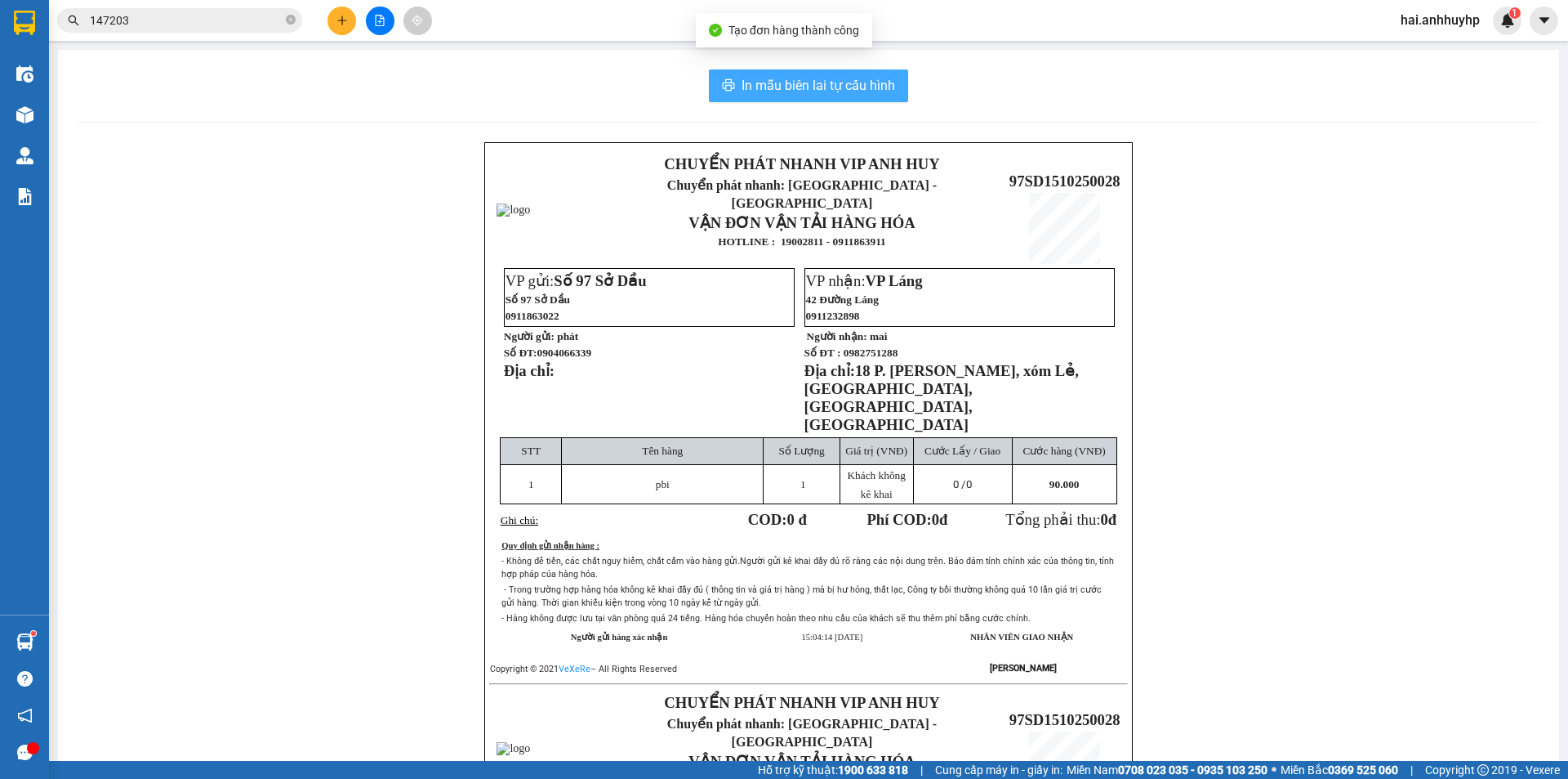
click at [777, 87] on span "In mẫu biên lai tự cấu hình" at bounding box center [818, 86] width 153 height 21
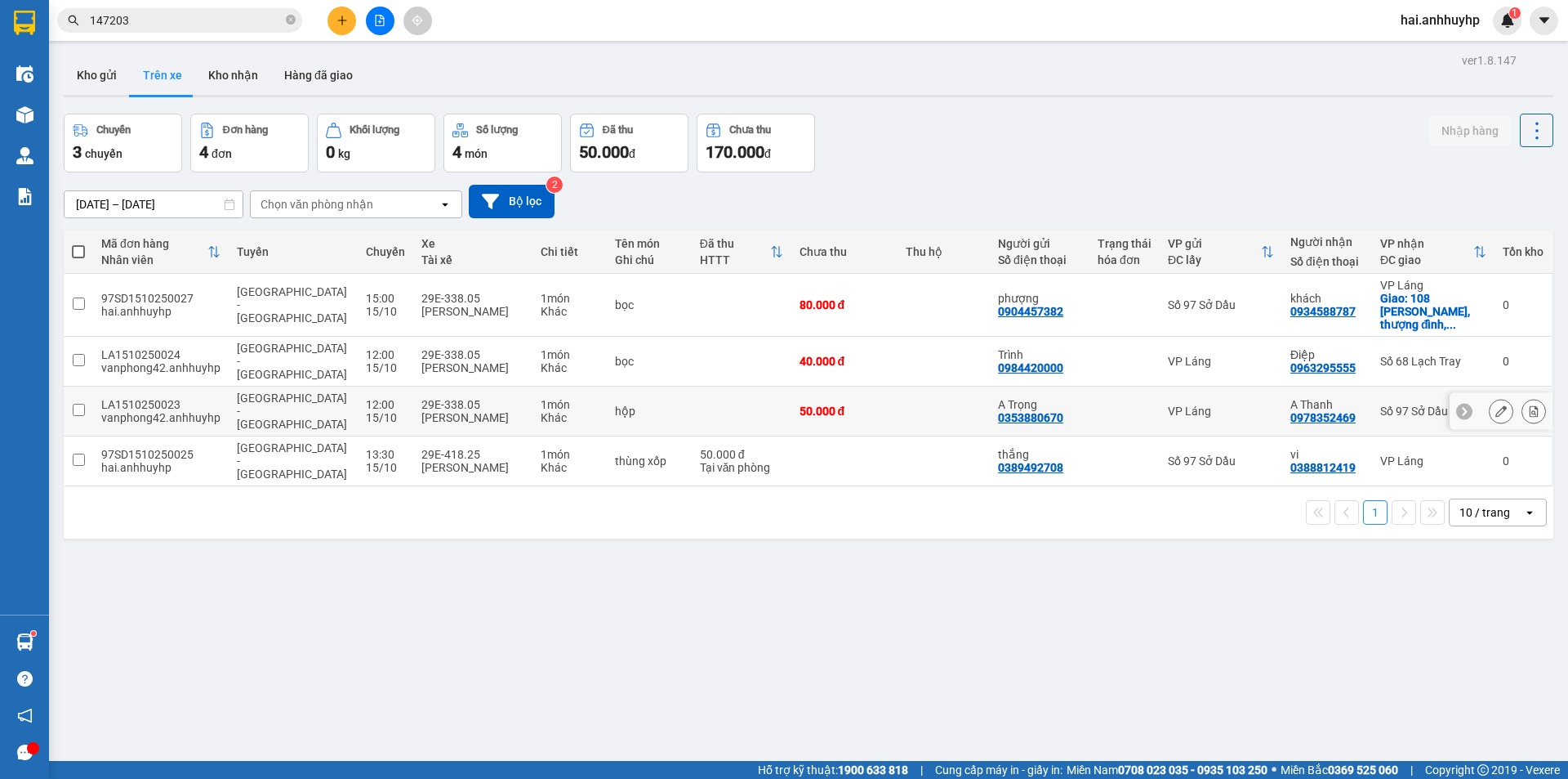
click at [80, 404] on input "checkbox" at bounding box center [78, 409] width 12 height 12
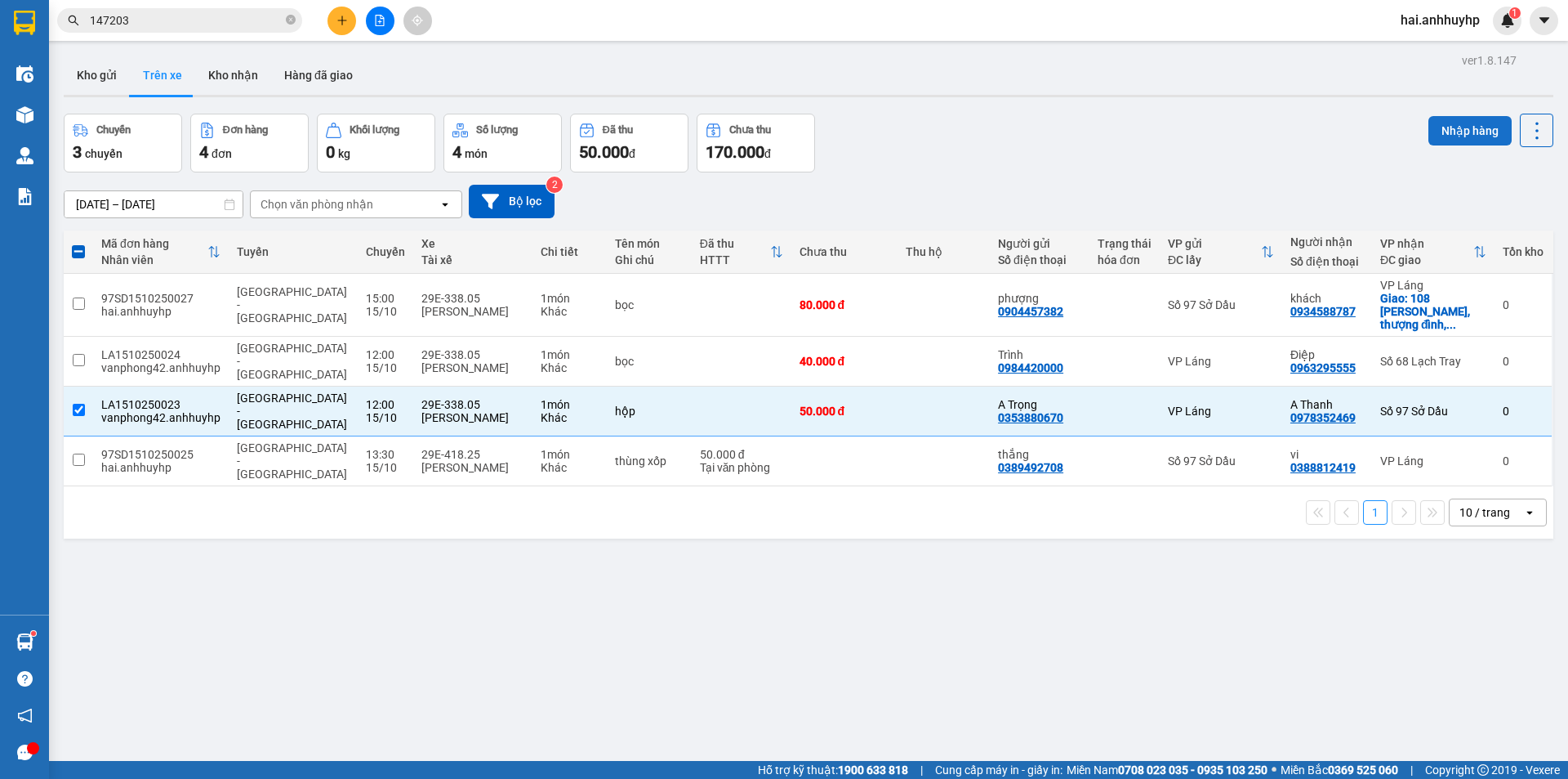
click at [1443, 126] on button "Nhập hàng" at bounding box center [1471, 130] width 83 height 29
checkbox input "false"
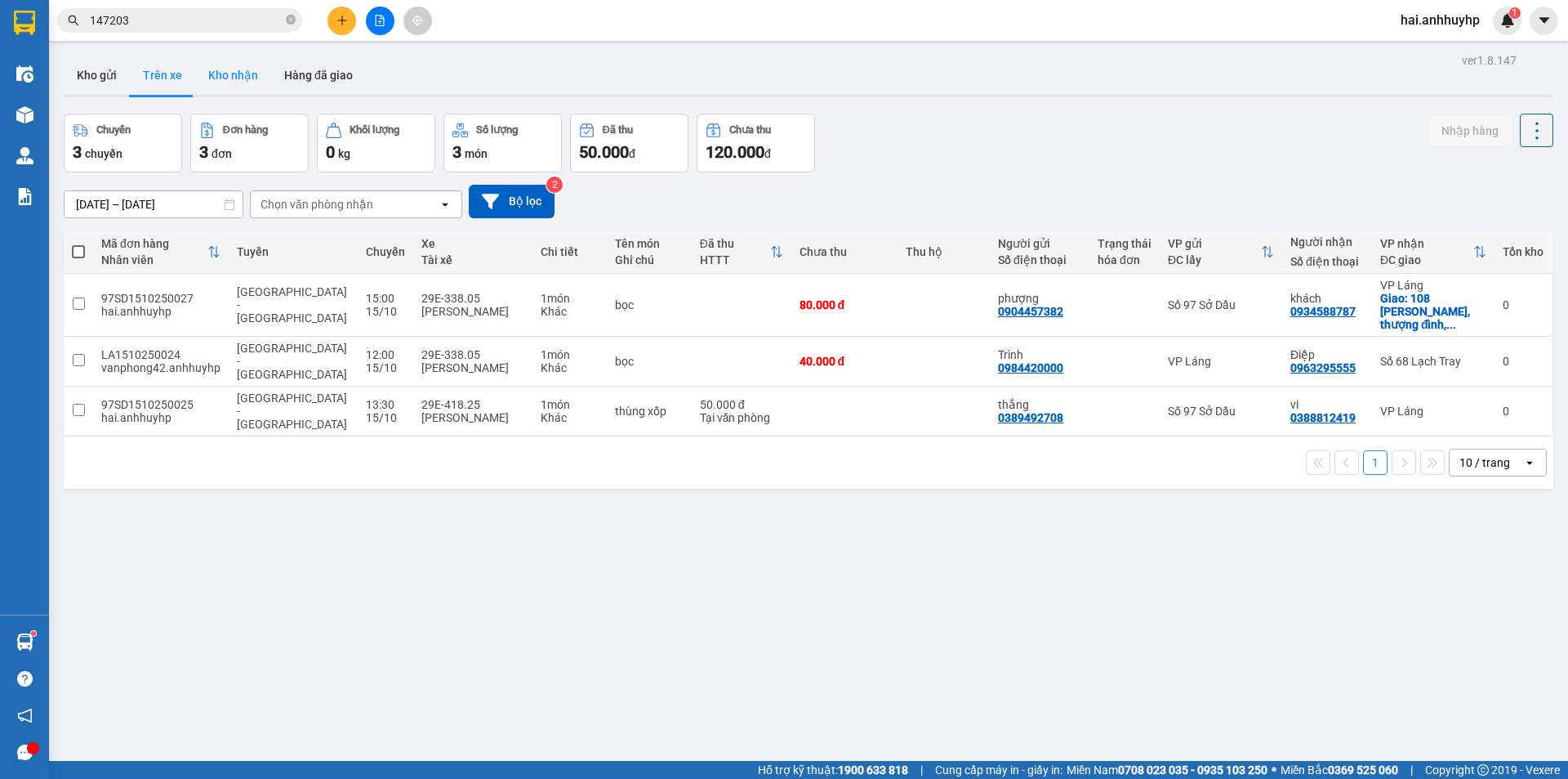
click at [234, 81] on button "Kho nhận" at bounding box center [233, 75] width 76 height 39
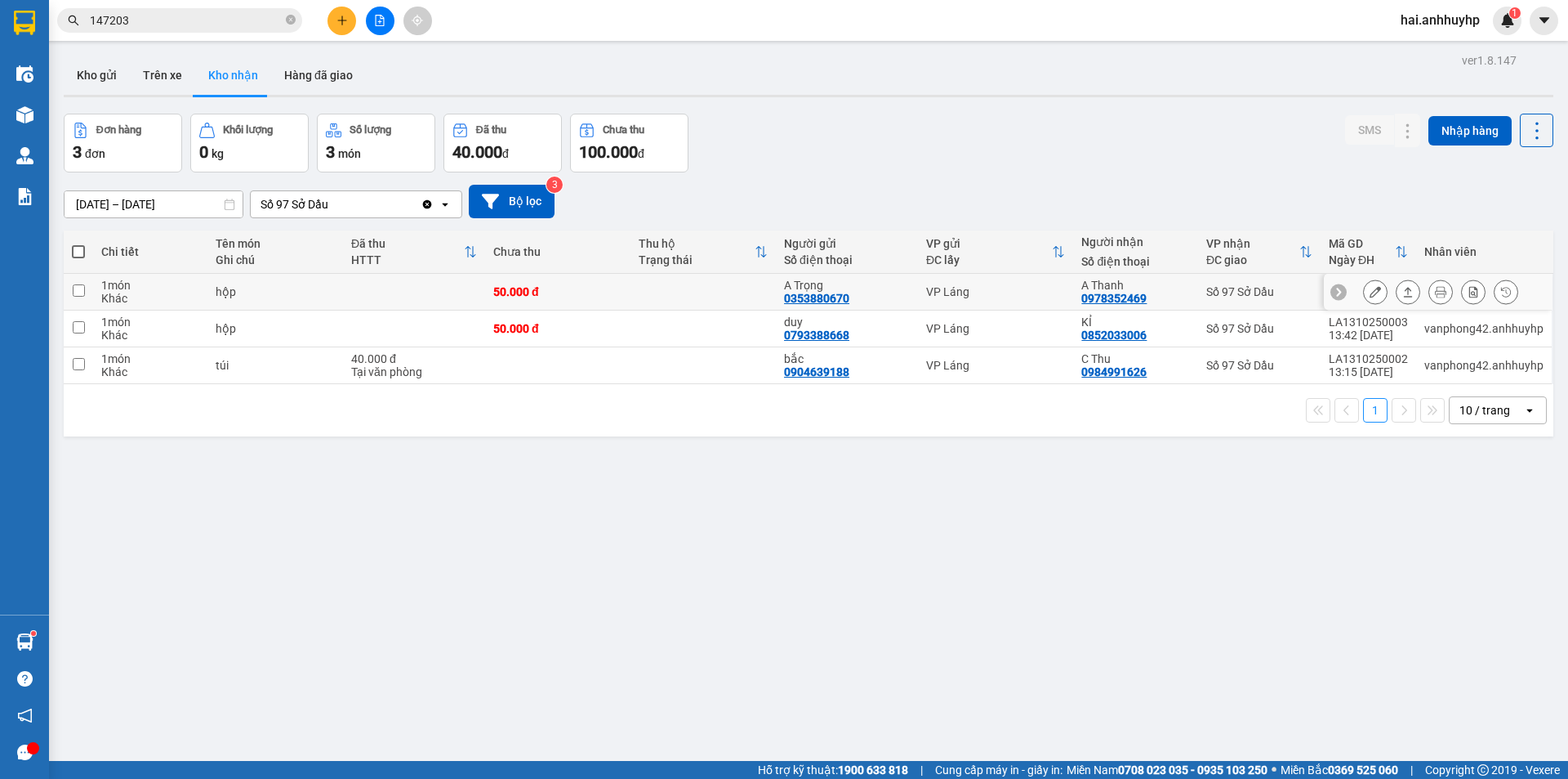
click at [76, 289] on input "checkbox" at bounding box center [78, 290] width 12 height 12
checkbox input "true"
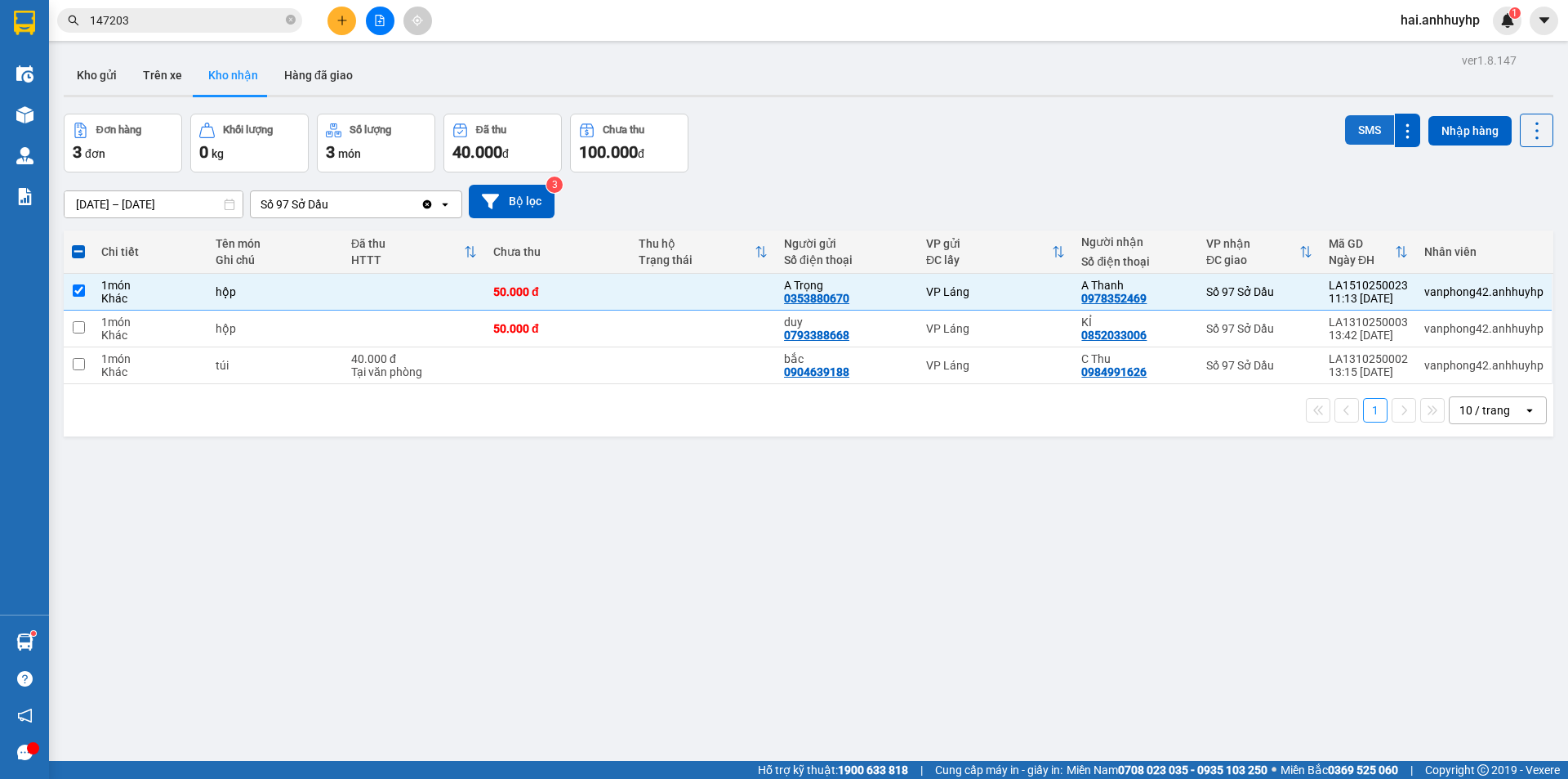
click at [1358, 135] on button "SMS" at bounding box center [1370, 130] width 49 height 29
click at [159, 87] on button "Trên xe" at bounding box center [162, 75] width 65 height 39
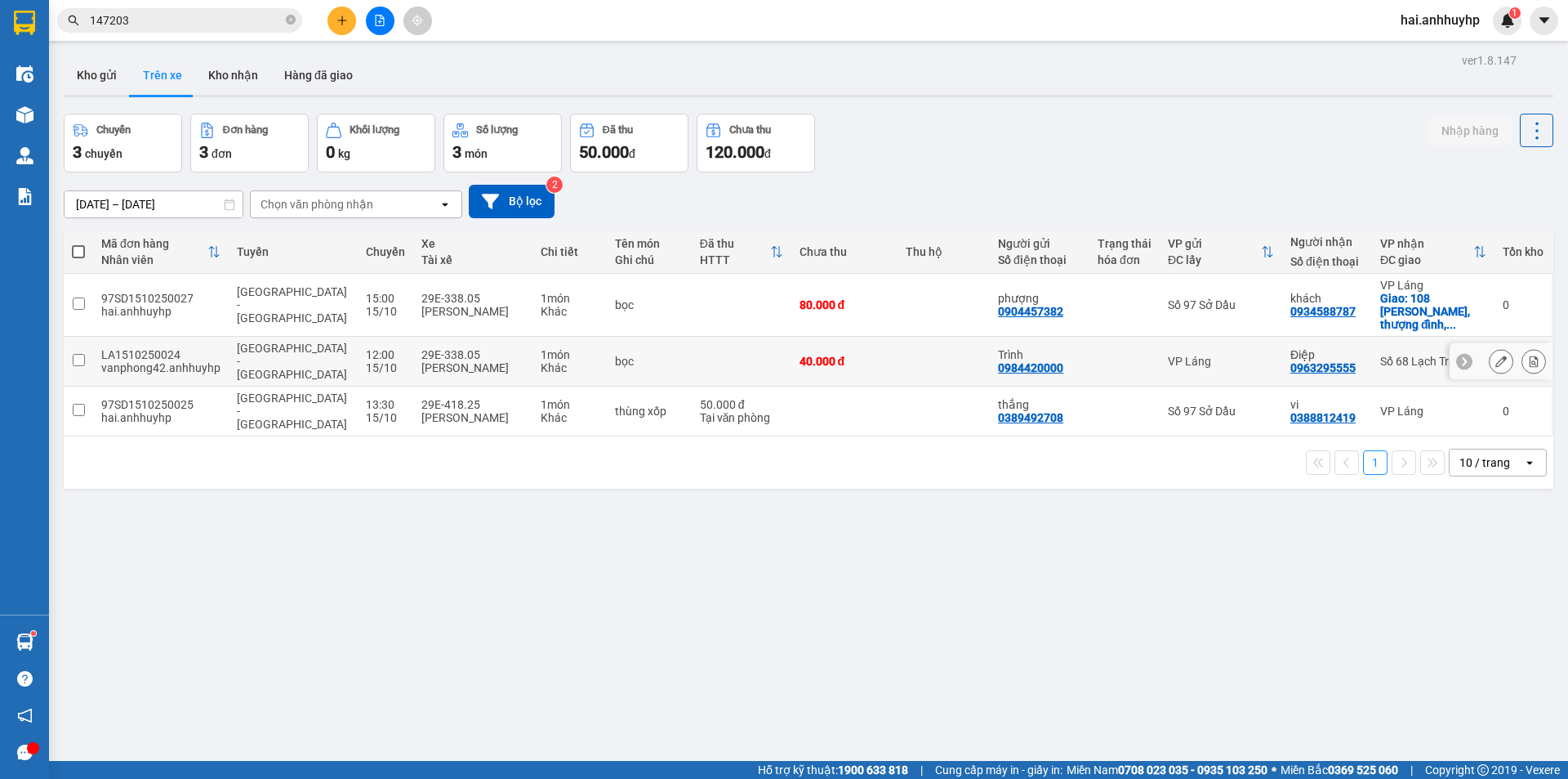
click at [81, 354] on input "checkbox" at bounding box center [78, 359] width 12 height 12
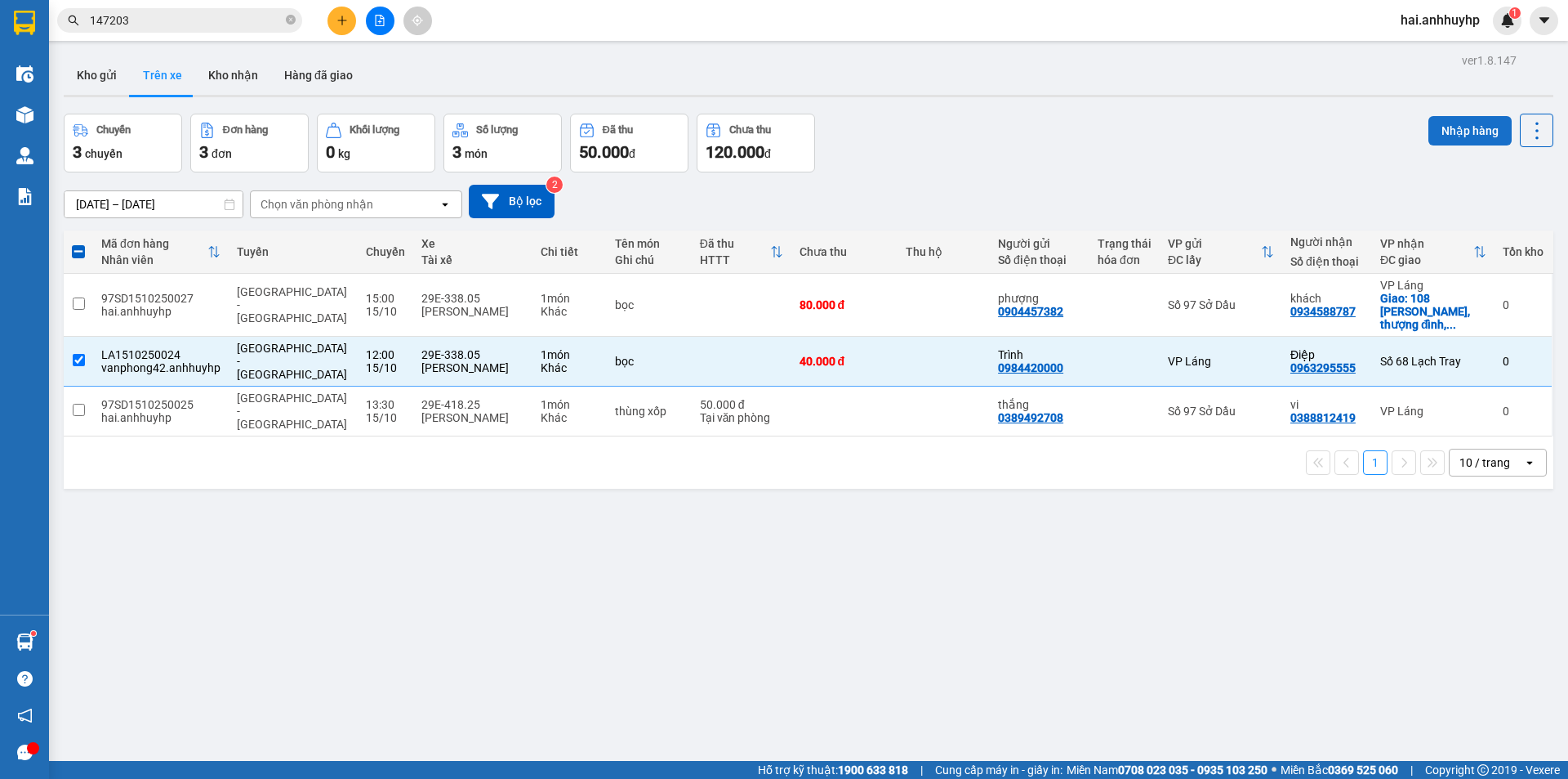
click at [1441, 128] on button "Nhập hàng" at bounding box center [1471, 130] width 83 height 29
checkbox input "false"
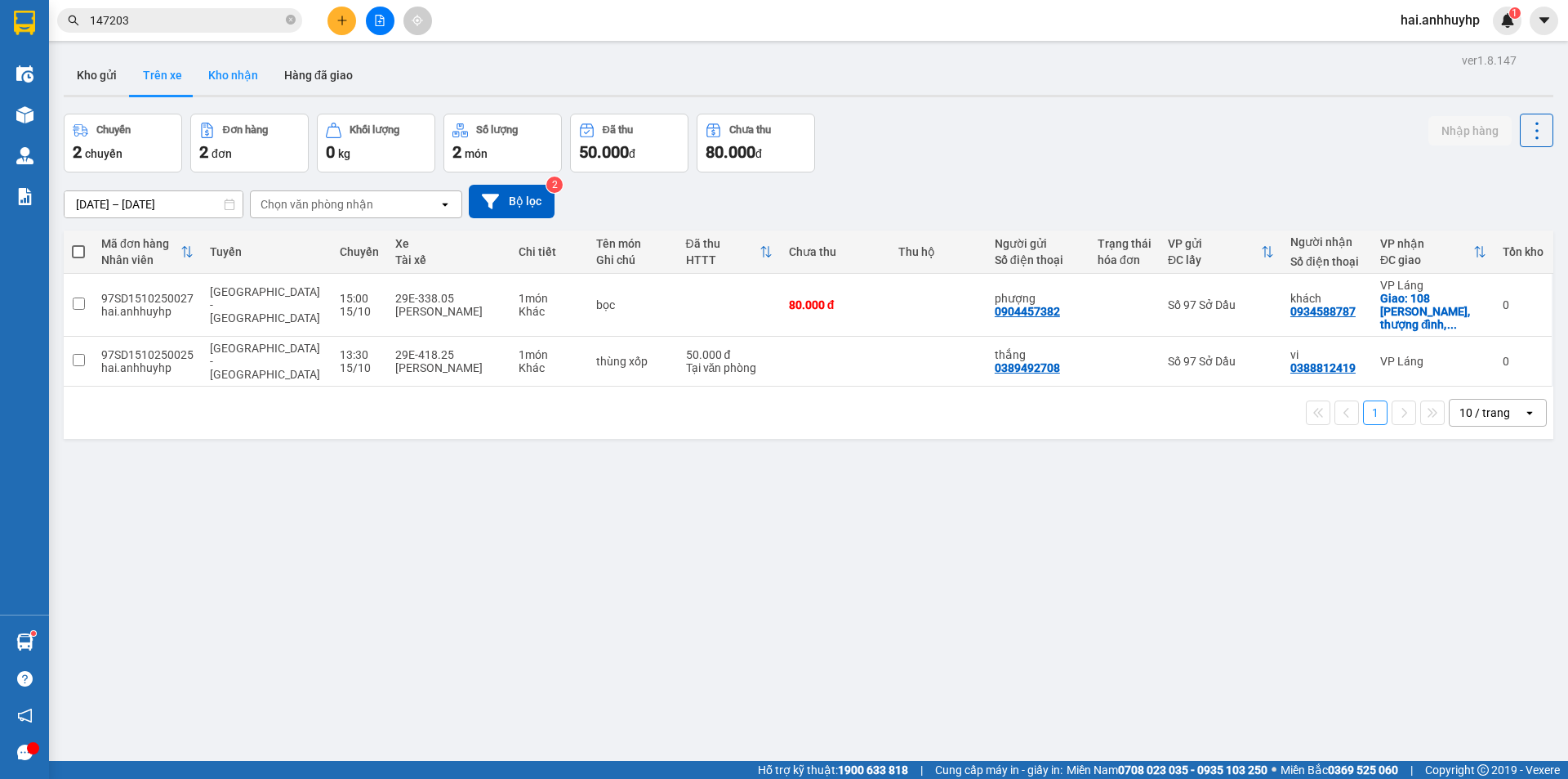
click at [213, 68] on button "Kho nhận" at bounding box center [233, 75] width 76 height 39
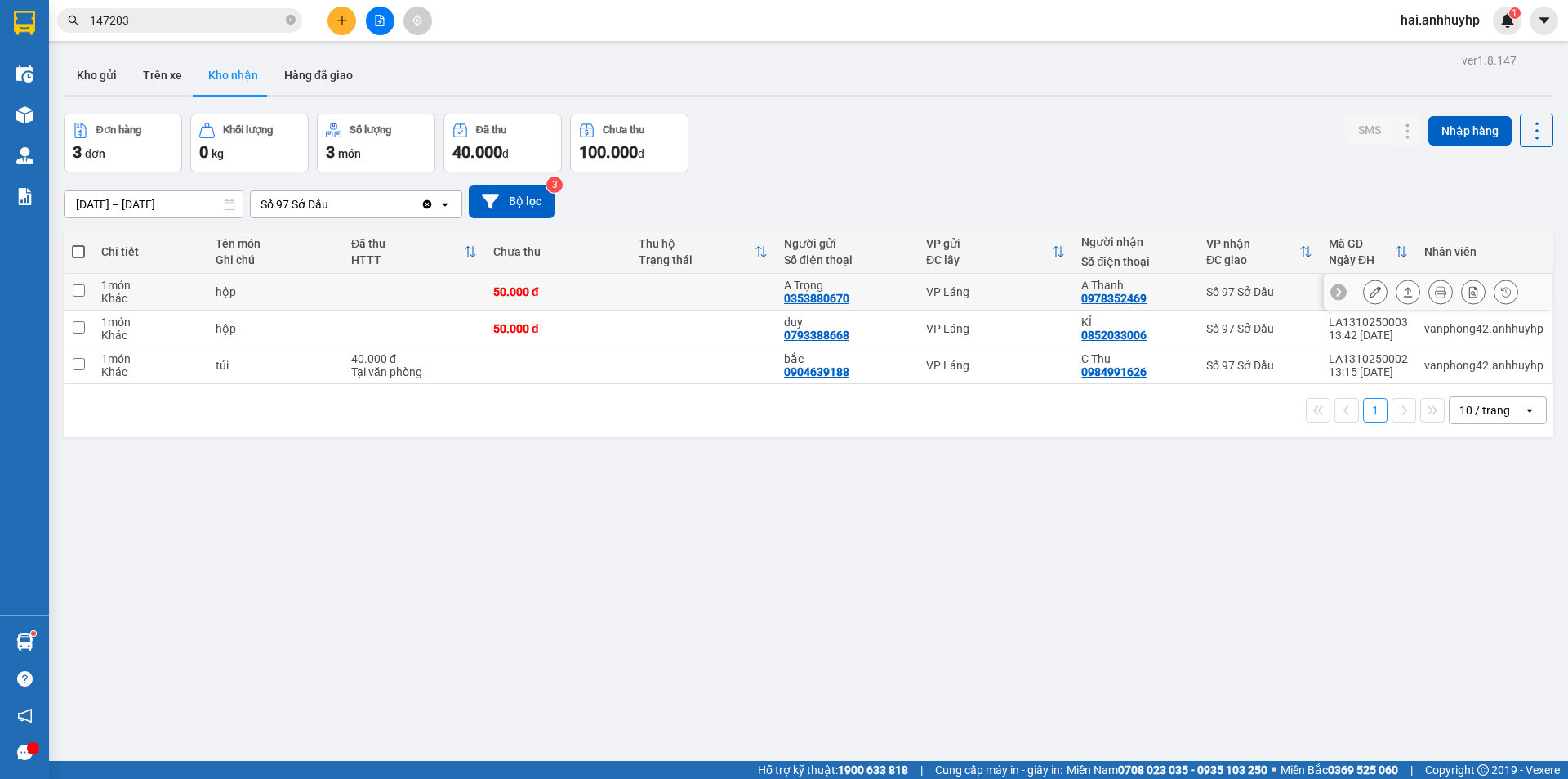
click at [78, 291] on input "checkbox" at bounding box center [78, 290] width 12 height 12
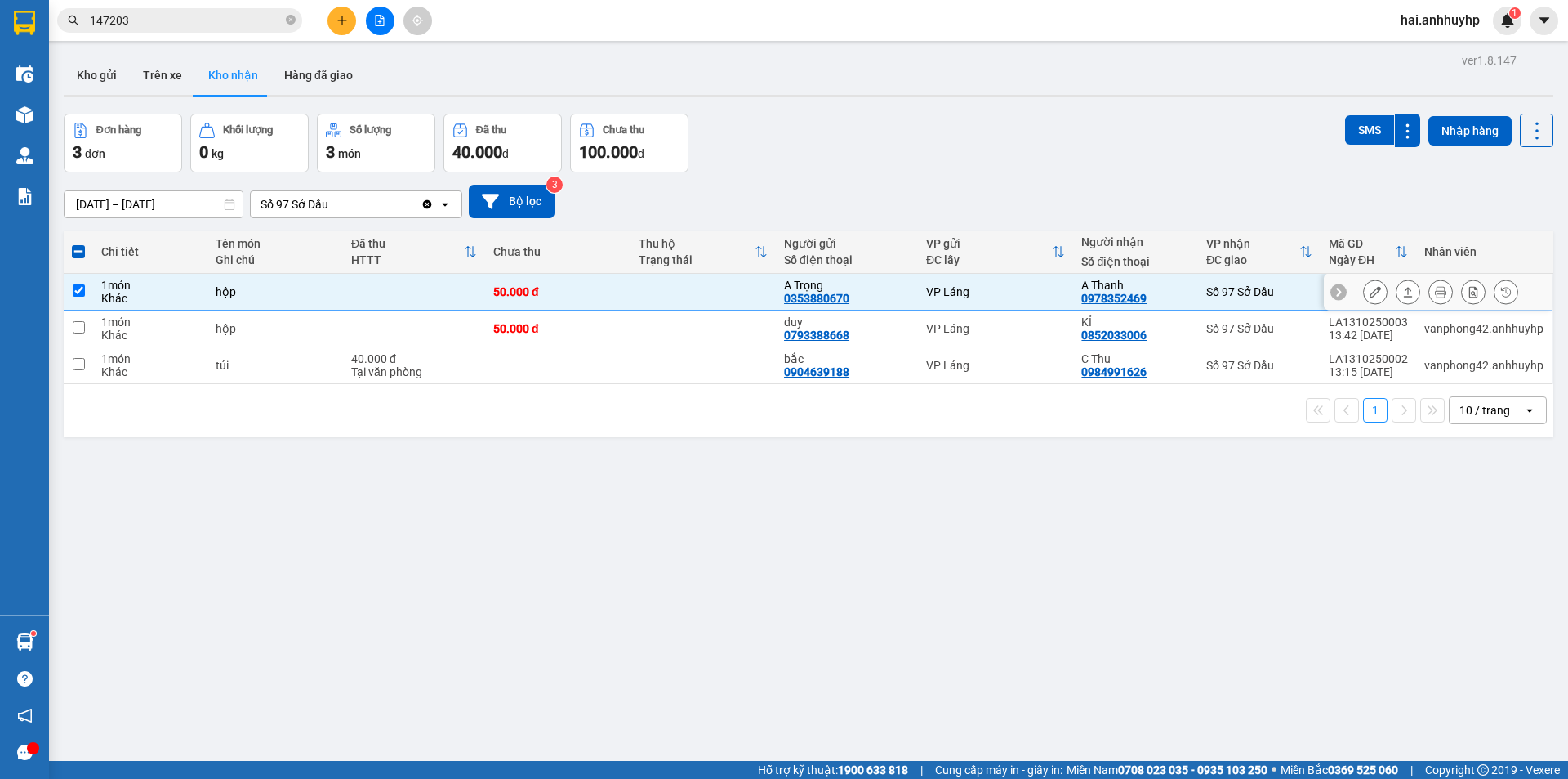
click at [78, 291] on input "checkbox" at bounding box center [78, 290] width 12 height 12
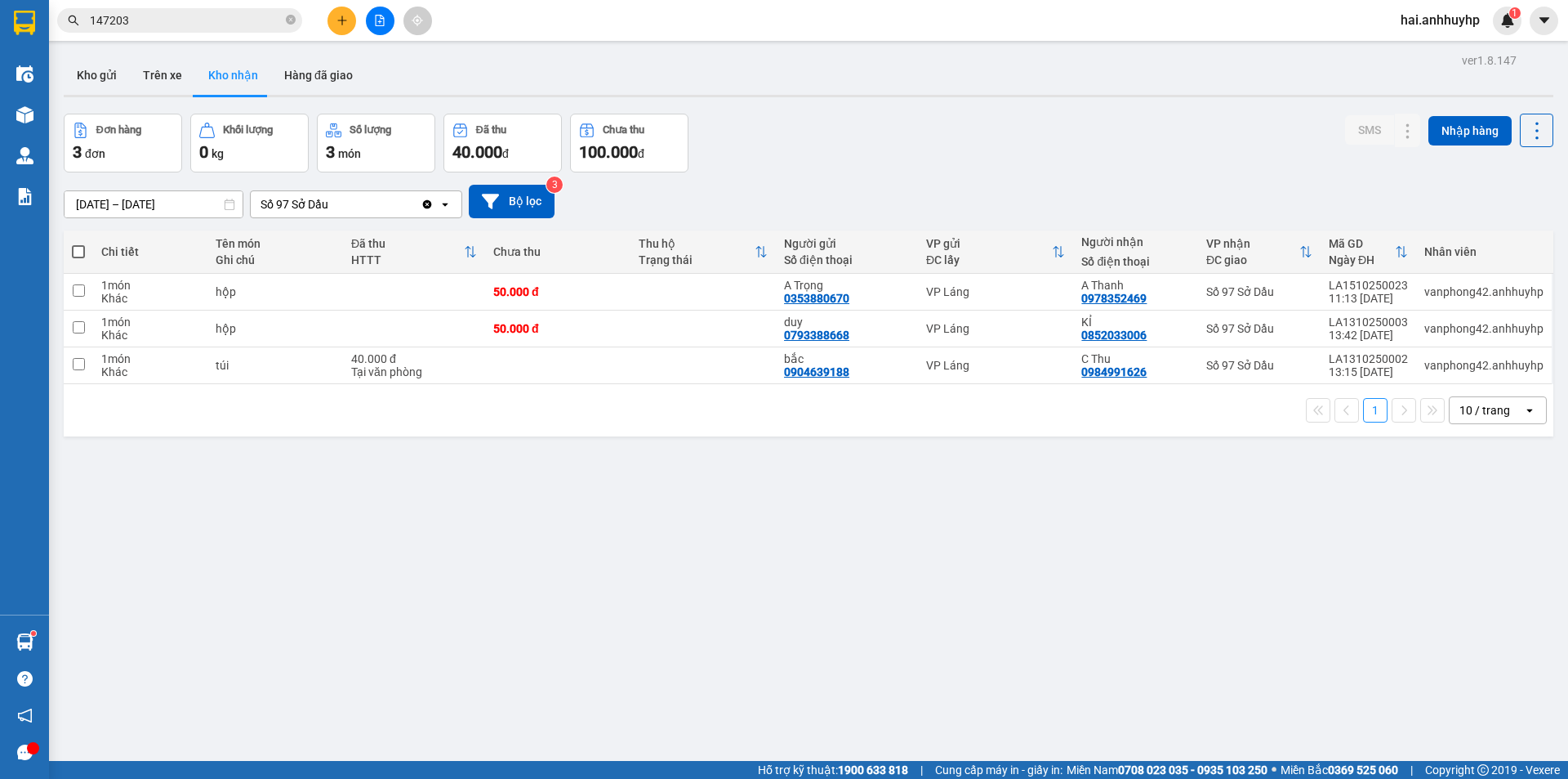
click at [295, 208] on div "Số 97 Sở Dầu" at bounding box center [295, 203] width 68 height 16
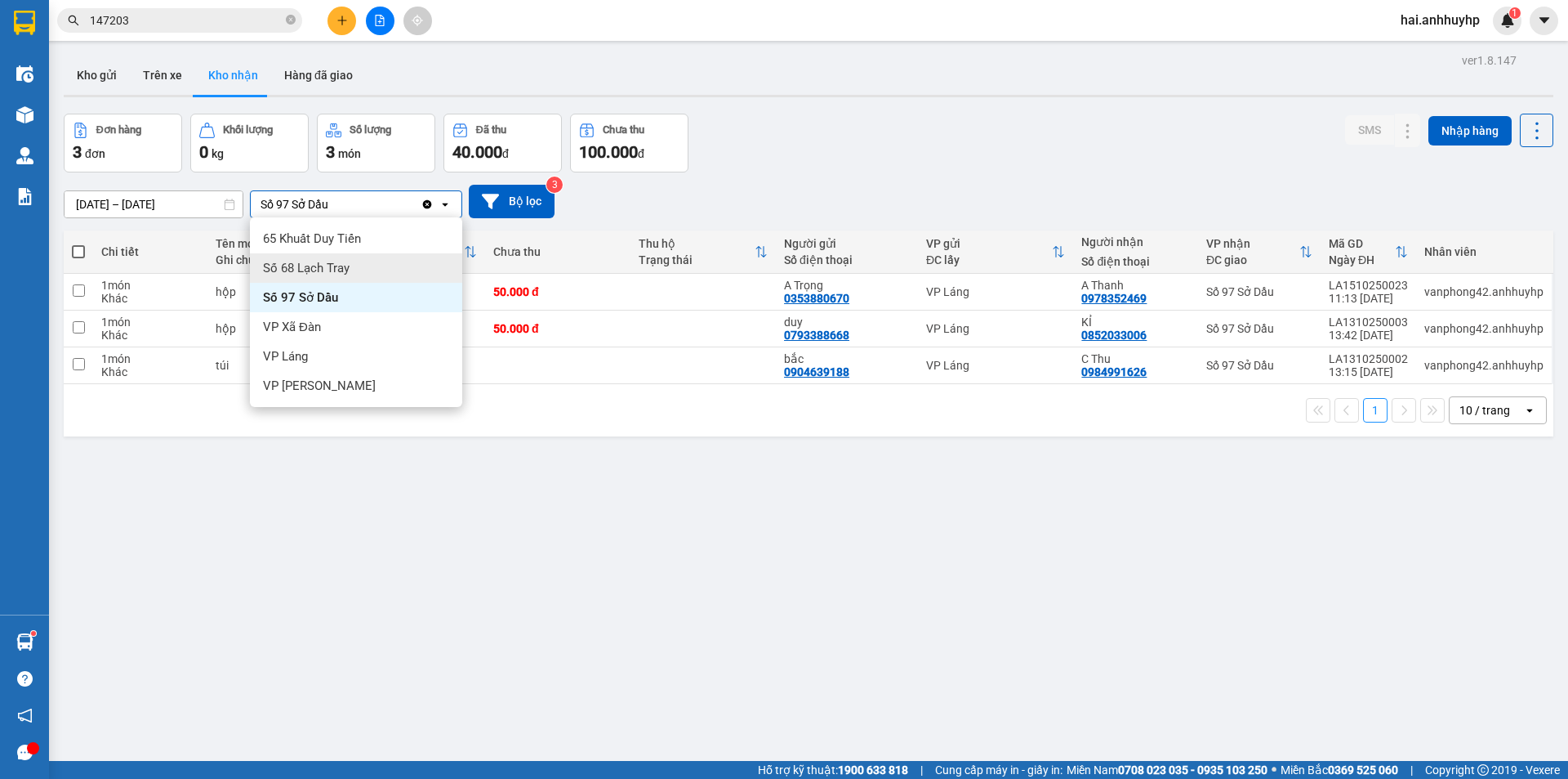
click at [291, 270] on span "Số 68 Lạch Tray" at bounding box center [306, 268] width 87 height 16
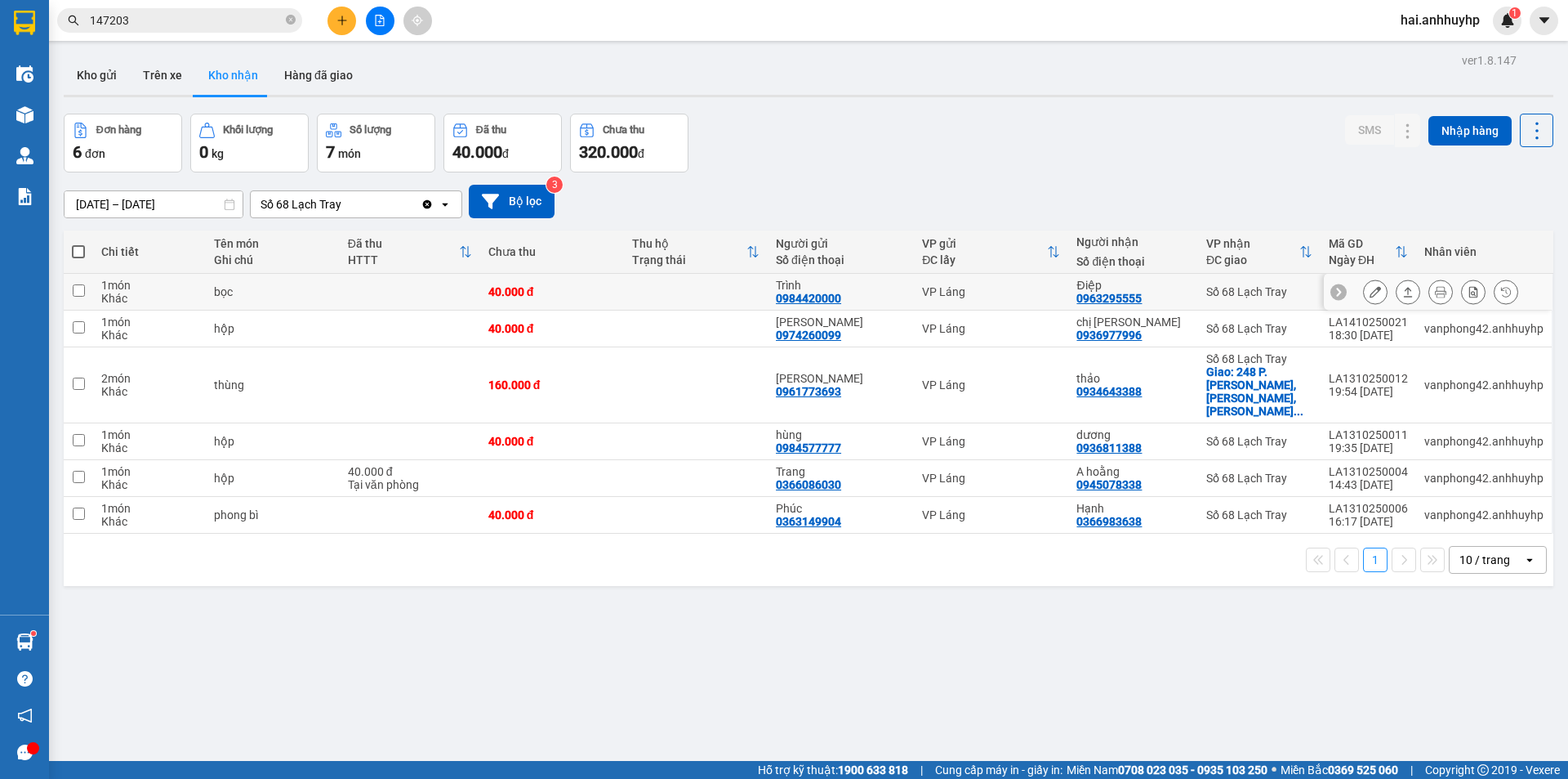
click at [76, 293] on input "checkbox" at bounding box center [78, 290] width 12 height 12
checkbox input "true"
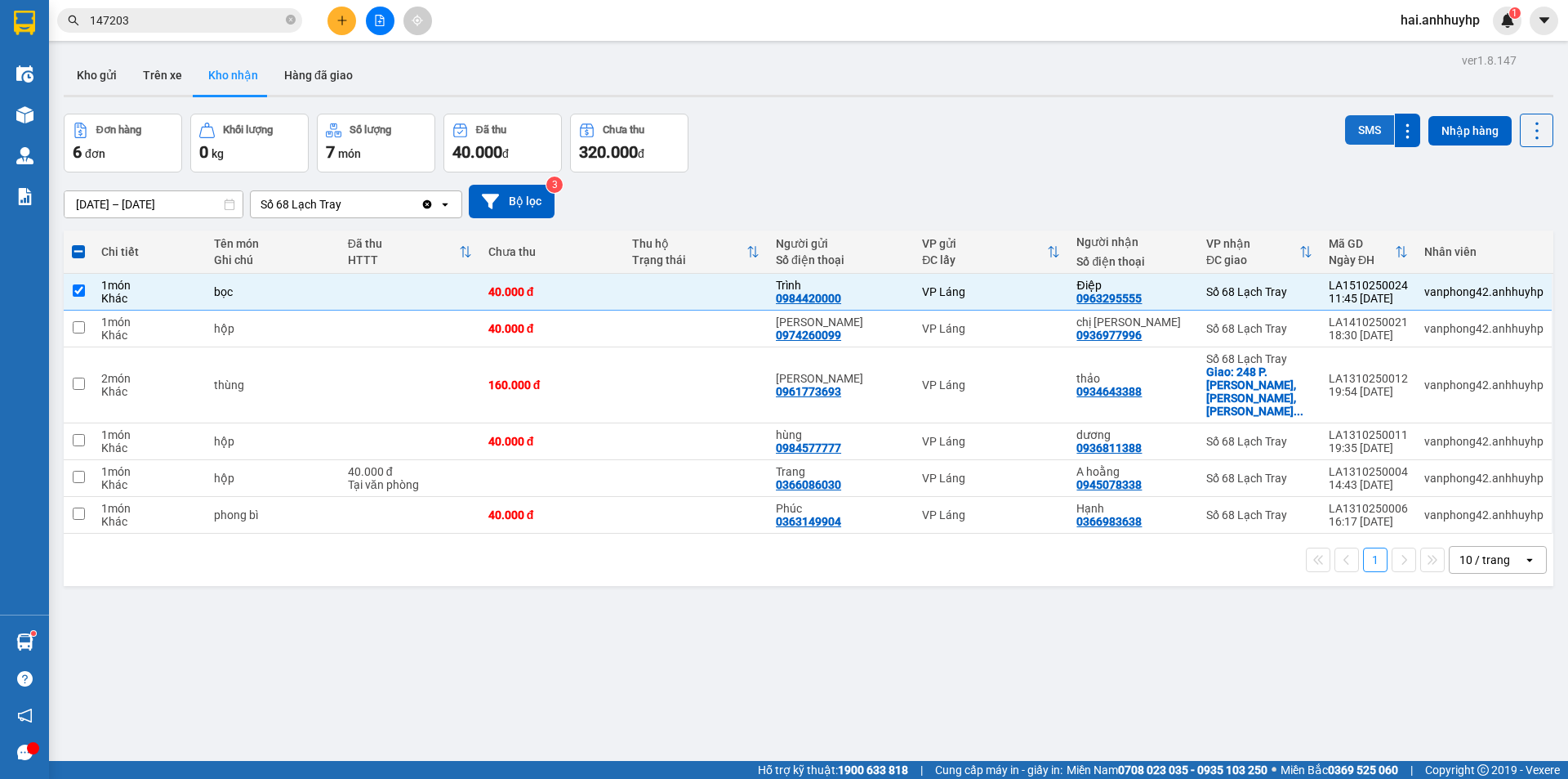
click at [1363, 134] on button "SMS" at bounding box center [1370, 130] width 49 height 29
click at [164, 69] on button "Trên xe" at bounding box center [162, 75] width 65 height 39
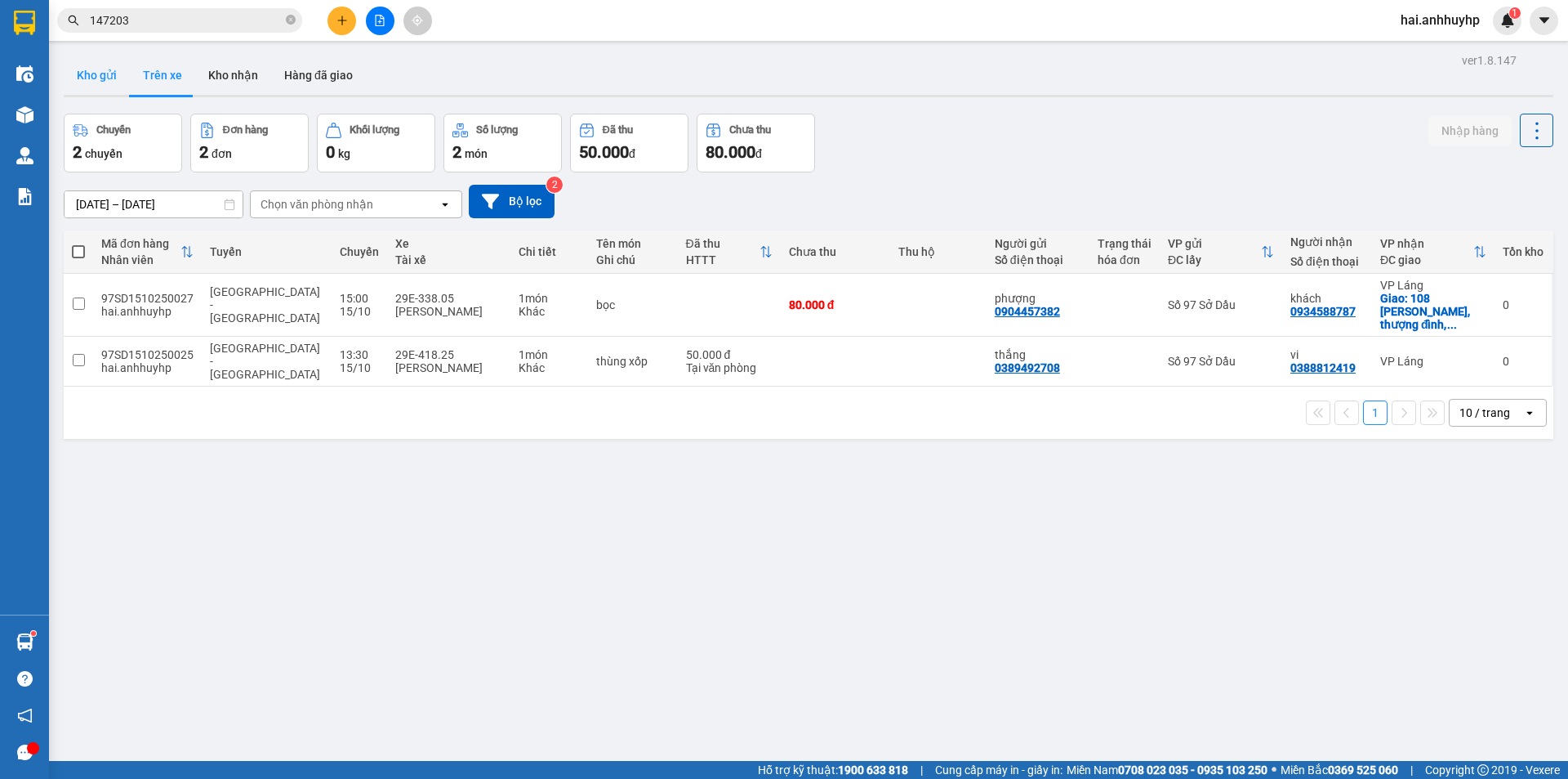
click at [99, 83] on button "Kho gửi" at bounding box center [96, 75] width 66 height 39
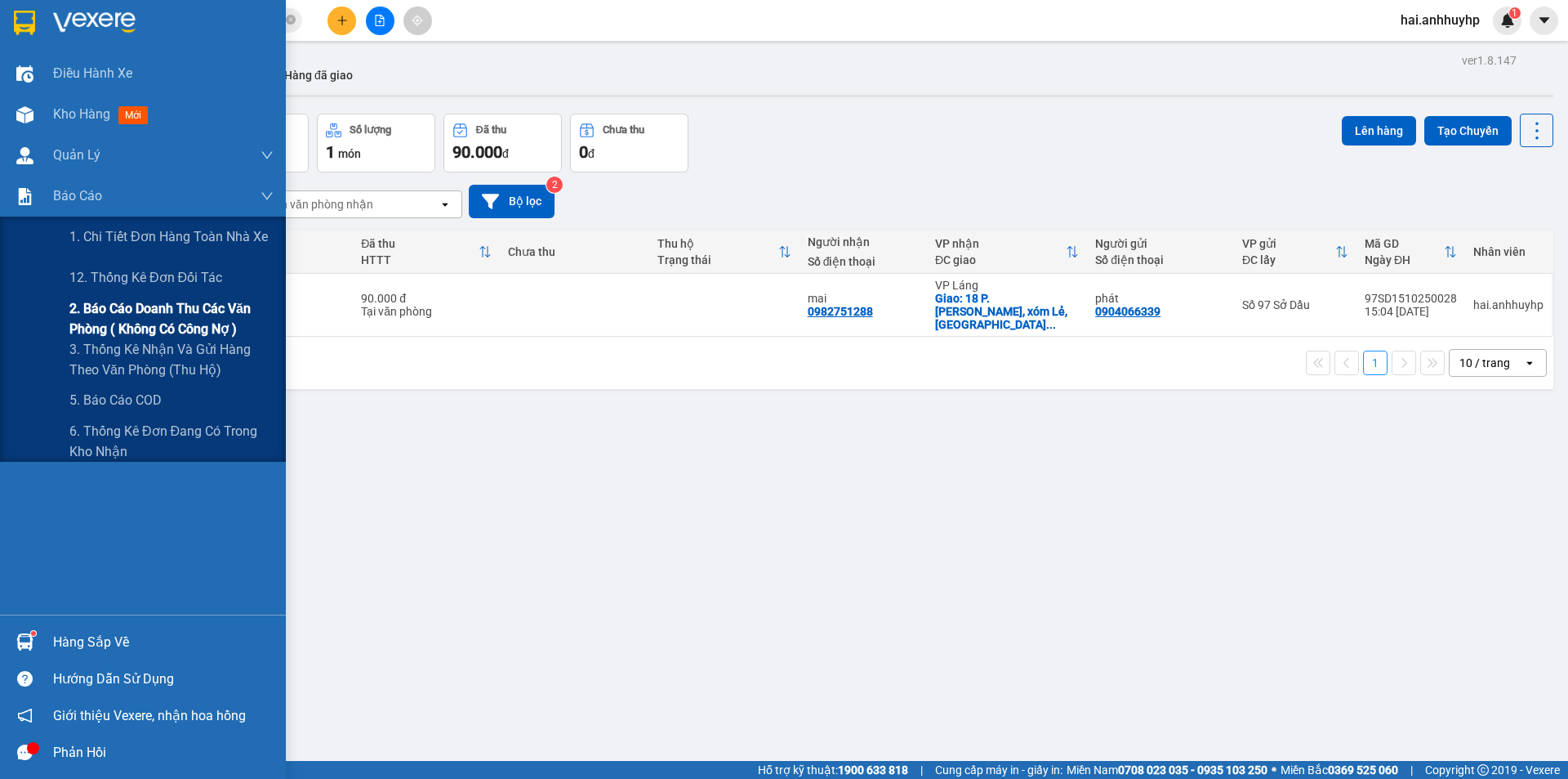
click at [117, 305] on span "2. Báo cáo doanh thu các văn phòng ( không có công nợ )" at bounding box center [171, 318] width 204 height 41
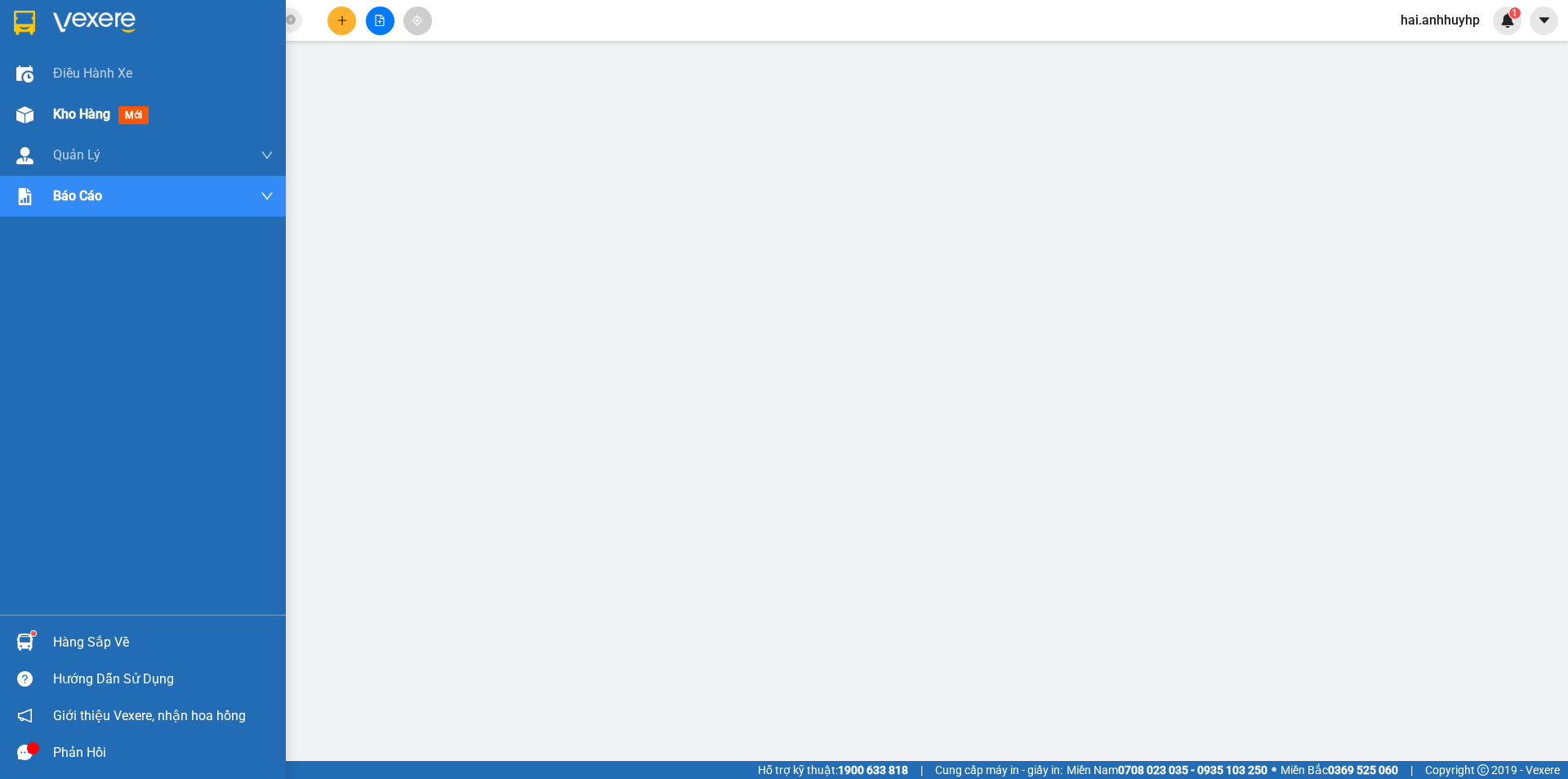
click at [57, 117] on span "Kho hàng" at bounding box center [81, 113] width 57 height 15
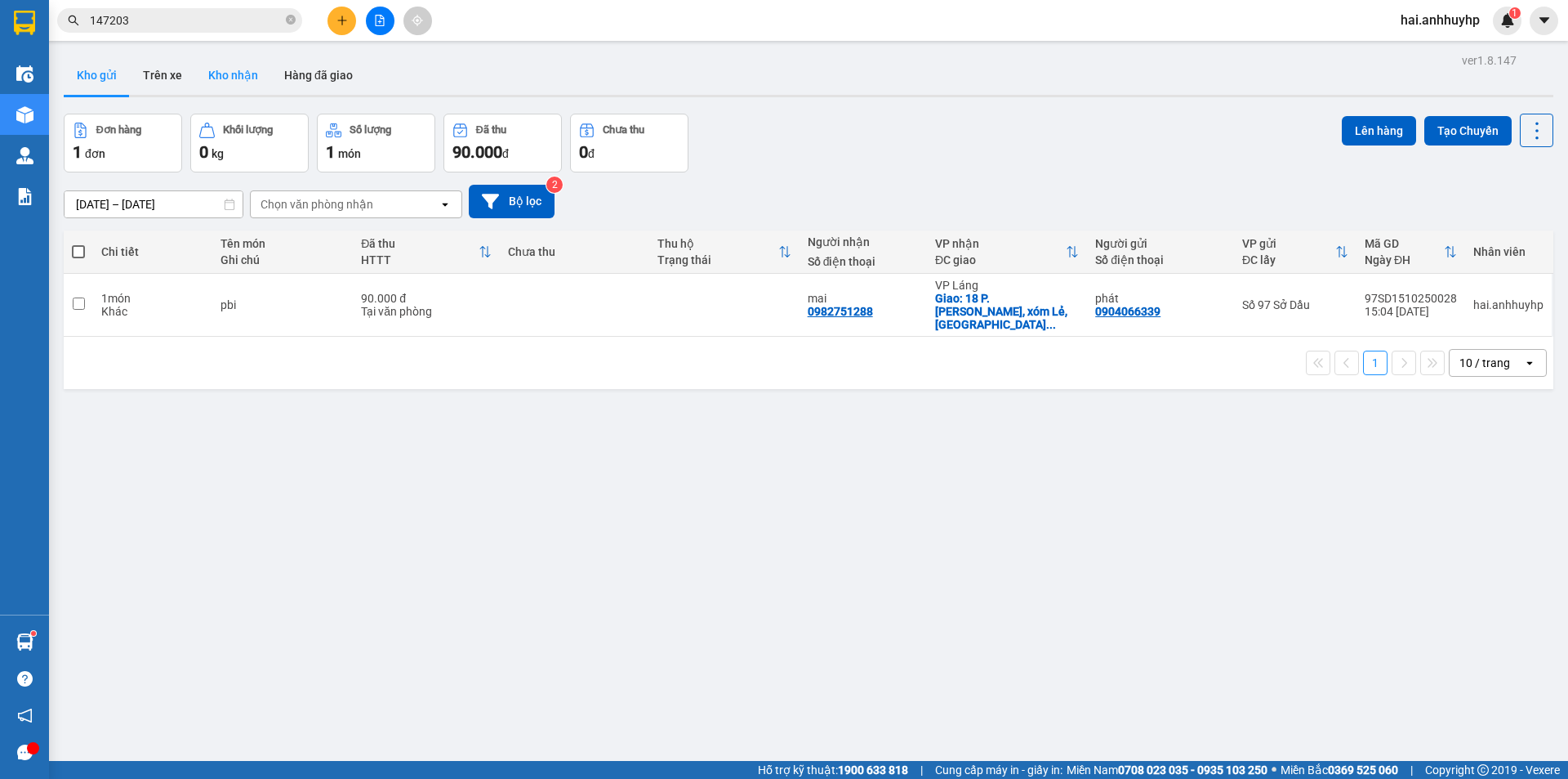
click at [224, 75] on button "Kho nhận" at bounding box center [233, 75] width 76 height 39
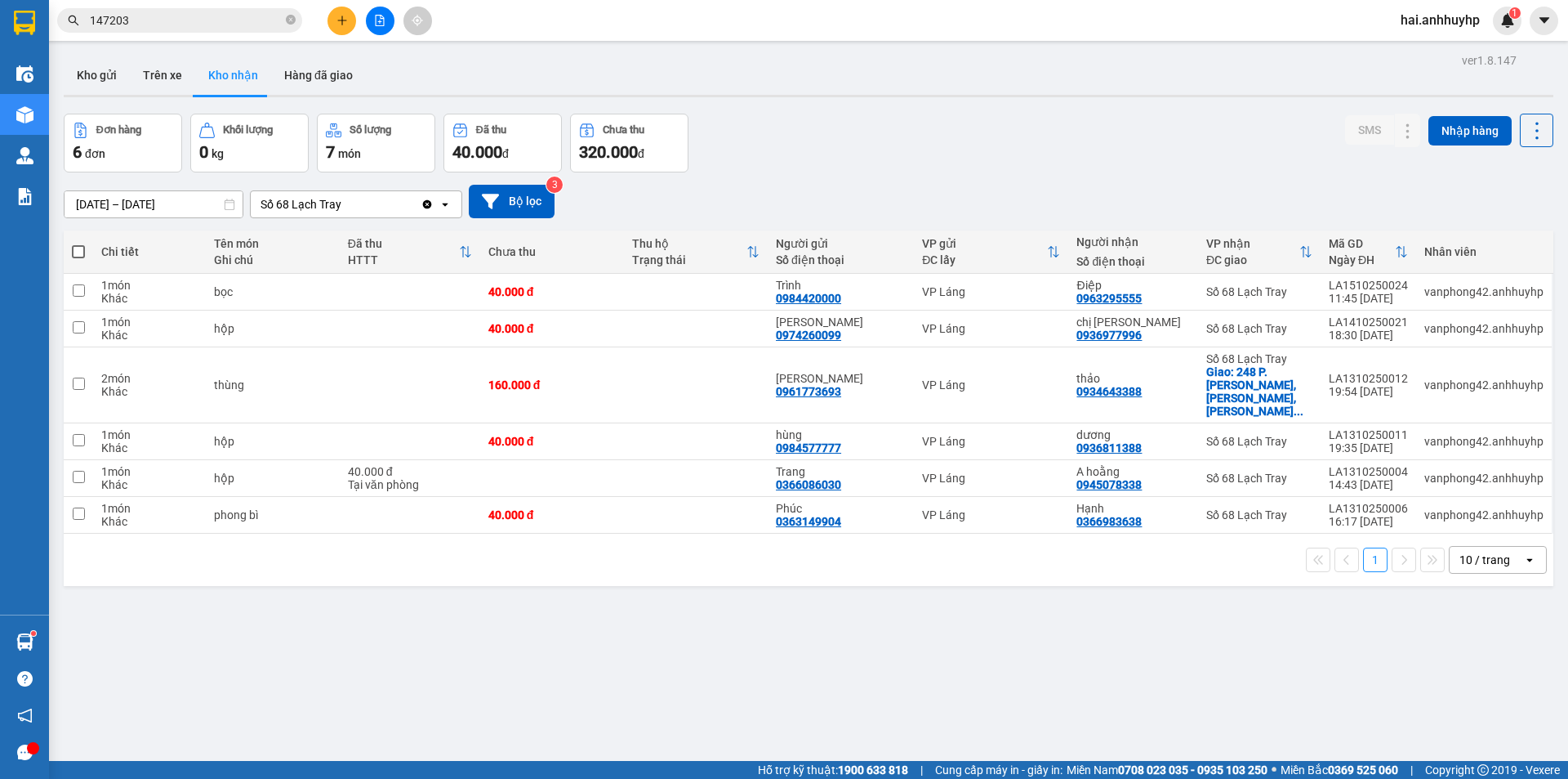
click at [381, 212] on div "Số 68 Lạch Tray" at bounding box center [336, 204] width 170 height 26
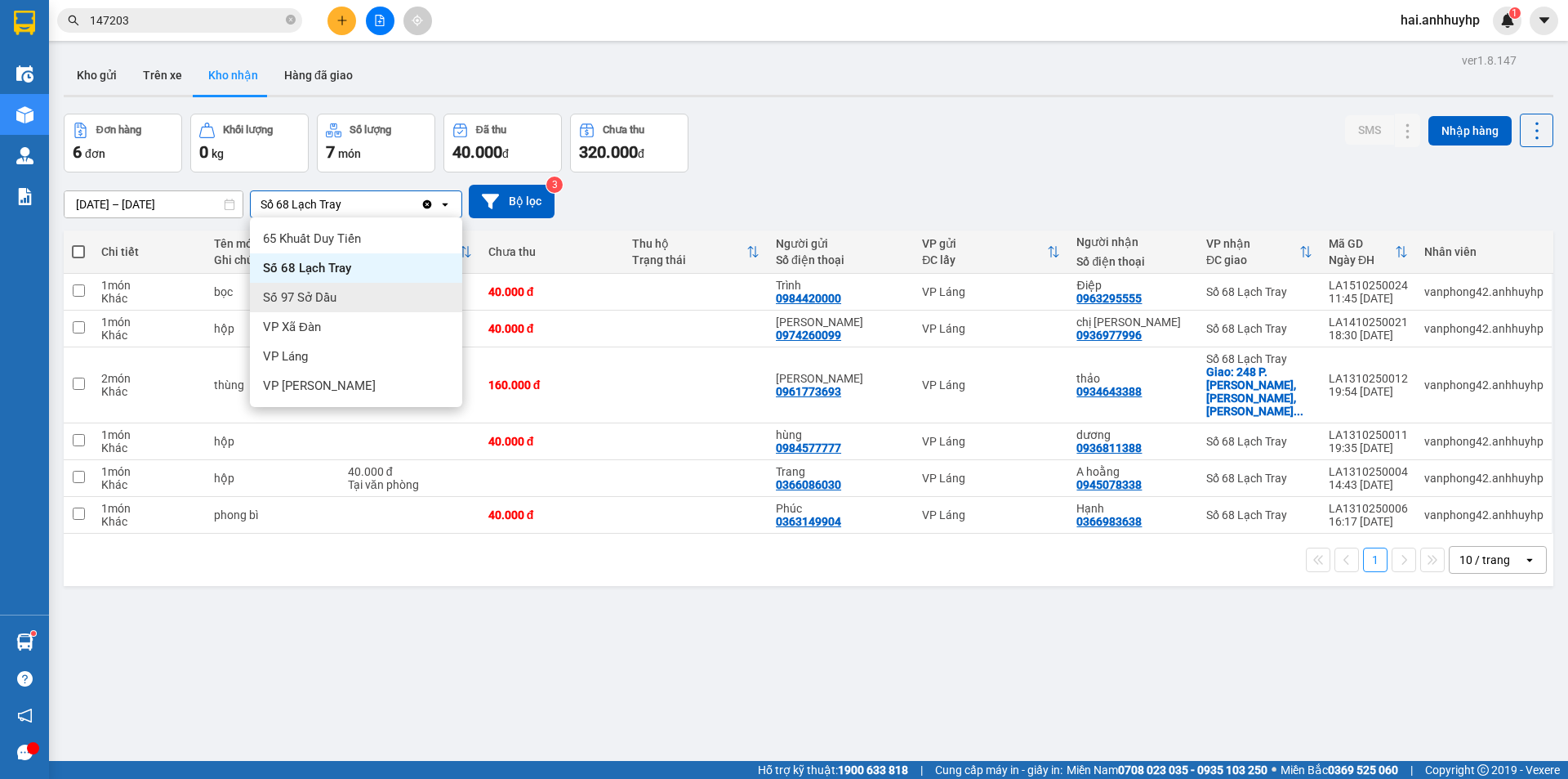
click at [334, 298] on span "Số 97 Sở Dầu" at bounding box center [300, 297] width 74 height 16
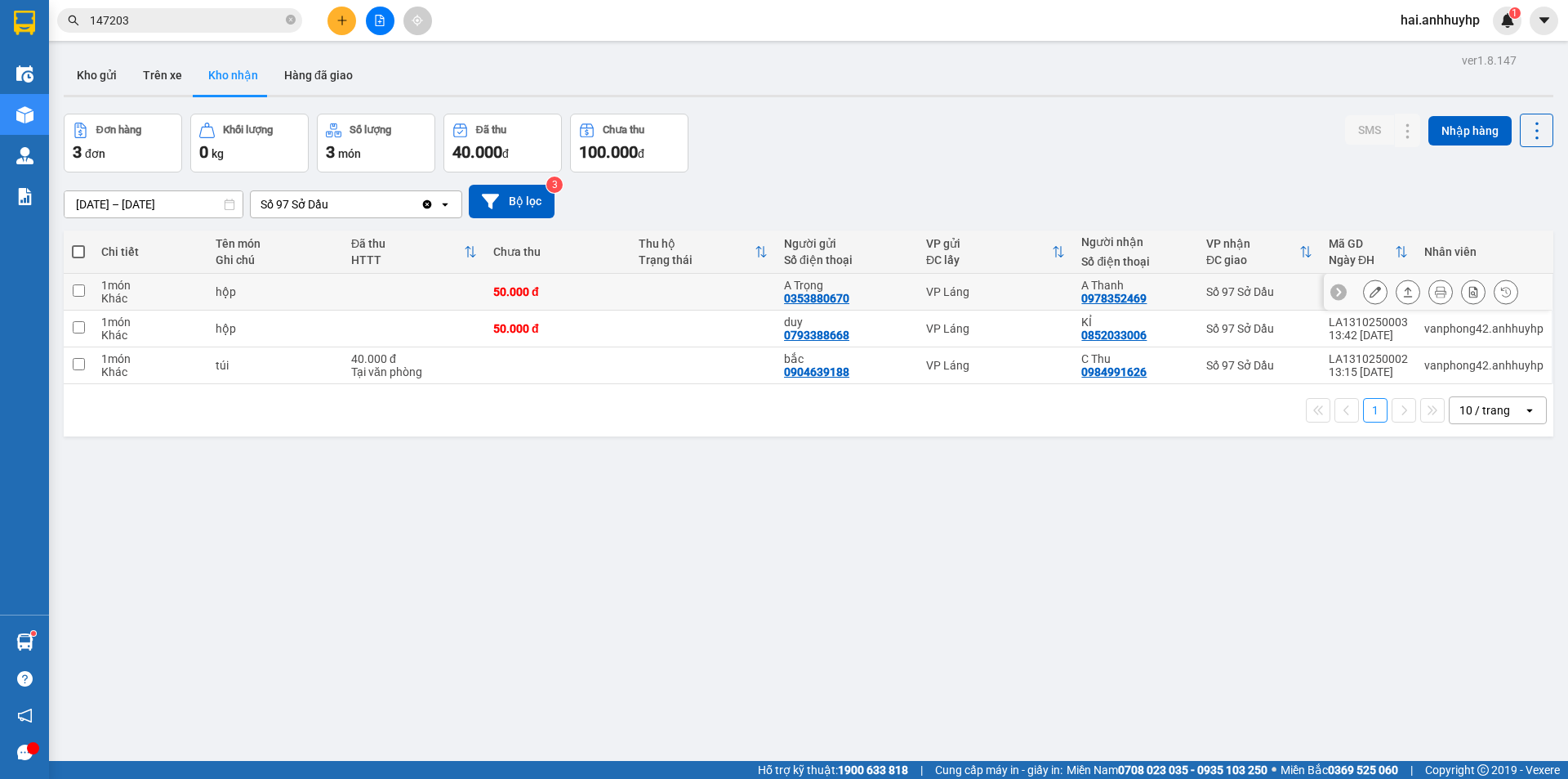
click at [1568, 541] on main "ver 1.8.147 Kho gửi Trên xe Kho nhận Hàng đã giao Đơn hàng 3 đơn Khối lượng 0 k…" at bounding box center [784, 380] width 1568 height 761
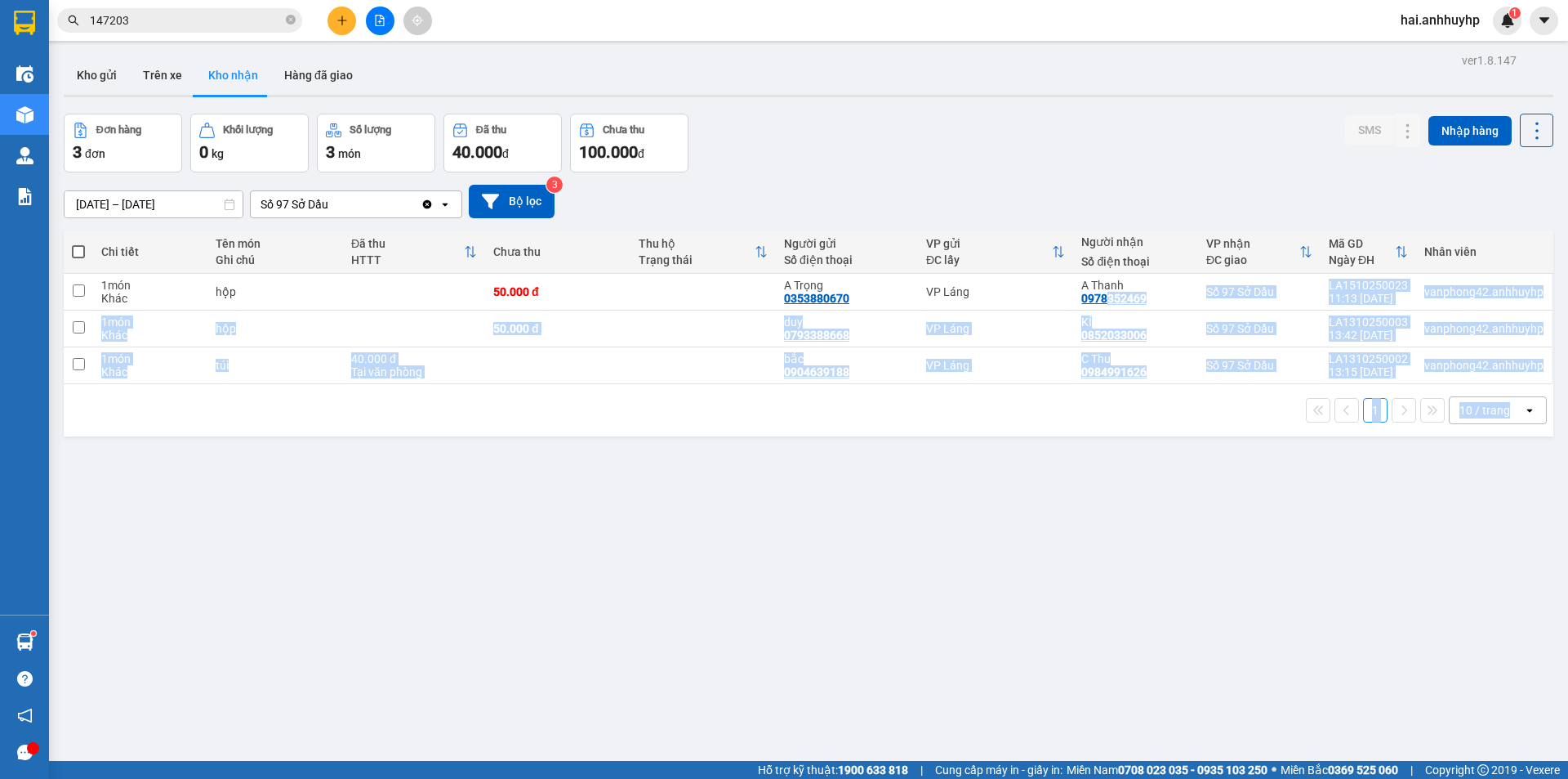
click at [714, 503] on div "ver 1.8.147 Kho gửi Trên xe Kho nhận Hàng đã giao Đơn hàng 3 đơn Khối lượng 0 k…" at bounding box center [808, 439] width 1503 height 779
drag, startPoint x: 816, startPoint y: 548, endPoint x: 825, endPoint y: 549, distance: 9.1
click at [818, 547] on div "ver 1.8.147 Kho gửi Trên xe Kho nhận Hàng đã giao Đơn hàng 3 đơn Khối lượng 0 k…" at bounding box center [808, 439] width 1503 height 779
drag, startPoint x: 825, startPoint y: 549, endPoint x: 836, endPoint y: 545, distance: 11.7
click at [836, 550] on div "ver 1.8.147 Kho gửi Trên xe Kho nhận Hàng đã giao Đơn hàng 3 đơn Khối lượng 0 k…" at bounding box center [808, 439] width 1503 height 779
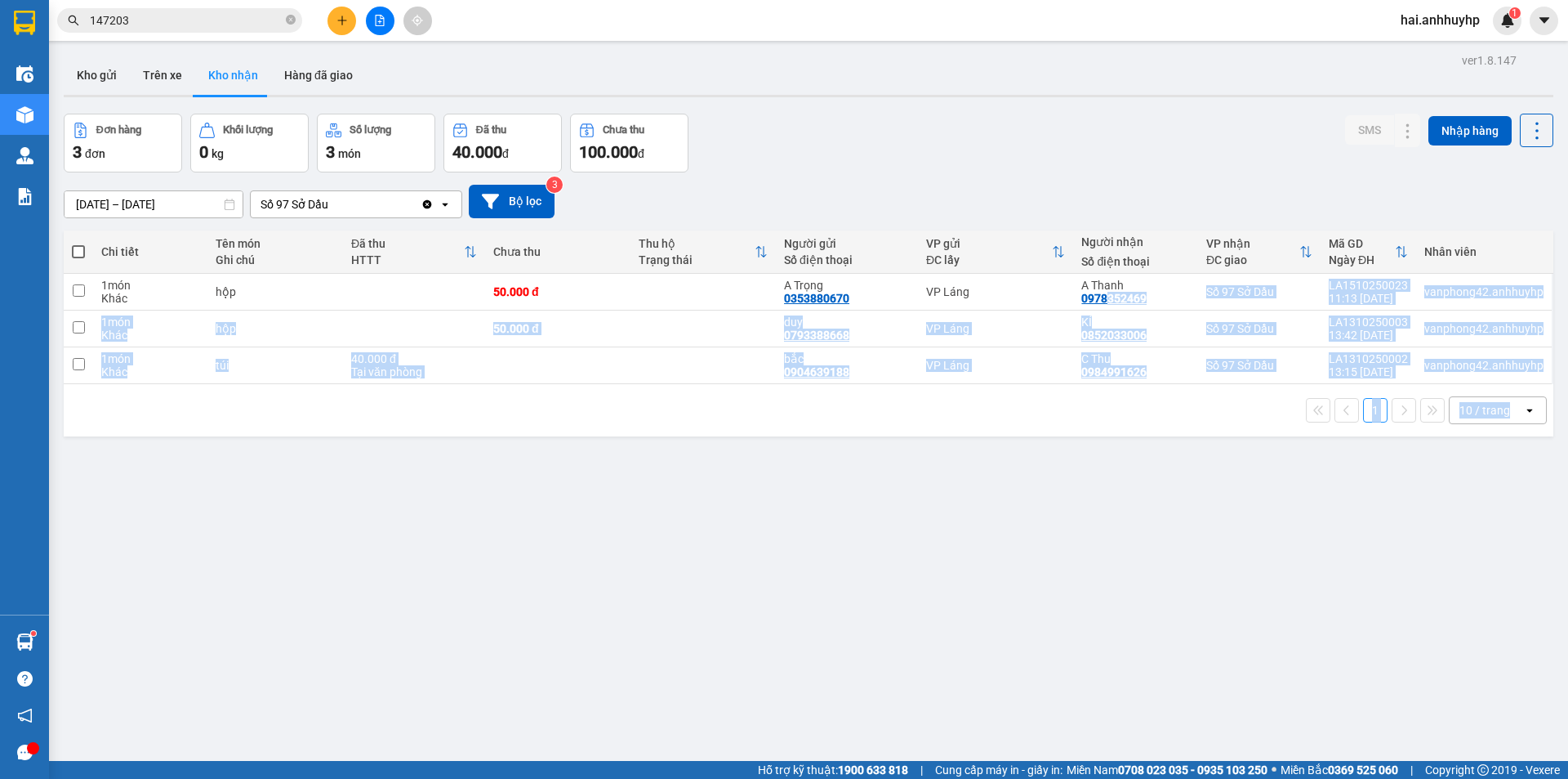
click at [616, 514] on div "ver 1.8.147 Kho gửi Trên xe Kho nhận Hàng đã giao Đơn hàng 3 đơn Khối lượng 0 k…" at bounding box center [808, 439] width 1503 height 779
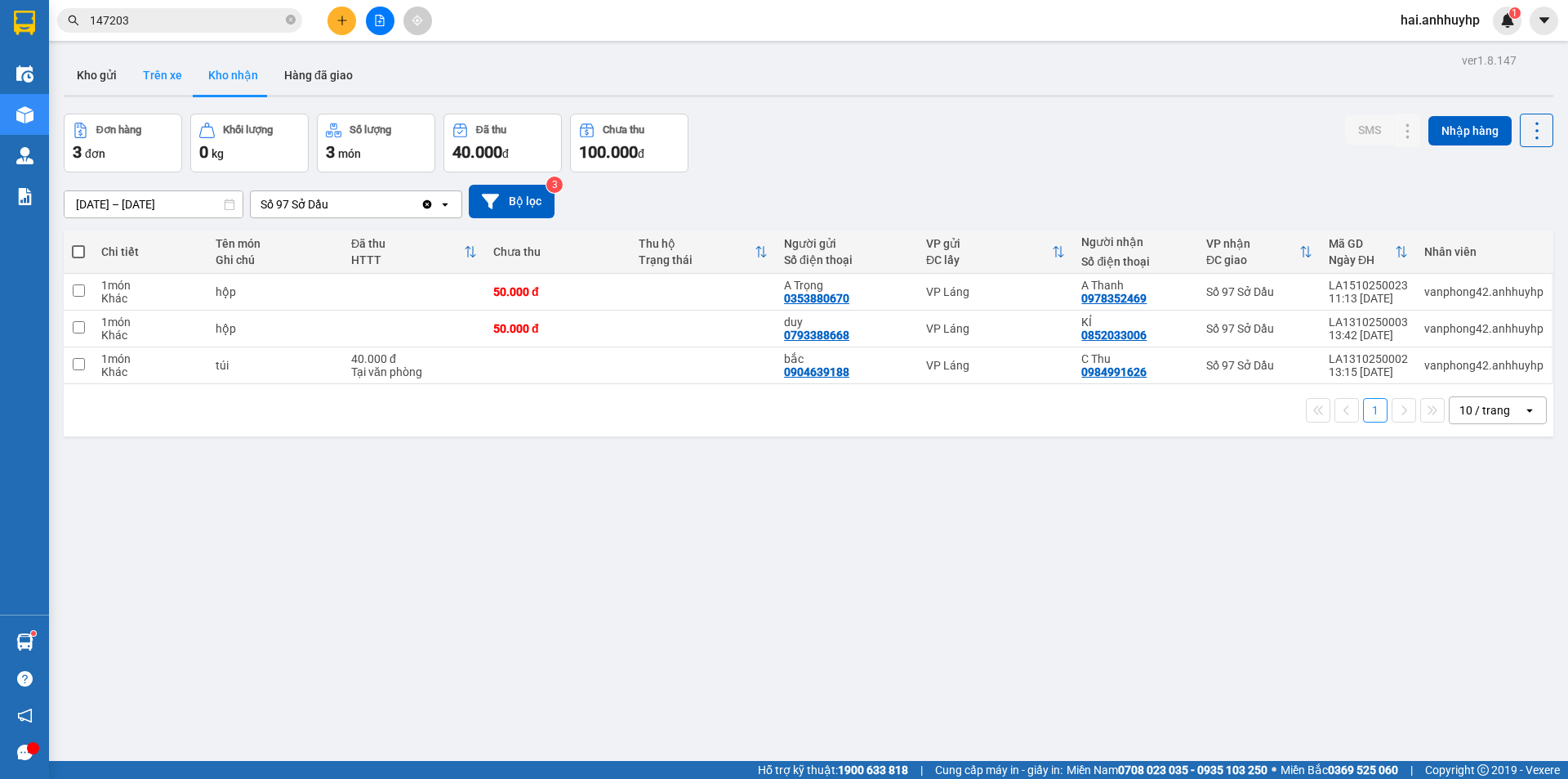
click at [167, 79] on button "Trên xe" at bounding box center [162, 75] width 65 height 39
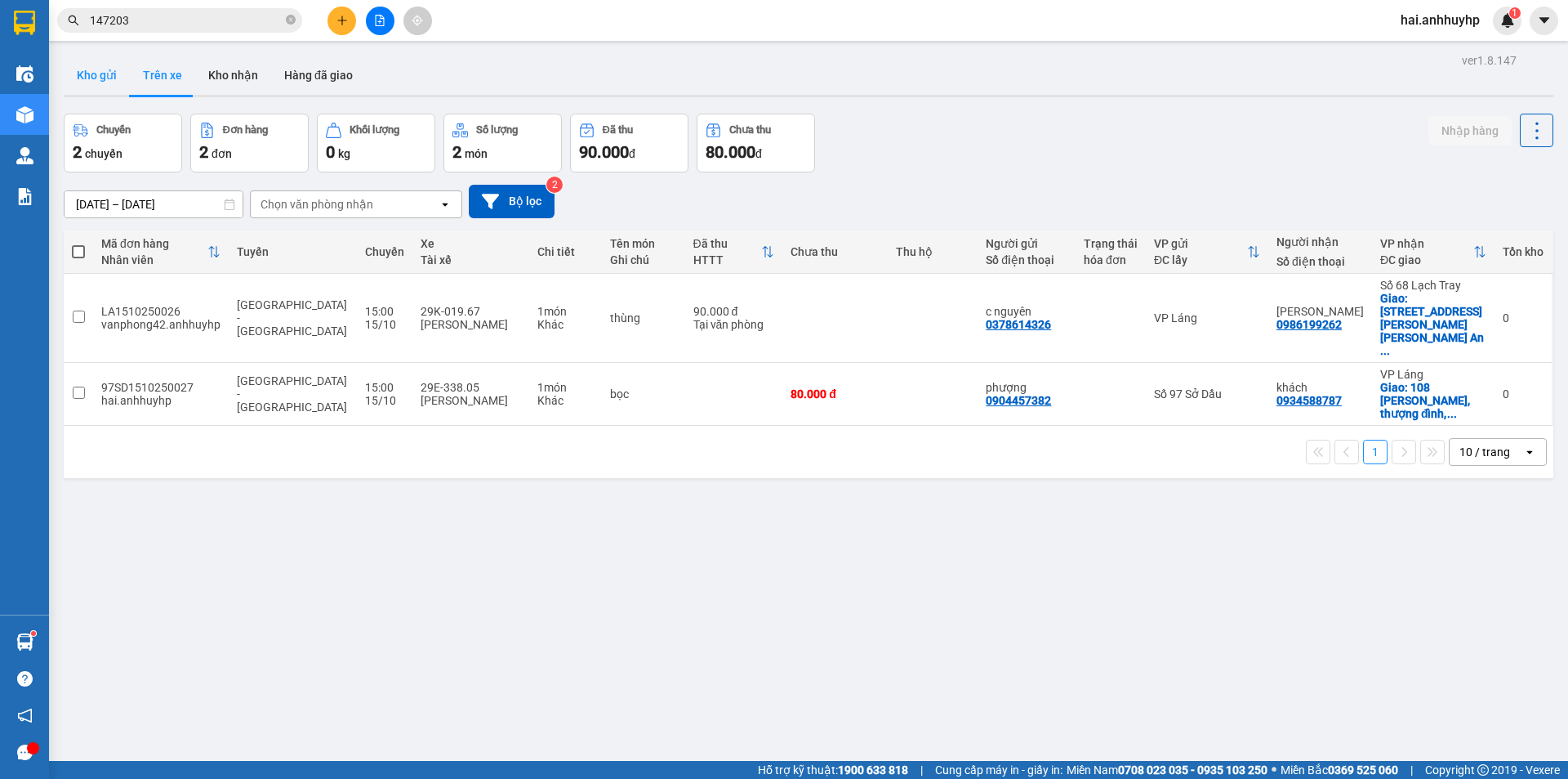
click at [104, 74] on button "Kho gửi" at bounding box center [96, 75] width 66 height 39
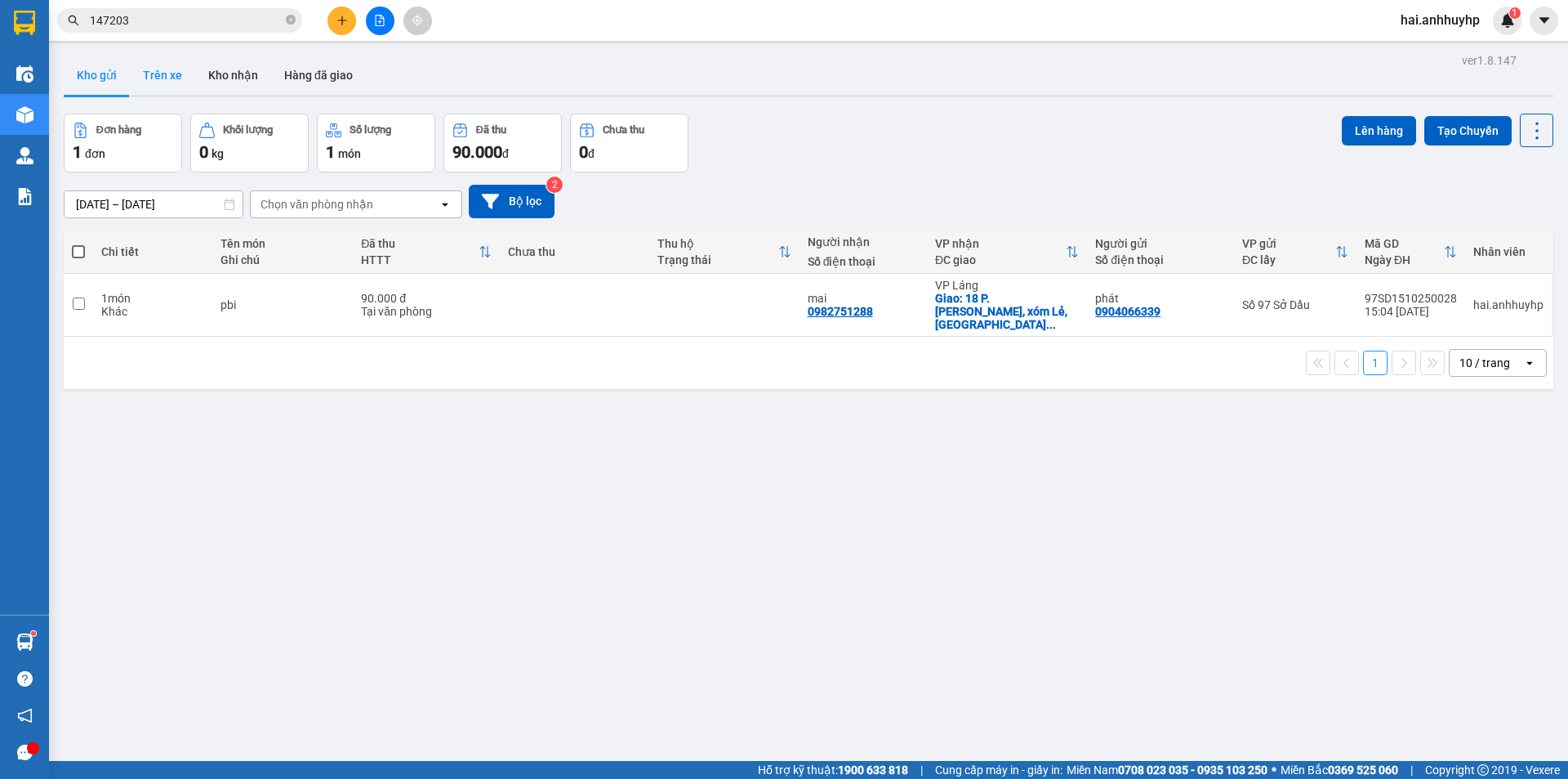
click at [158, 74] on button "Trên xe" at bounding box center [162, 75] width 65 height 39
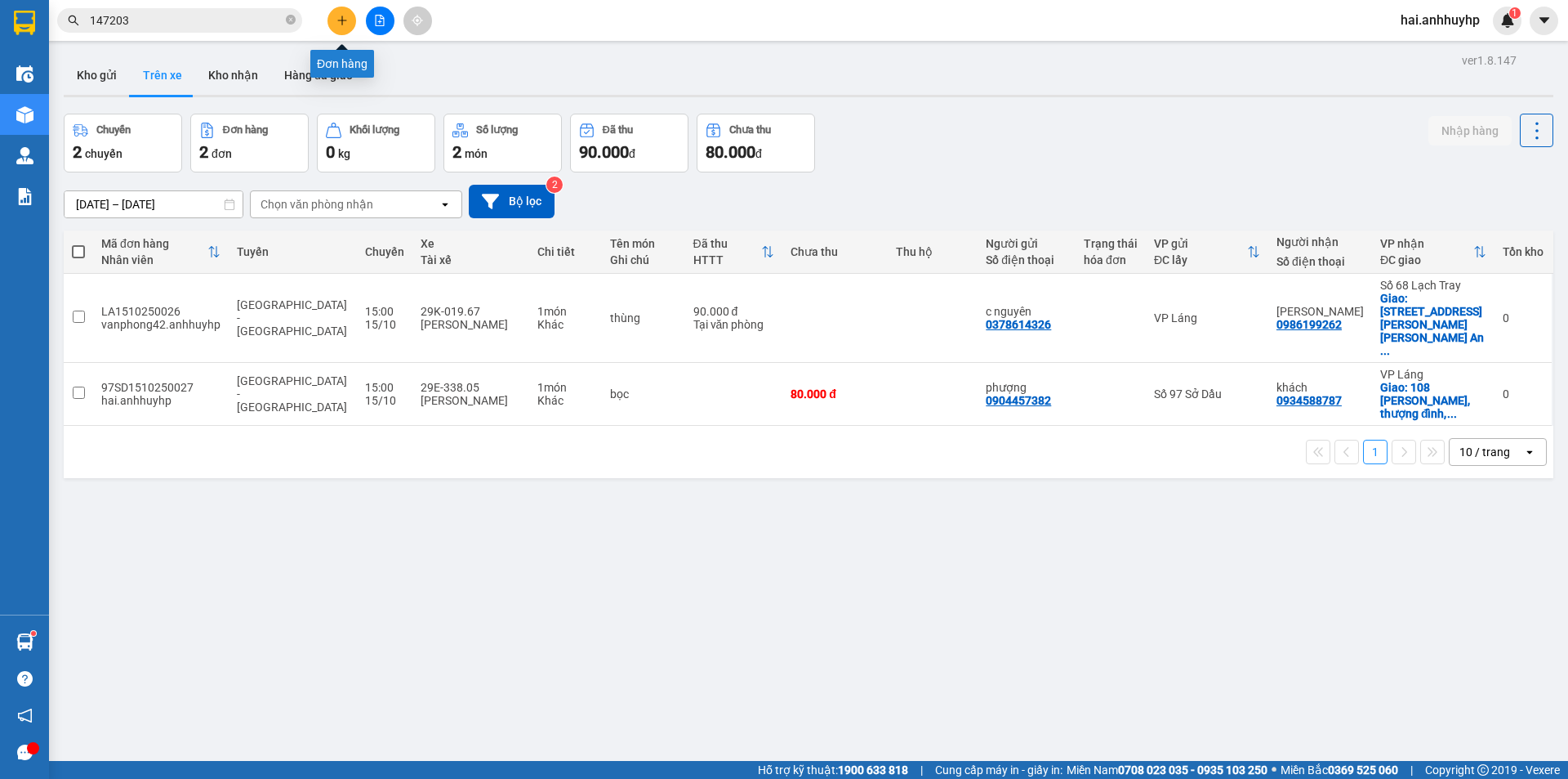
click at [347, 26] on icon "plus" at bounding box center [342, 21] width 11 height 11
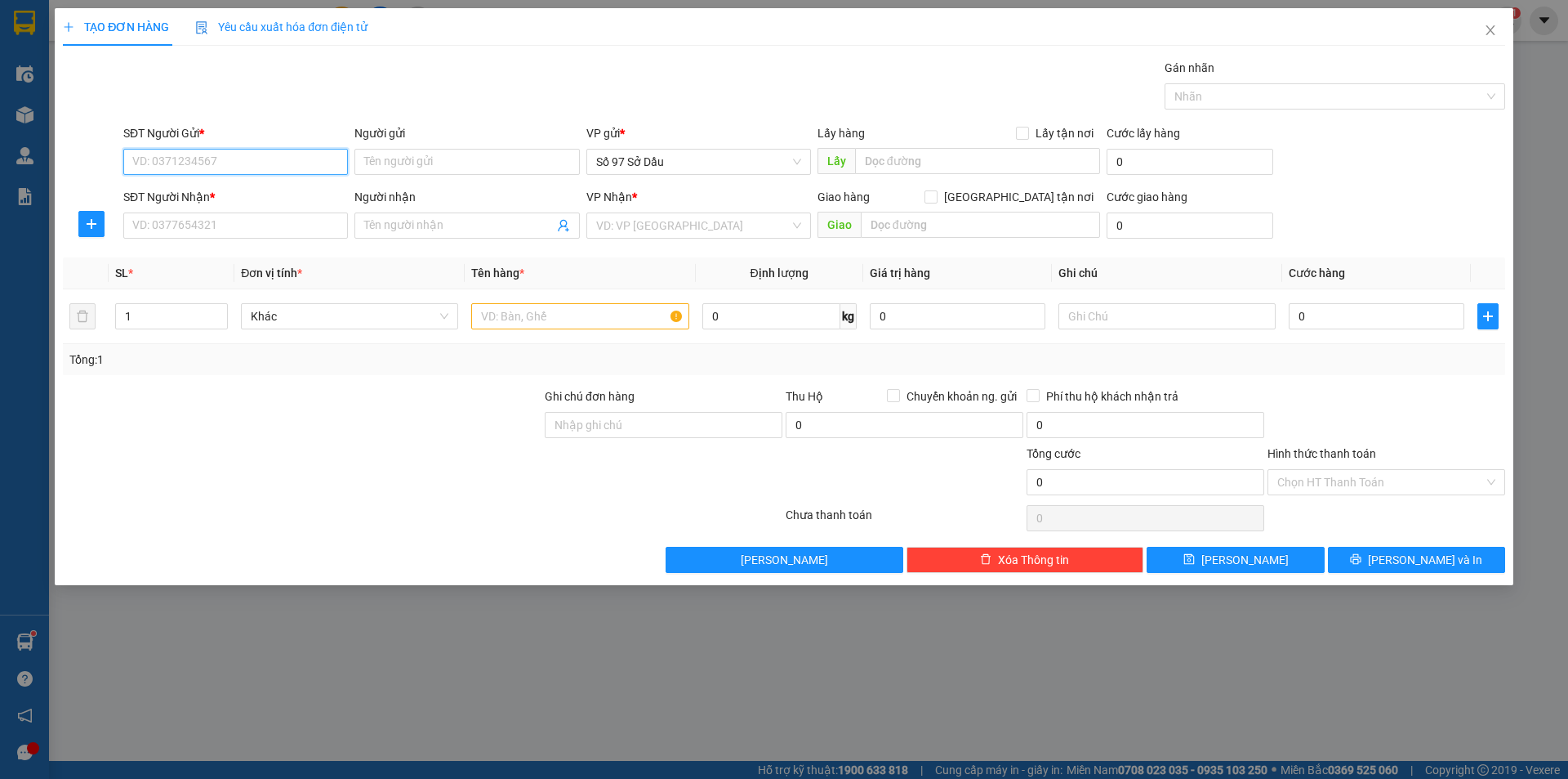
click at [216, 168] on input "SĐT Người Gửi *" at bounding box center [236, 162] width 225 height 26
click at [244, 173] on input "SĐT Người Gửi *" at bounding box center [236, 162] width 225 height 26
click at [244, 176] on div "SĐT Người Gửi * VD: 0371234567" at bounding box center [236, 152] width 225 height 57
click at [244, 158] on input "SĐT Người Gửi *" at bounding box center [236, 162] width 225 height 26
click at [298, 182] on form "SĐT Người Gửi * VD: 0371234567 Người gửi Tên người gửi VP gửi * Số 97 Sở Dầu Lấ…" at bounding box center [784, 184] width 1442 height 121
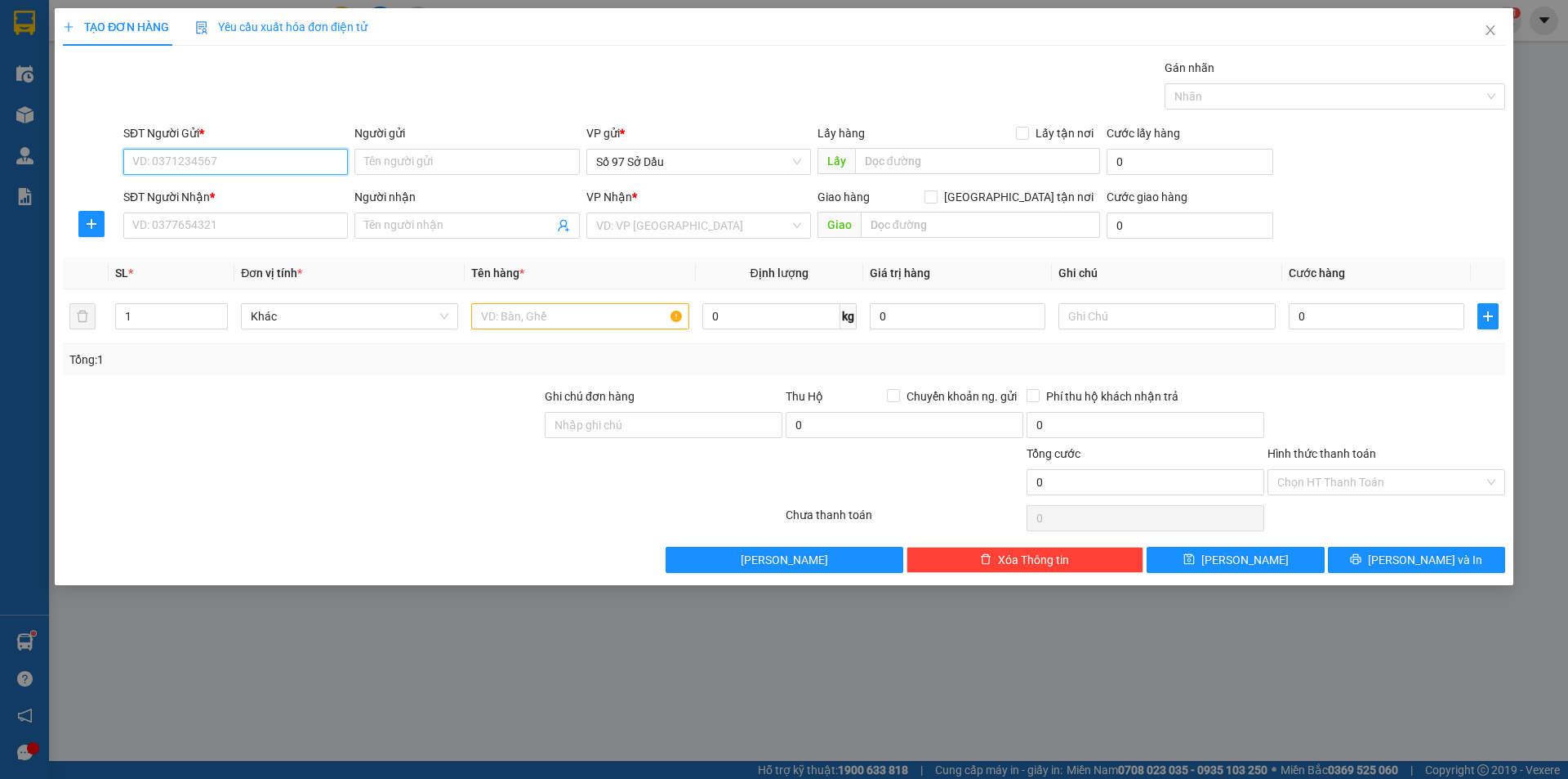
click at [302, 152] on input "SĐT Người Gửi *" at bounding box center [236, 162] width 225 height 26
type input "0869220262"
click at [400, 166] on input "Người gửi" at bounding box center [467, 162] width 225 height 26
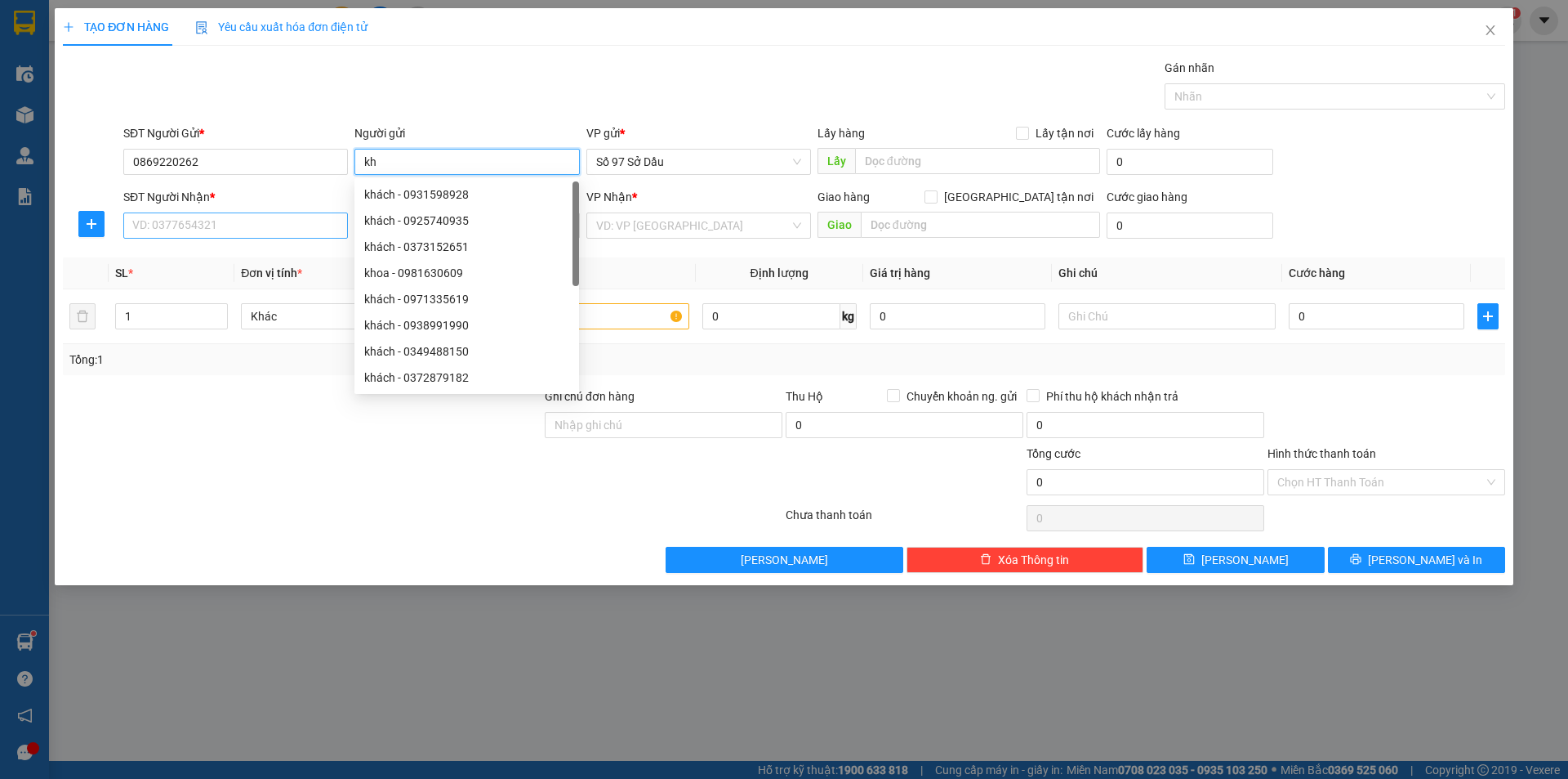
type input "kh"
click at [215, 227] on input "SĐT Người Nhận *" at bounding box center [236, 226] width 225 height 26
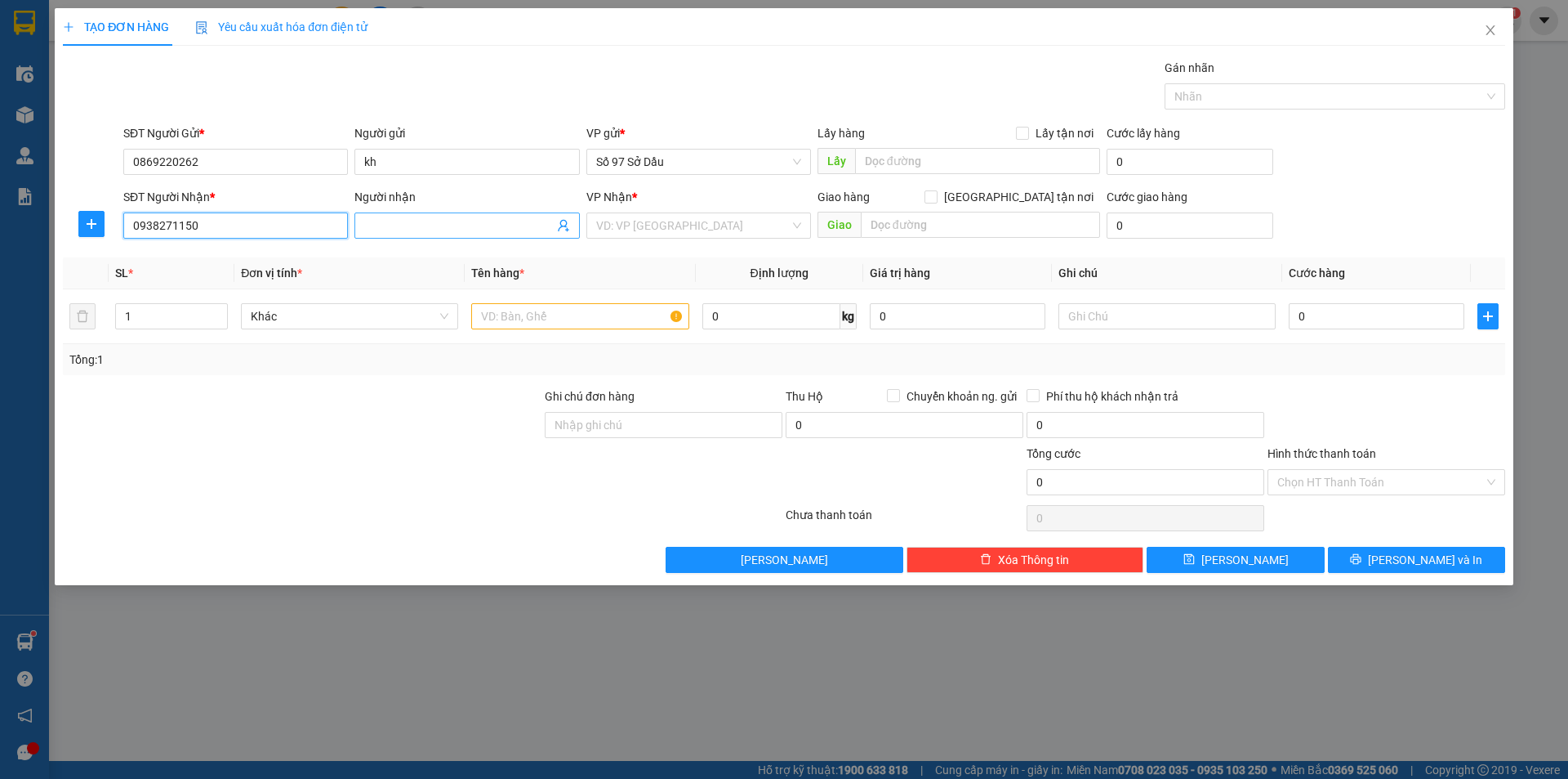
type input "0938271150"
click at [374, 220] on input "Người nhận" at bounding box center [458, 225] width 189 height 18
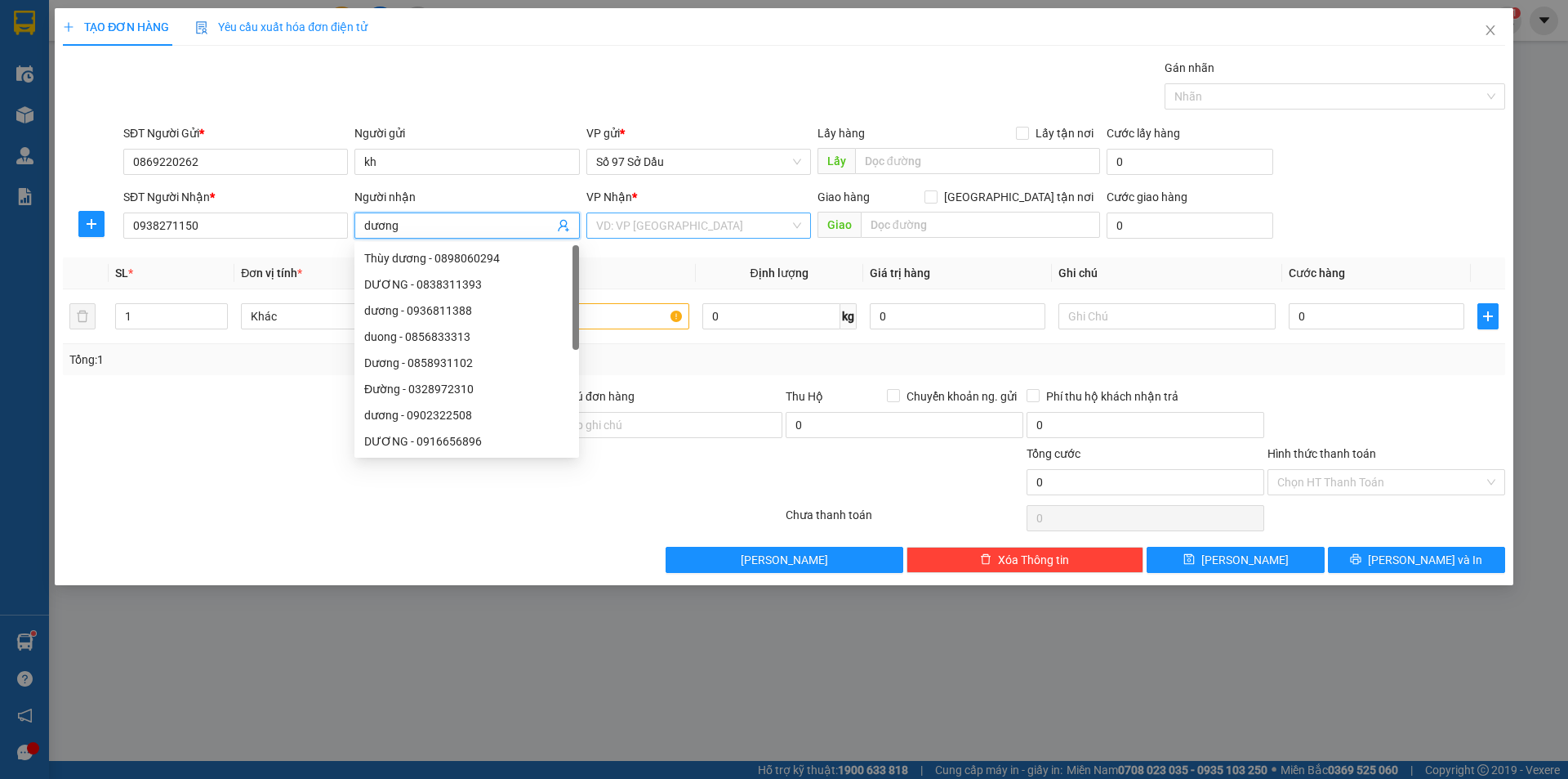
type input "dương"
click at [655, 226] on input "search" at bounding box center [693, 226] width 194 height 25
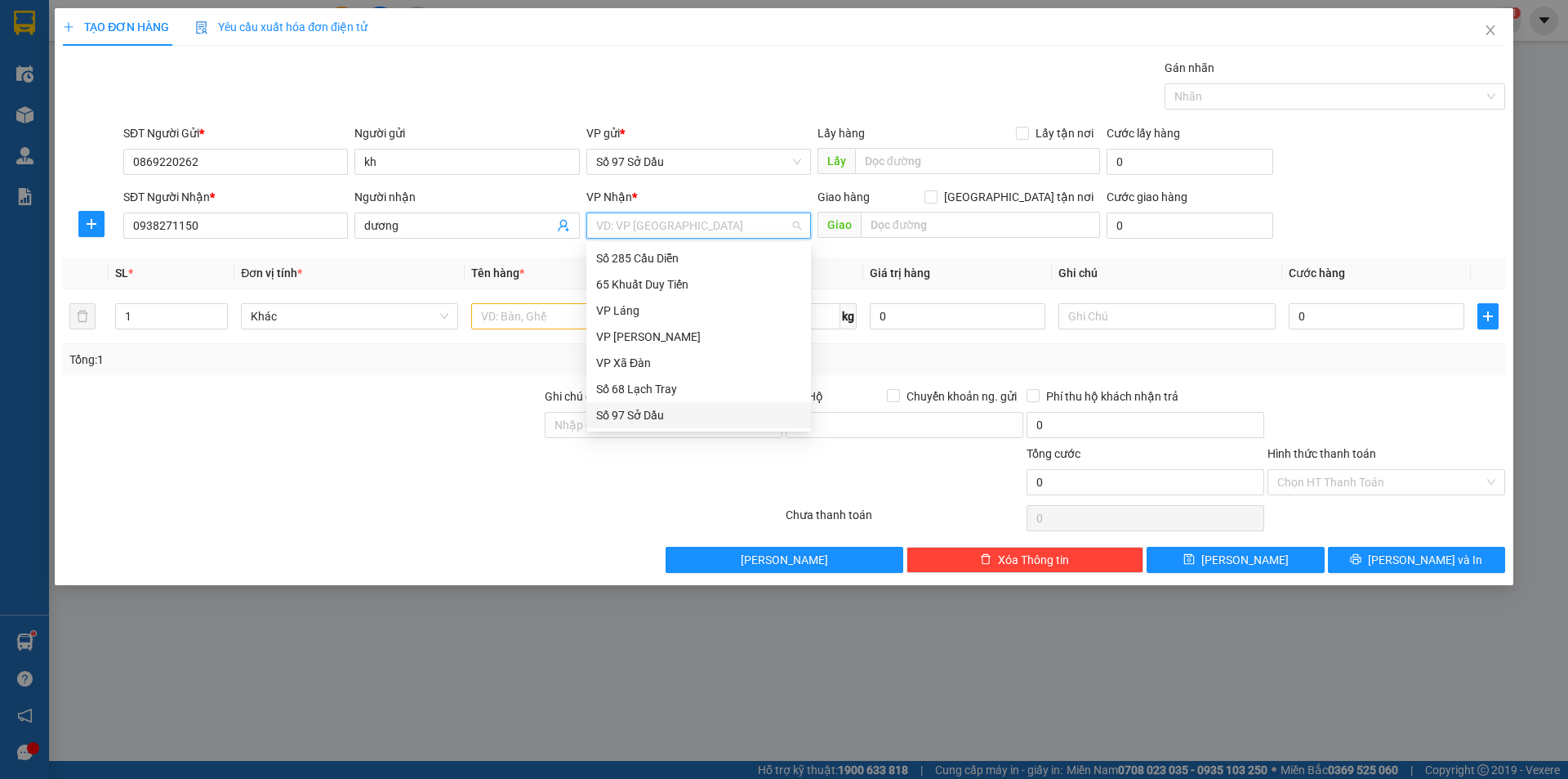
drag, startPoint x: 662, startPoint y: 414, endPoint x: 442, endPoint y: 0, distance: 468.8
click at [661, 414] on div "Số 97 Sở Dầu" at bounding box center [698, 415] width 205 height 18
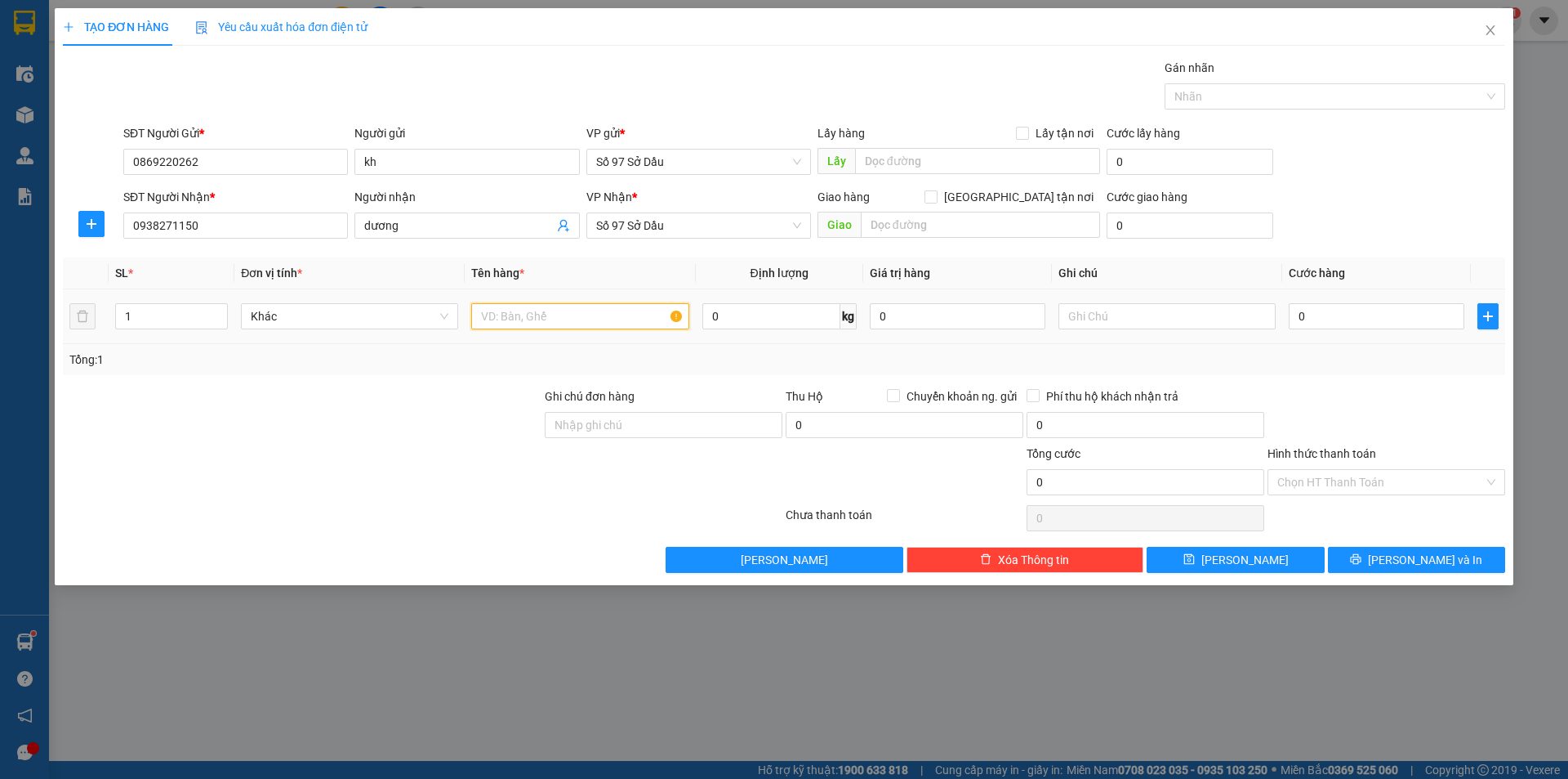
click at [500, 318] on input "text" at bounding box center [580, 317] width 217 height 26
type input "bọc 0966985522"
click at [1312, 320] on input "0" at bounding box center [1377, 317] width 176 height 26
type input "5"
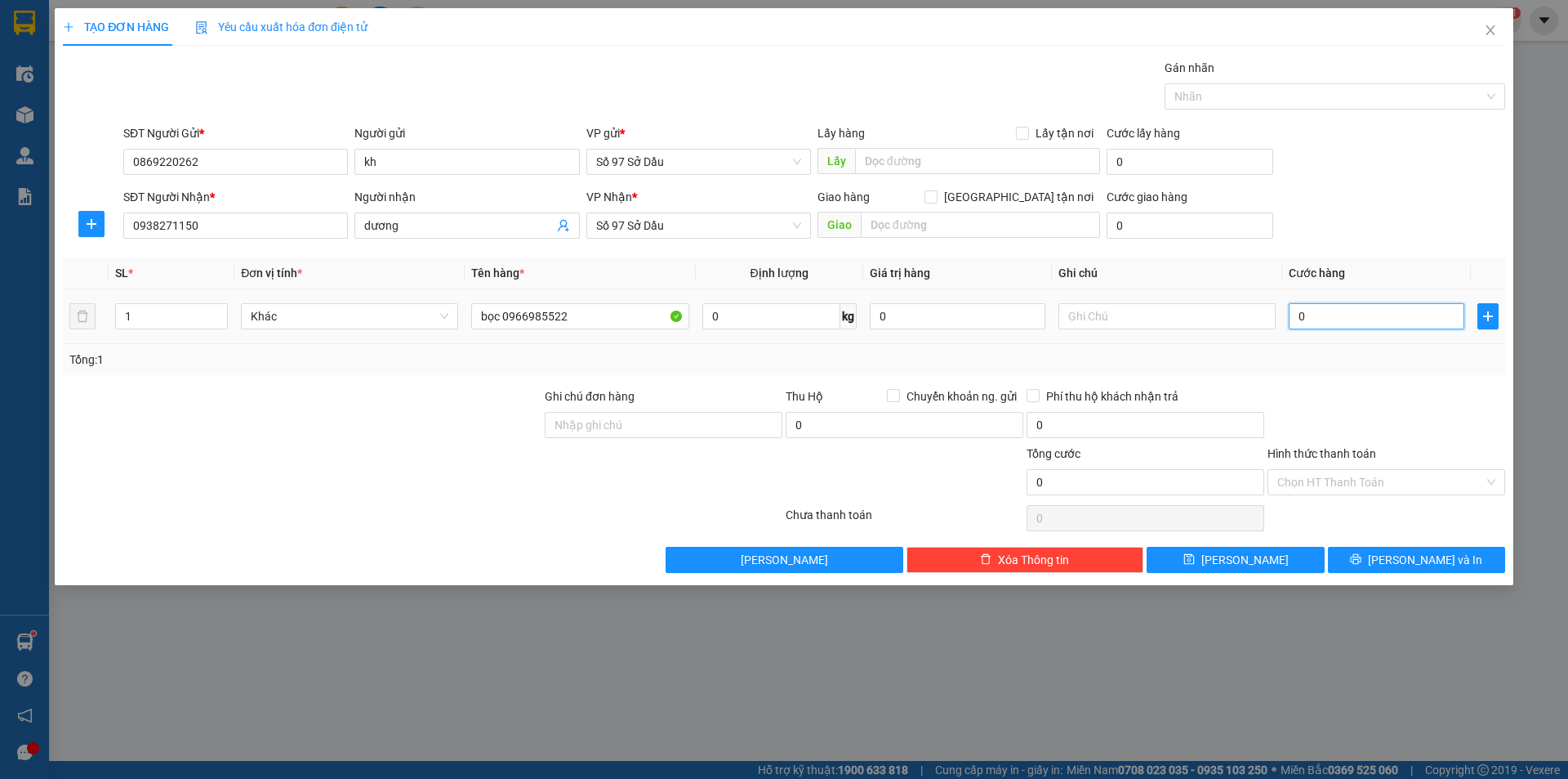
type input "5"
type input "0"
type input "06"
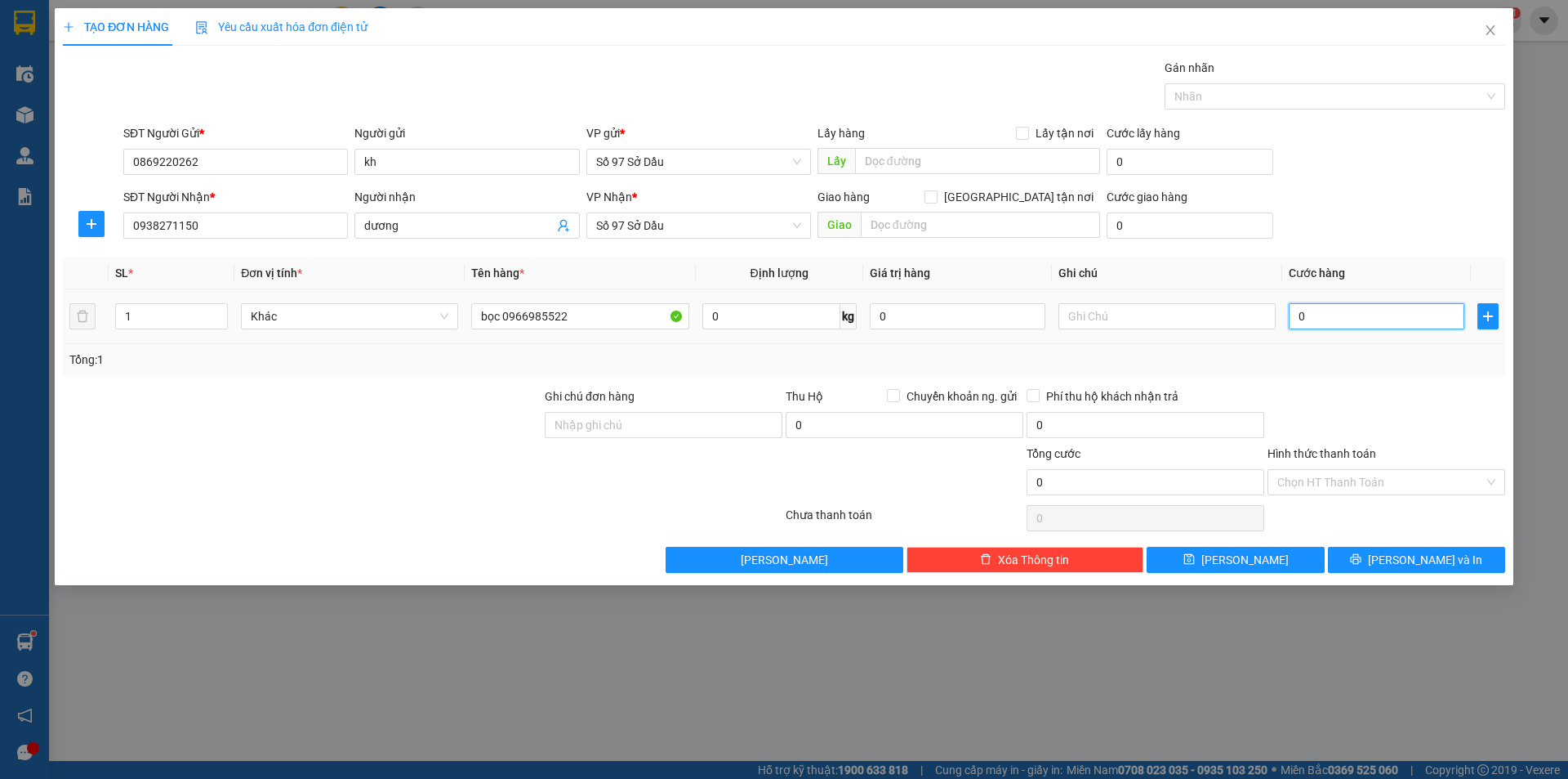
type input "6"
type input "060"
type input "60"
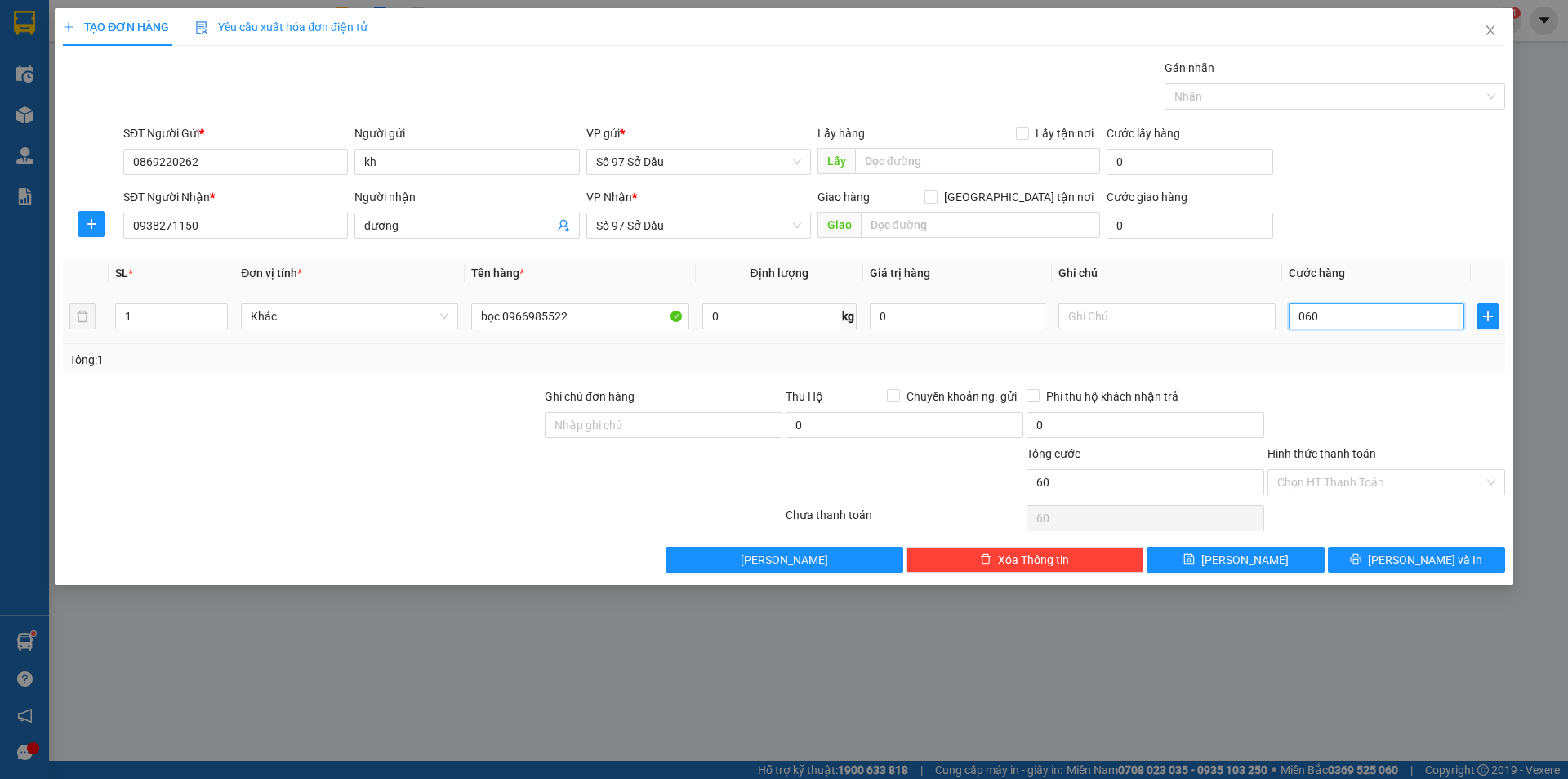
type input "0.600"
type input "600"
type input "06.000"
type input "6.000"
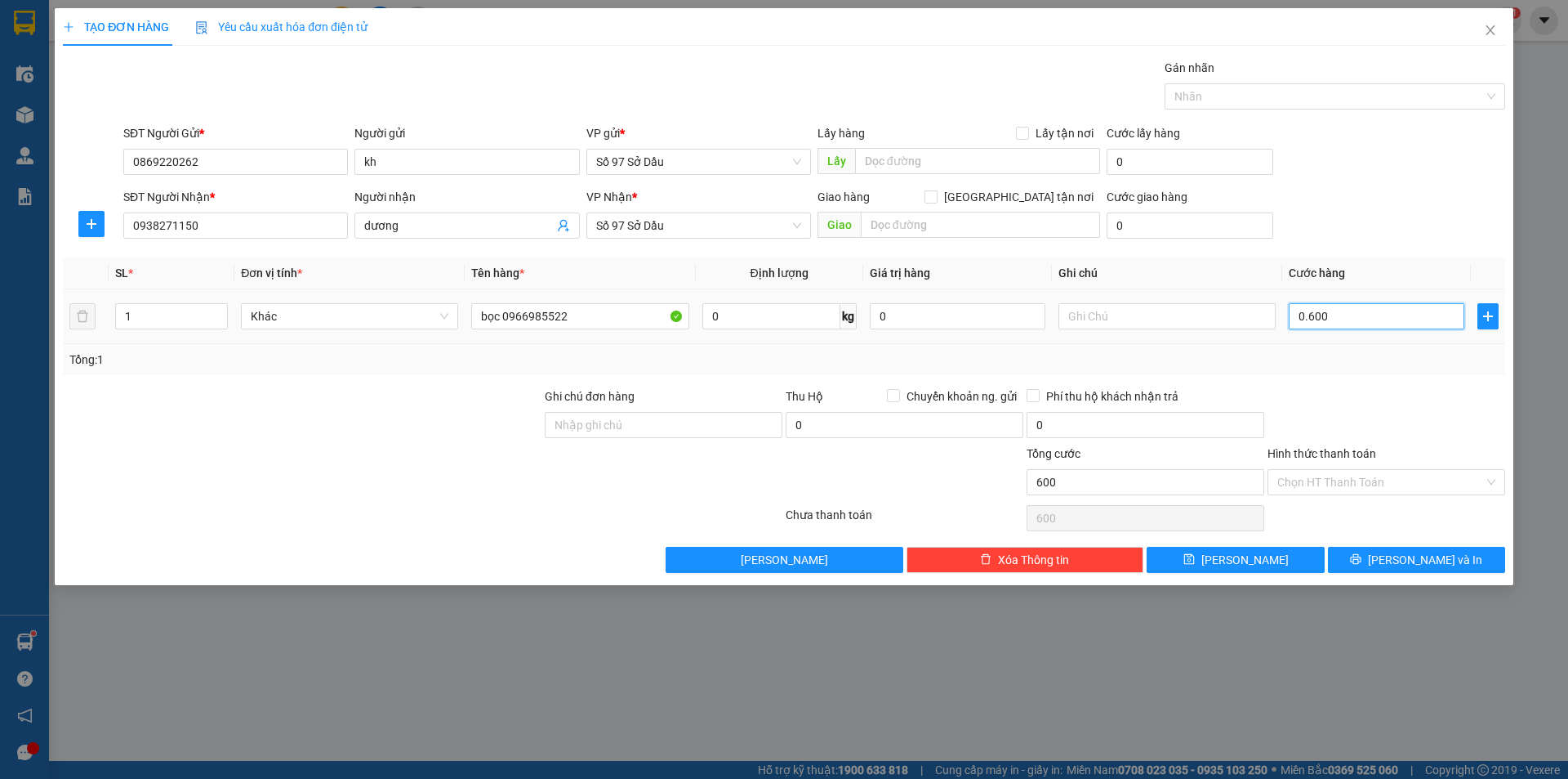
type input "6.000"
type input "060.000"
type input "60.000"
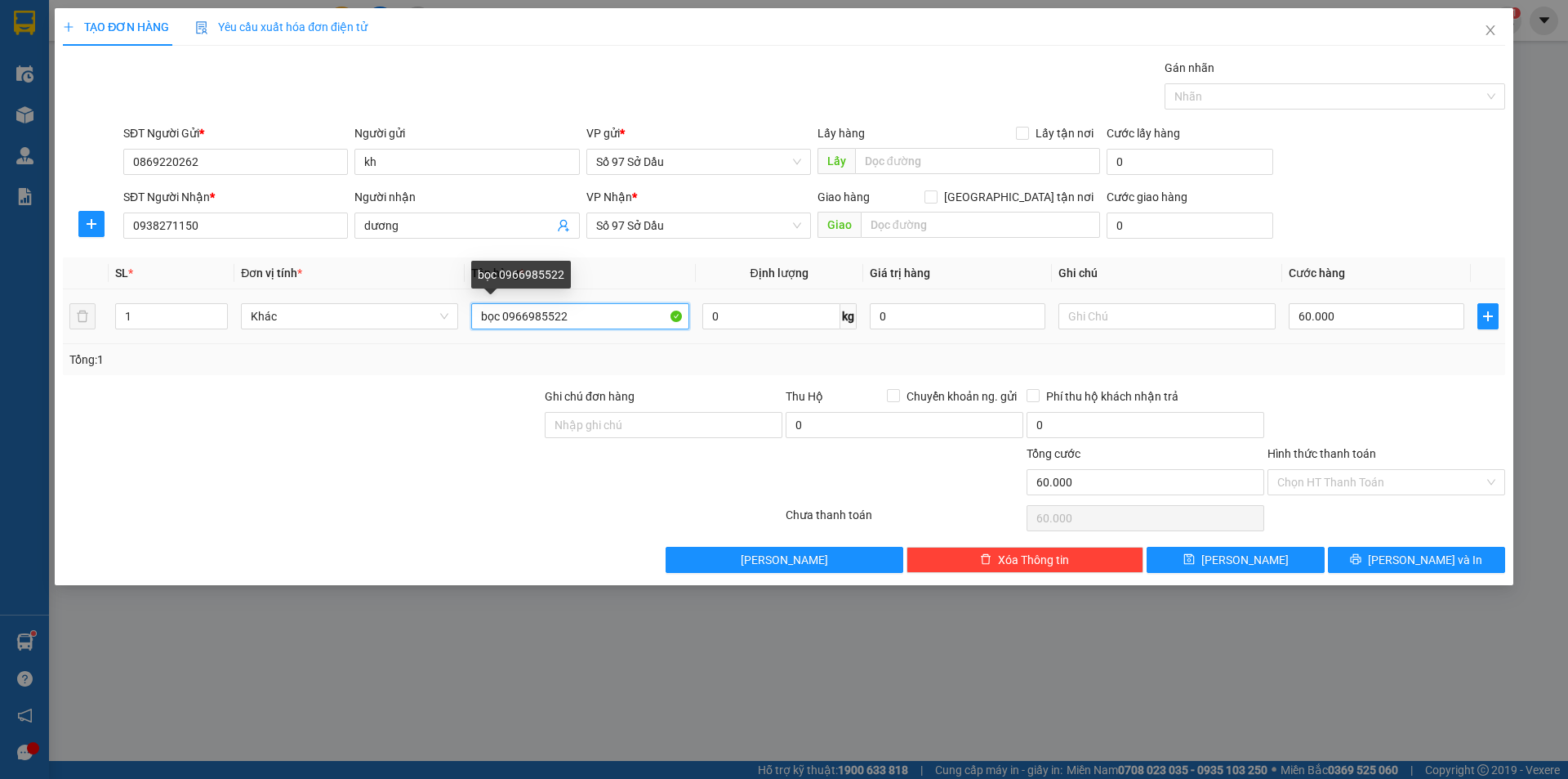
click at [622, 320] on input "bọc 0966985522" at bounding box center [580, 317] width 217 height 26
type input "bọc 0966985522 khánh 29b 50459"
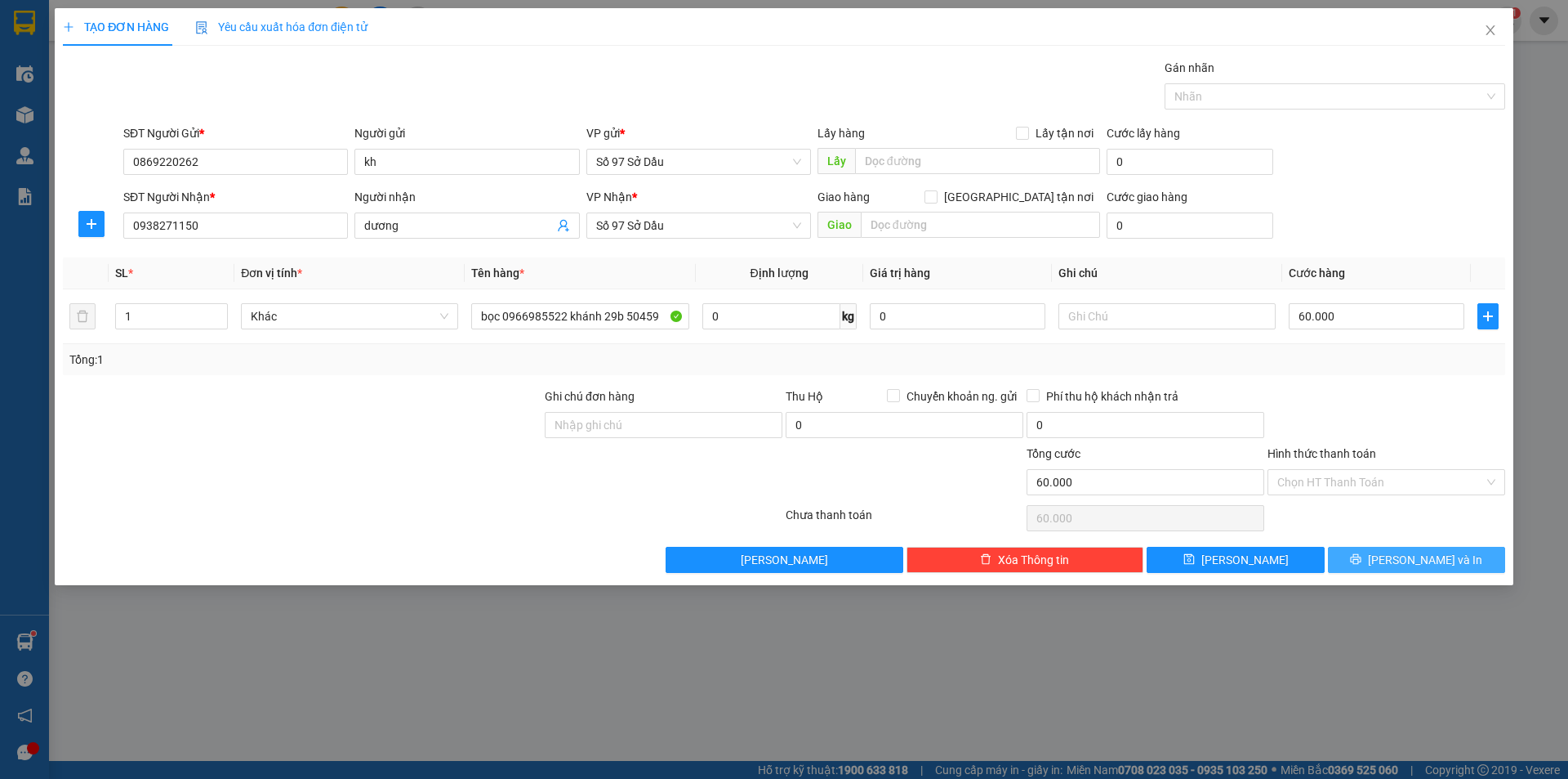
click at [1399, 561] on button "[PERSON_NAME] và In" at bounding box center [1417, 560] width 178 height 26
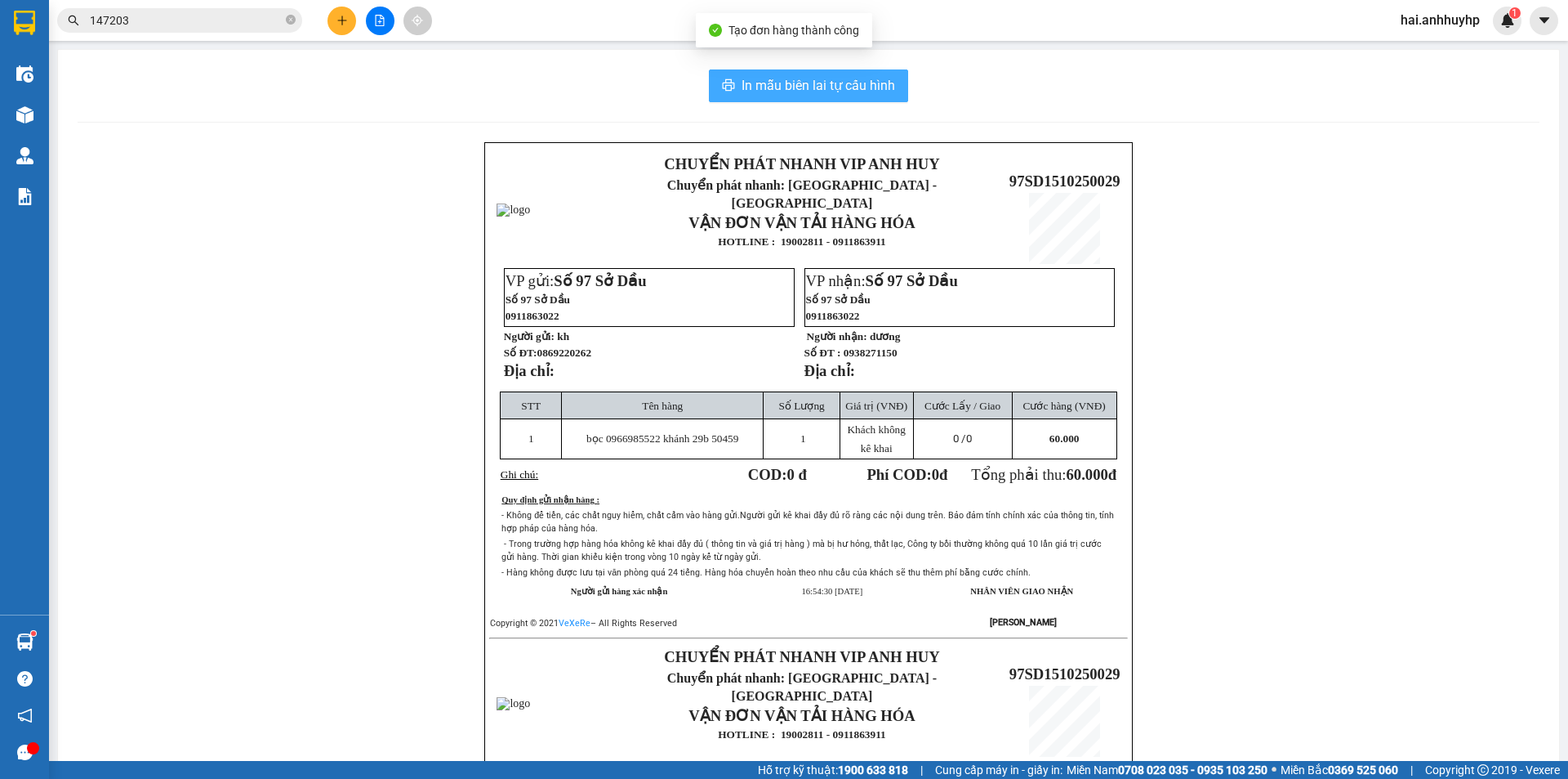
click at [830, 87] on span "In mẫu biên lai tự cấu hình" at bounding box center [818, 86] width 153 height 21
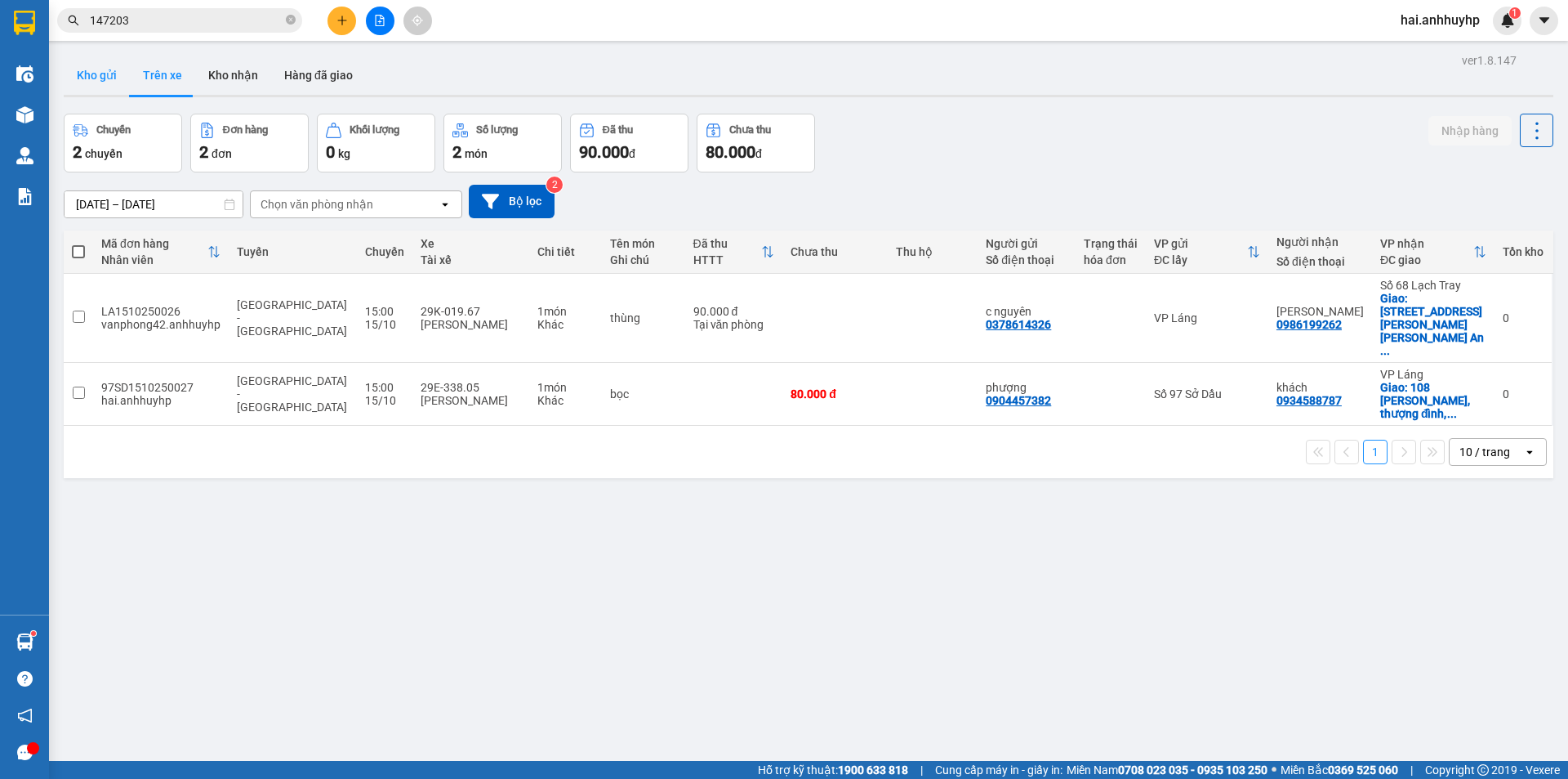
click at [94, 81] on button "Kho gửi" at bounding box center [96, 75] width 66 height 39
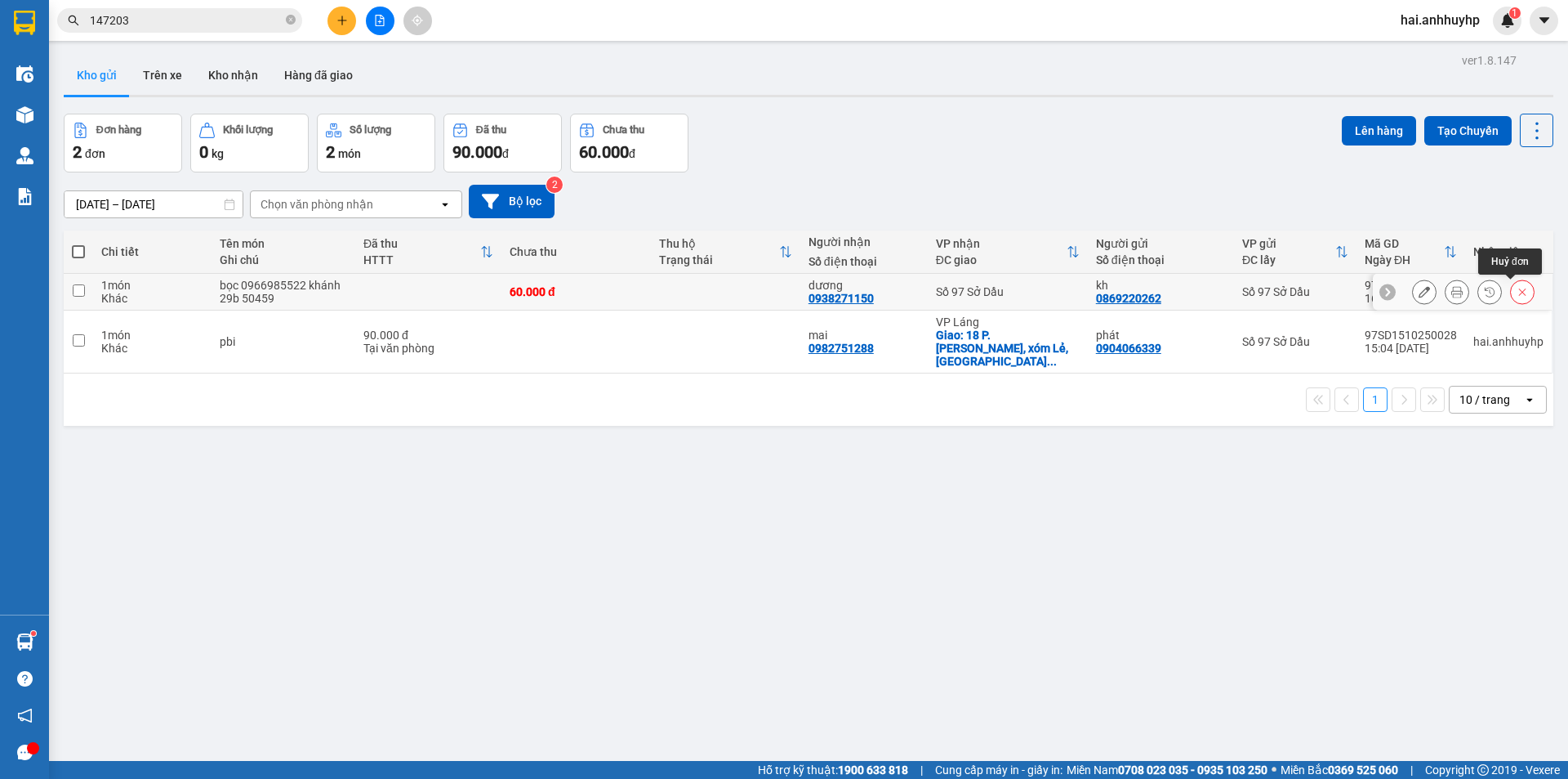
click at [1521, 291] on button at bounding box center [1523, 292] width 23 height 28
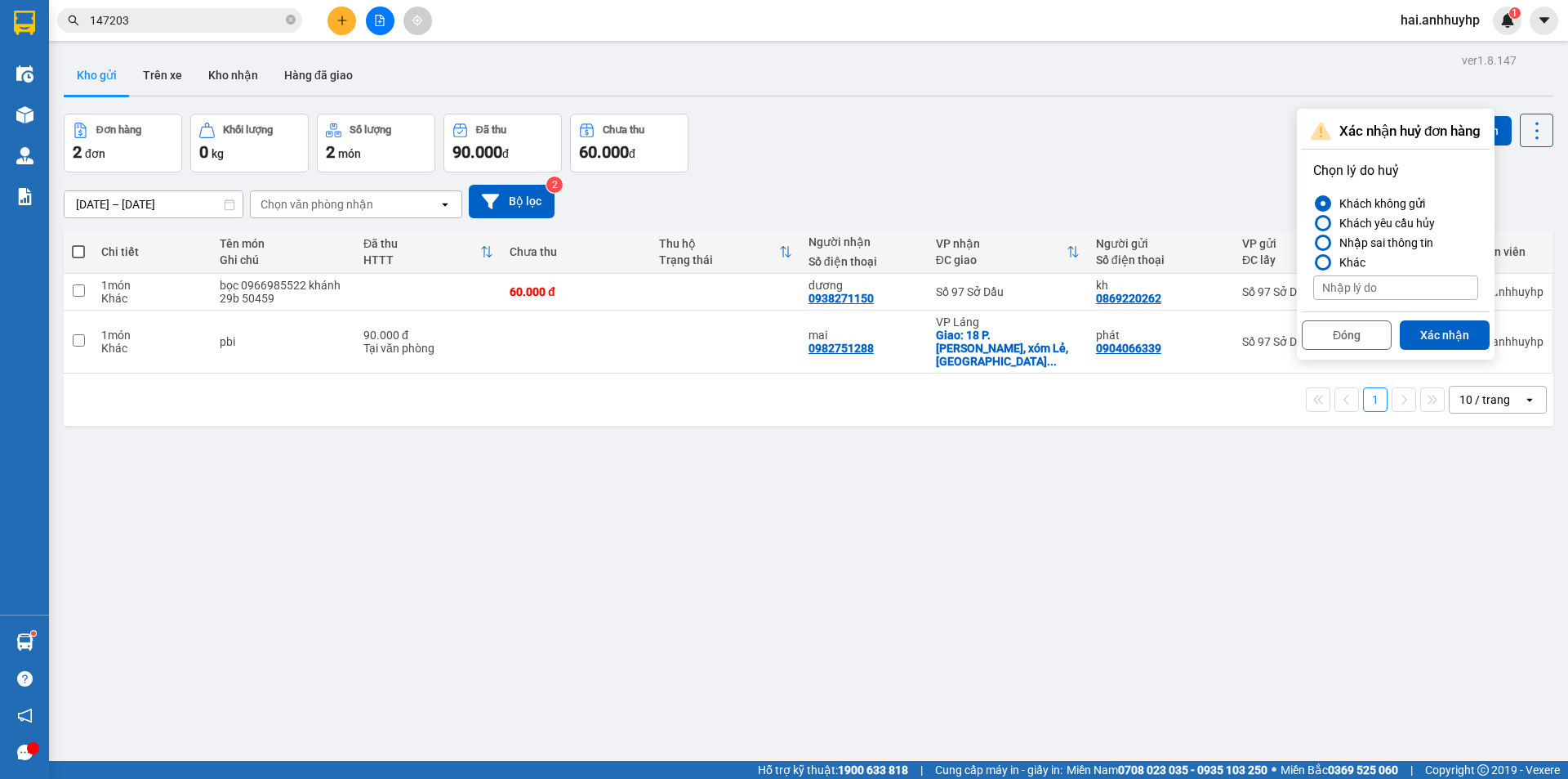
click at [1393, 232] on div "Khách yêu cầu hủy" at bounding box center [1384, 223] width 102 height 20
click at [1314, 223] on input "Khách yêu cầu hủy" at bounding box center [1314, 223] width 0 height 0
click at [1431, 333] on button "Xác nhận" at bounding box center [1444, 335] width 90 height 29
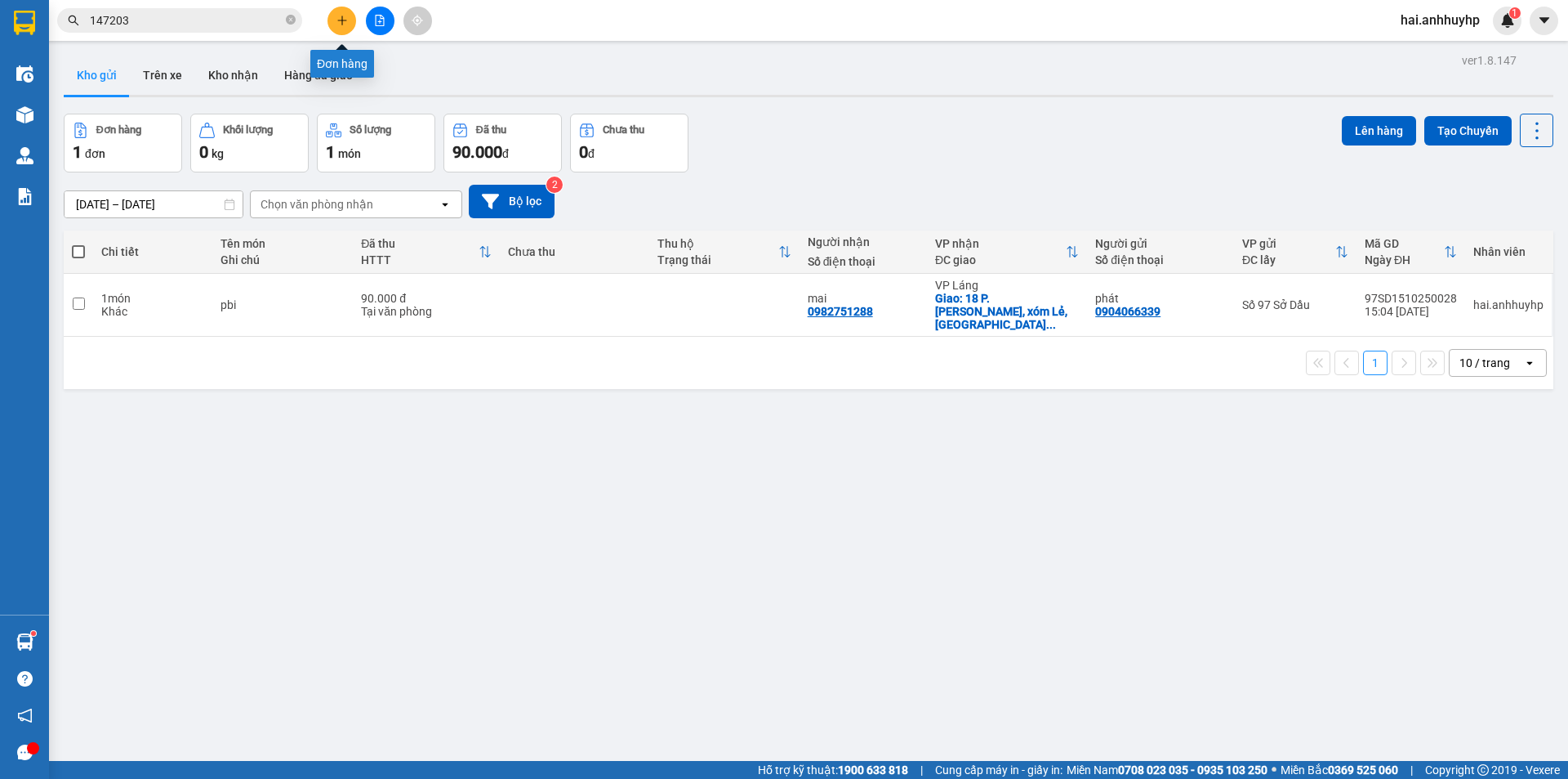
click at [341, 8] on button at bounding box center [342, 21] width 28 height 28
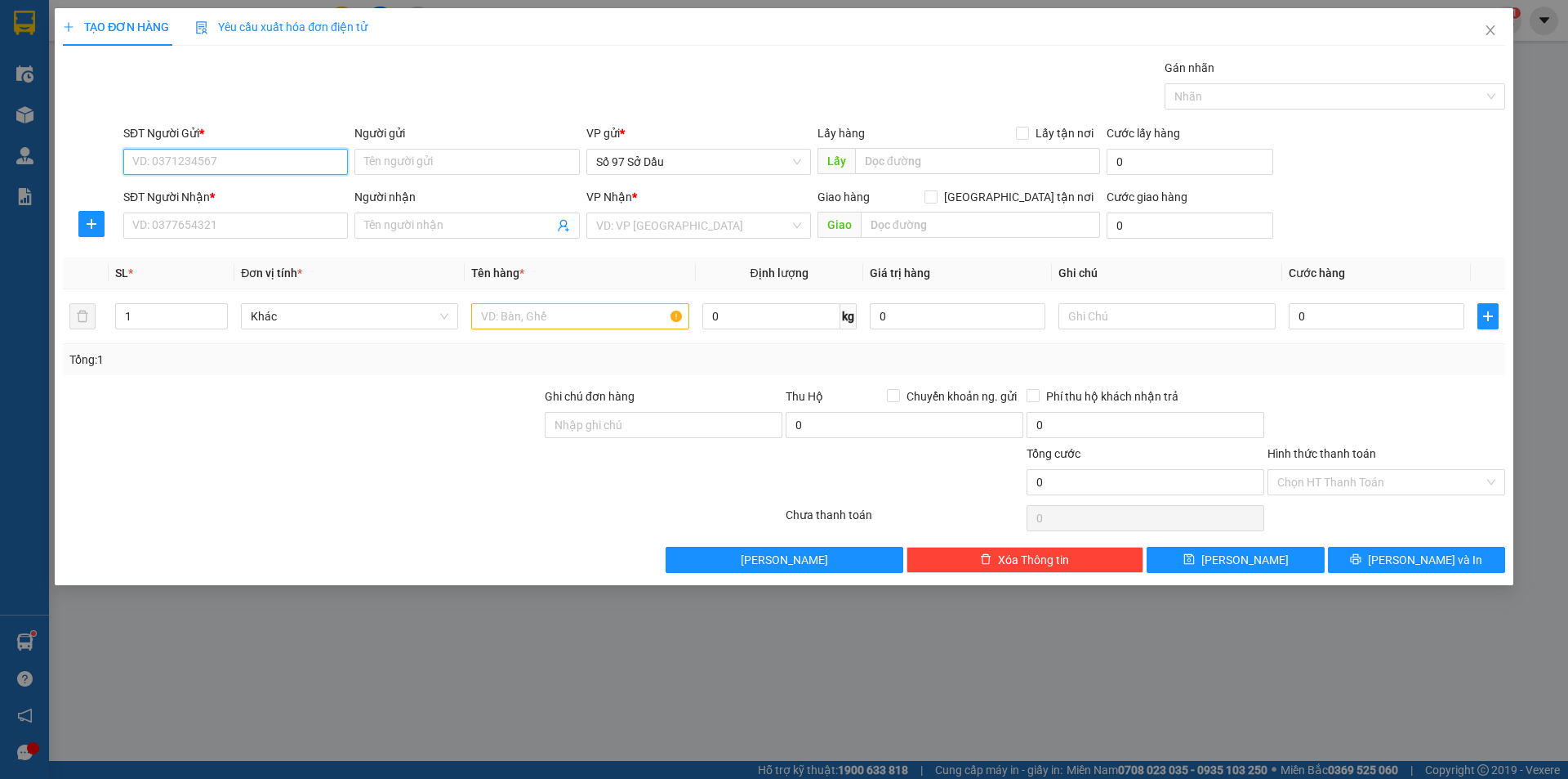
click at [227, 161] on input "SĐT Người Gửi *" at bounding box center [236, 162] width 225 height 26
type input "0936791456"
click at [272, 200] on div "0936791456 - lâm" at bounding box center [235, 194] width 205 height 18
type input "lâm"
type input "0936791456"
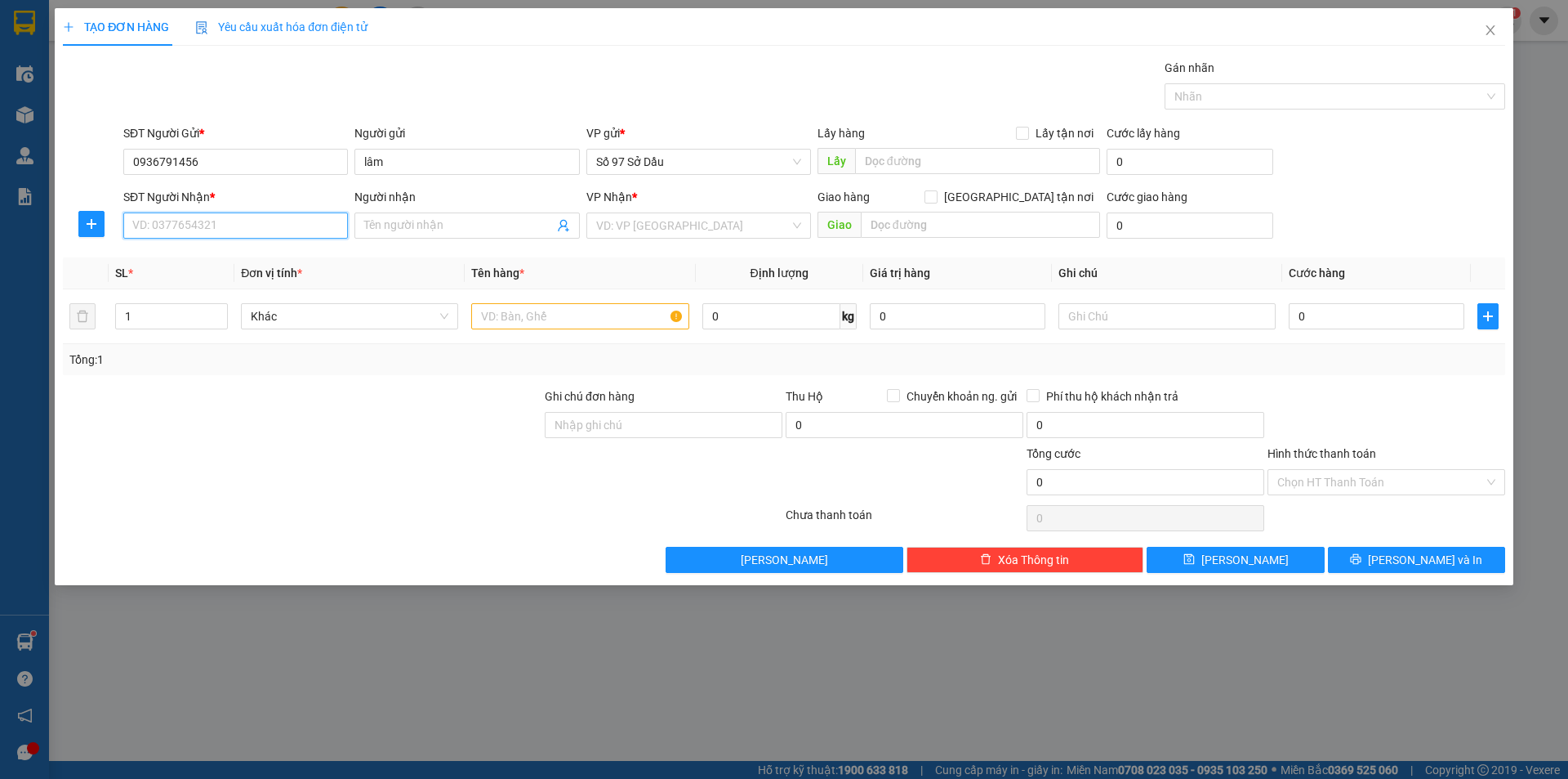
click at [254, 226] on input "SĐT Người Nhận *" at bounding box center [236, 226] width 225 height 26
click at [237, 261] on div "0523011906 - Huy" at bounding box center [235, 258] width 205 height 18
type input "0523011906"
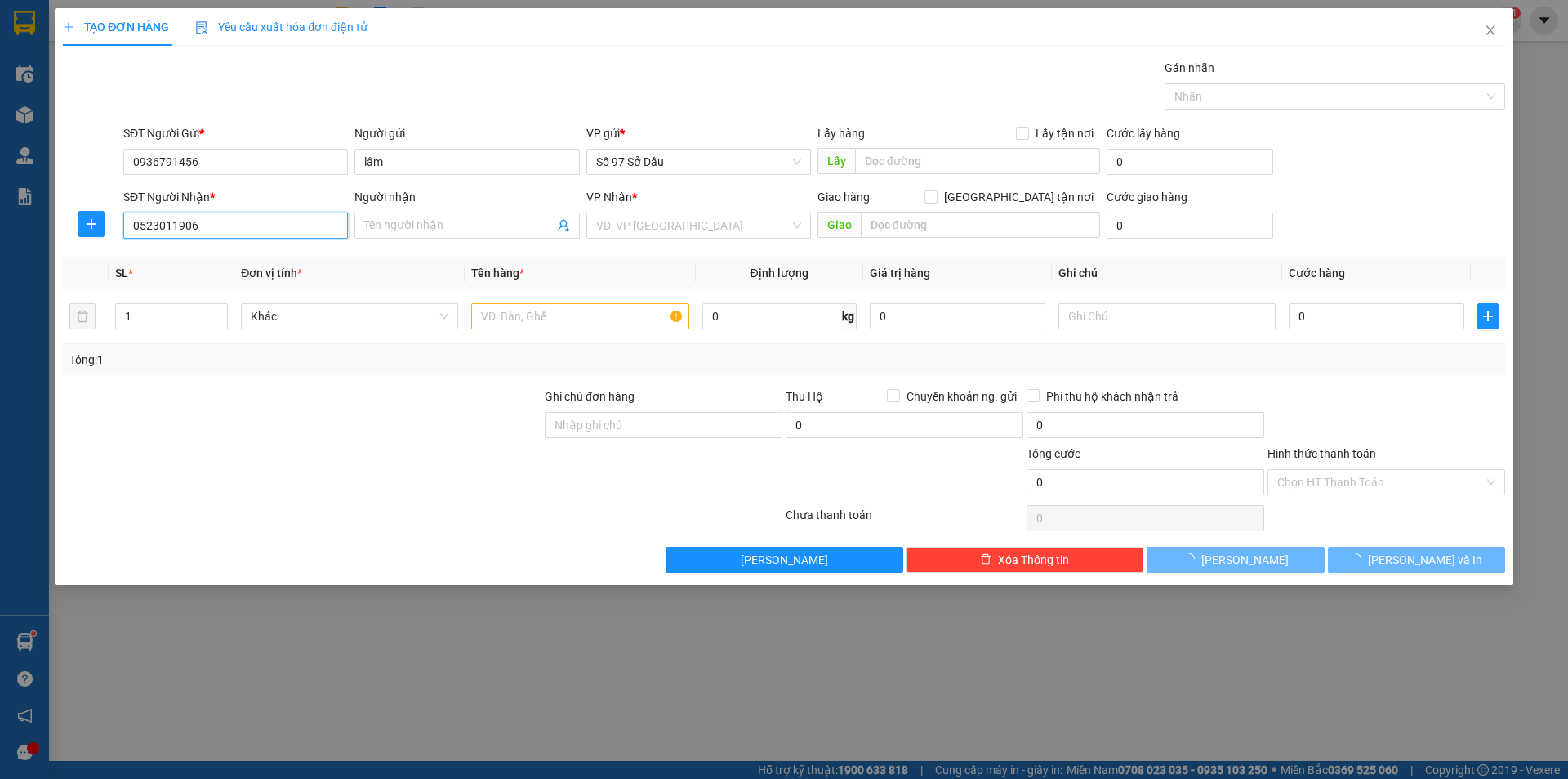
type input "Huy"
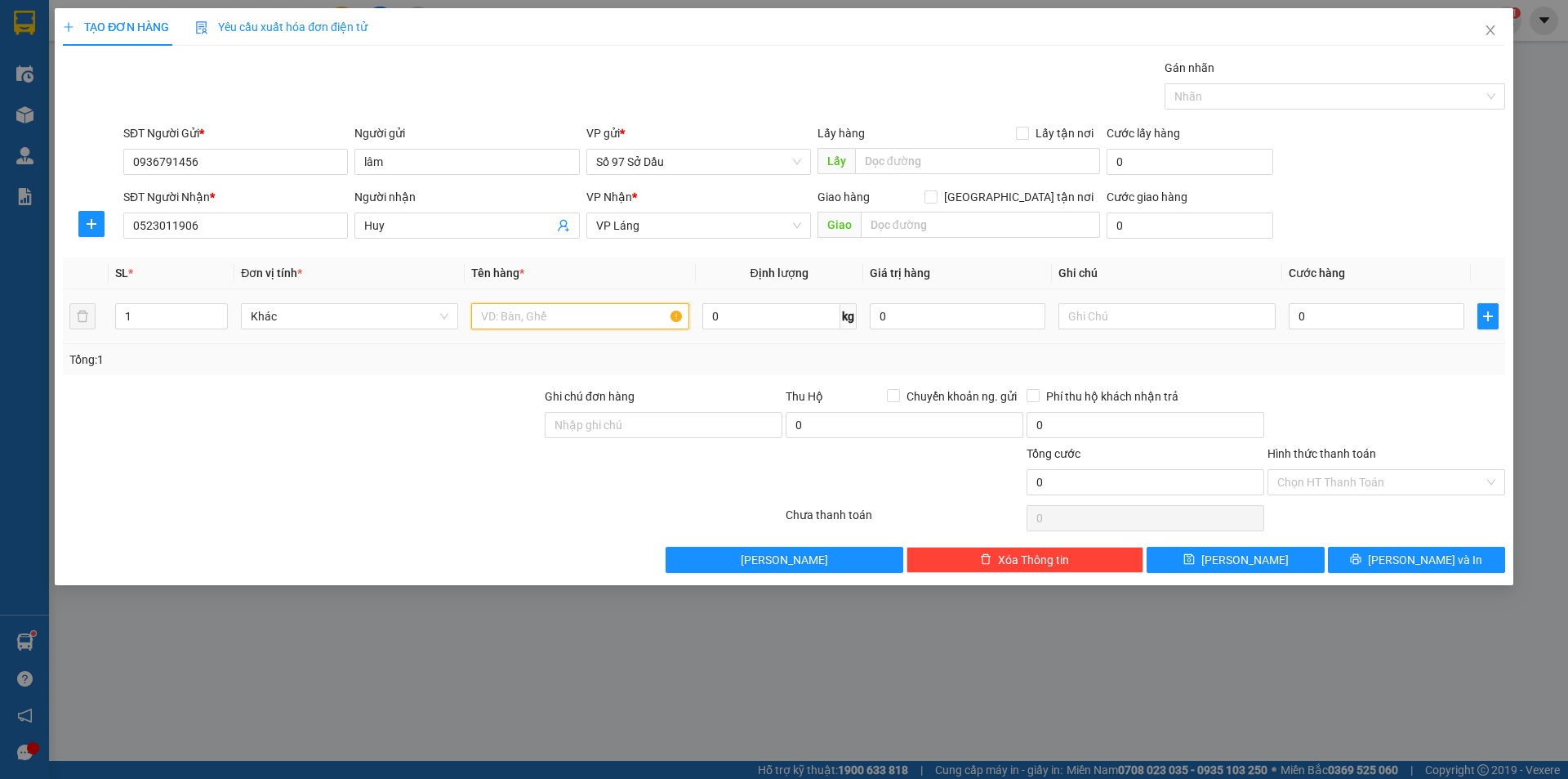
click at [563, 310] on input "text" at bounding box center [580, 317] width 217 height 26
type input "bọc"
click at [1313, 302] on div "0" at bounding box center [1377, 316] width 176 height 33
click at [1321, 312] on input "0" at bounding box center [1377, 317] width 176 height 26
type input "4"
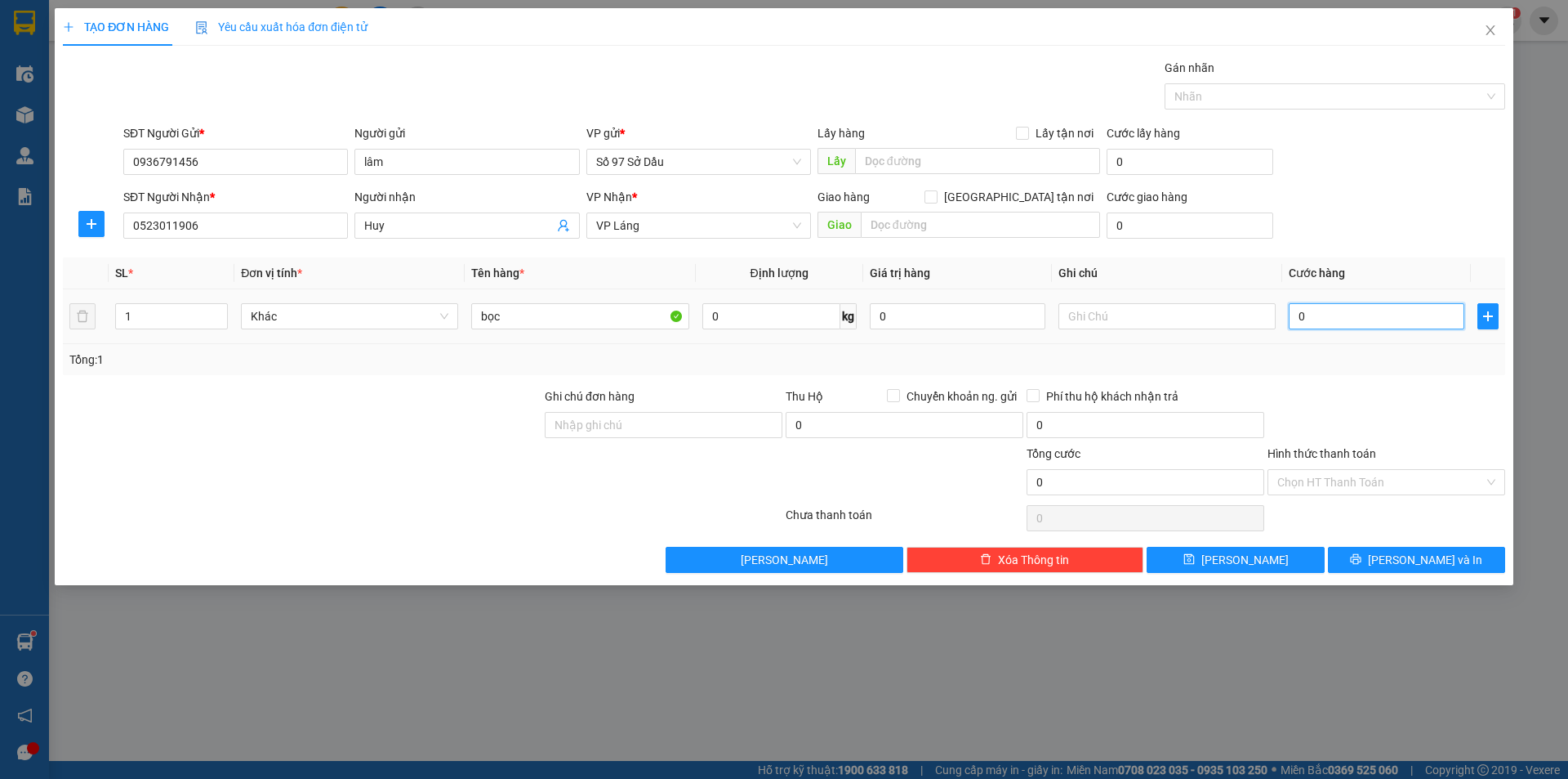
type input "4"
type input "40"
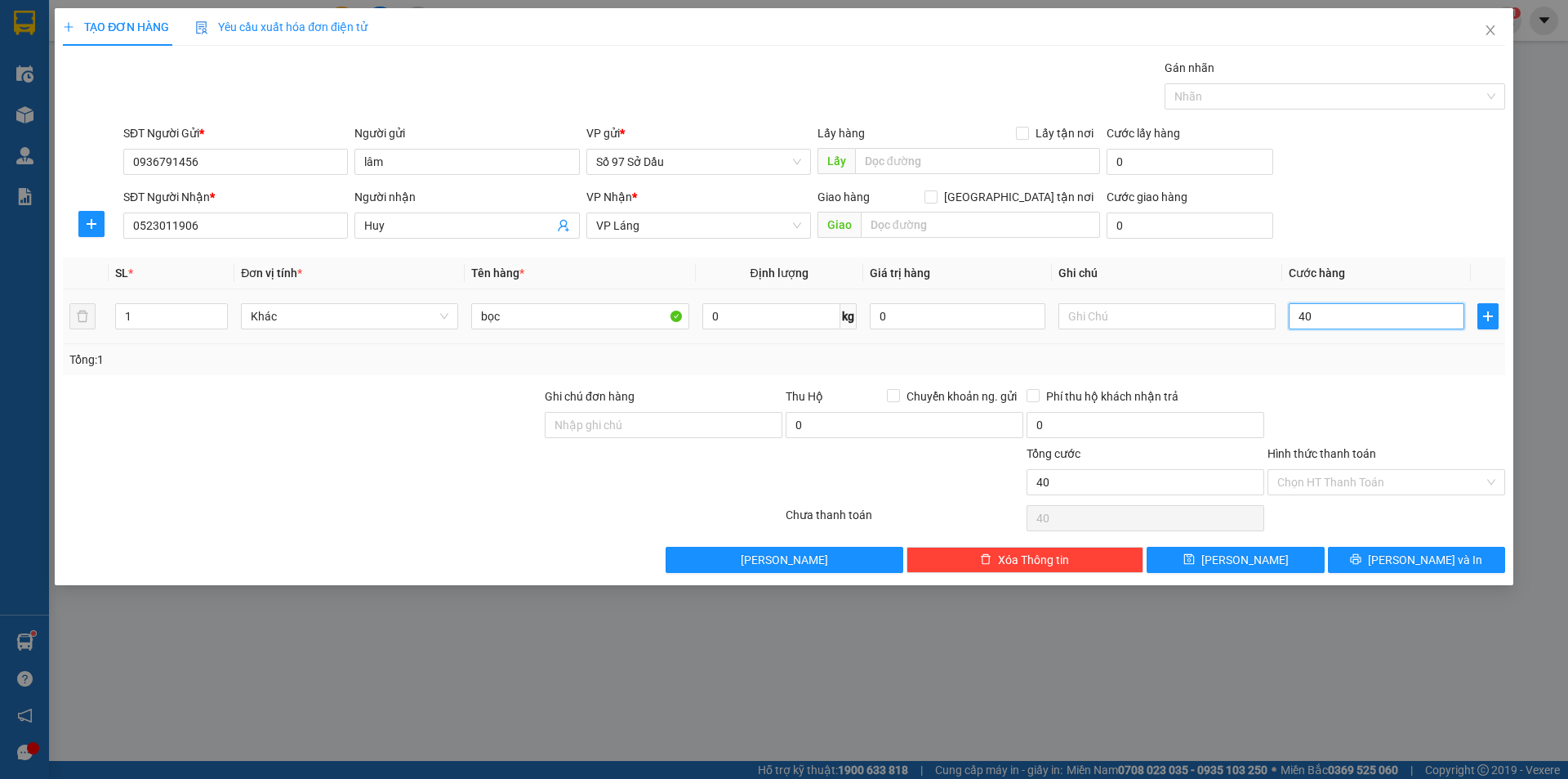
type input "400"
type input "4.000"
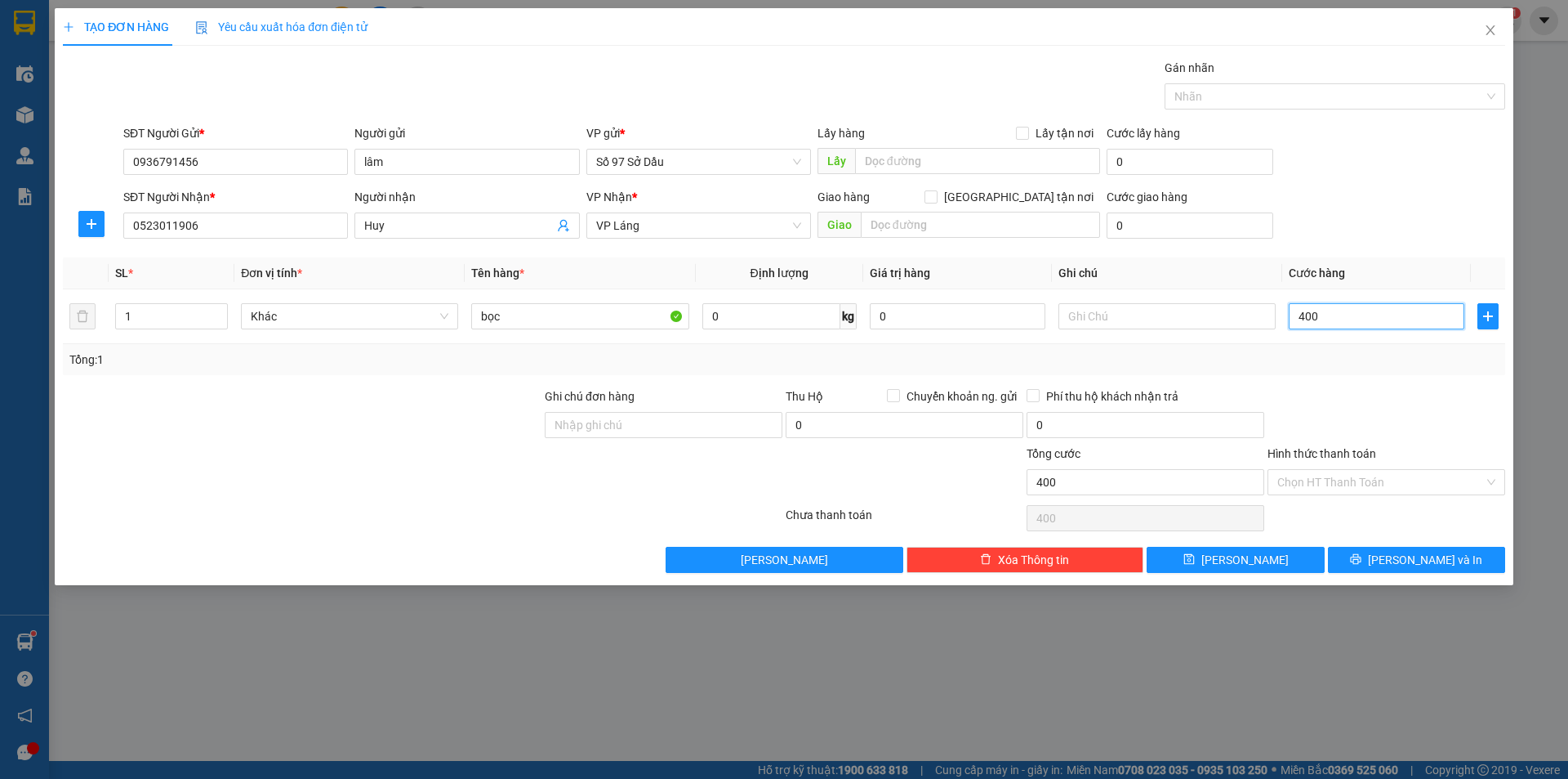
type input "4.000"
click at [1339, 472] on input "Hình thức thanh toán" at bounding box center [1381, 482] width 207 height 25
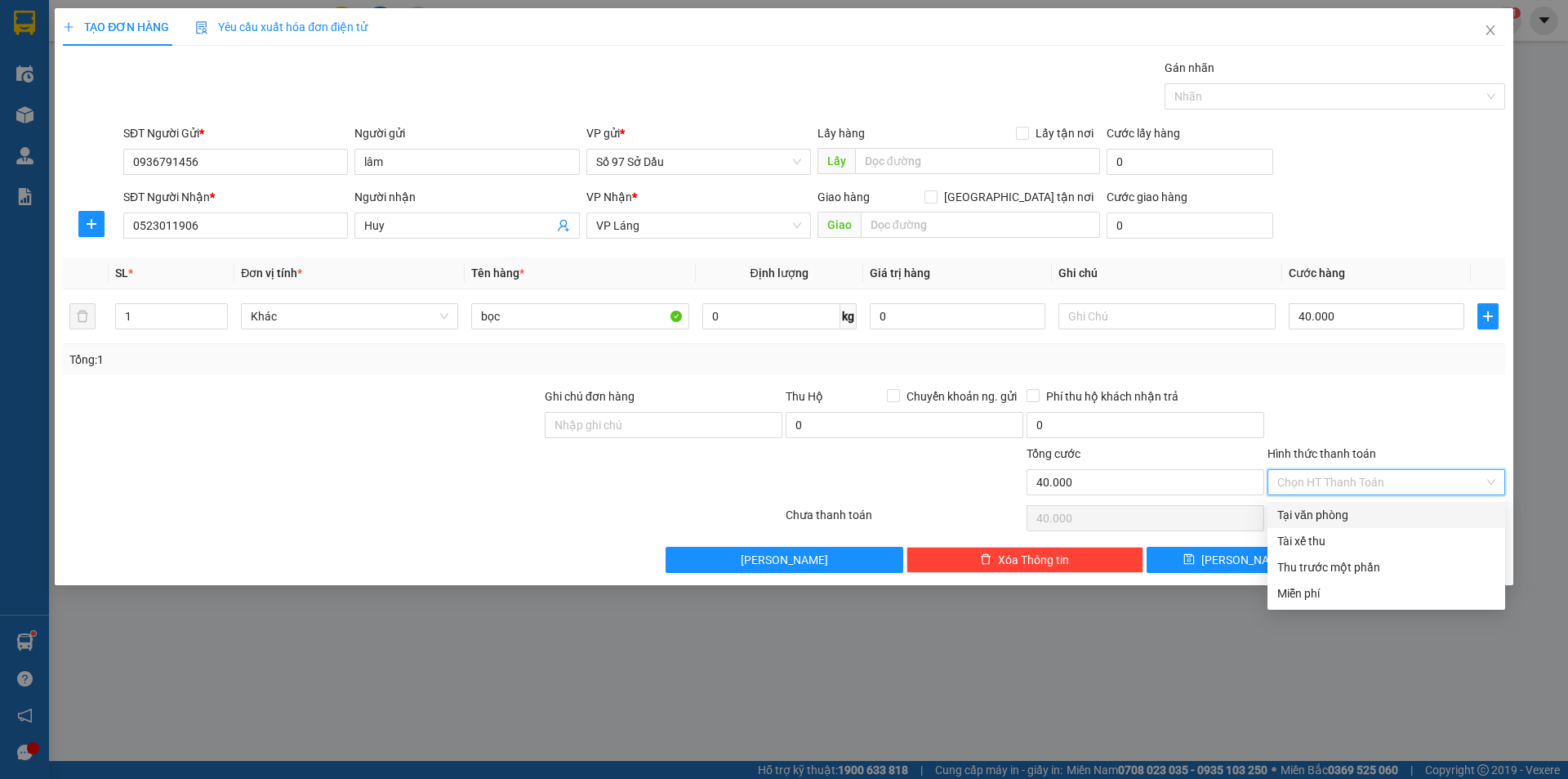
click at [1336, 517] on div "Tại văn phòng" at bounding box center [1387, 514] width 218 height 18
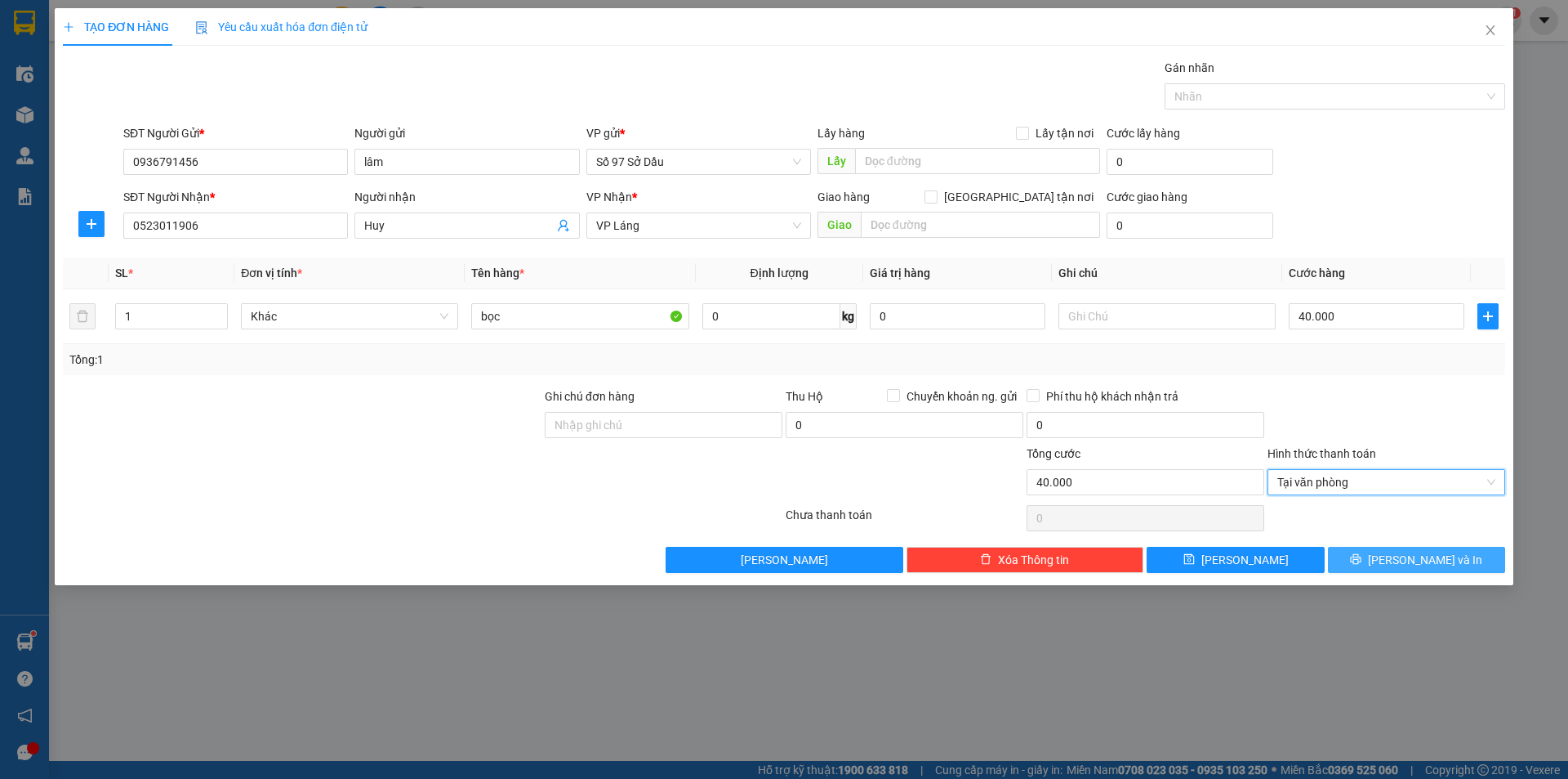
click at [1340, 558] on button "[PERSON_NAME] và In" at bounding box center [1417, 560] width 178 height 26
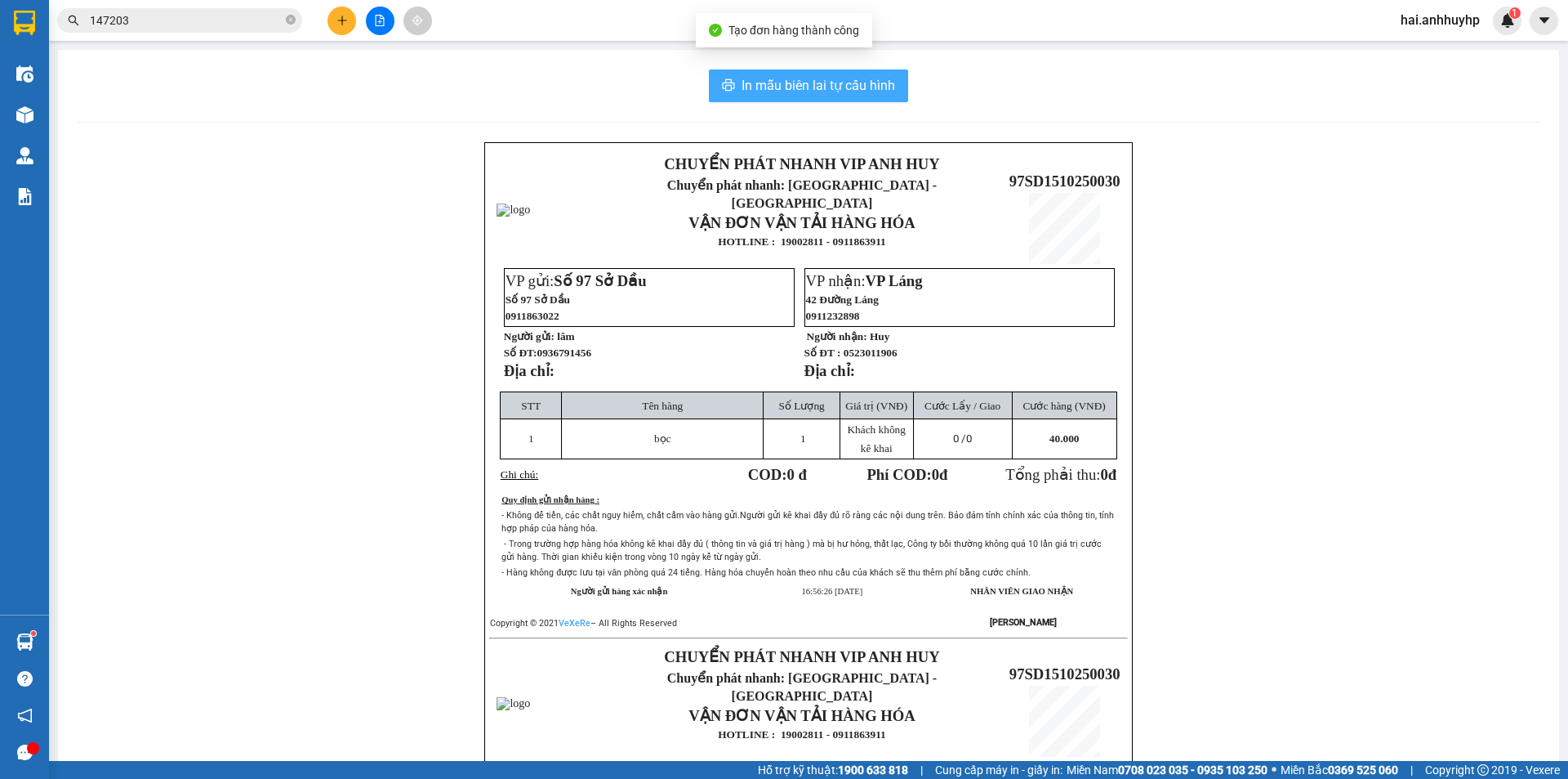
click at [812, 87] on span "In mẫu biên lai tự cấu hình" at bounding box center [818, 86] width 153 height 21
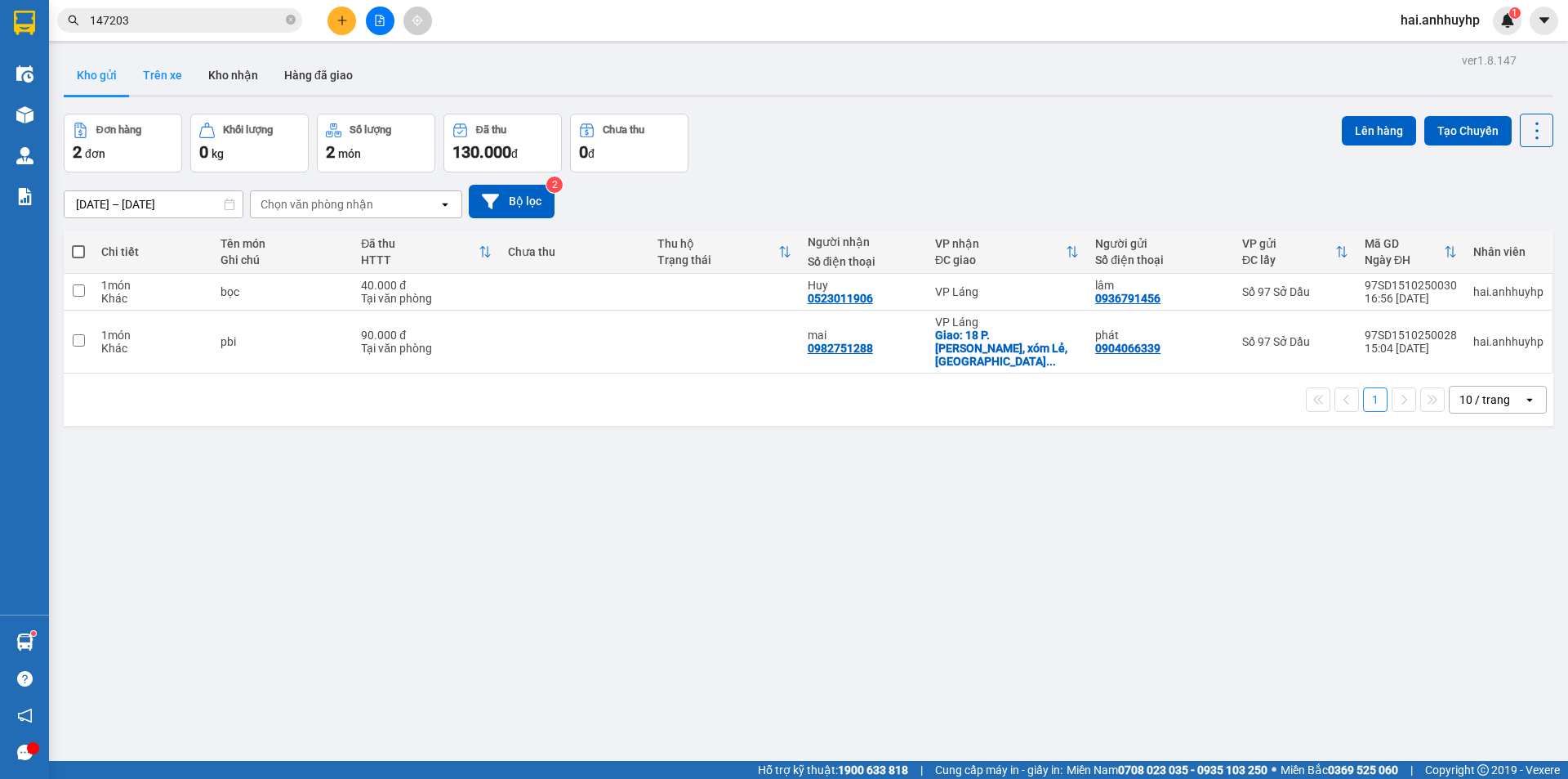
click at [163, 70] on button "Trên xe" at bounding box center [162, 75] width 65 height 39
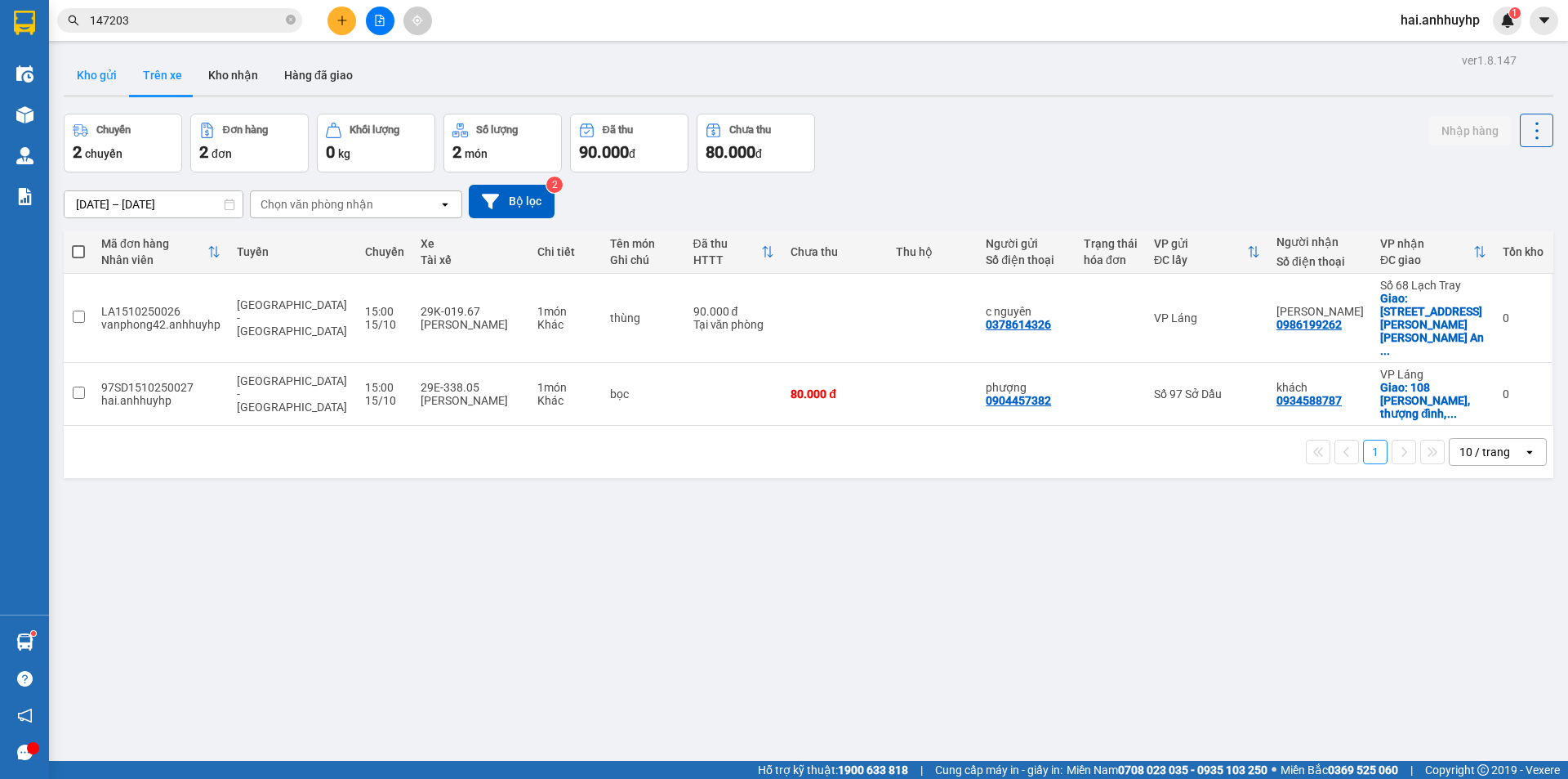
click at [88, 77] on button "Kho gửi" at bounding box center [96, 75] width 66 height 39
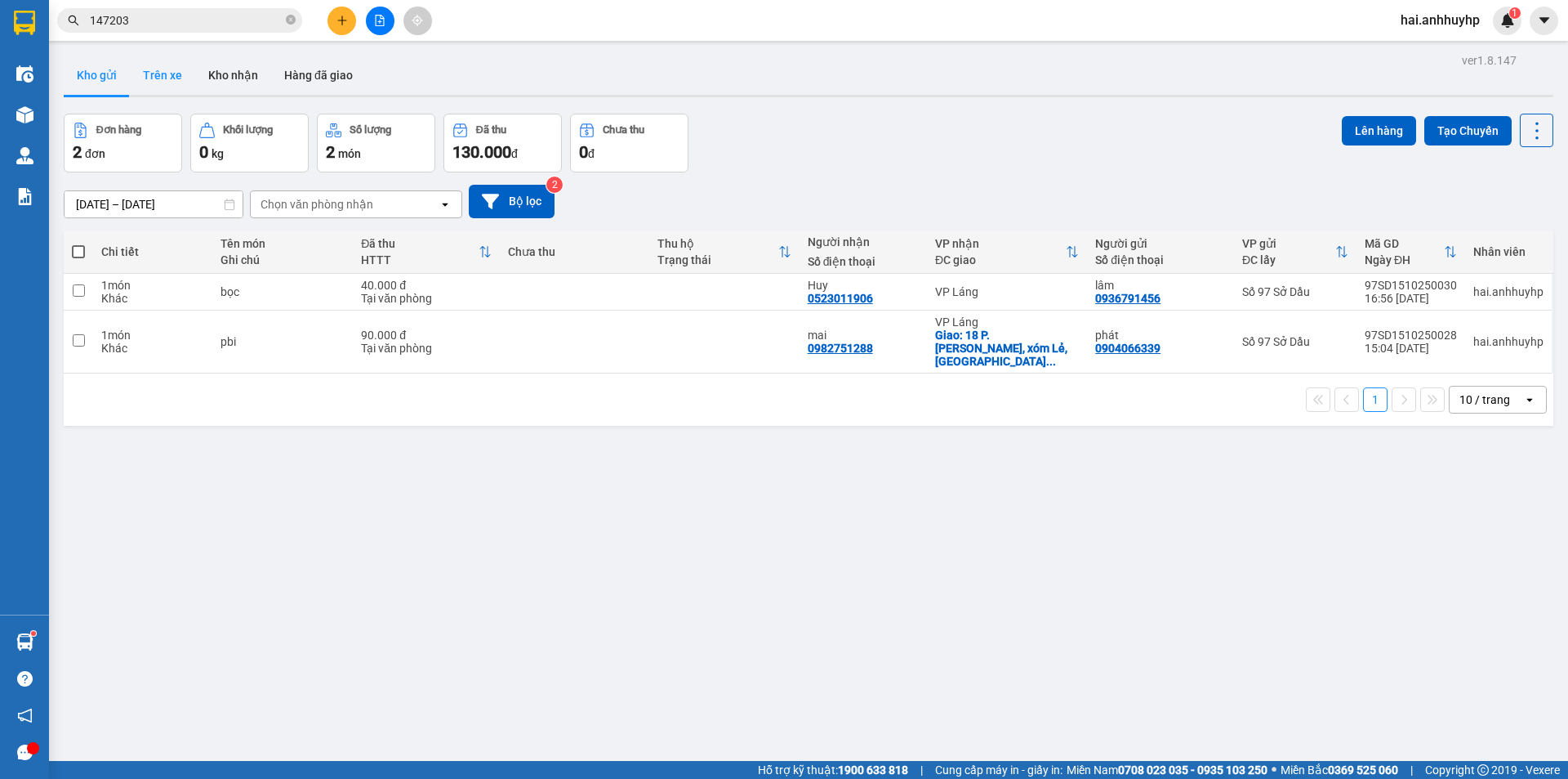
click at [183, 78] on button "Trên xe" at bounding box center [162, 75] width 65 height 39
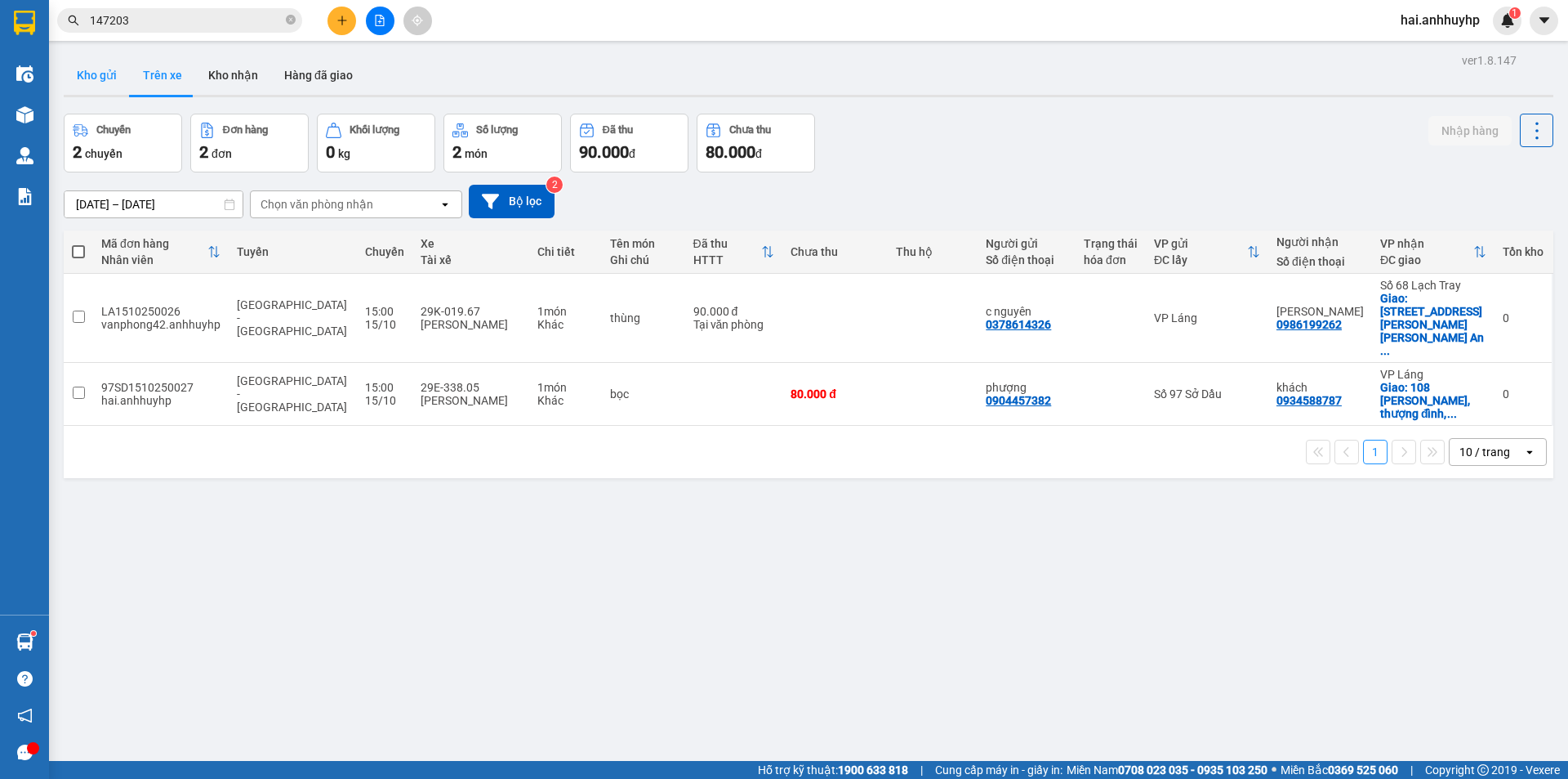
click at [100, 66] on button "Kho gửi" at bounding box center [96, 75] width 66 height 39
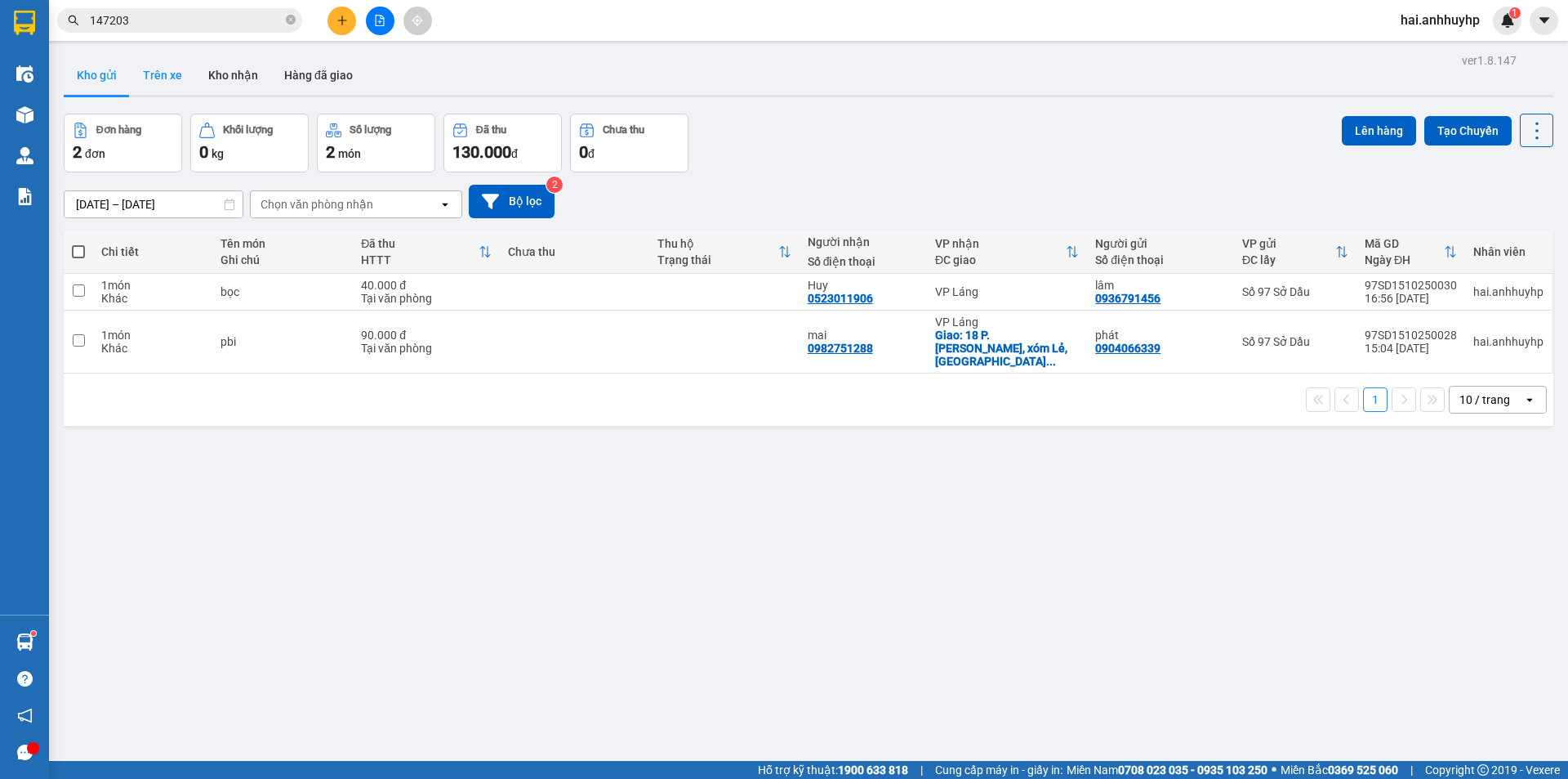
click at [171, 78] on button "Trên xe" at bounding box center [162, 75] width 65 height 39
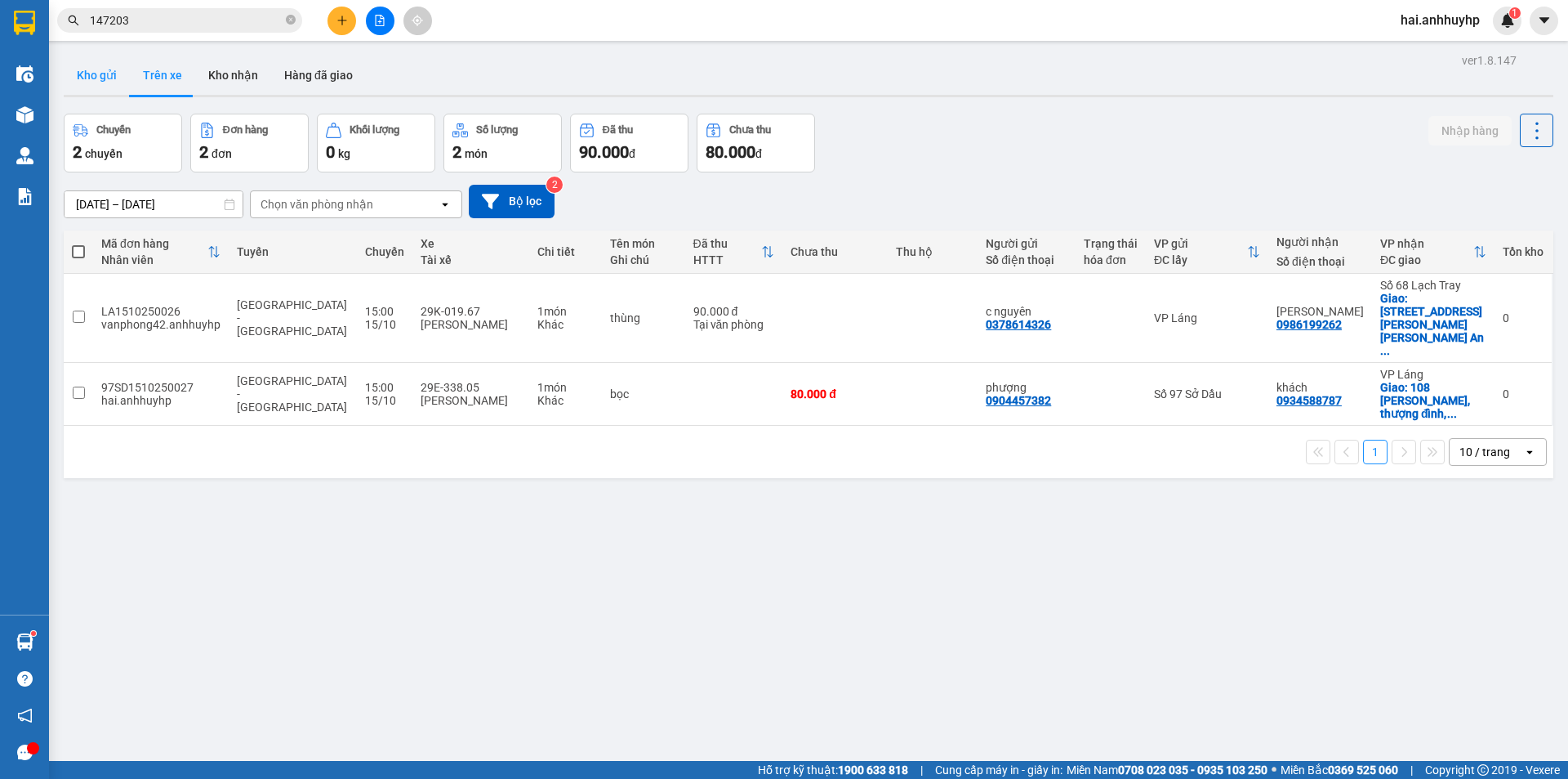
click at [103, 78] on button "Kho gửi" at bounding box center [96, 75] width 66 height 39
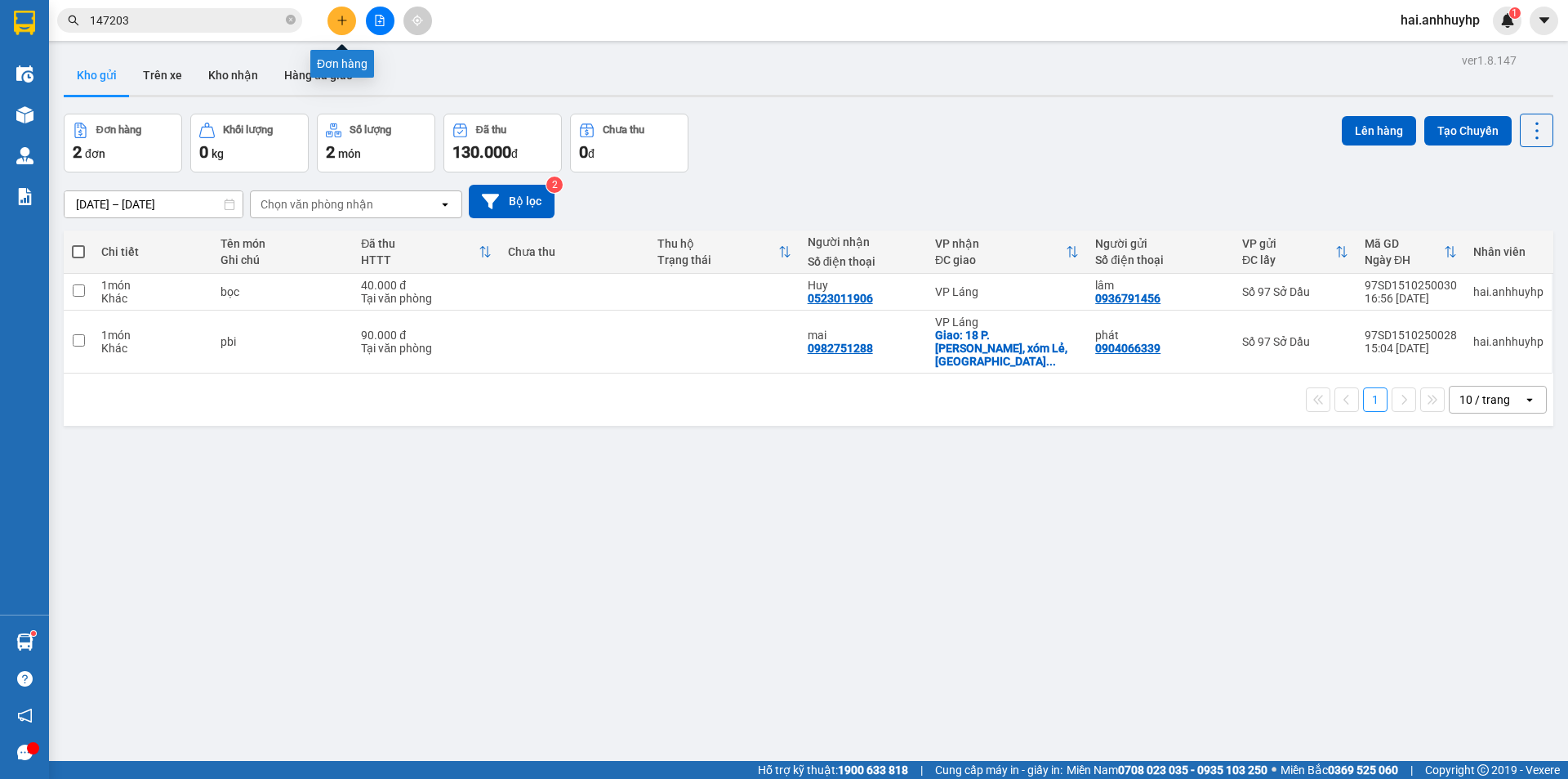
click at [345, 24] on icon "plus" at bounding box center [342, 21] width 11 height 11
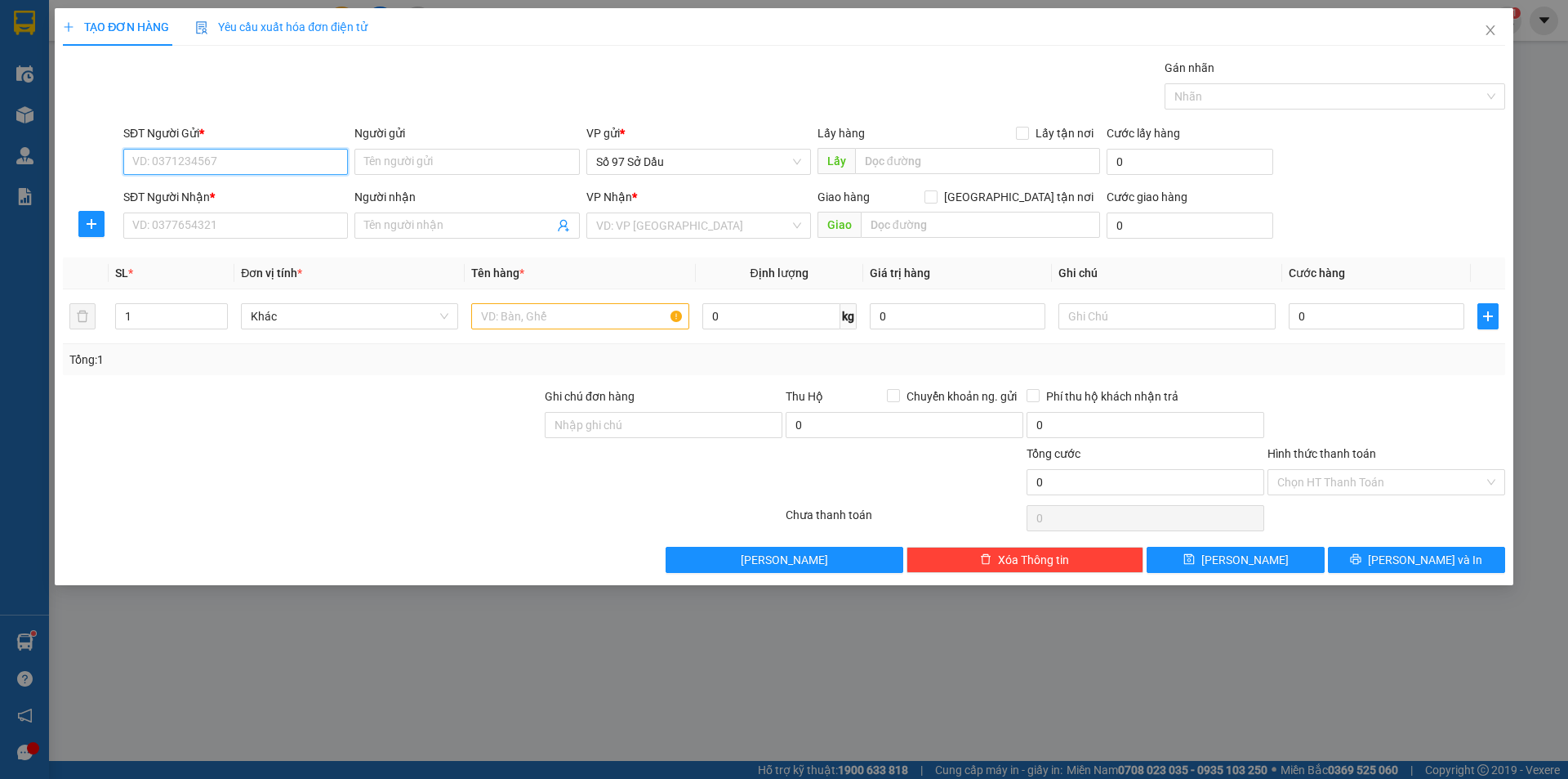
click at [256, 166] on input "SĐT Người Gửi *" at bounding box center [236, 162] width 225 height 26
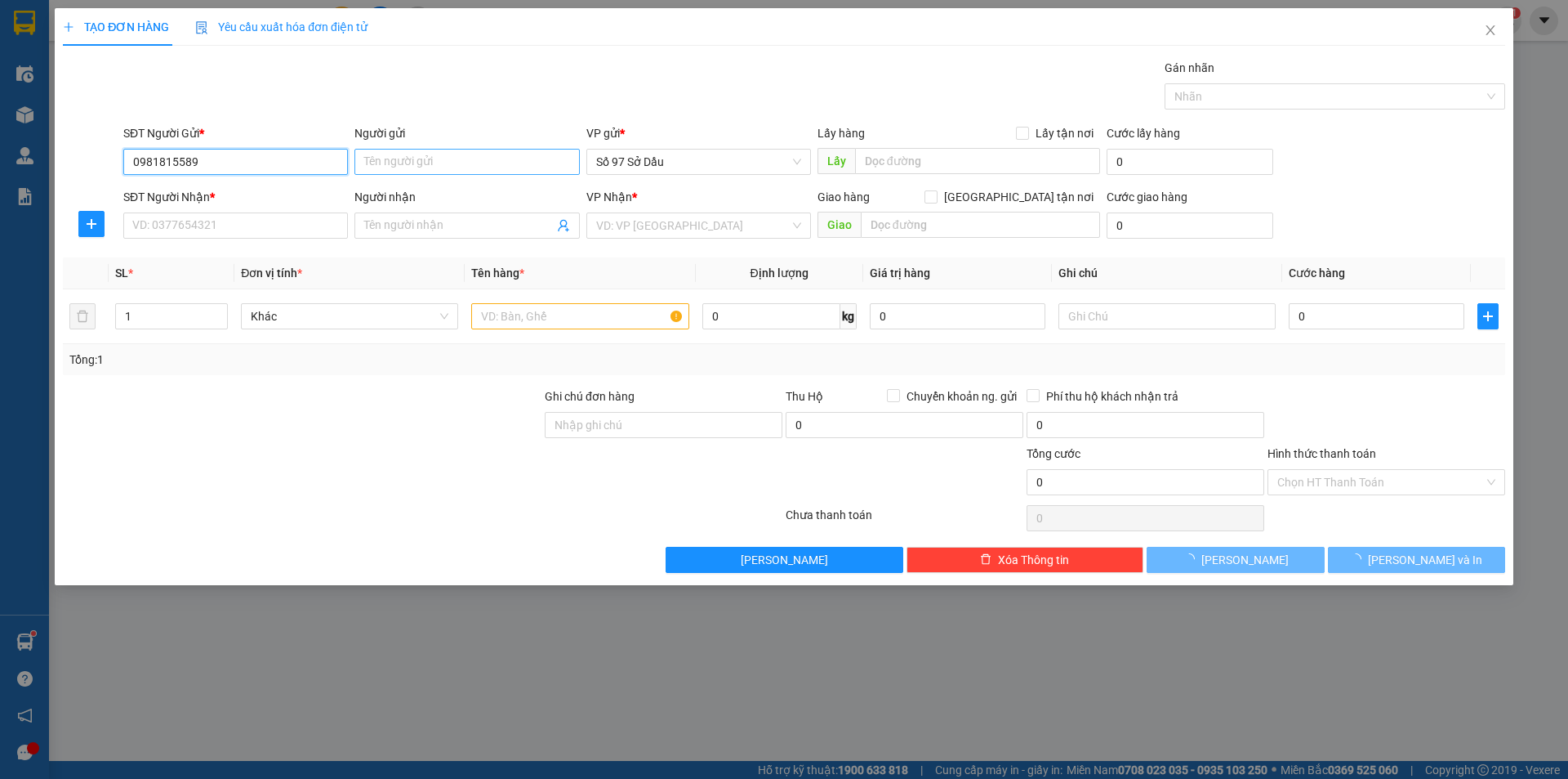
type input "0981815589"
click at [403, 160] on input "Người gửi" at bounding box center [467, 162] width 225 height 26
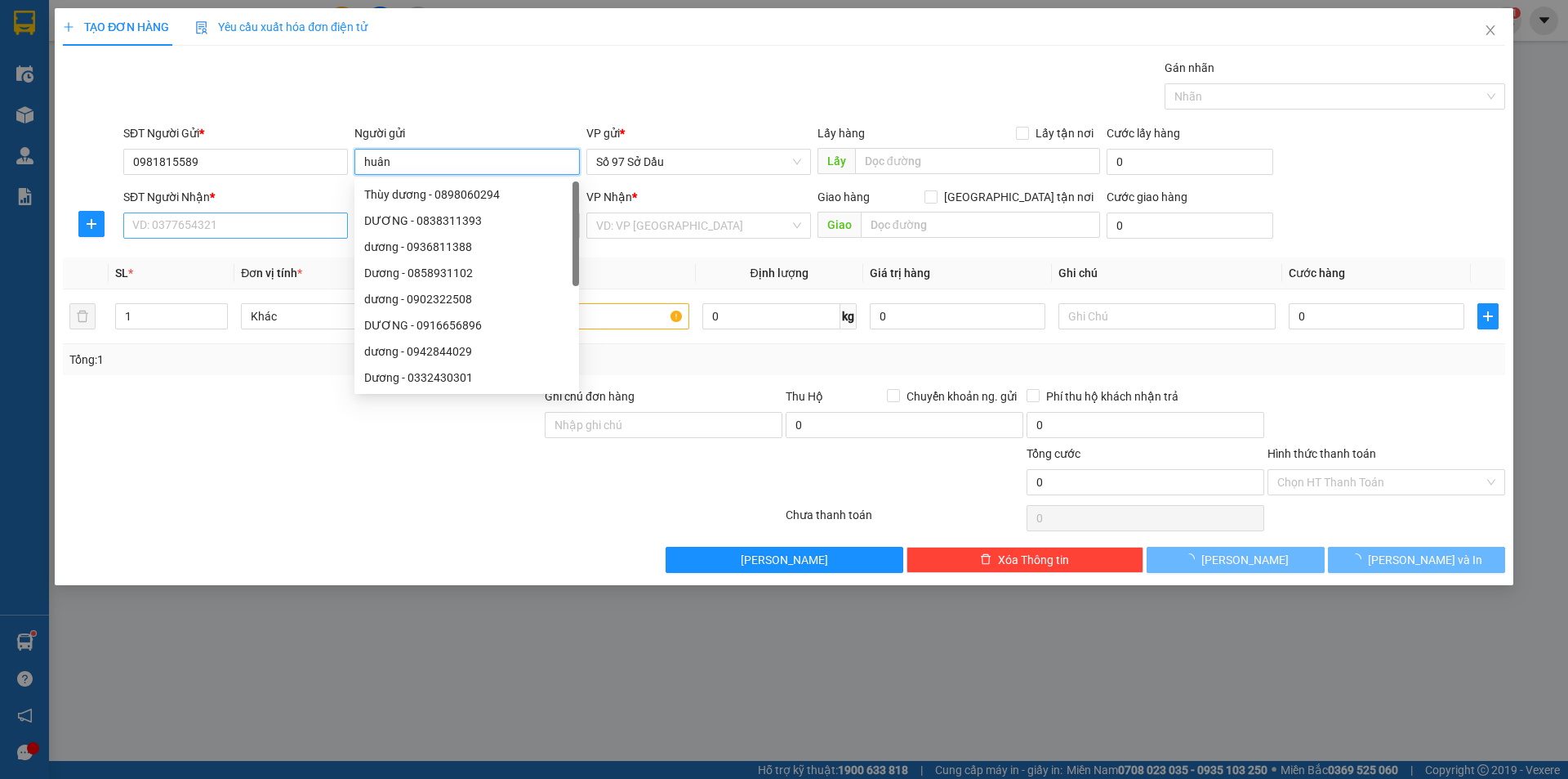
type input "huân"
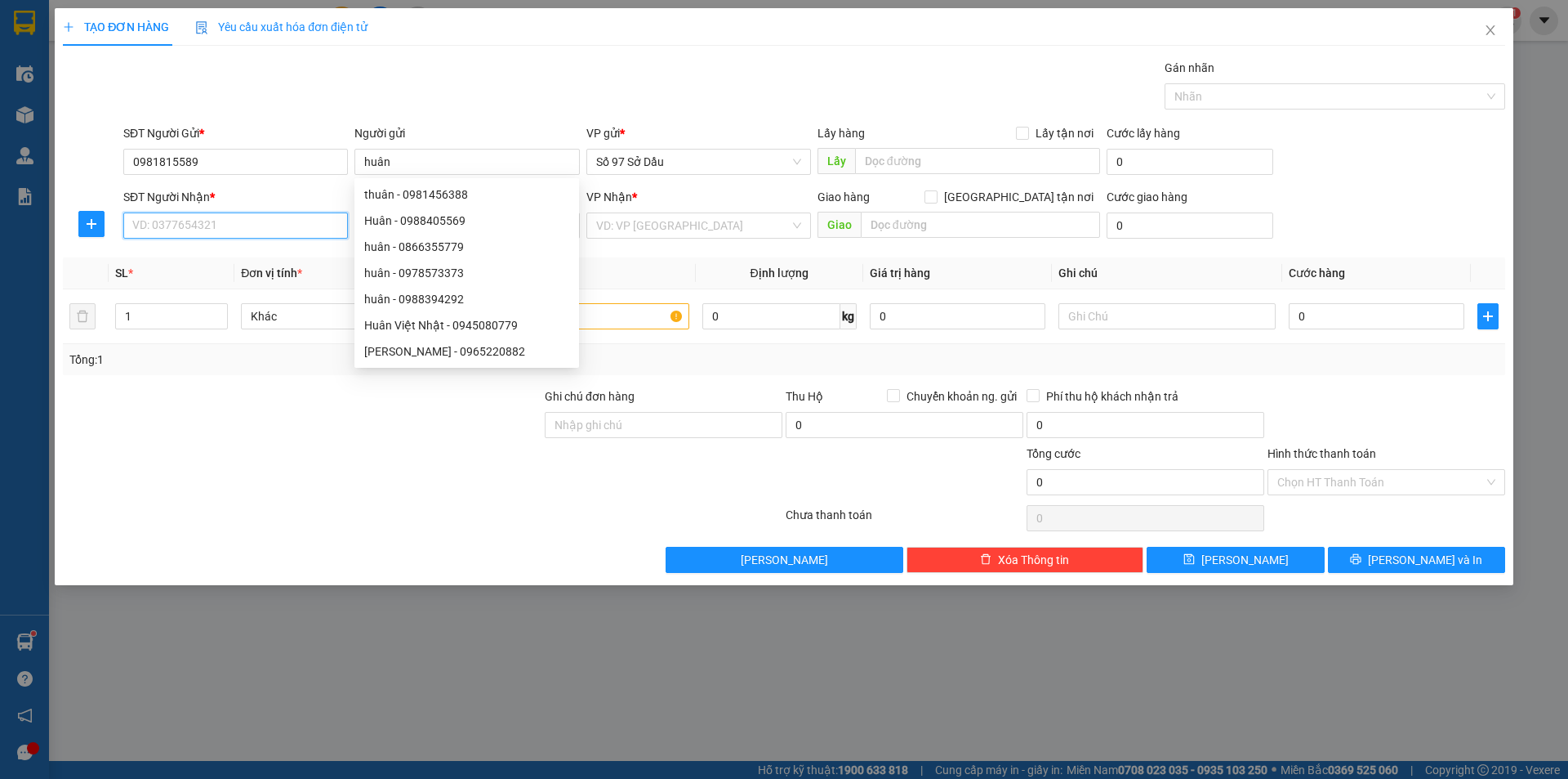
click at [267, 232] on input "SĐT Người Nhận *" at bounding box center [236, 226] width 225 height 26
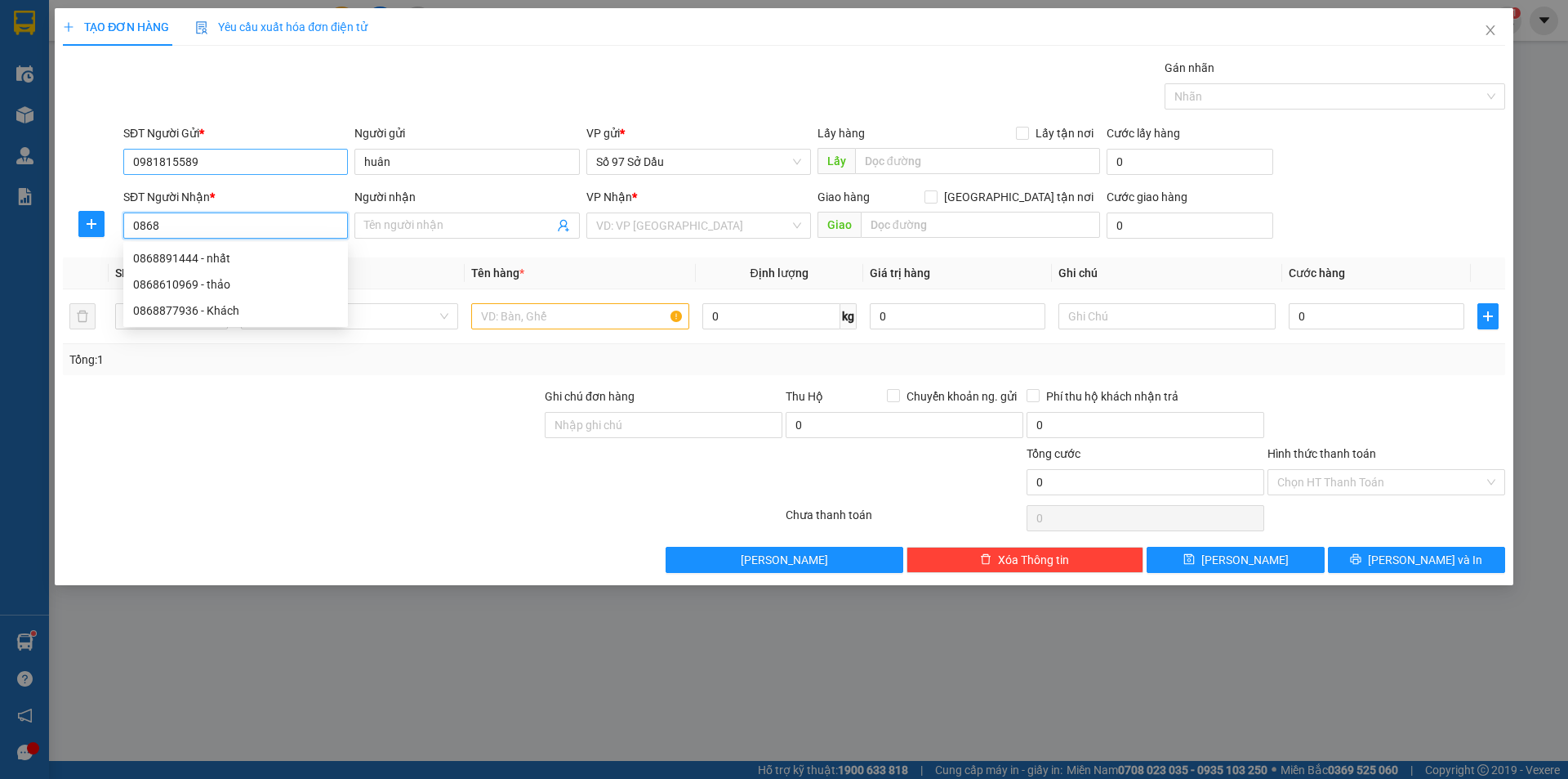
type input "0868"
click at [201, 155] on input "0981815589" at bounding box center [236, 162] width 225 height 26
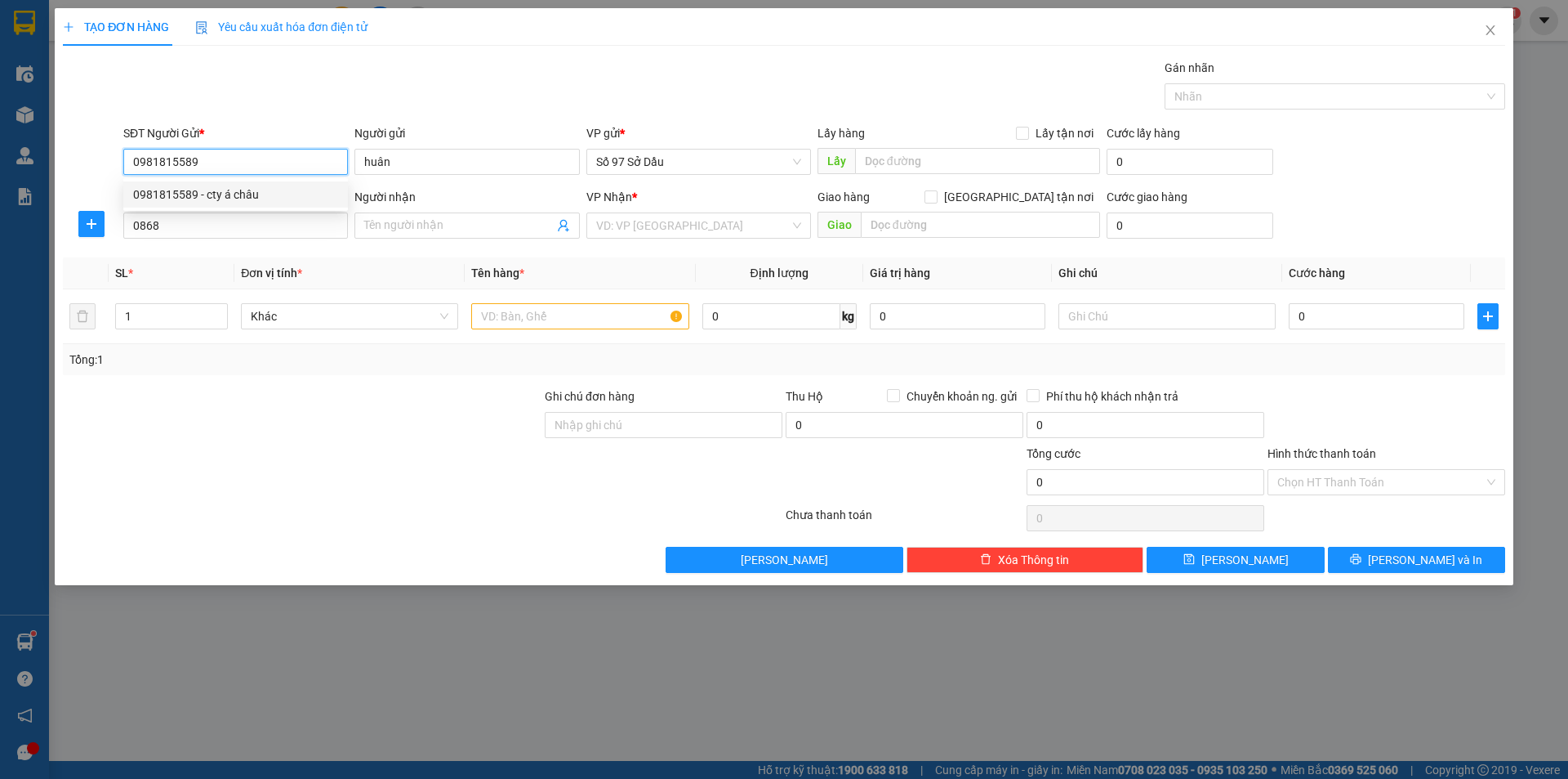
click at [195, 196] on div "0981815589 - cty á châu" at bounding box center [235, 194] width 205 height 18
type input "cty á châu"
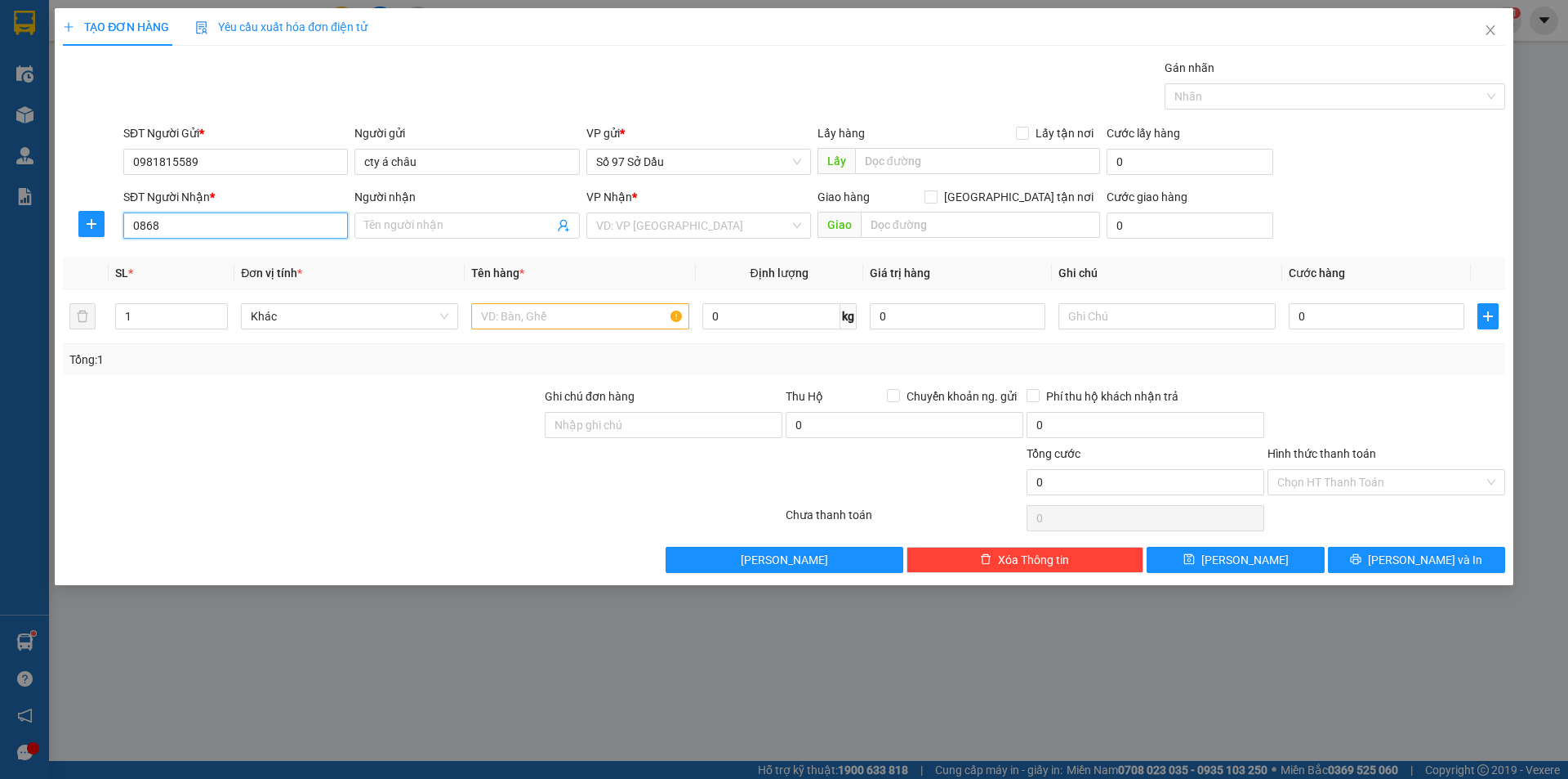
click at [192, 222] on input "0868" at bounding box center [236, 226] width 225 height 26
click at [188, 262] on div "0868891444 - nhất" at bounding box center [235, 258] width 205 height 18
type input "0868891444"
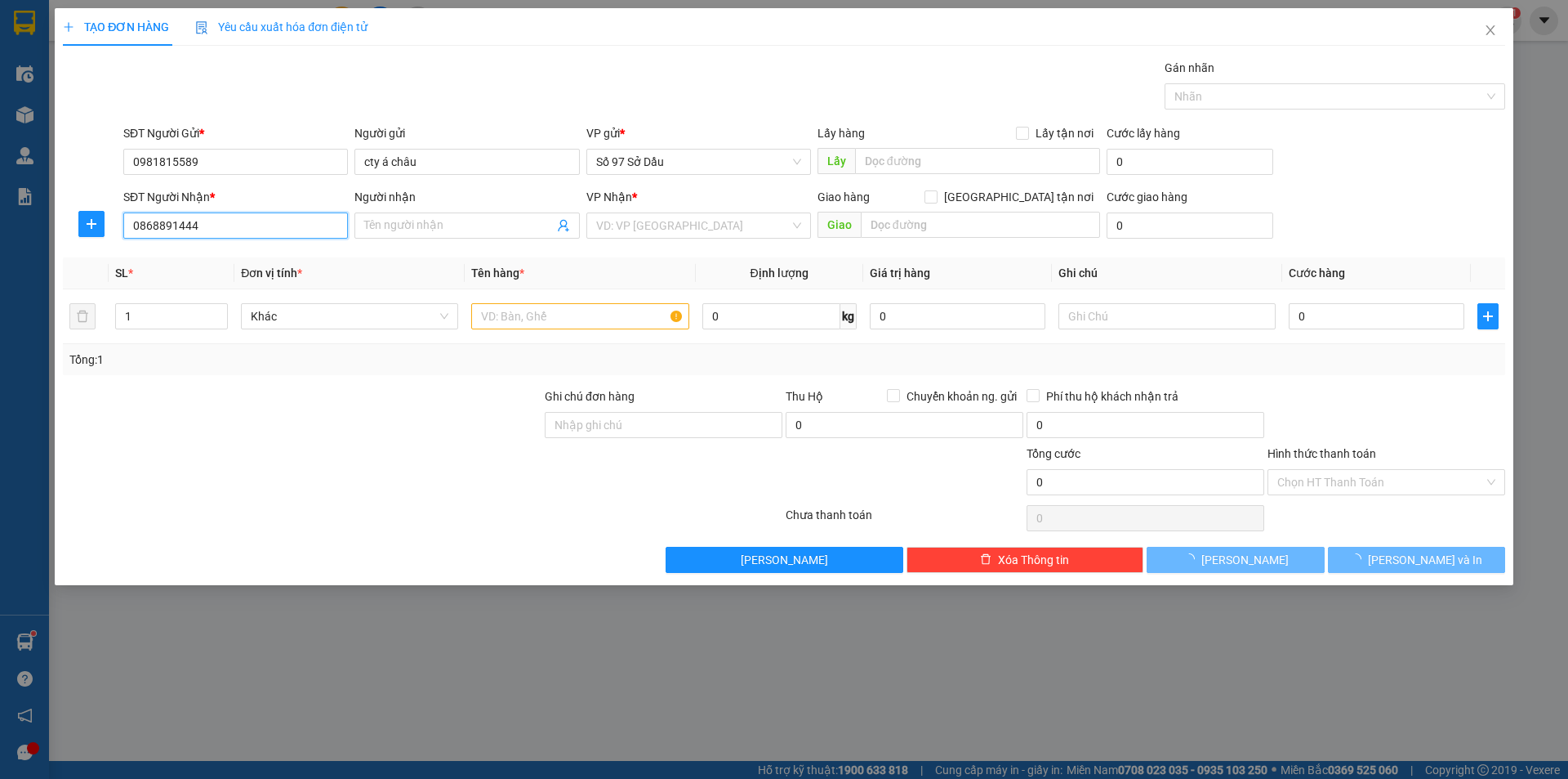
type input "nhất"
checkbox input "true"
type input "số 27 thái thịnh , [GEOGRAPHIC_DATA], [GEOGRAPHIC_DATA]"
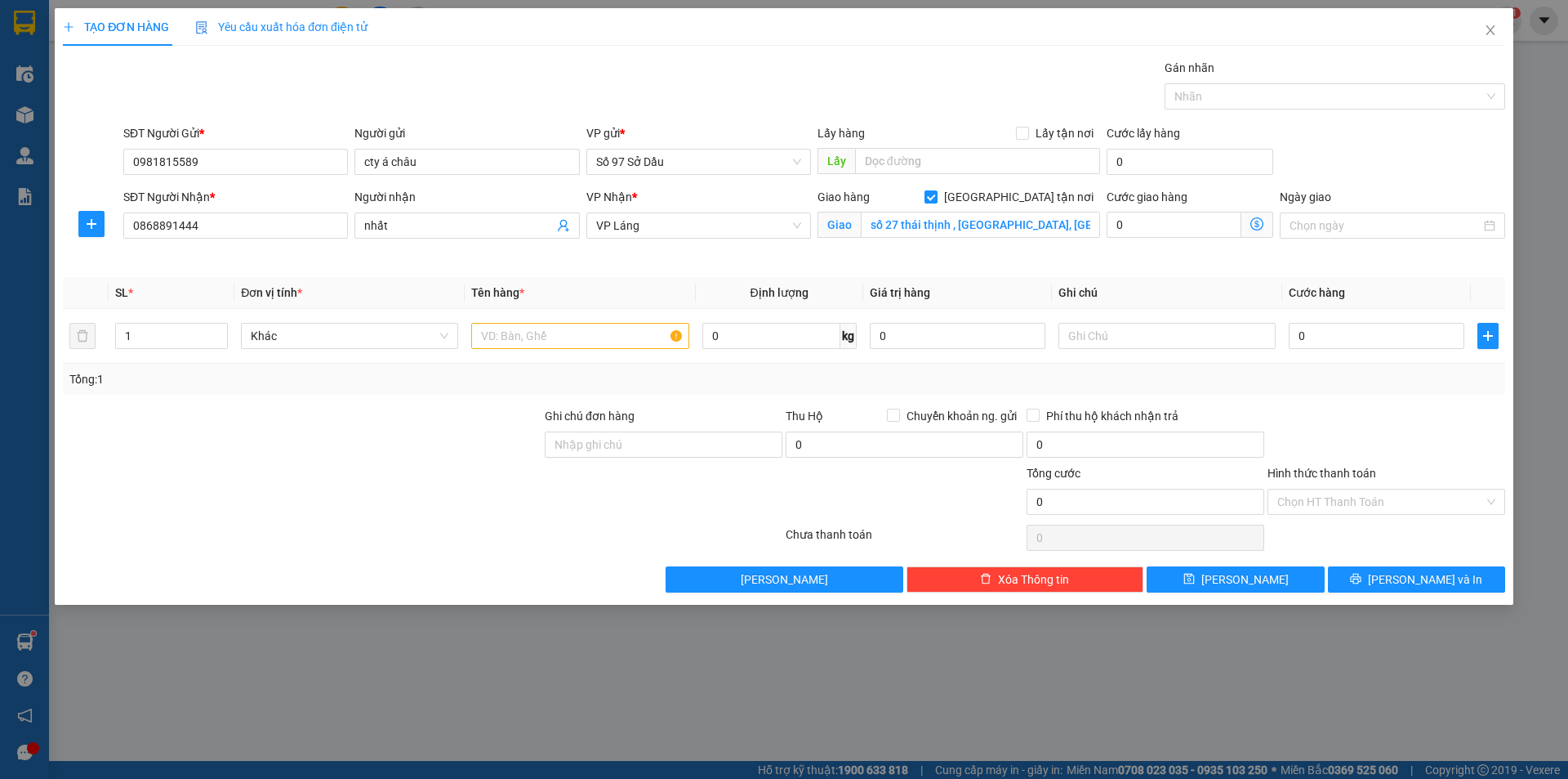
click at [1265, 232] on span at bounding box center [1258, 225] width 32 height 26
click at [1259, 224] on icon "dollar-circle" at bounding box center [1257, 224] width 13 height 13
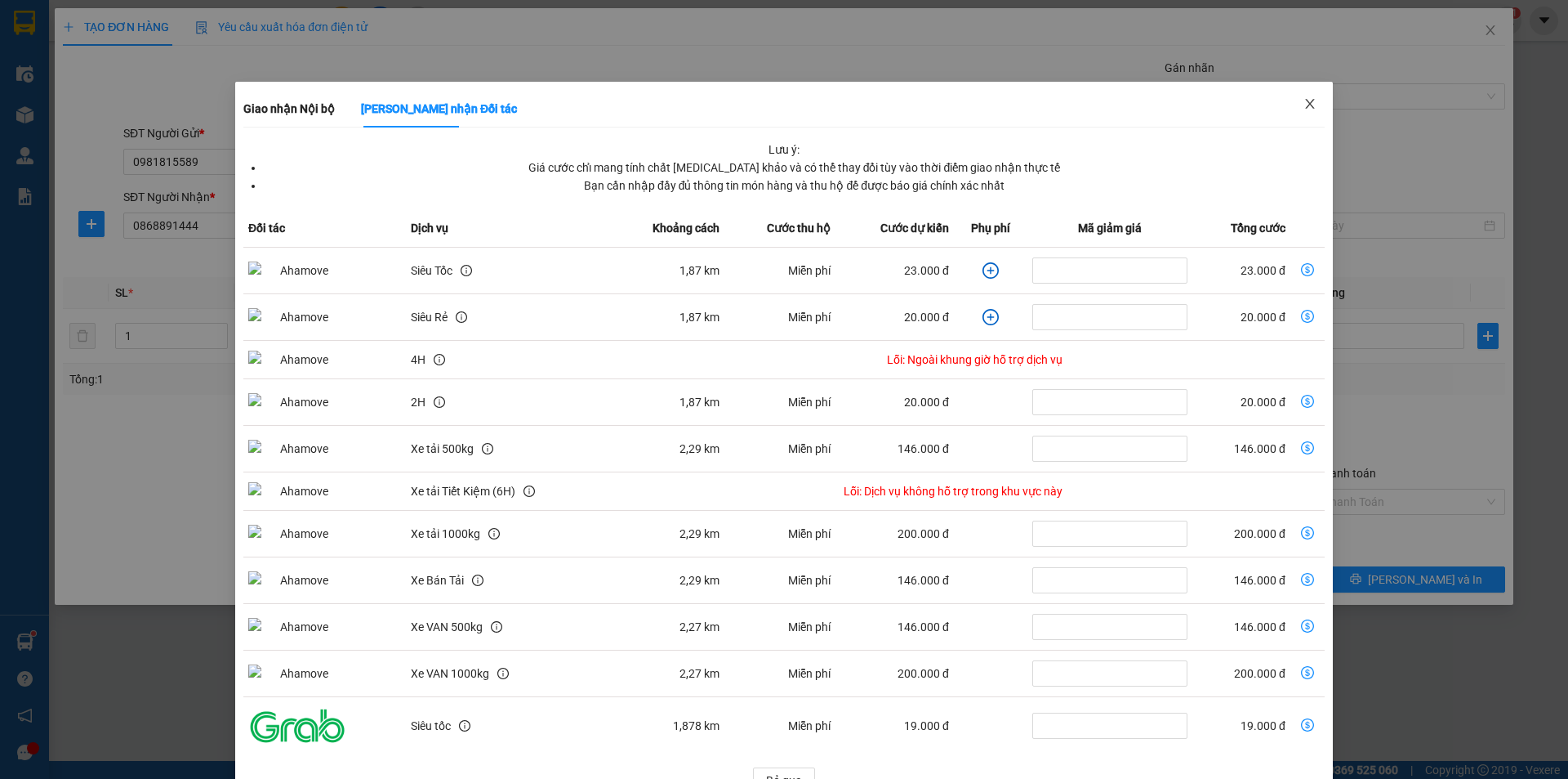
click at [1309, 105] on span "Close" at bounding box center [1310, 104] width 45 height 45
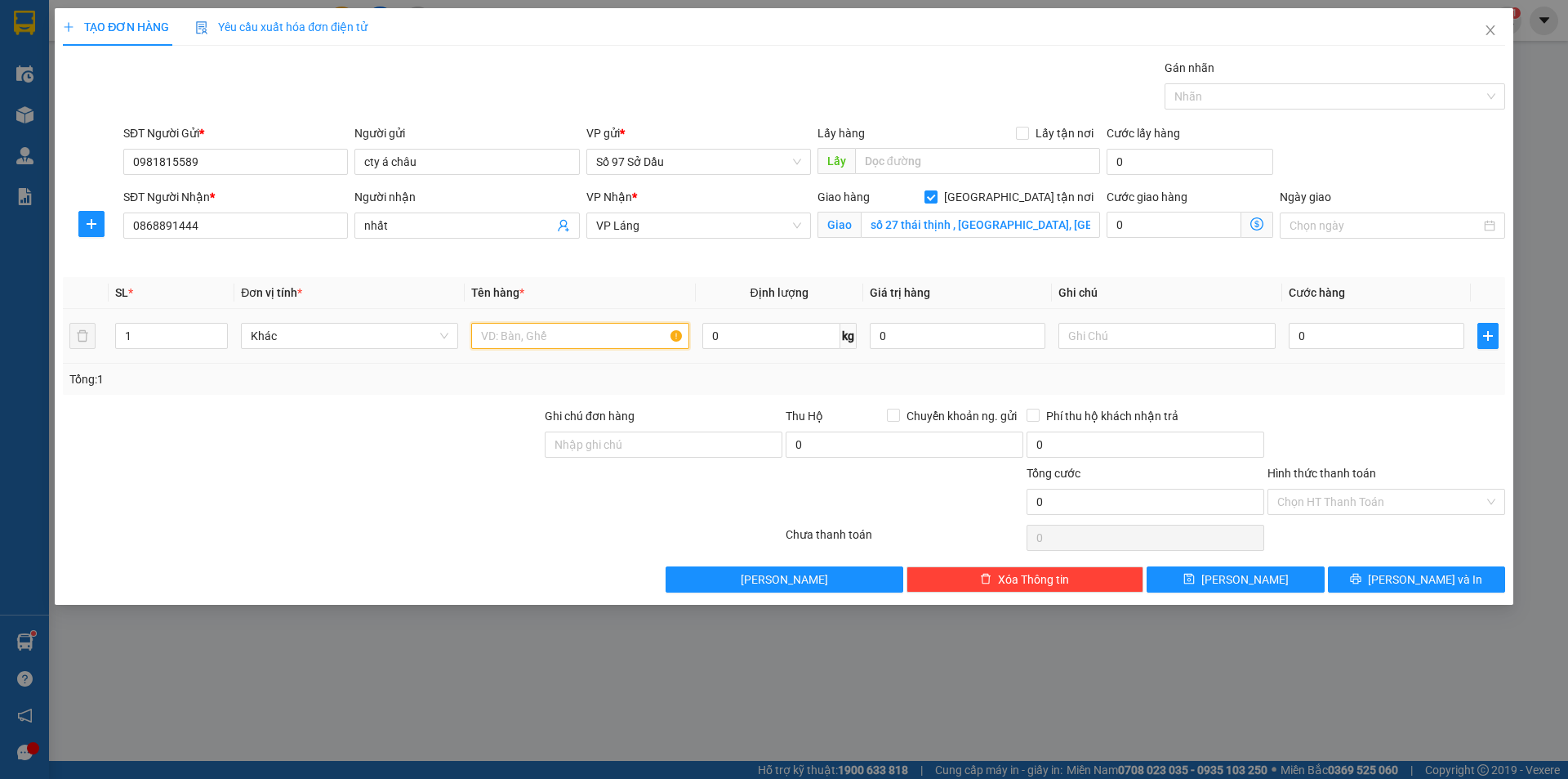
click at [603, 338] on input "text" at bounding box center [580, 336] width 217 height 26
type input "pbi"
click at [1323, 334] on input "0" at bounding box center [1377, 336] width 176 height 26
click at [1375, 499] on input "Hình thức thanh toán" at bounding box center [1381, 502] width 207 height 25
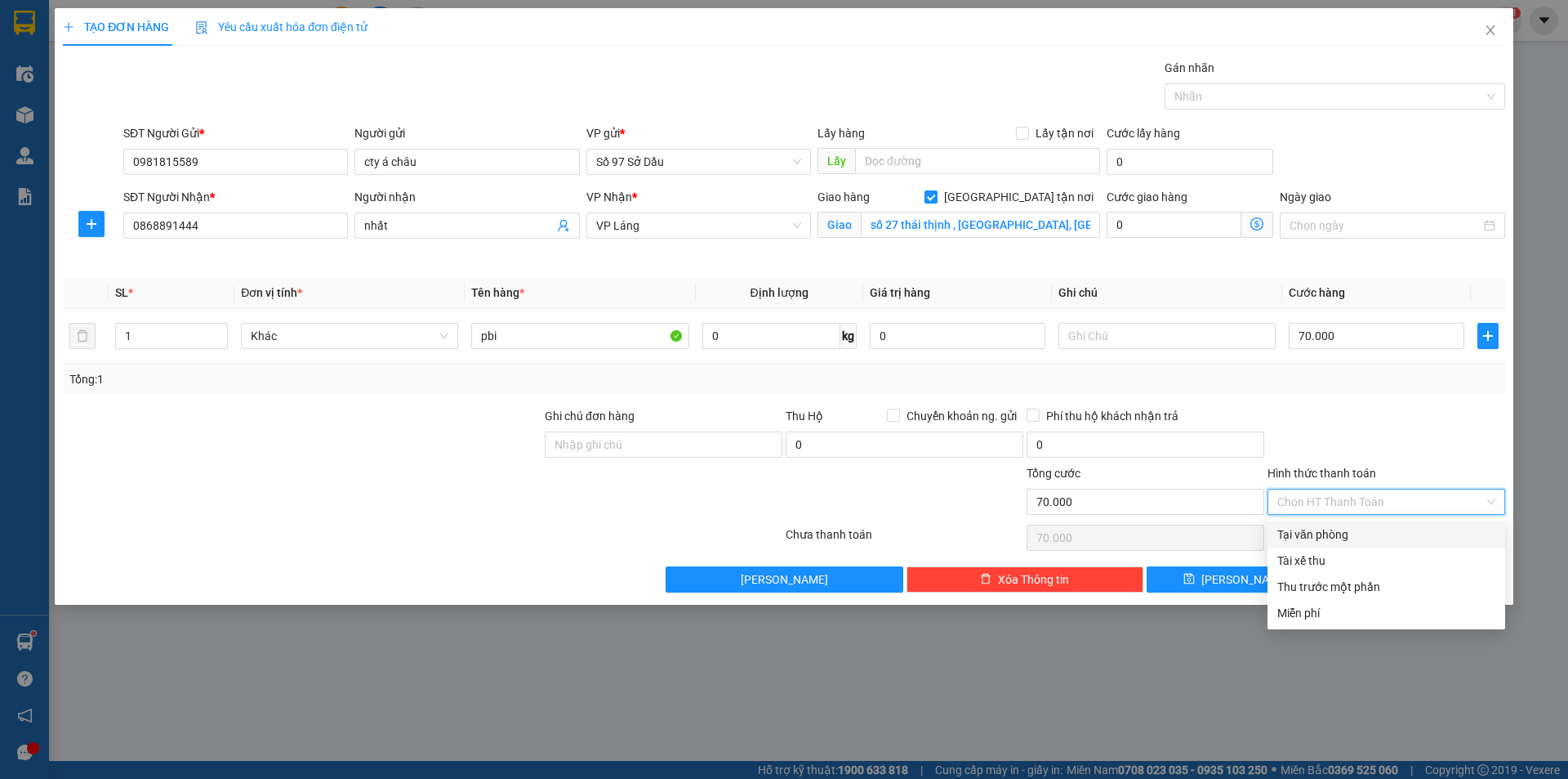
click at [1357, 541] on div "Tại văn phòng" at bounding box center [1387, 534] width 218 height 18
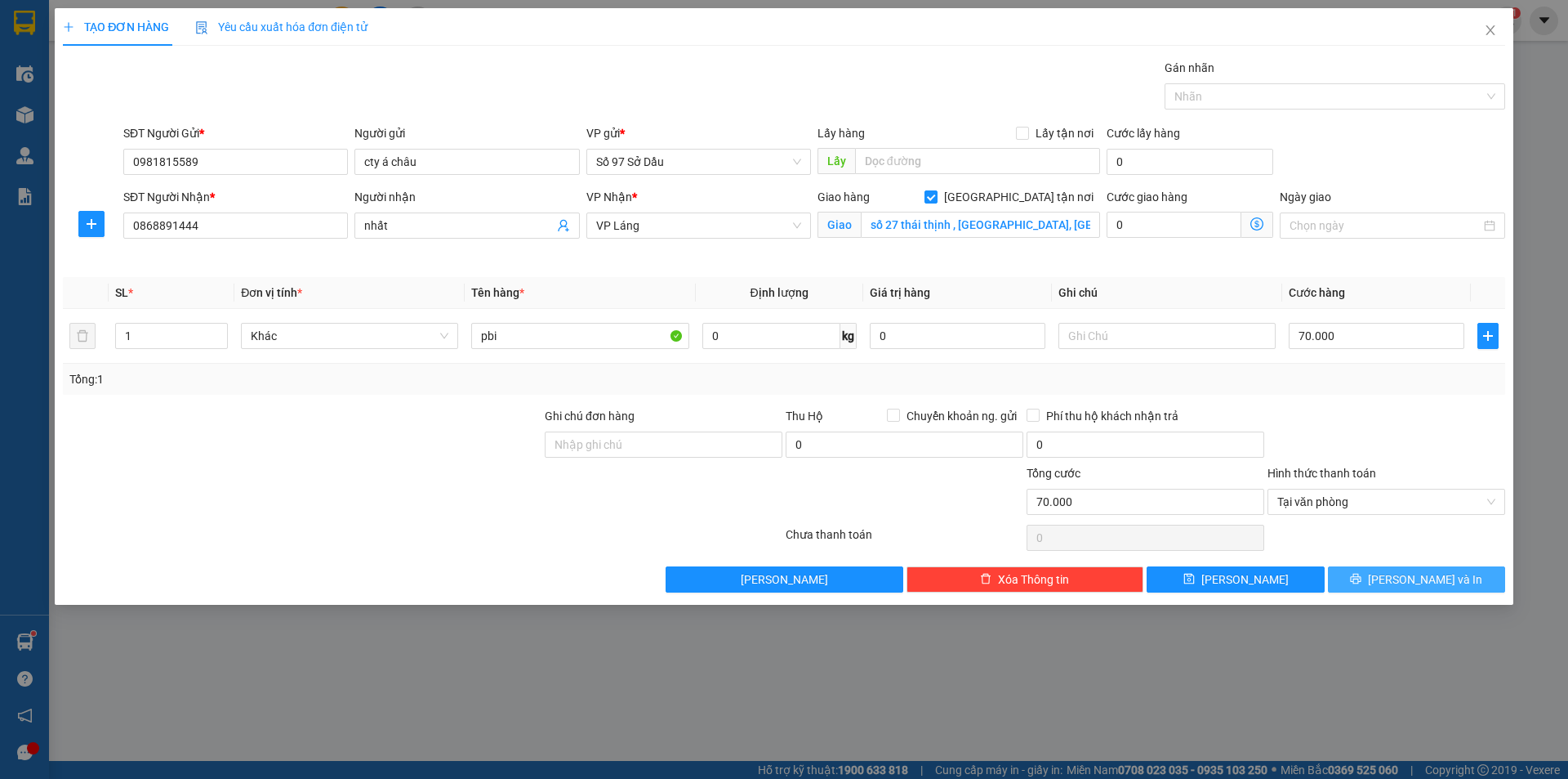
click at [1409, 579] on span "[PERSON_NAME] và In" at bounding box center [1425, 579] width 114 height 18
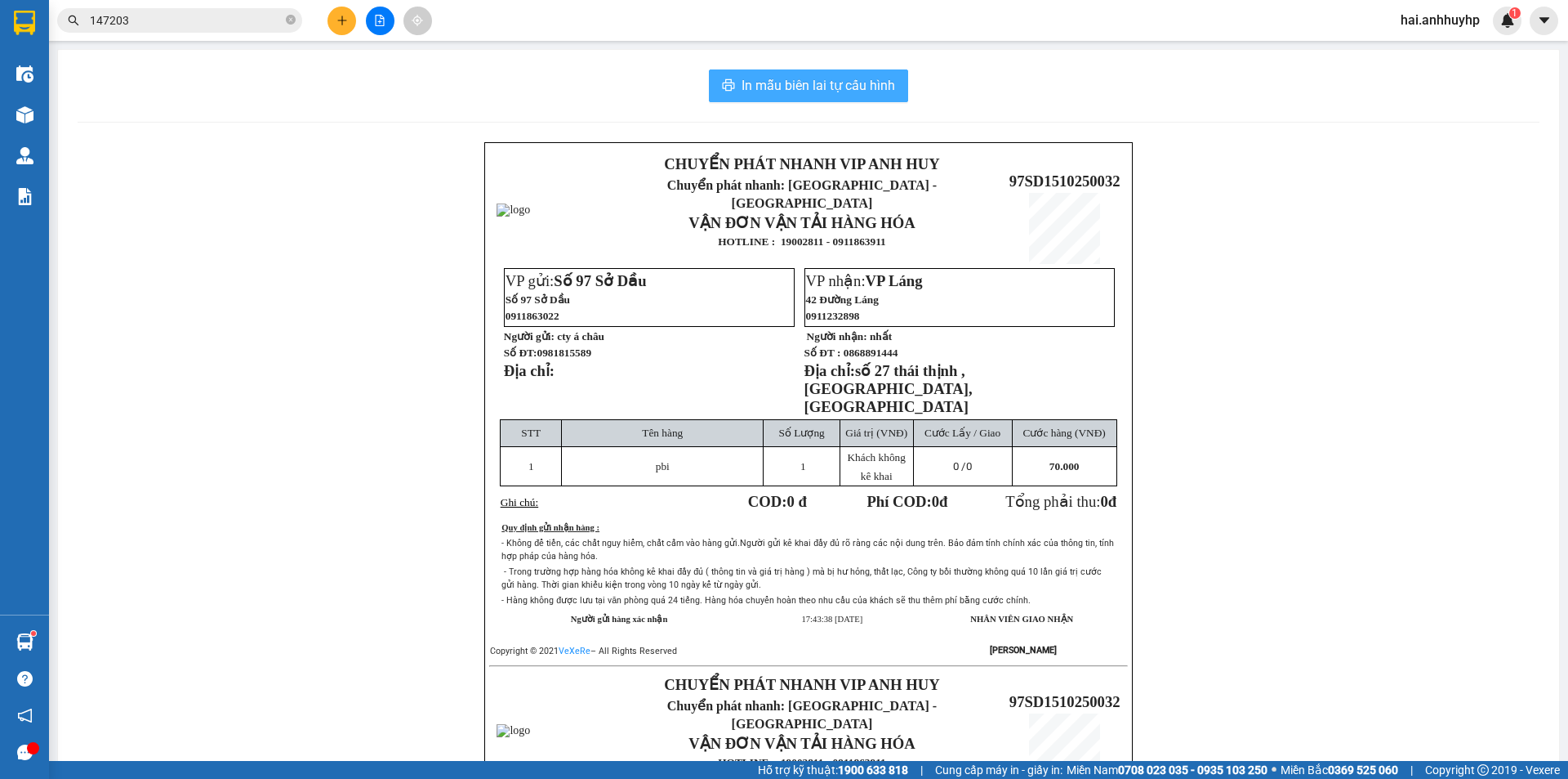
click at [846, 96] on button "In mẫu biên lai tự cấu hình" at bounding box center [808, 85] width 199 height 33
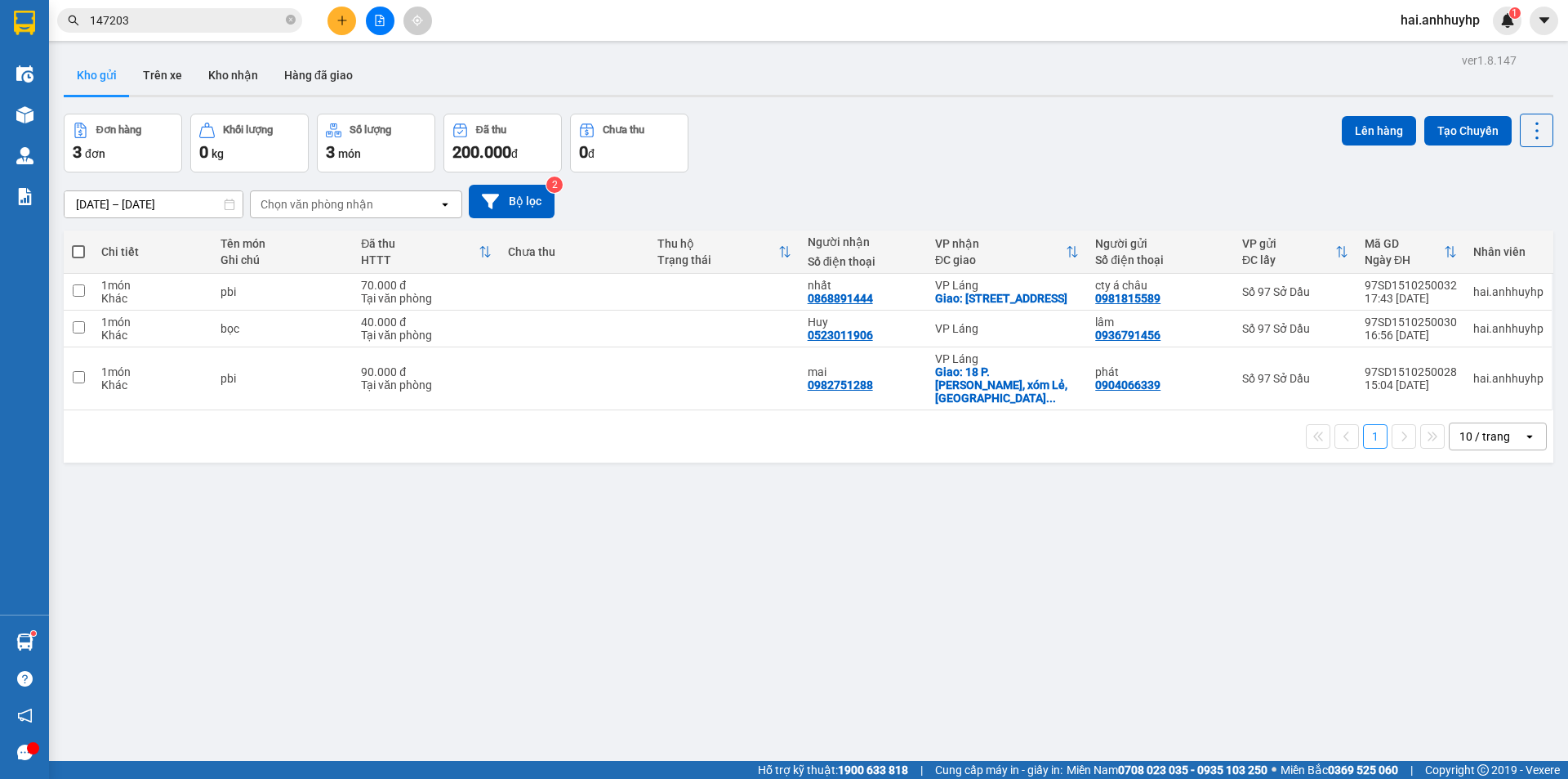
click at [340, 15] on icon "plus" at bounding box center [342, 21] width 11 height 11
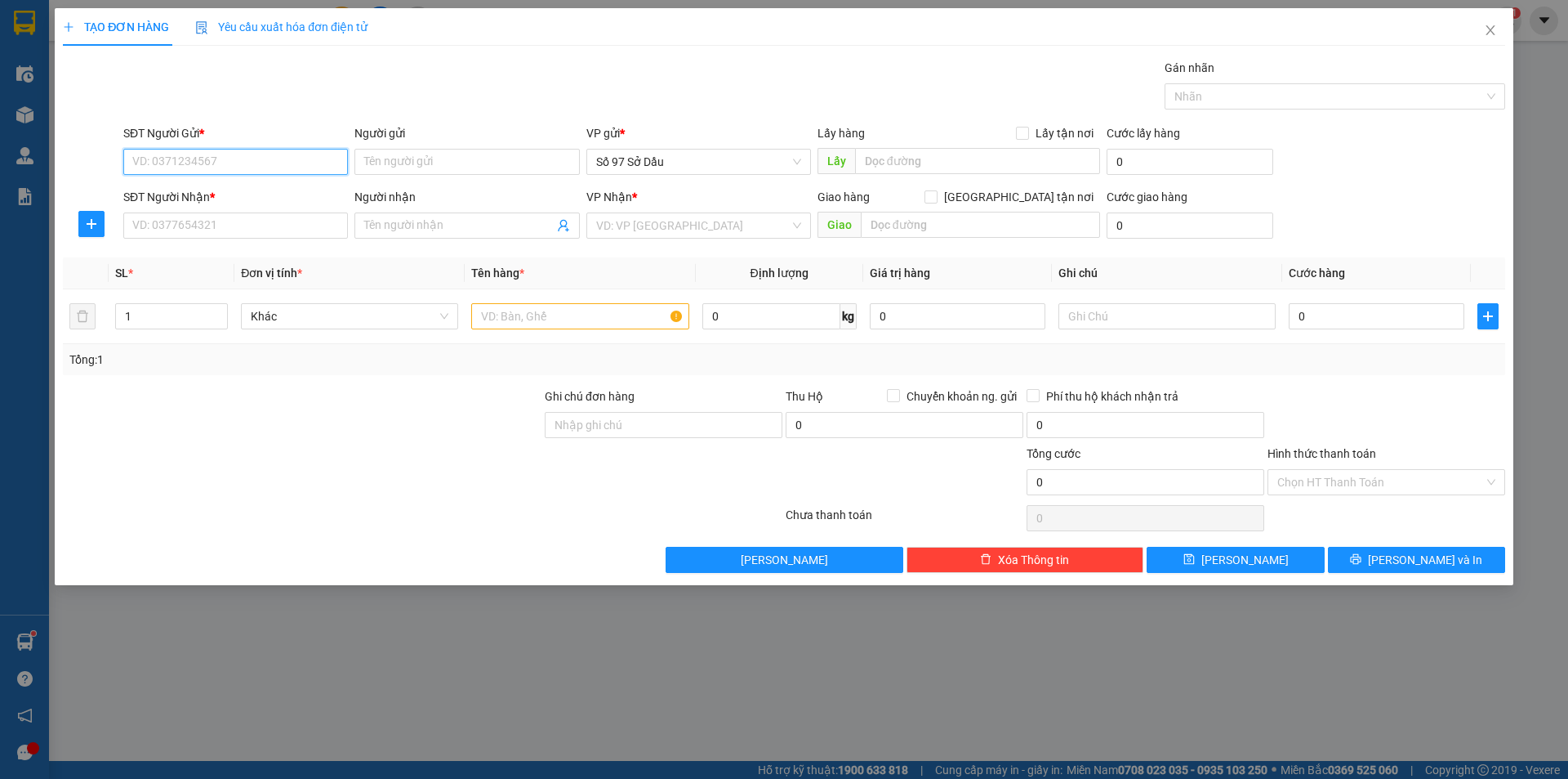
click at [244, 164] on input "SĐT Người Gửi *" at bounding box center [236, 162] width 225 height 26
type input "0869290292"
click at [307, 194] on div "0869290292 - bach" at bounding box center [235, 194] width 205 height 18
type input "bach"
type input "0869290292"
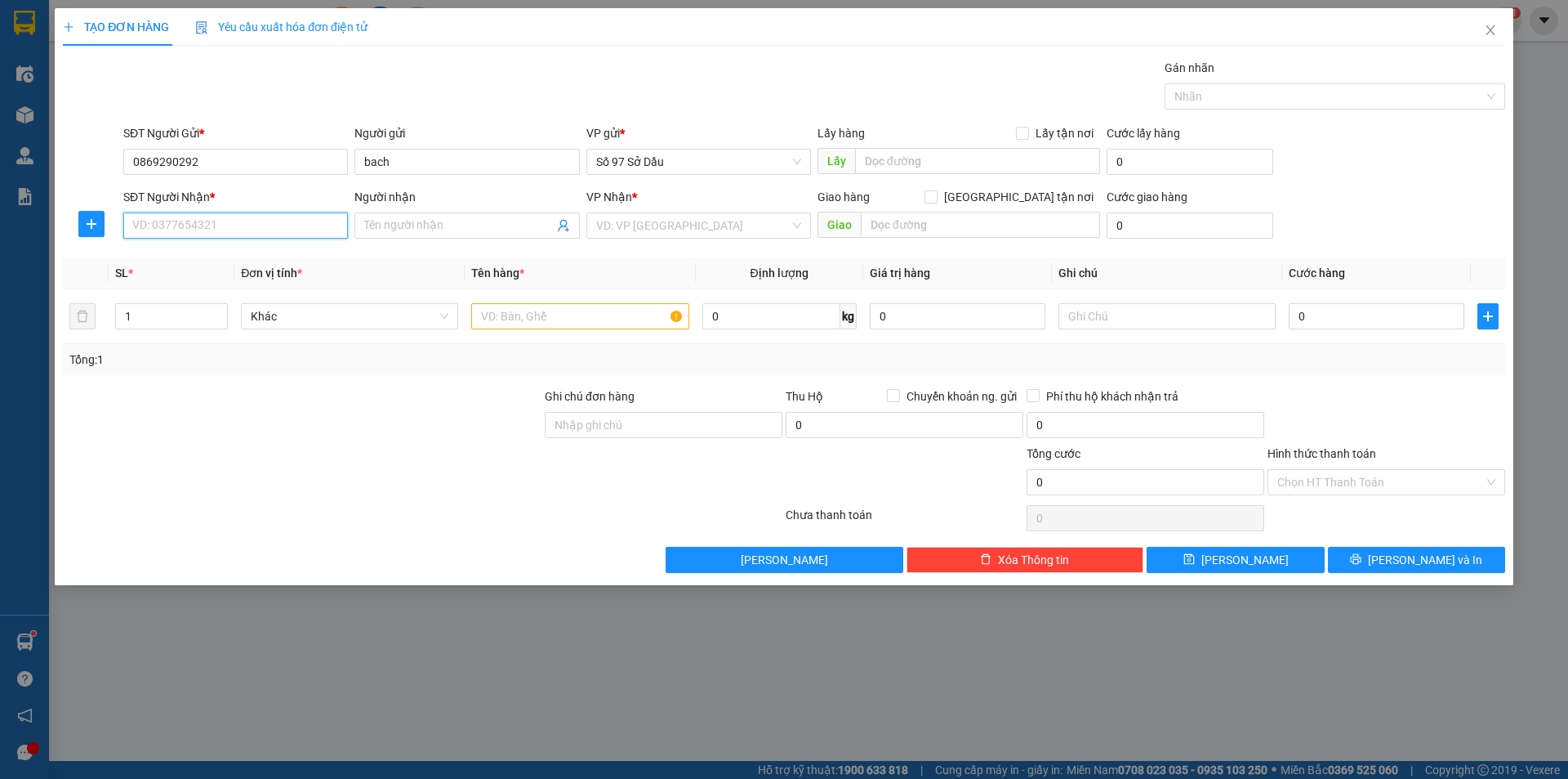
click at [275, 232] on input "SĐT Người Nhận *" at bounding box center [236, 226] width 225 height 26
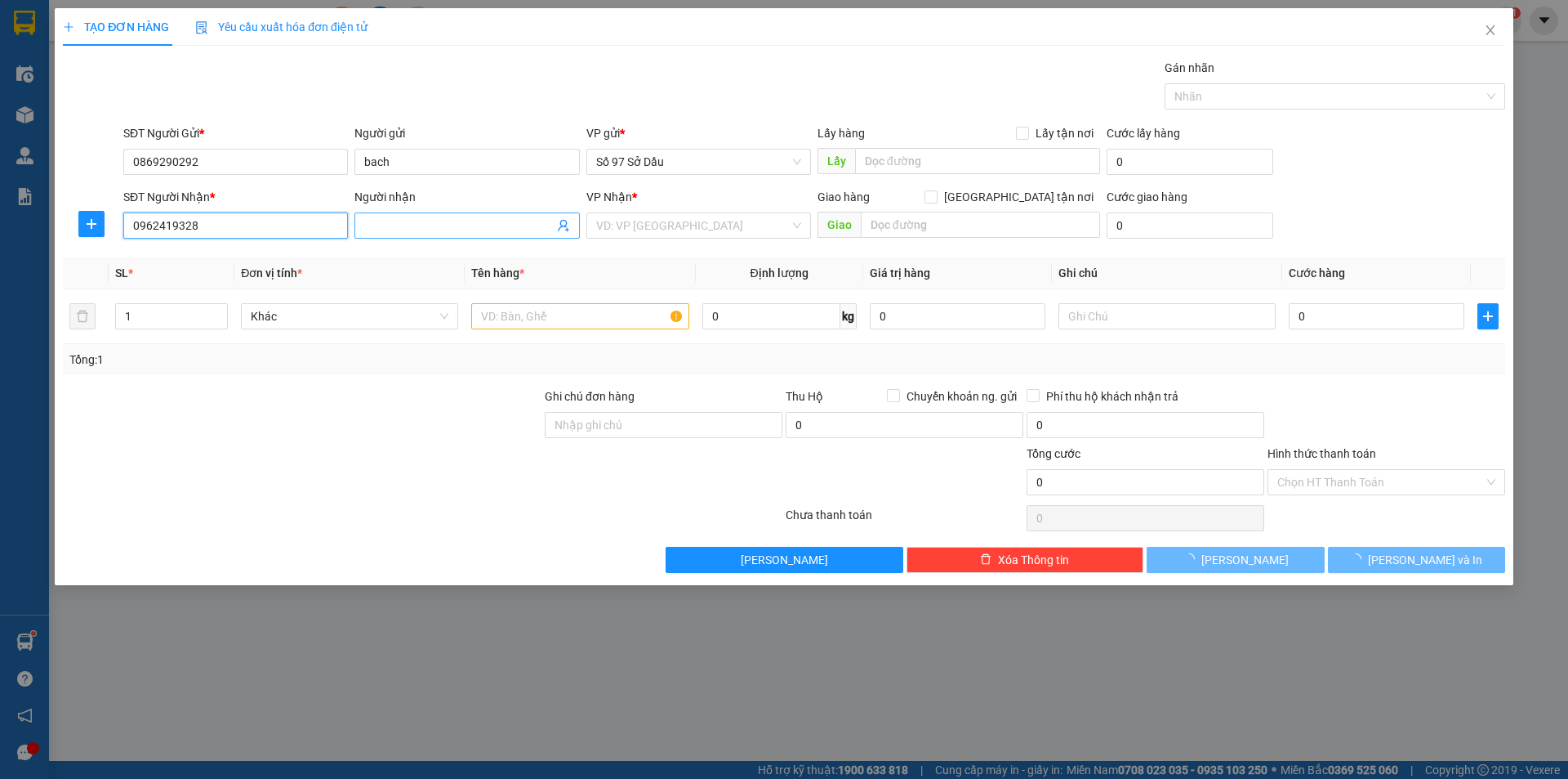
type input "0962419328"
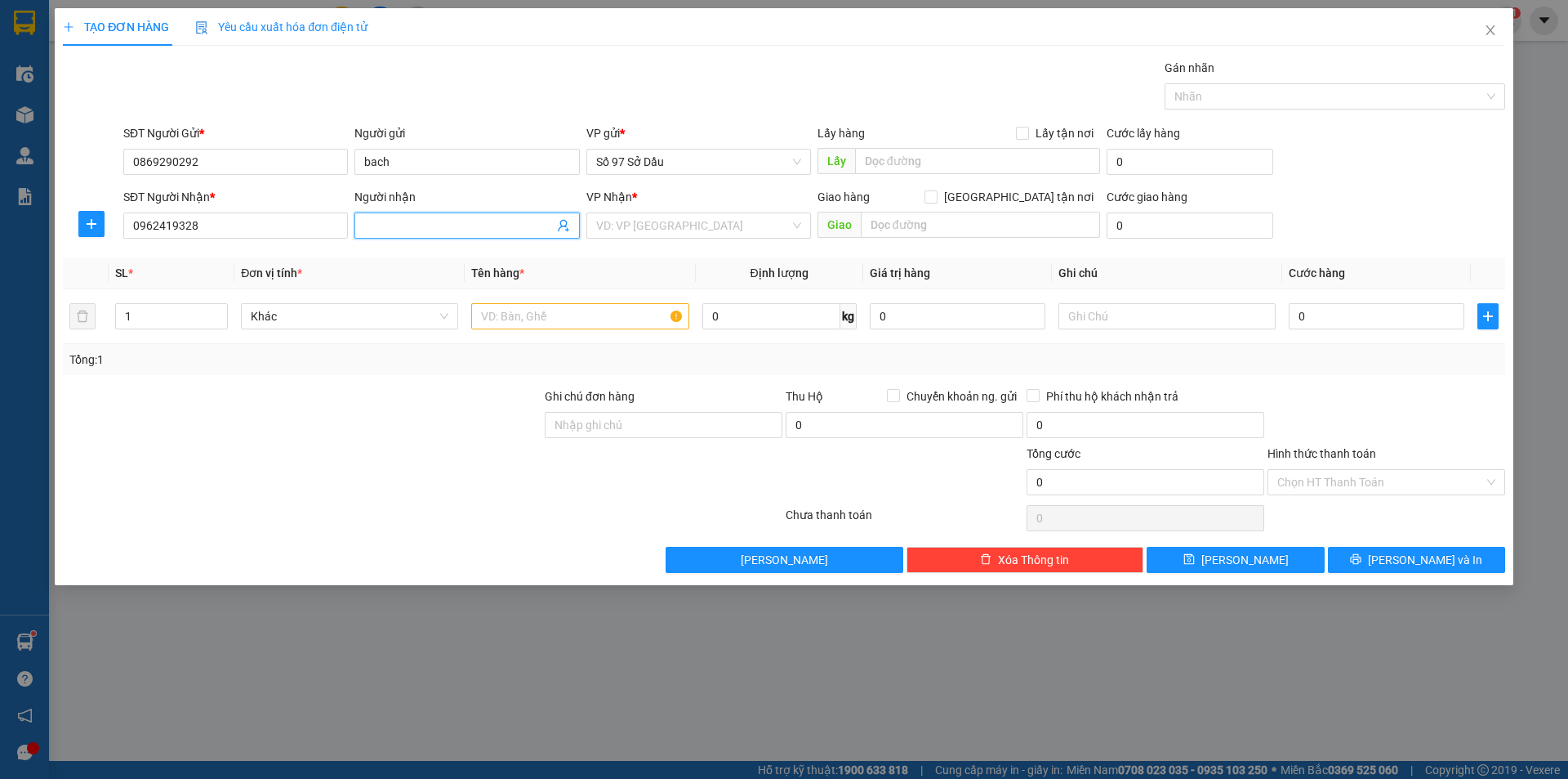
click at [432, 223] on input "Người nhận" at bounding box center [458, 225] width 189 height 18
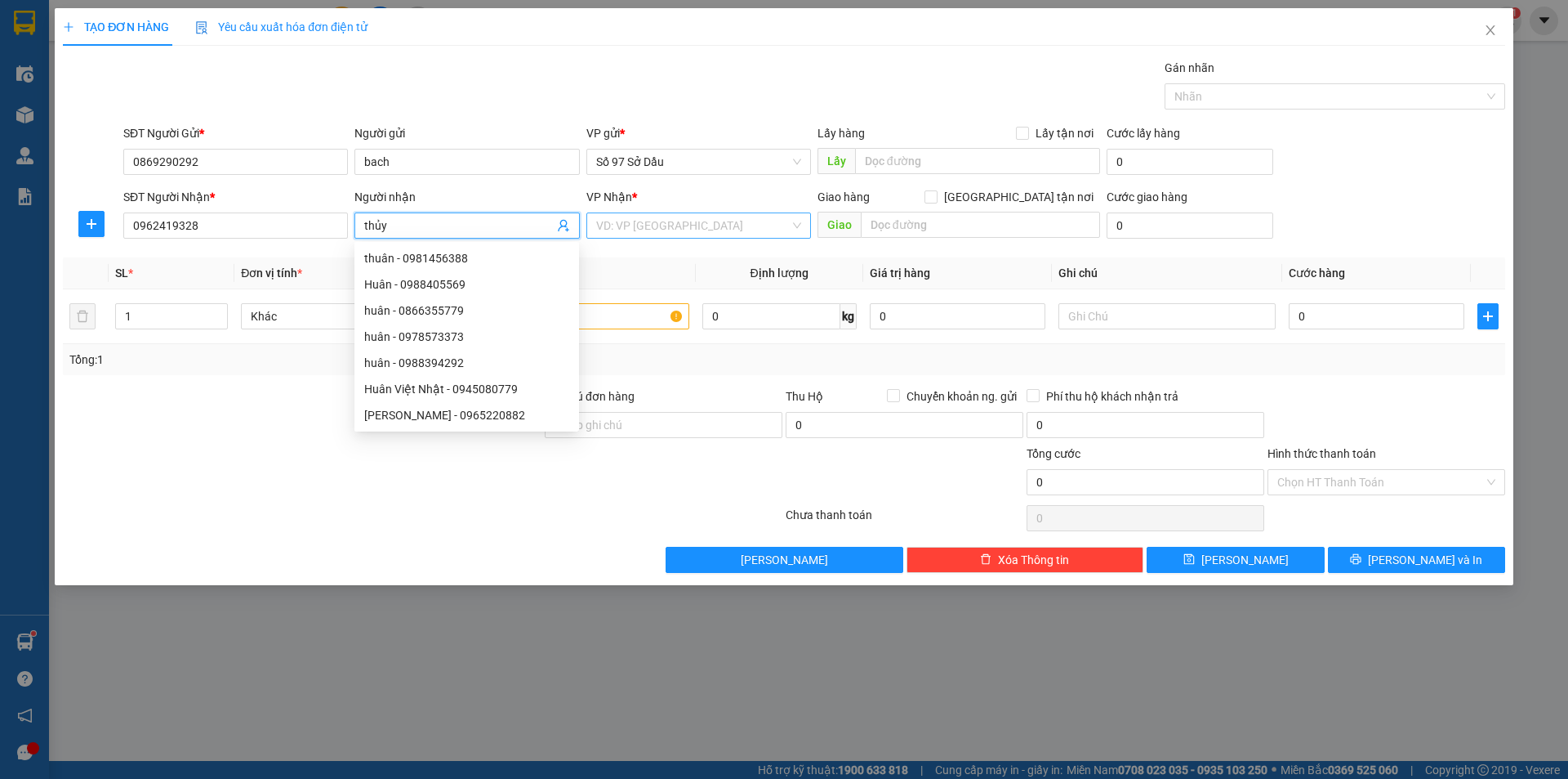
type input "thủy"
click at [685, 215] on input "search" at bounding box center [693, 226] width 194 height 25
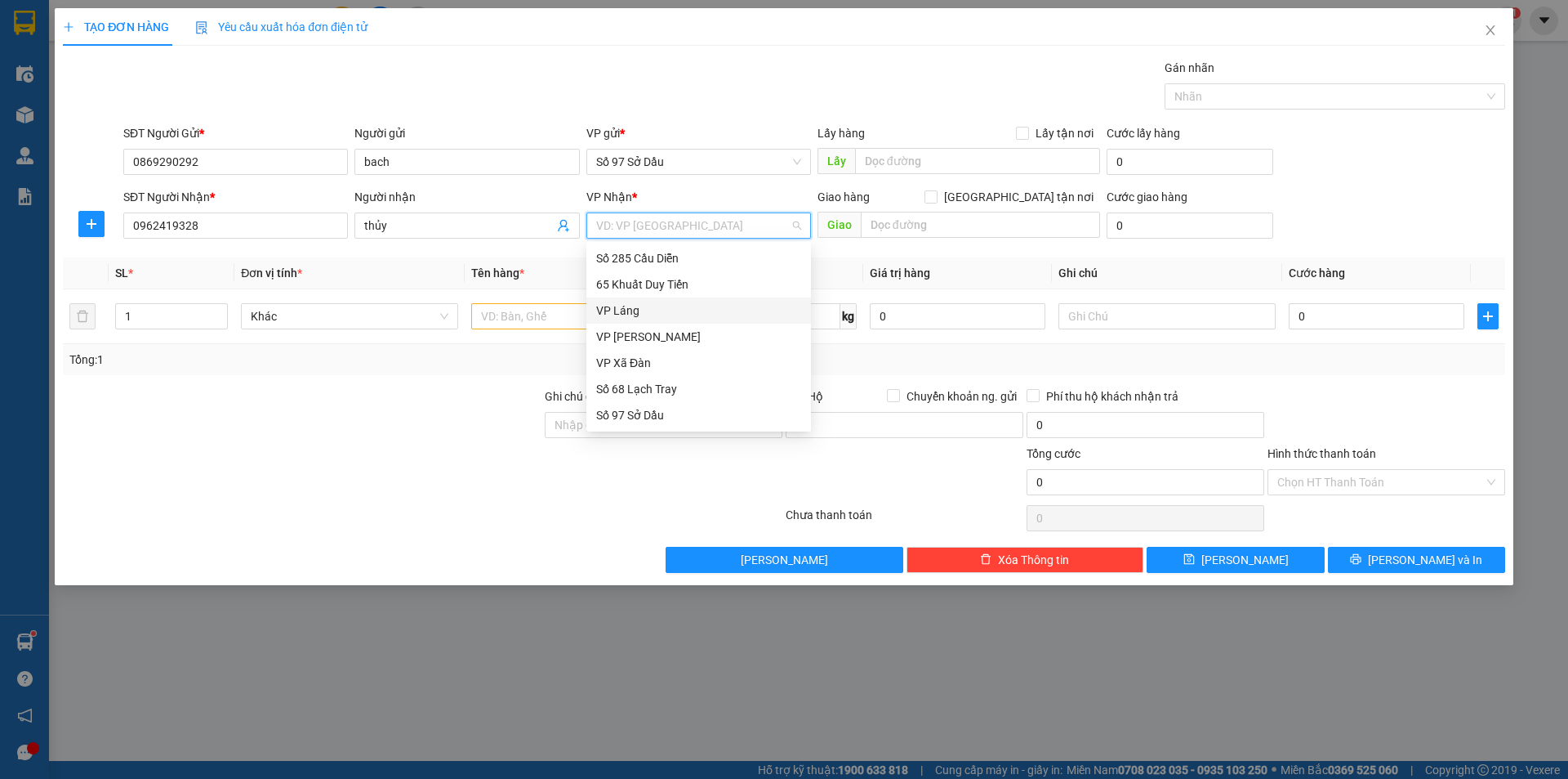
click at [639, 310] on div "VP Láng" at bounding box center [698, 310] width 205 height 18
click at [624, 315] on div "VP Láng" at bounding box center [698, 310] width 205 height 18
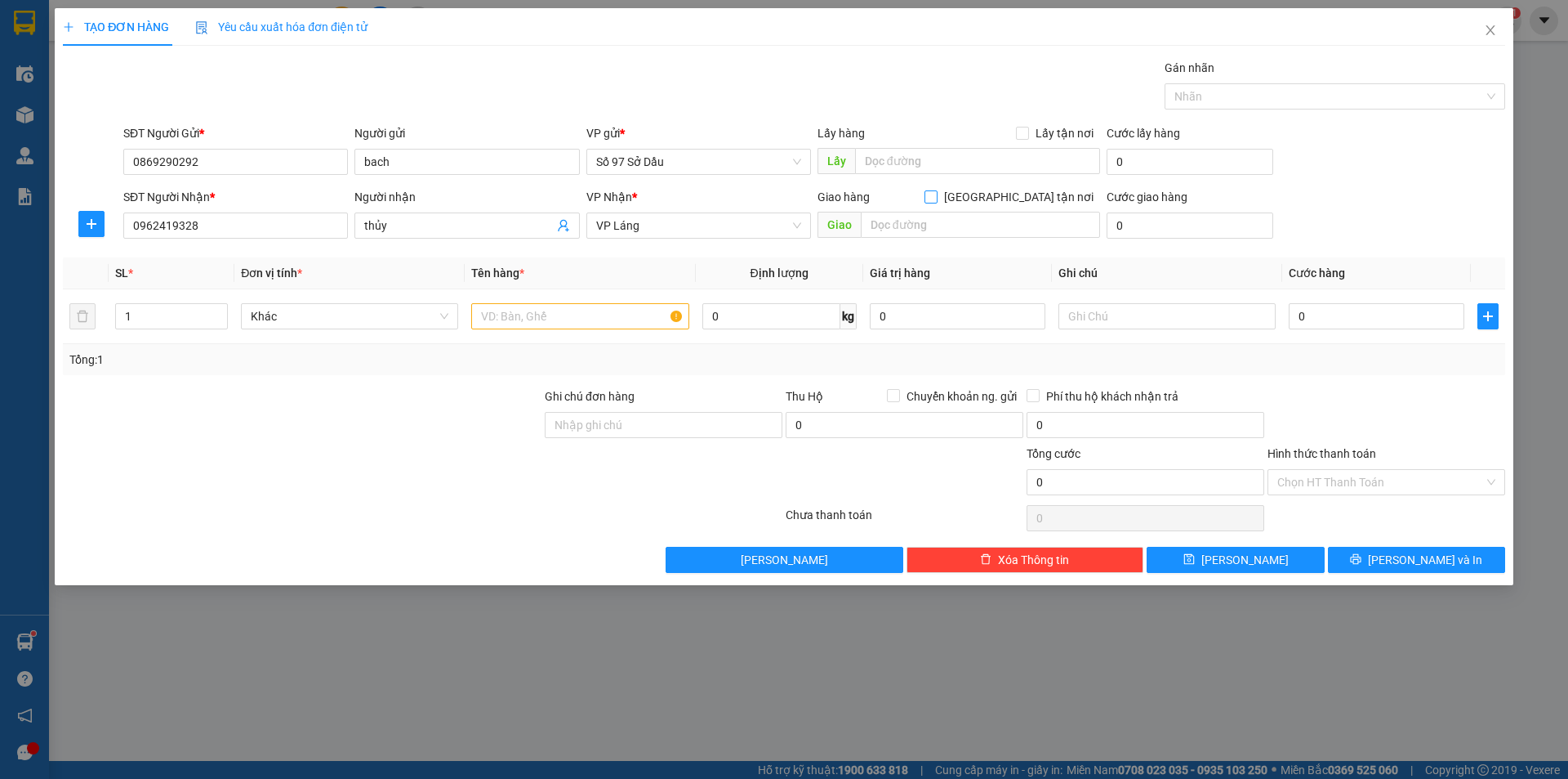
click at [936, 198] on input "[GEOGRAPHIC_DATA] tận nơi" at bounding box center [930, 196] width 11 height 11
checkbox input "true"
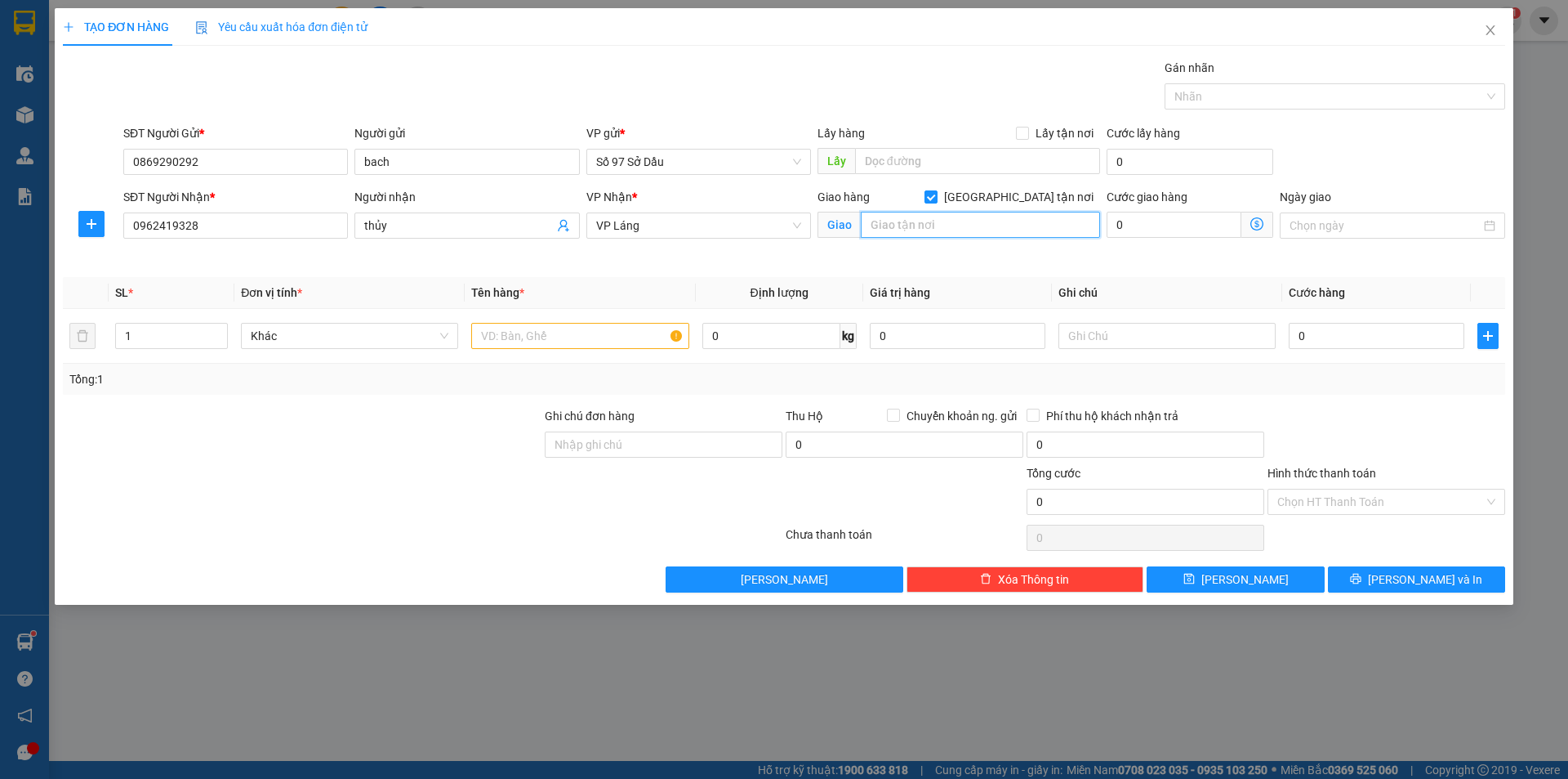
click at [979, 230] on input "text" at bounding box center [980, 225] width 239 height 26
paste input "[PERSON_NAME], 1 [PERSON_NAME], [PERSON_NAME], [GEOGRAPHIC_DATA], [GEOGRAPHIC_D…"
type input "[PERSON_NAME], 1 [PERSON_NAME], [PERSON_NAME], [GEOGRAPHIC_DATA], [GEOGRAPHIC_D…"
click at [1258, 219] on icon "dollar-circle" at bounding box center [1257, 224] width 13 height 13
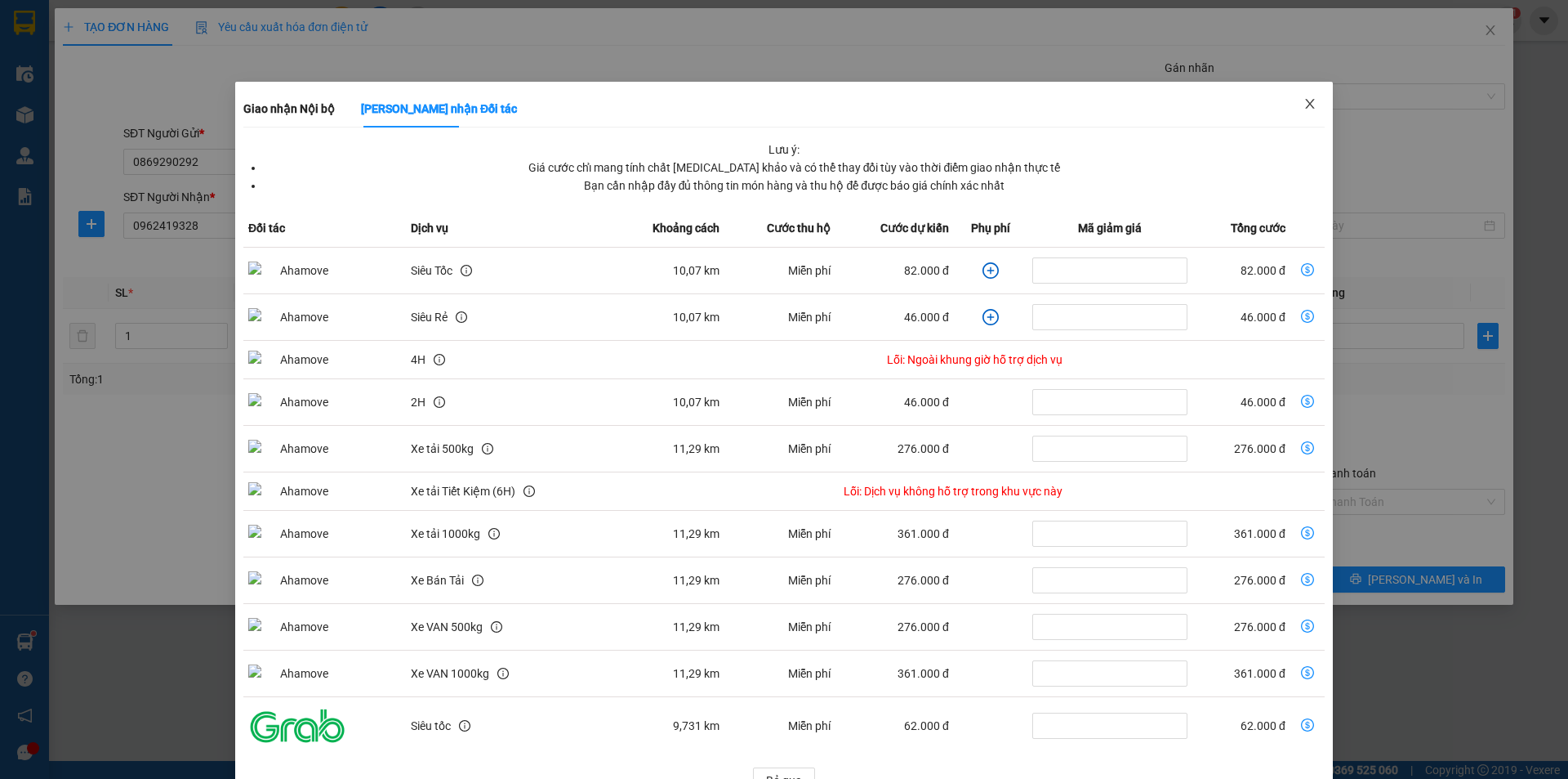
click at [1310, 103] on span "Close" at bounding box center [1310, 104] width 45 height 45
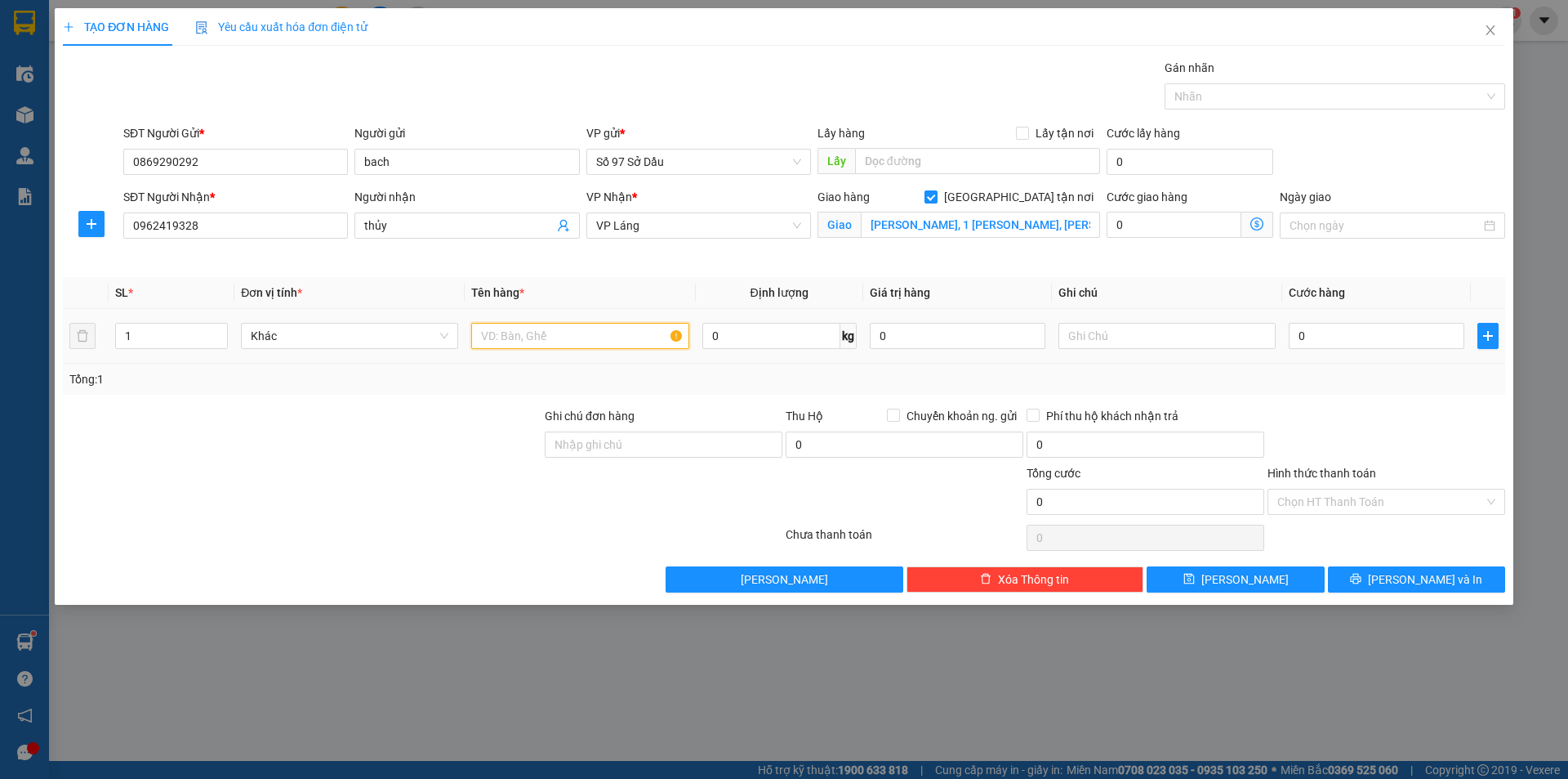
click at [585, 340] on input "text" at bounding box center [580, 336] width 217 height 26
type input "pbi"
click at [1265, 223] on span "Giao nhận Nội bộ Giao nhận Đối tác Lưu ý: Giá cước chỉ mang tính chất [MEDICAL_…" at bounding box center [1258, 225] width 32 height 26
click at [1262, 223] on icon "dollar-circle" at bounding box center [1257, 224] width 13 height 13
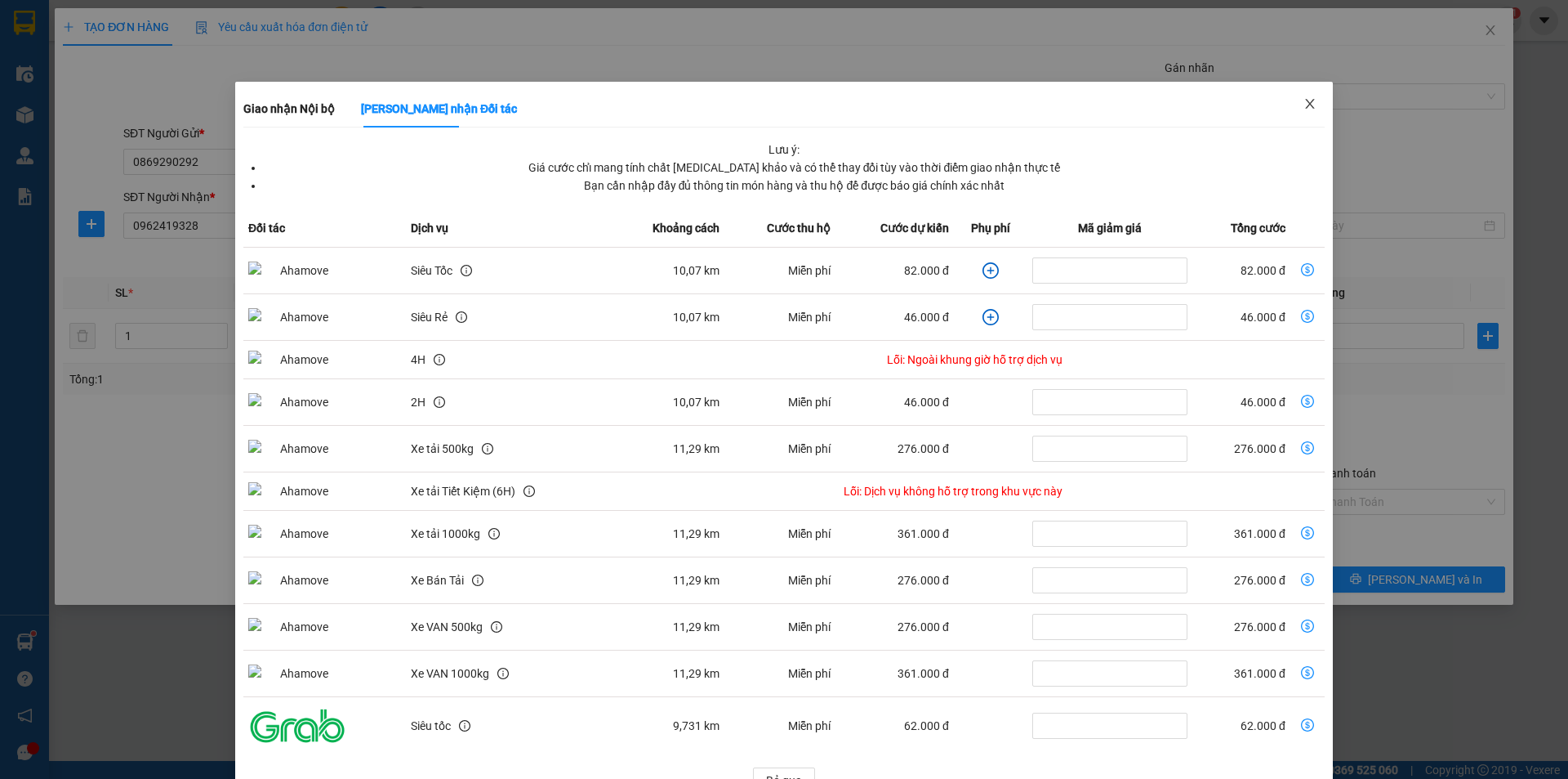
click at [1315, 104] on span "Close" at bounding box center [1310, 104] width 45 height 45
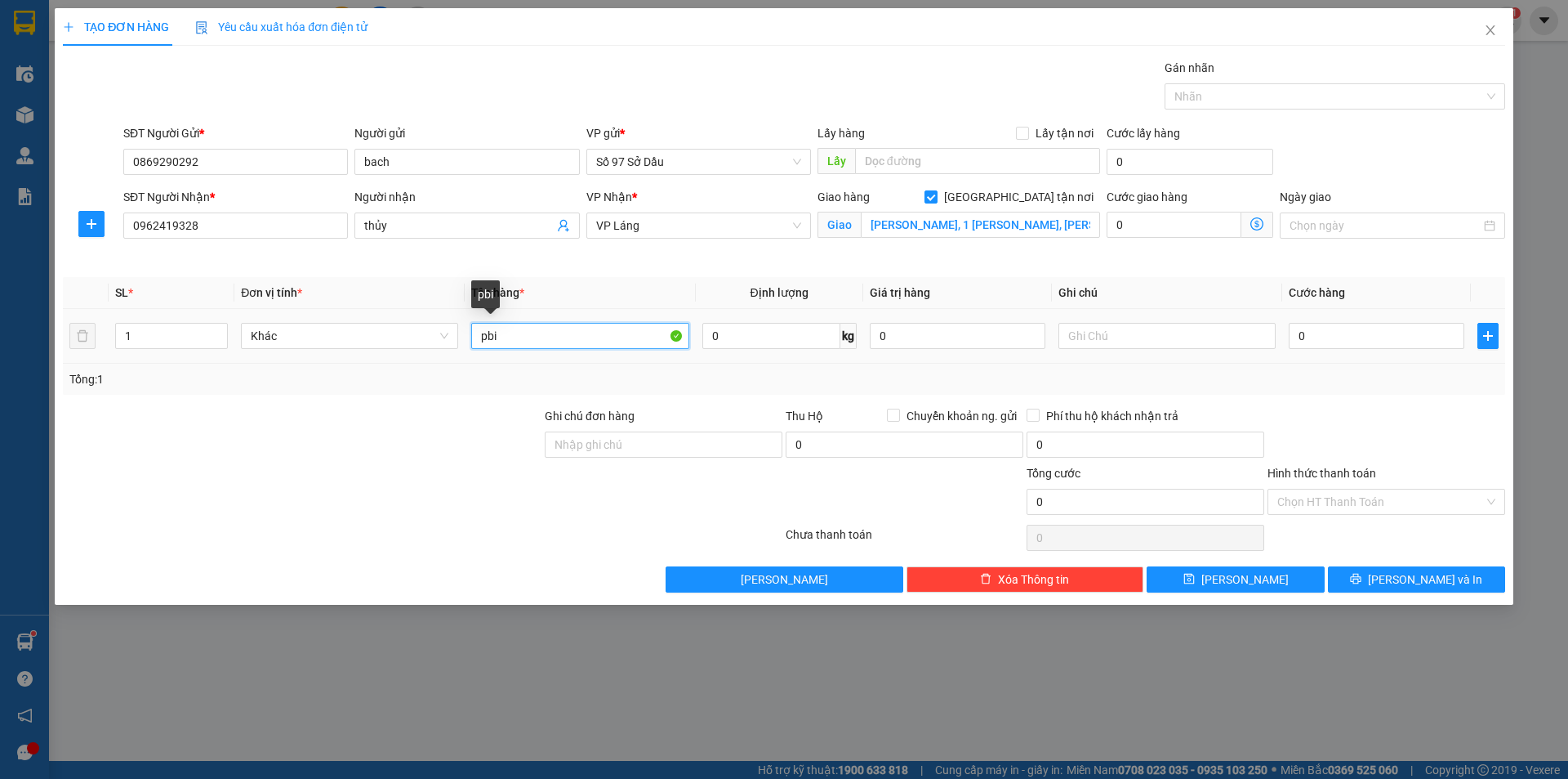
click at [605, 345] on input "pbi" at bounding box center [580, 336] width 217 height 26
click at [1318, 329] on input "0" at bounding box center [1377, 336] width 176 height 26
type input "1"
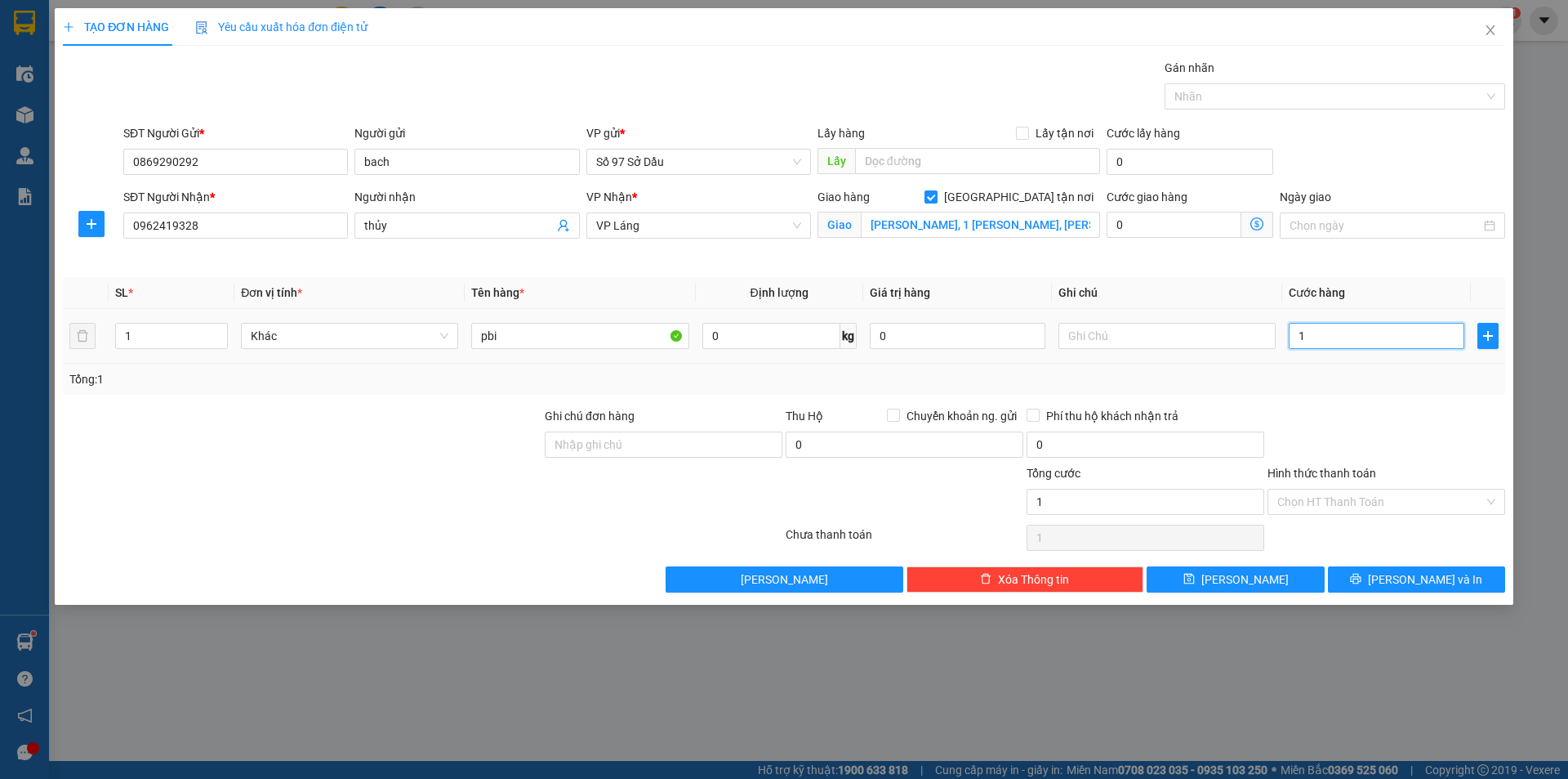
type input "14"
type input "140"
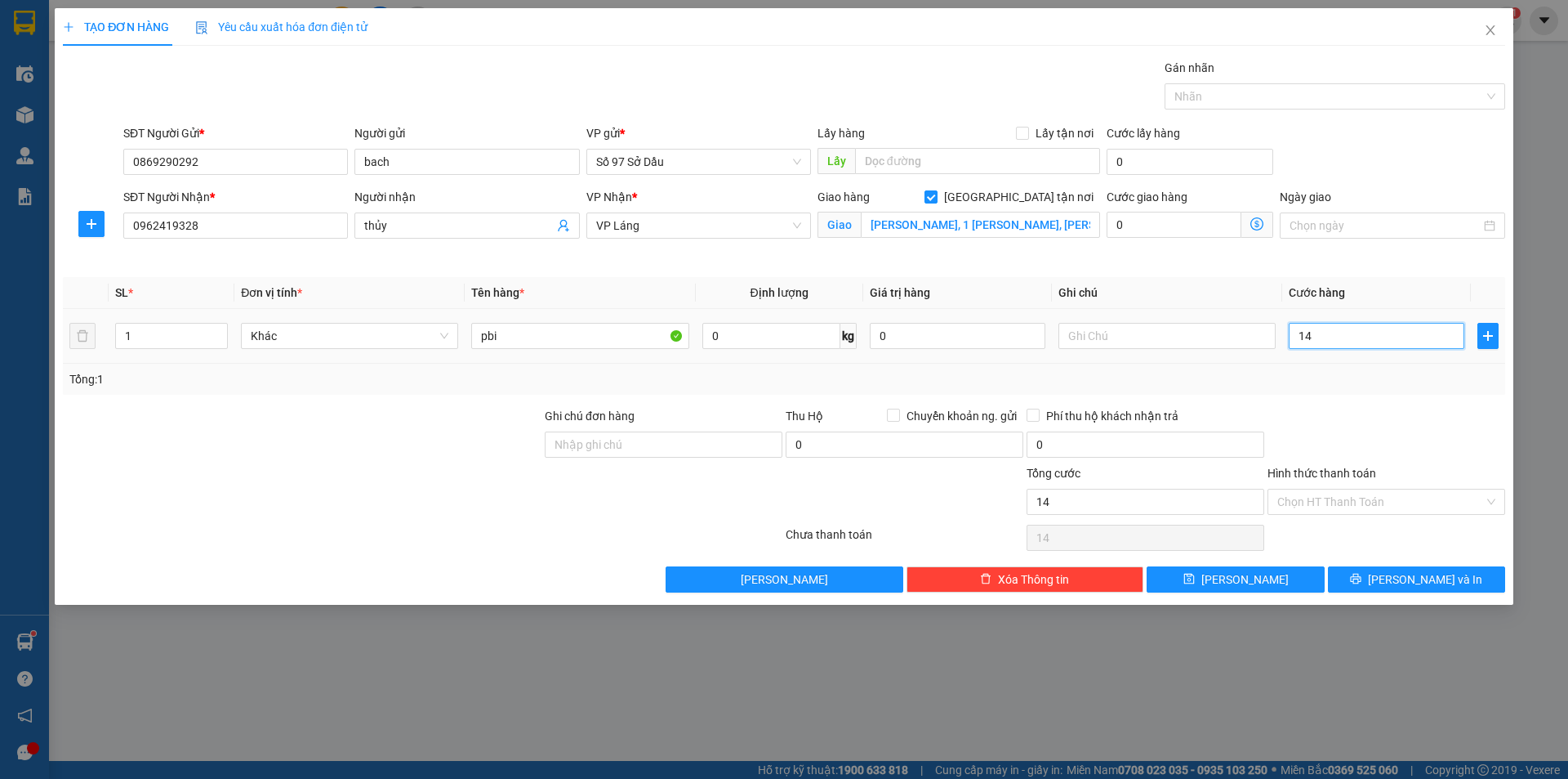
type input "140"
type input "1.400"
type input "14.000"
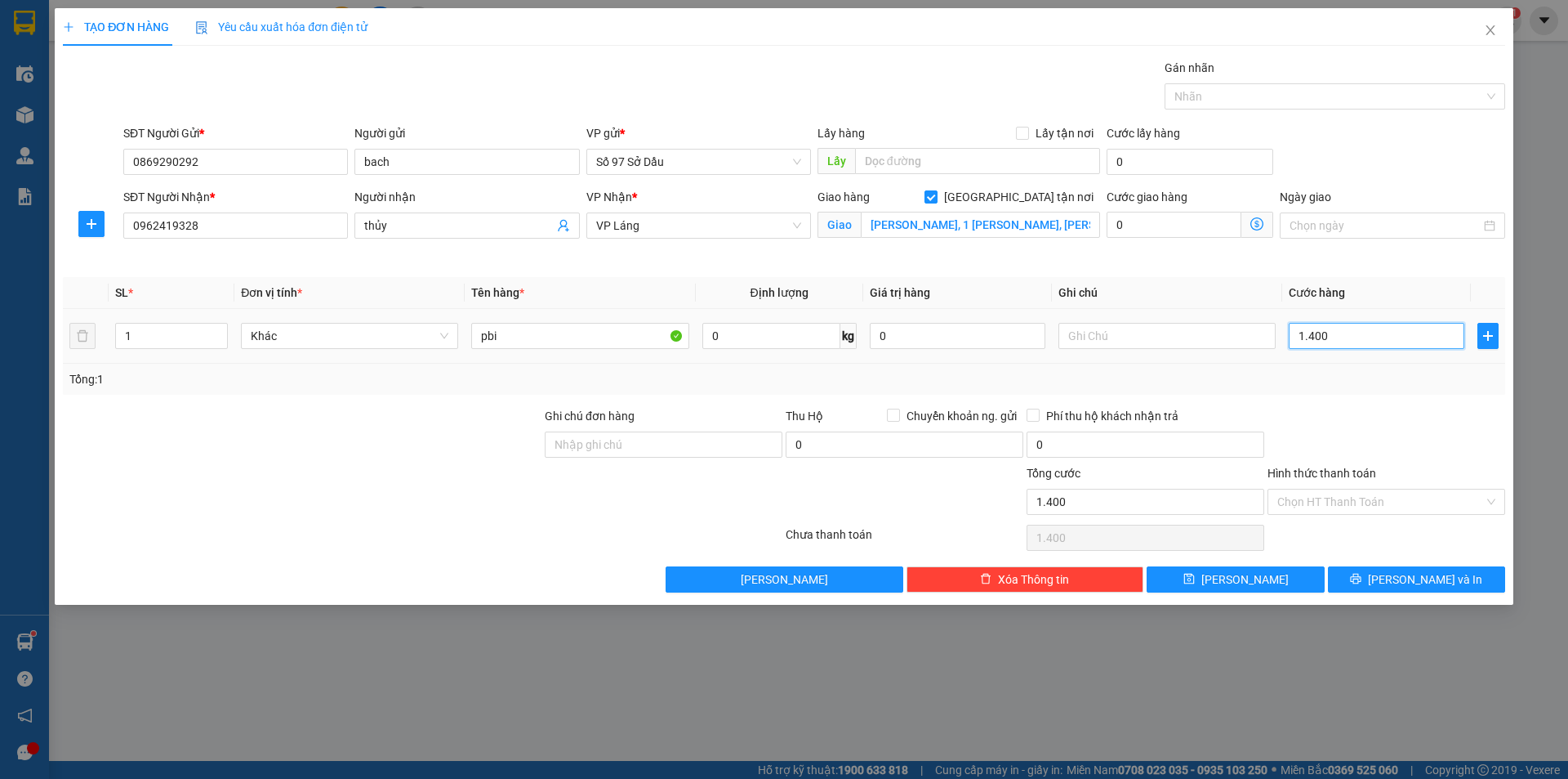
type input "14.000"
type input "140.000"
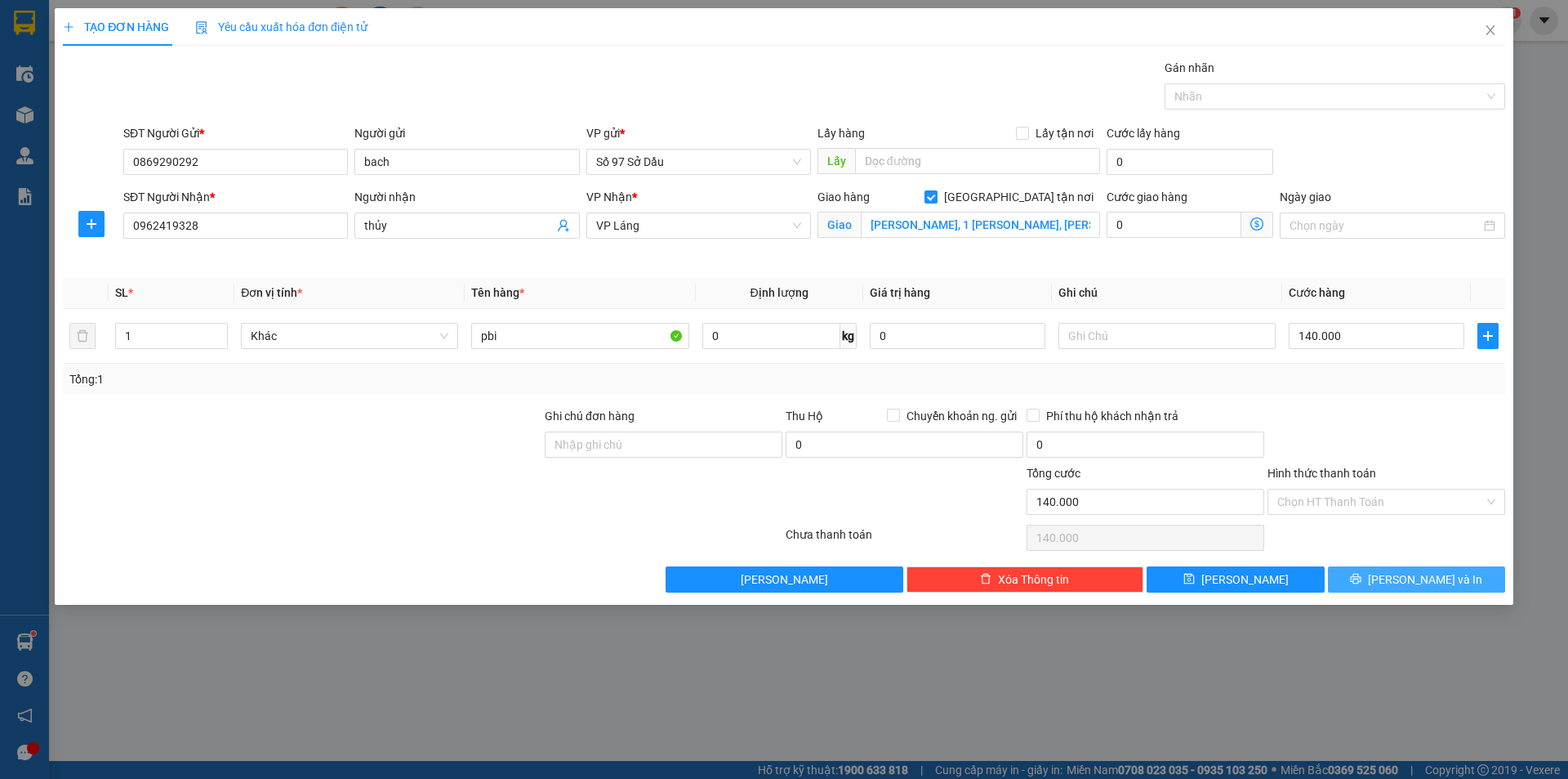
click at [1472, 576] on button "[PERSON_NAME] và In" at bounding box center [1417, 580] width 178 height 26
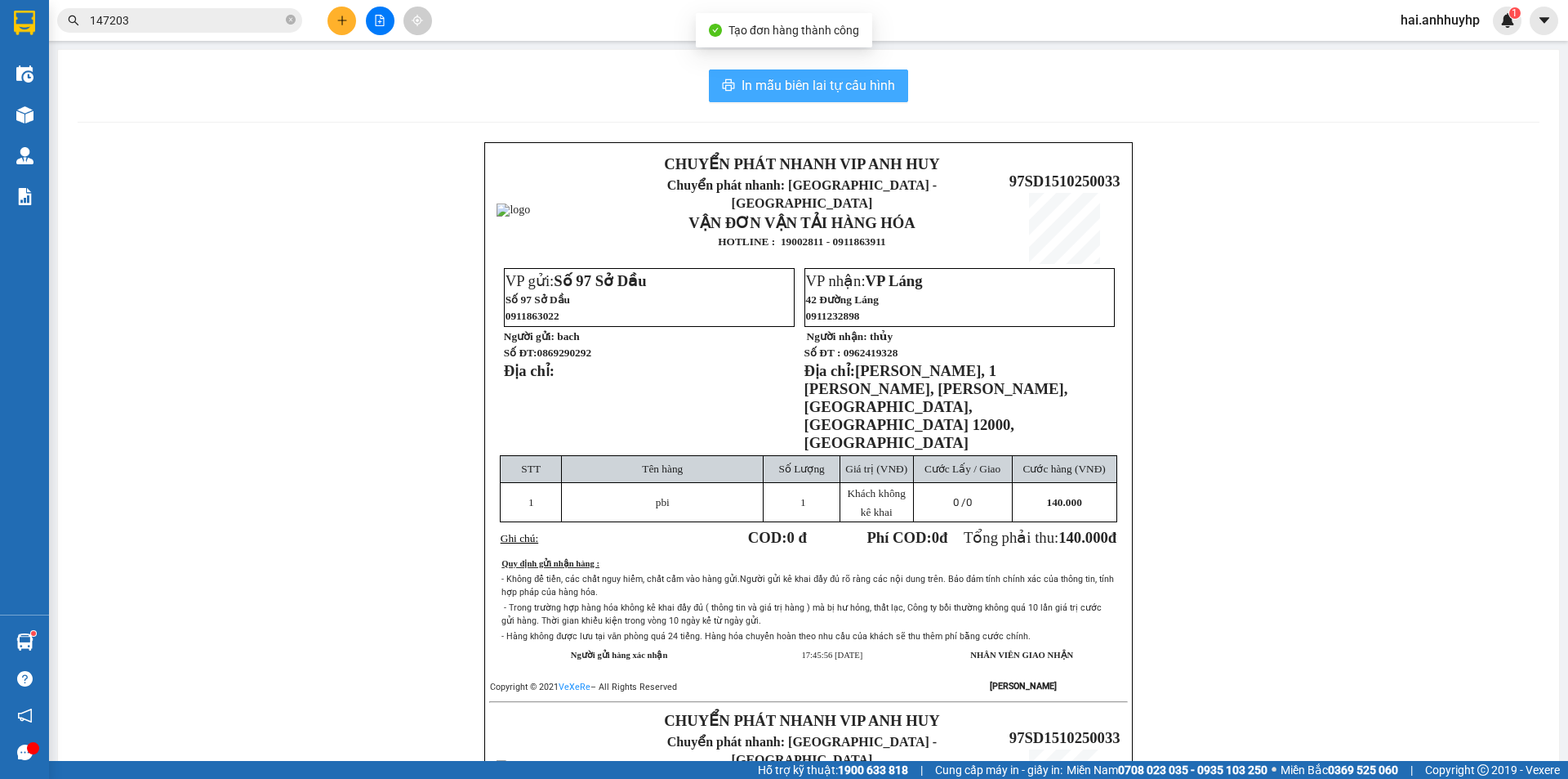
click at [791, 84] on span "In mẫu biên lai tự cấu hình" at bounding box center [818, 86] width 153 height 21
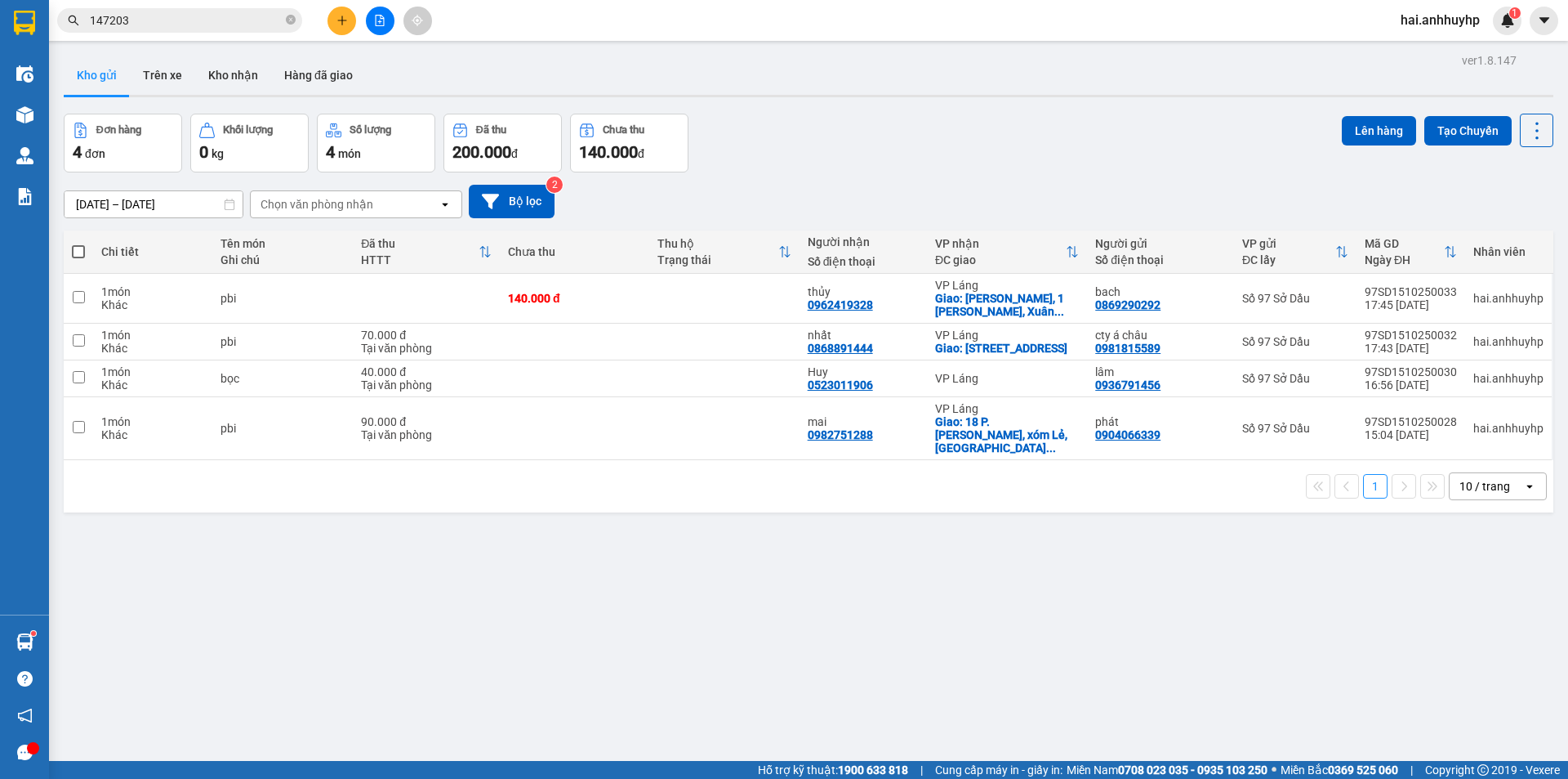
click at [76, 248] on span at bounding box center [78, 251] width 13 height 13
click at [78, 244] on input "checkbox" at bounding box center [78, 244] width 0 height 0
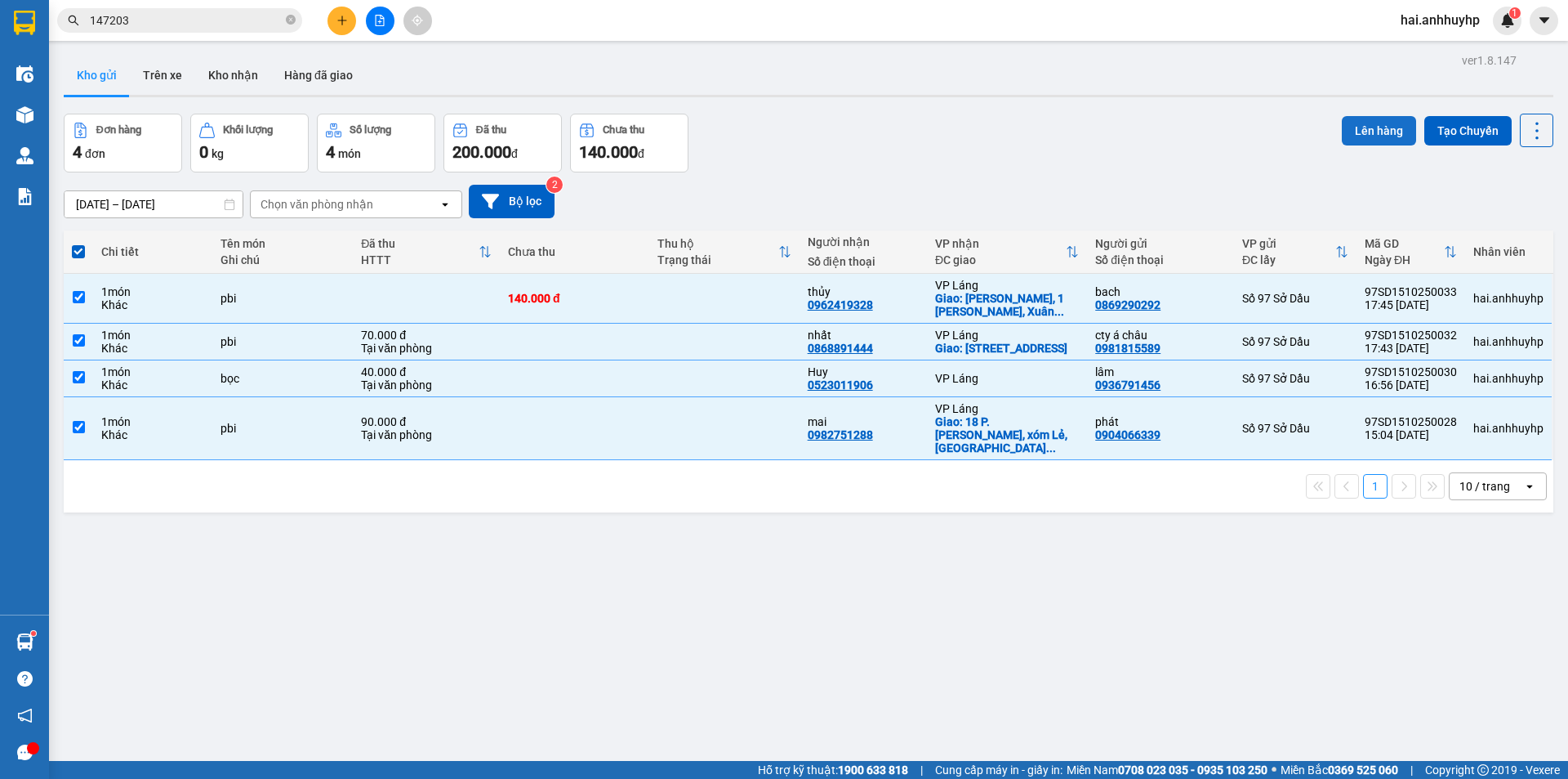
click at [1390, 125] on button "Lên hàng" at bounding box center [1379, 130] width 75 height 29
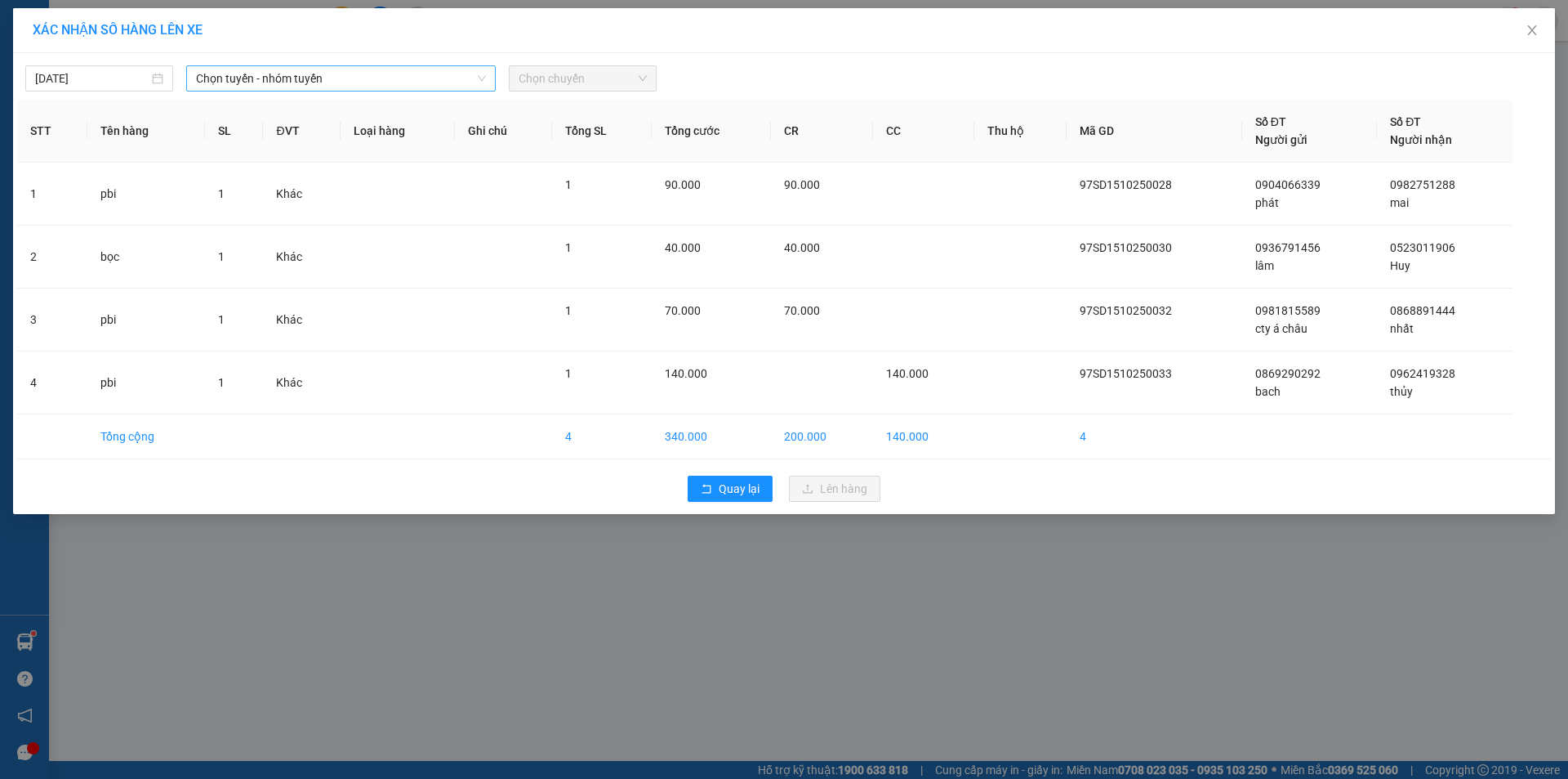
click at [439, 73] on span "Chọn tuyến - nhóm tuyến" at bounding box center [340, 78] width 290 height 25
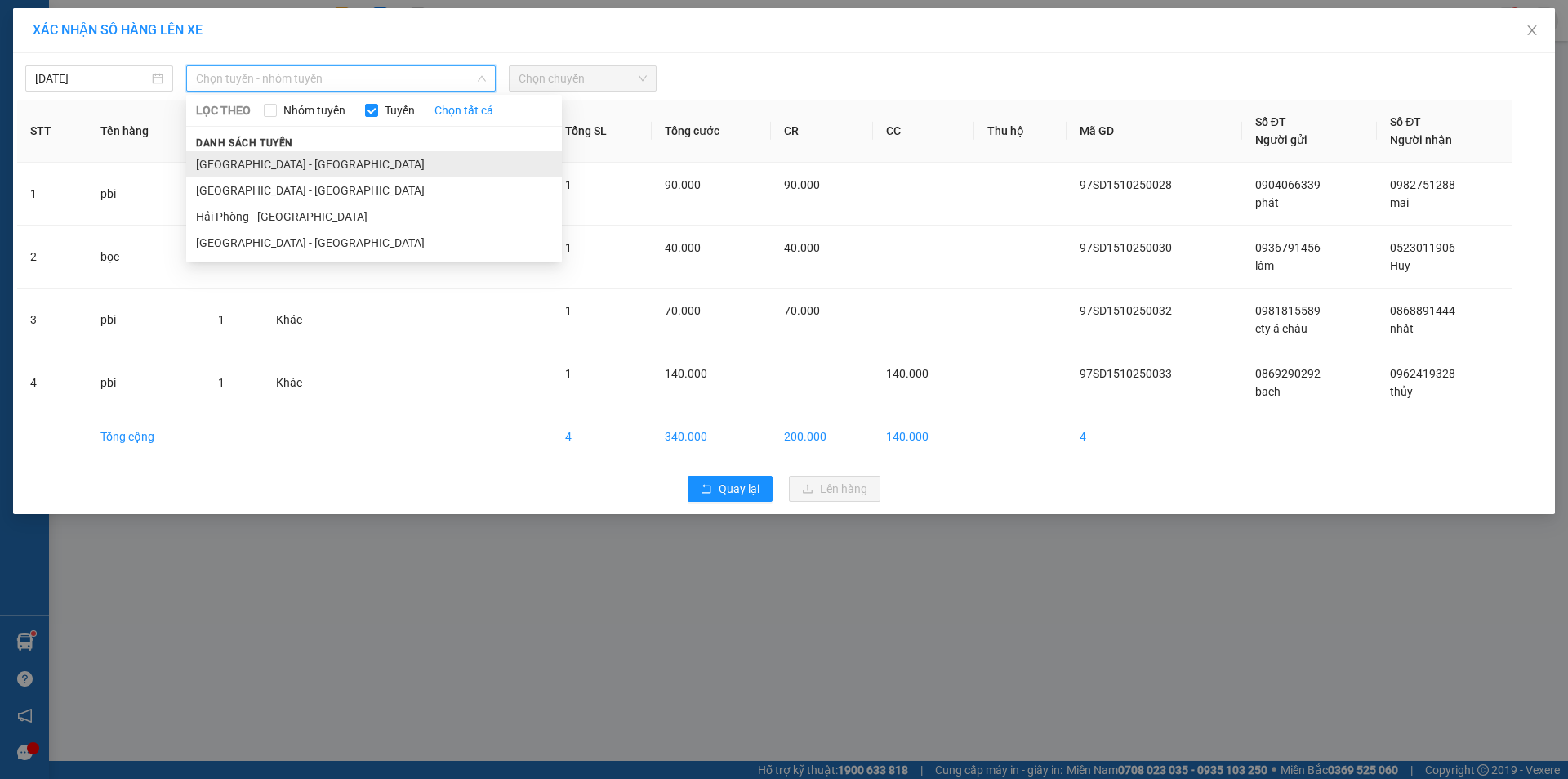
click at [323, 164] on li "[GEOGRAPHIC_DATA] - [GEOGRAPHIC_DATA]" at bounding box center [374, 164] width 376 height 26
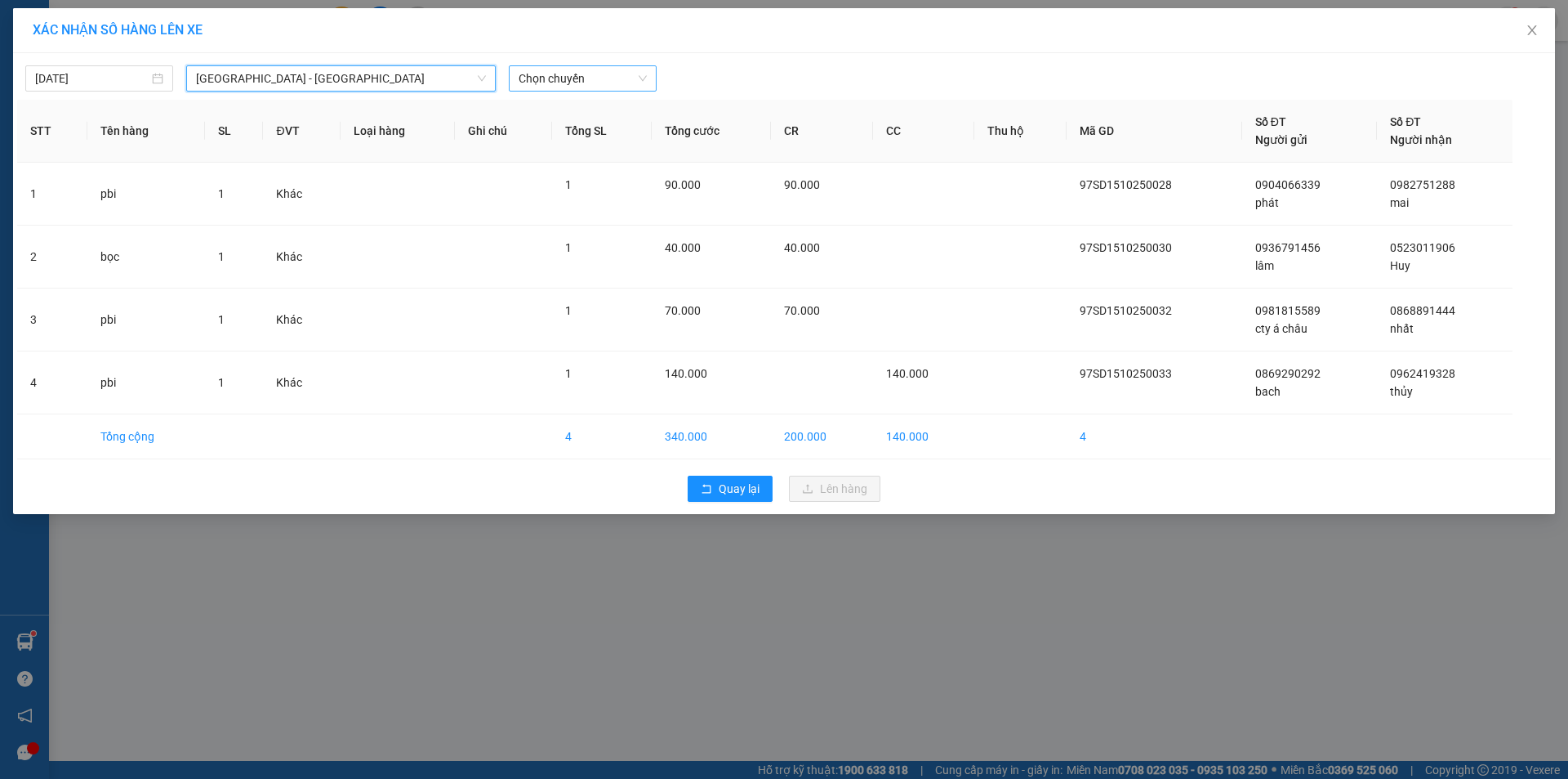
click at [563, 78] on span "Chọn chuyến" at bounding box center [583, 78] width 129 height 25
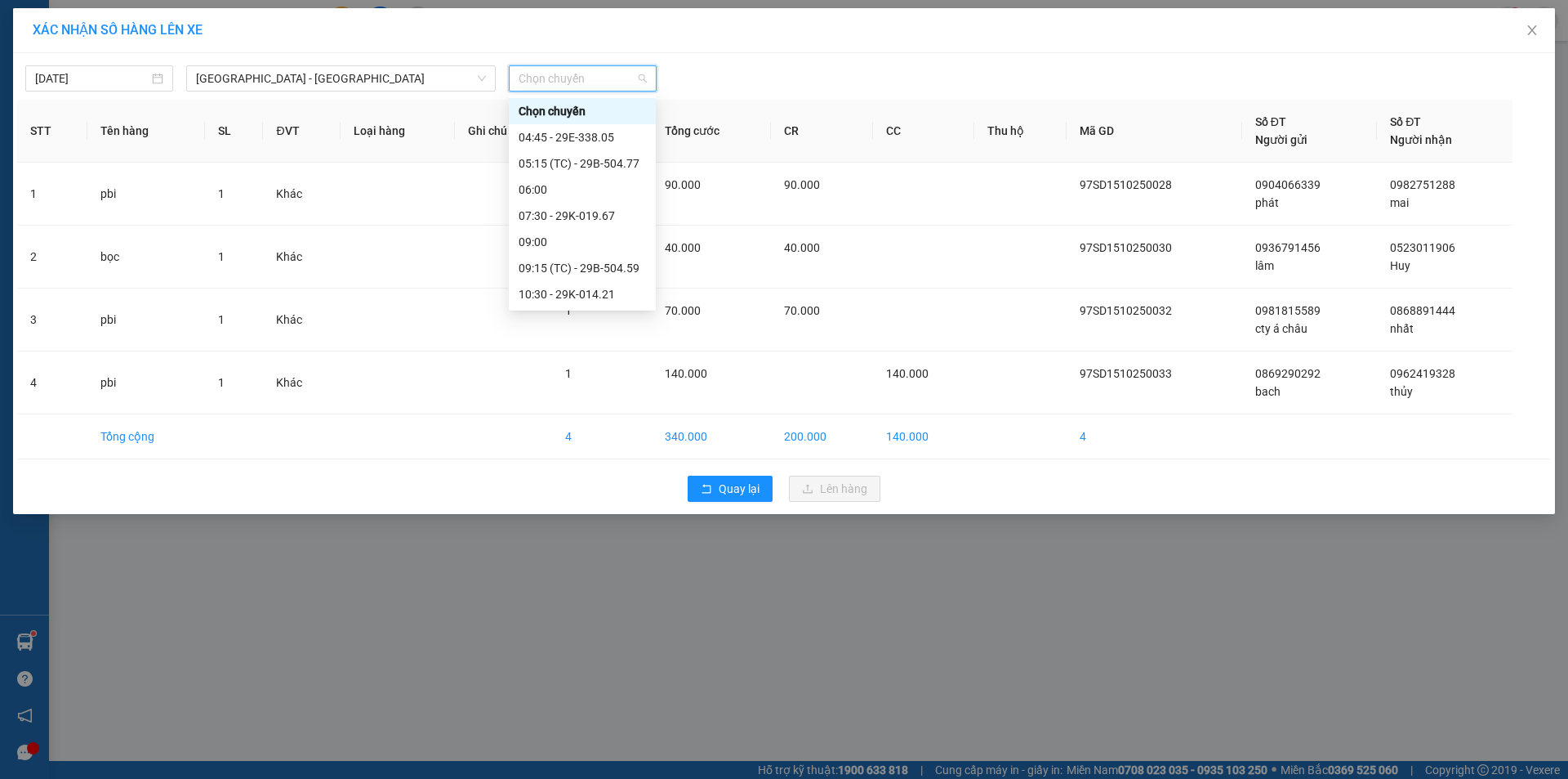
click at [574, 442] on div "18:00 - 29K-019.67" at bounding box center [582, 451] width 128 height 18
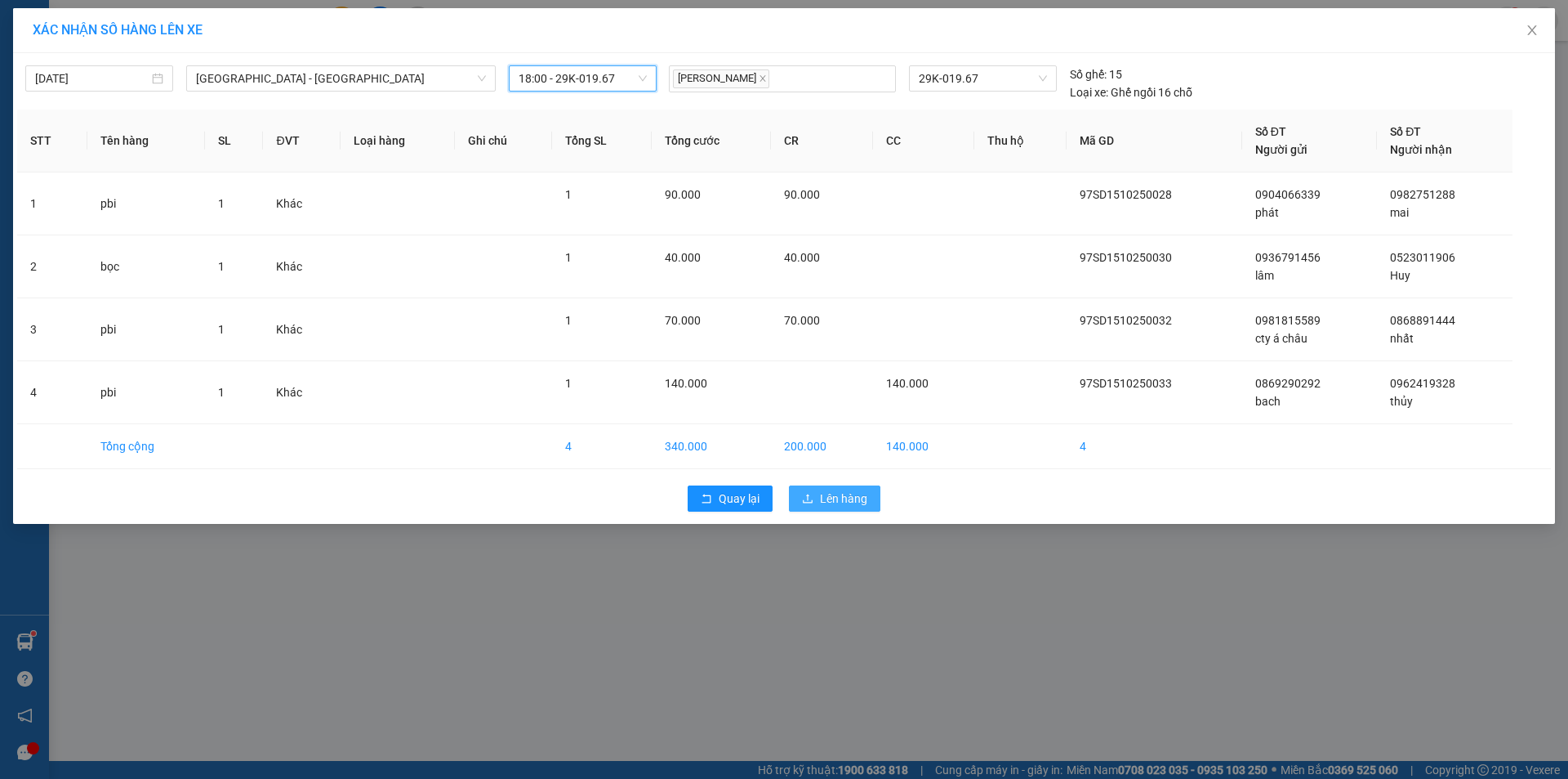
click at [847, 498] on span "Lên hàng" at bounding box center [844, 498] width 47 height 18
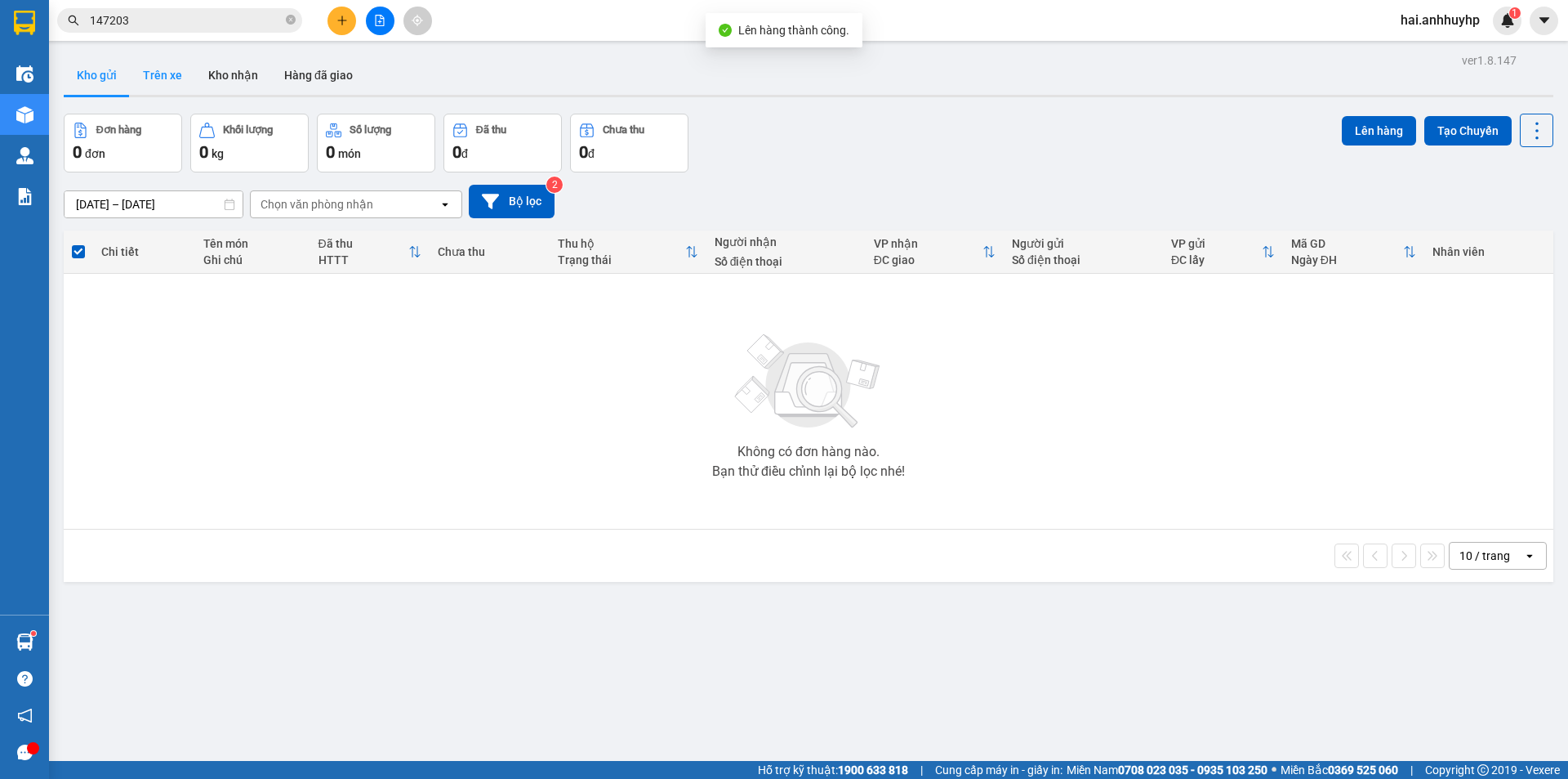
click at [153, 71] on button "Trên xe" at bounding box center [162, 75] width 65 height 39
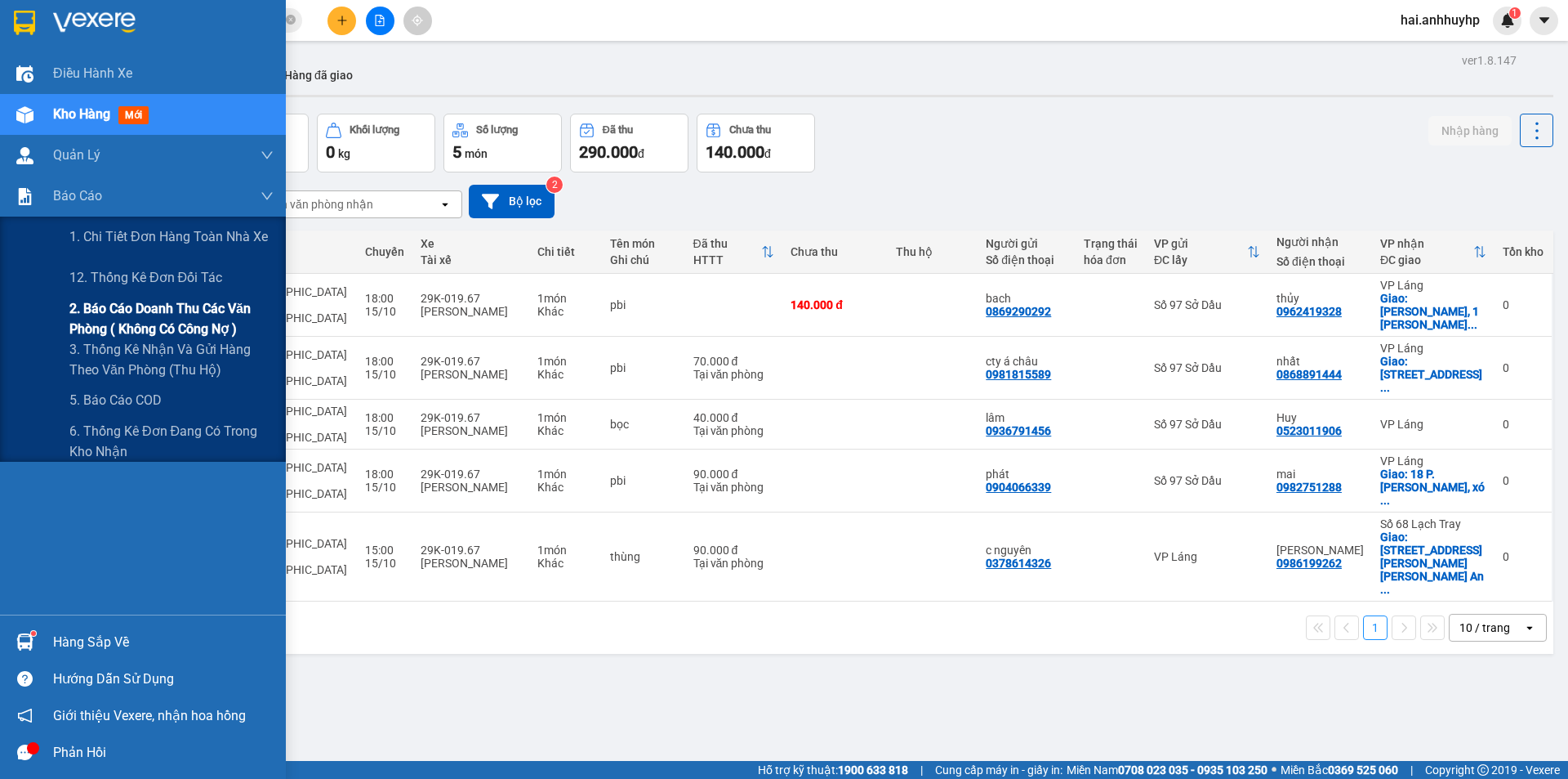
click at [153, 318] on span "2. Báo cáo doanh thu các văn phòng ( không có công nợ )" at bounding box center [171, 318] width 204 height 41
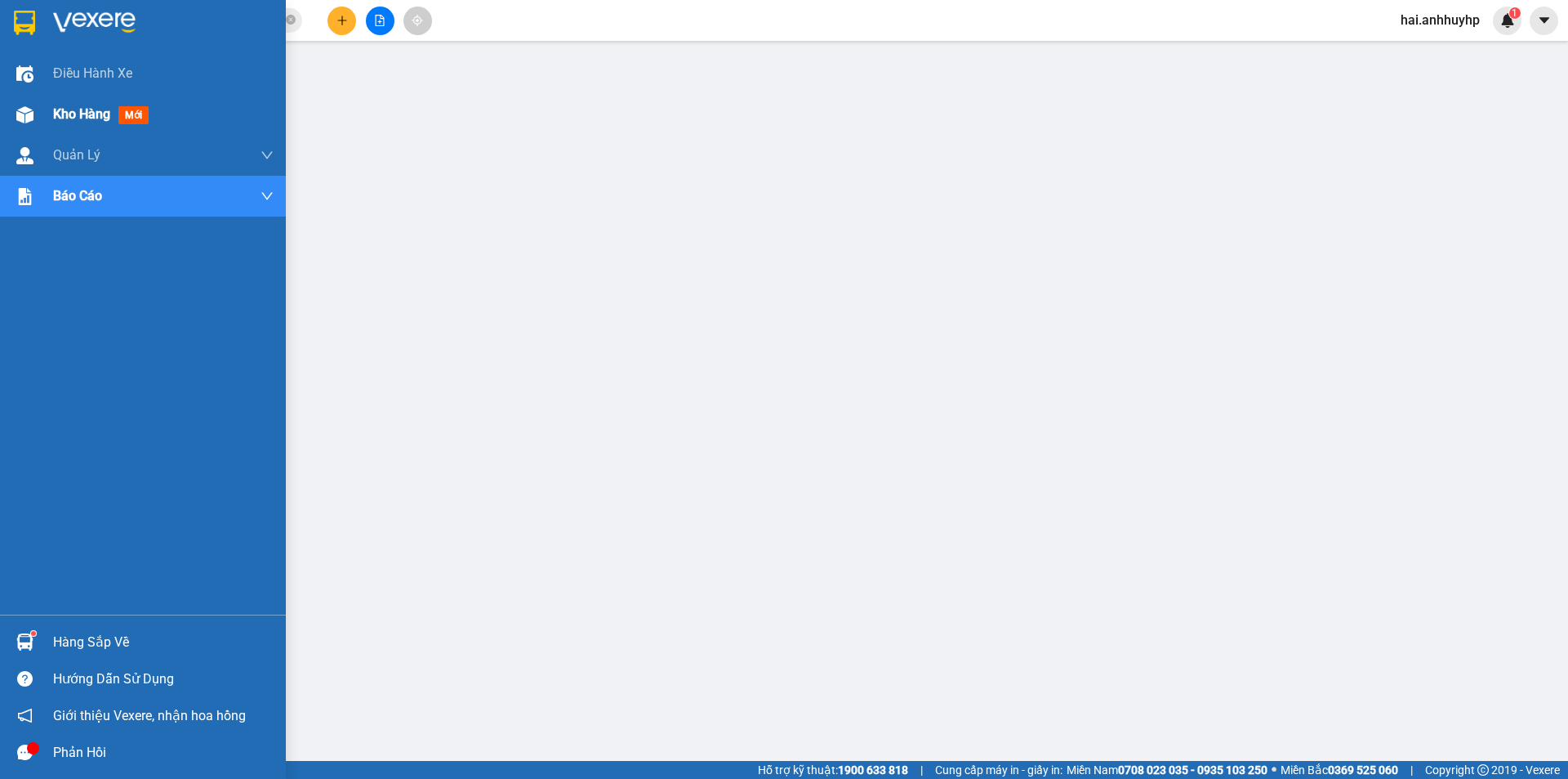
click at [35, 111] on div at bounding box center [25, 114] width 28 height 28
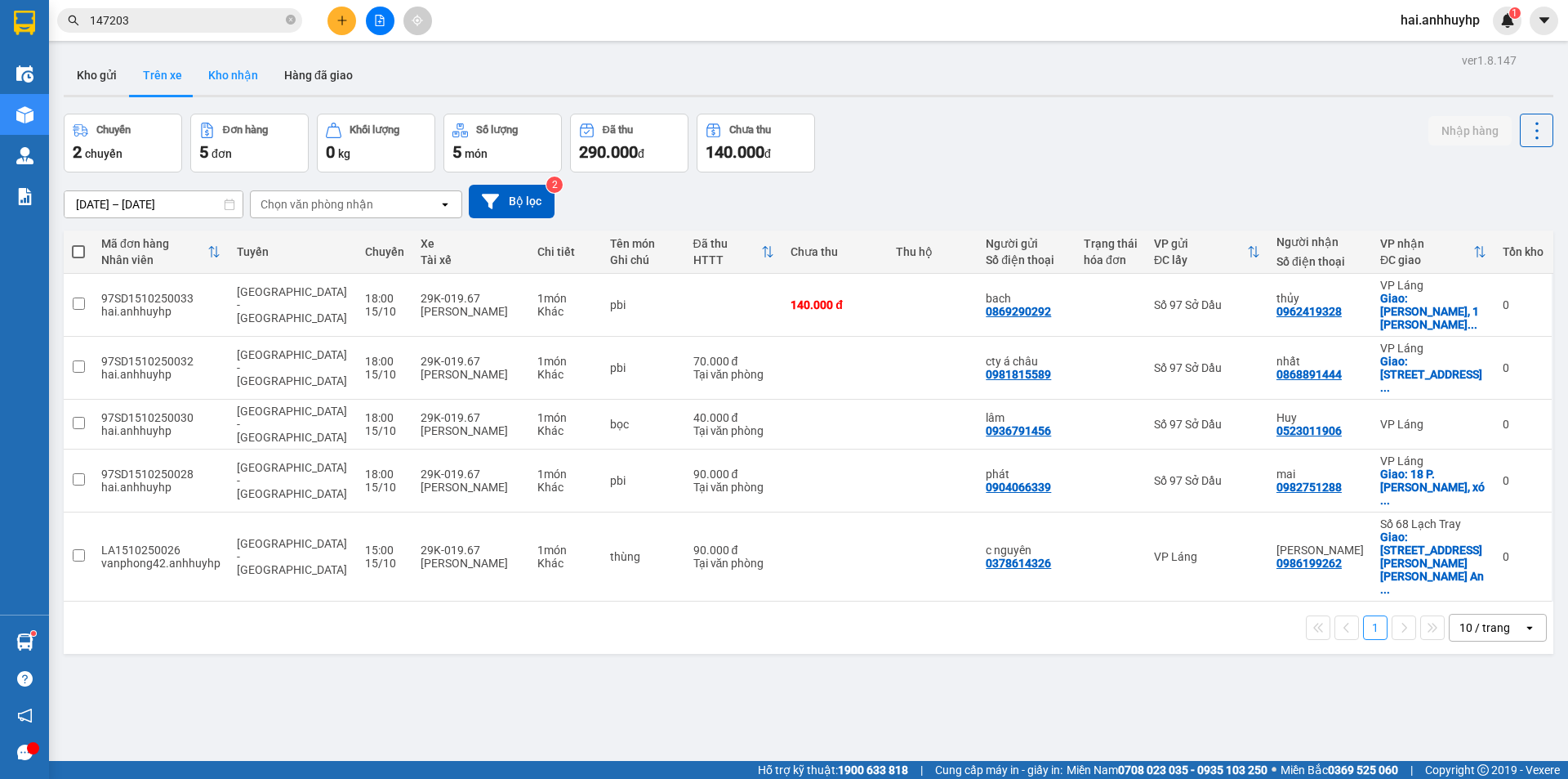
click at [196, 74] on button "Kho nhận" at bounding box center [233, 75] width 76 height 39
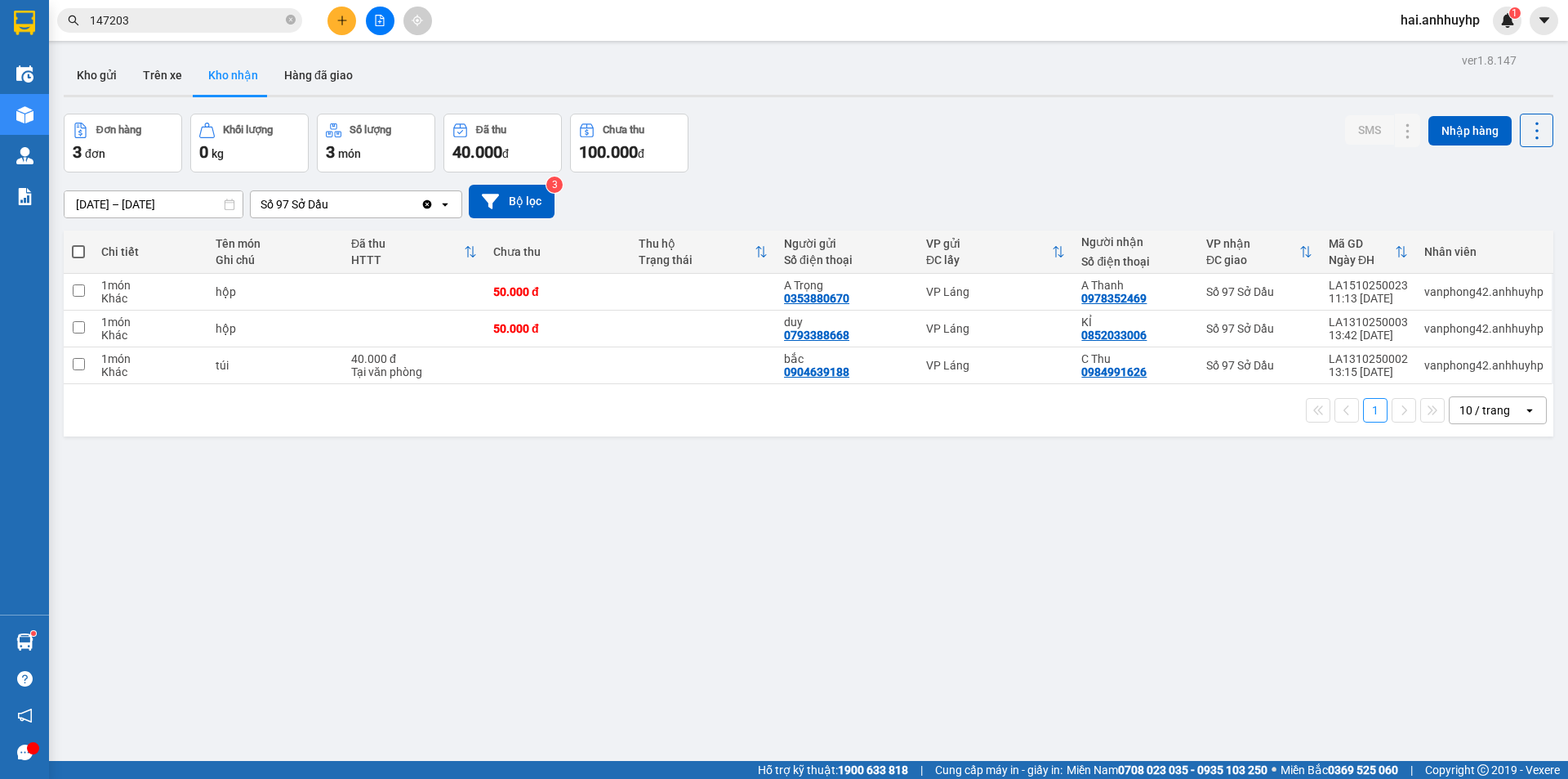
click at [346, 207] on div "Số 97 Sở Dầu" at bounding box center [336, 204] width 170 height 26
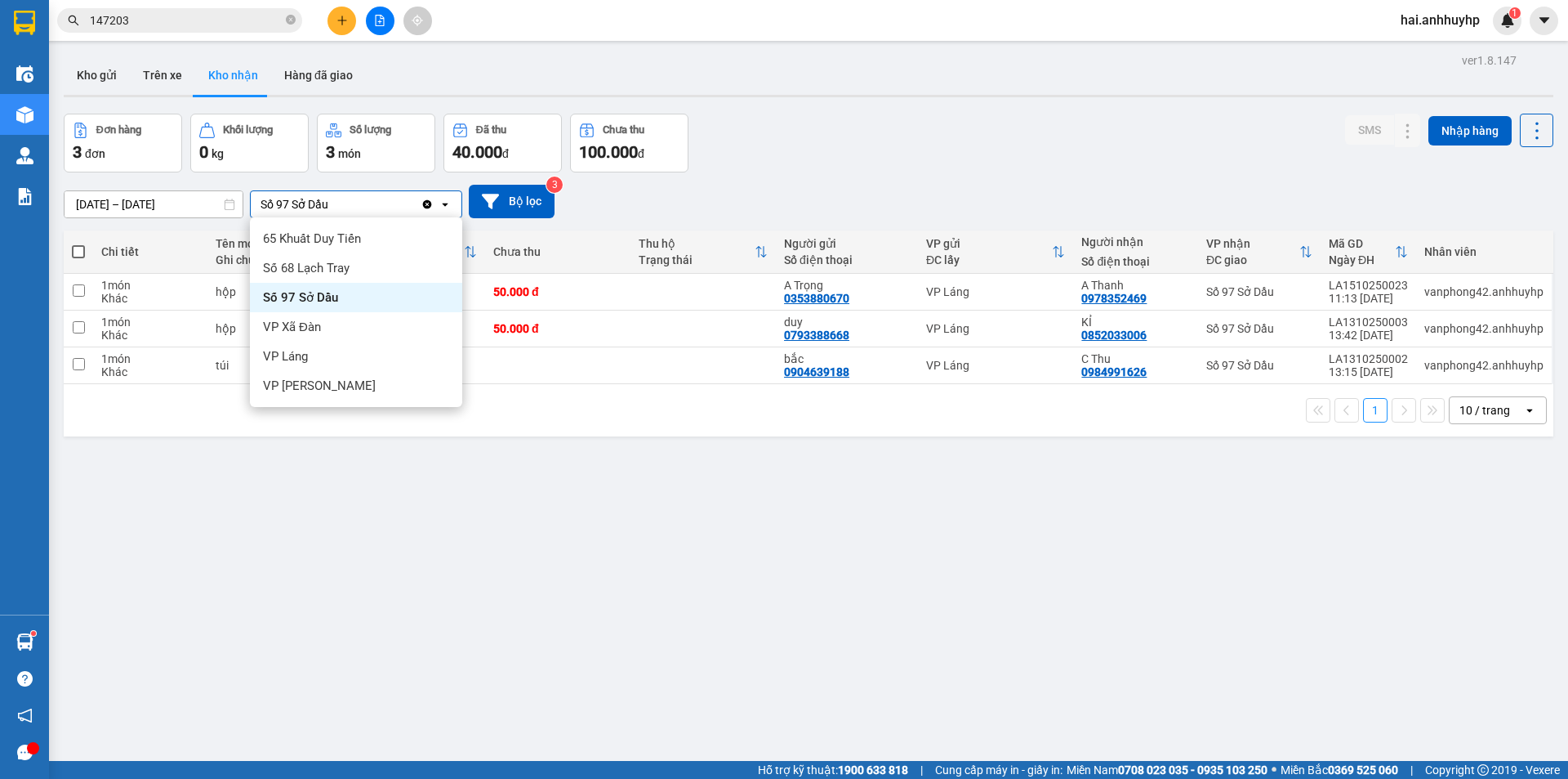
click at [410, 563] on div "ver 1.8.147 Kho gửi Trên xe Kho nhận Hàng đã giao Đơn hàng 3 đơn Khối lượng 0 k…" at bounding box center [808, 439] width 1503 height 779
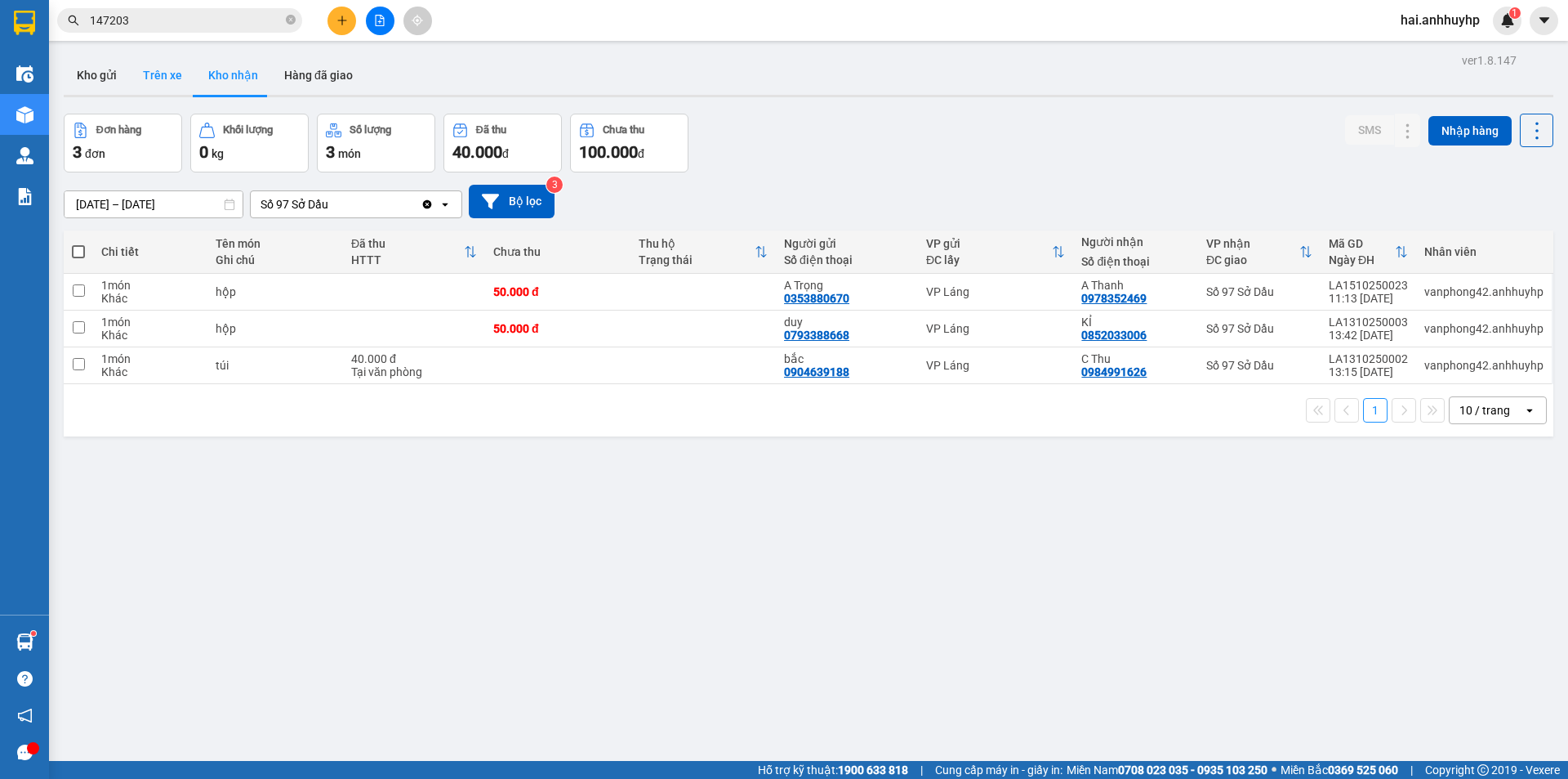
click at [149, 67] on button "Trên xe" at bounding box center [162, 75] width 65 height 39
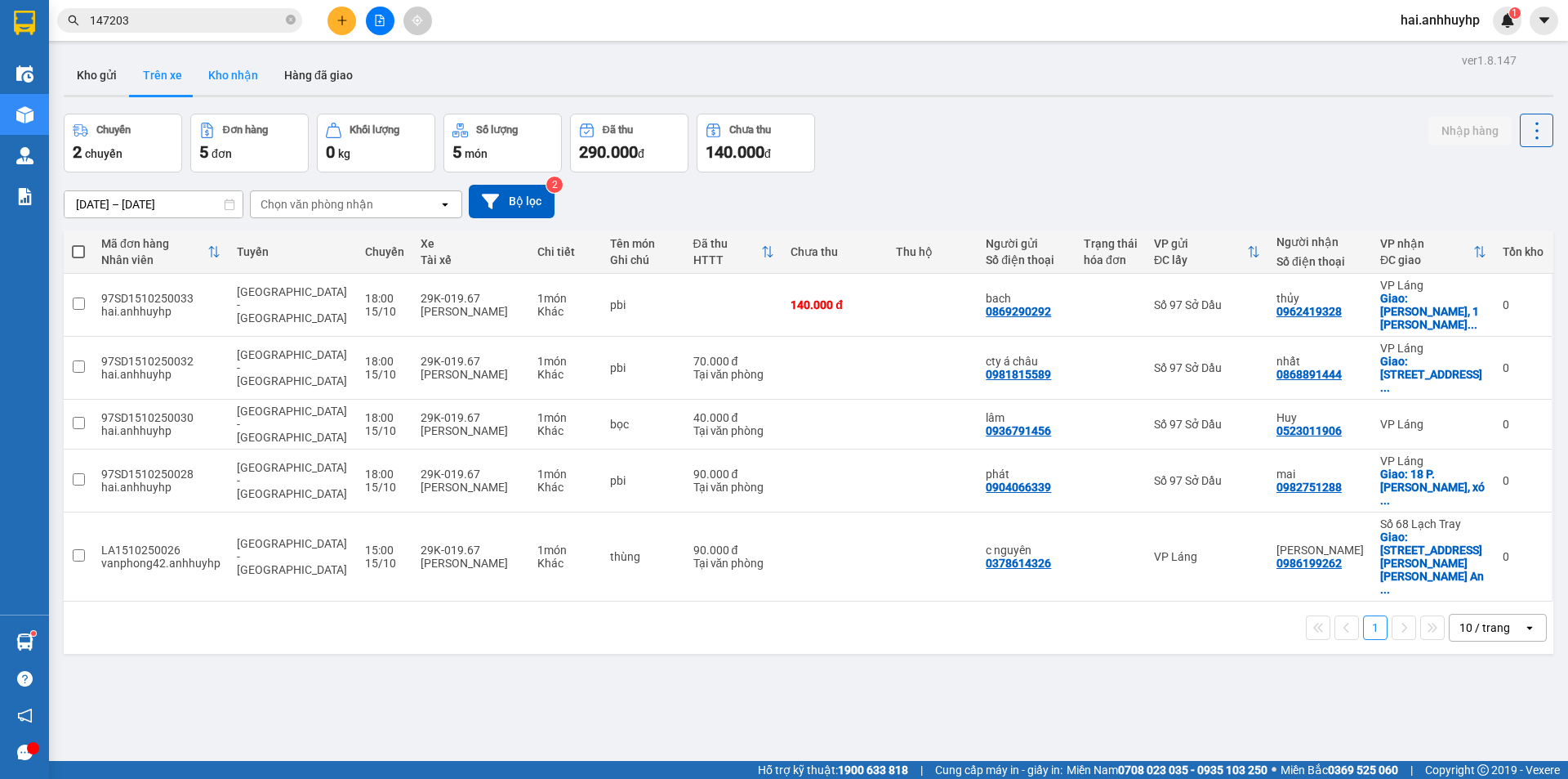
click at [219, 77] on button "Kho nhận" at bounding box center [233, 75] width 76 height 39
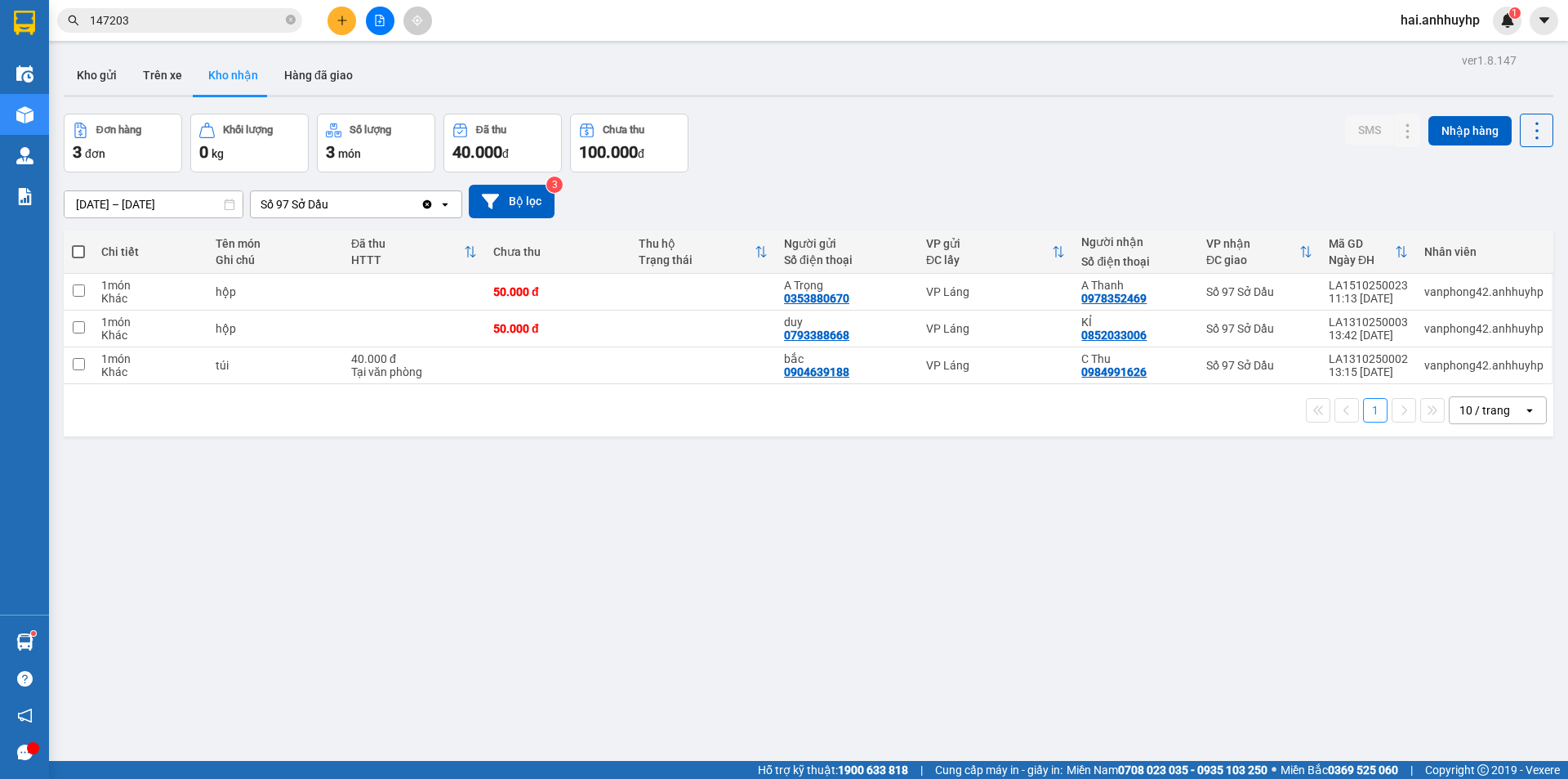
click at [333, 200] on div "Số 97 Sở Dầu" at bounding box center [336, 204] width 170 height 26
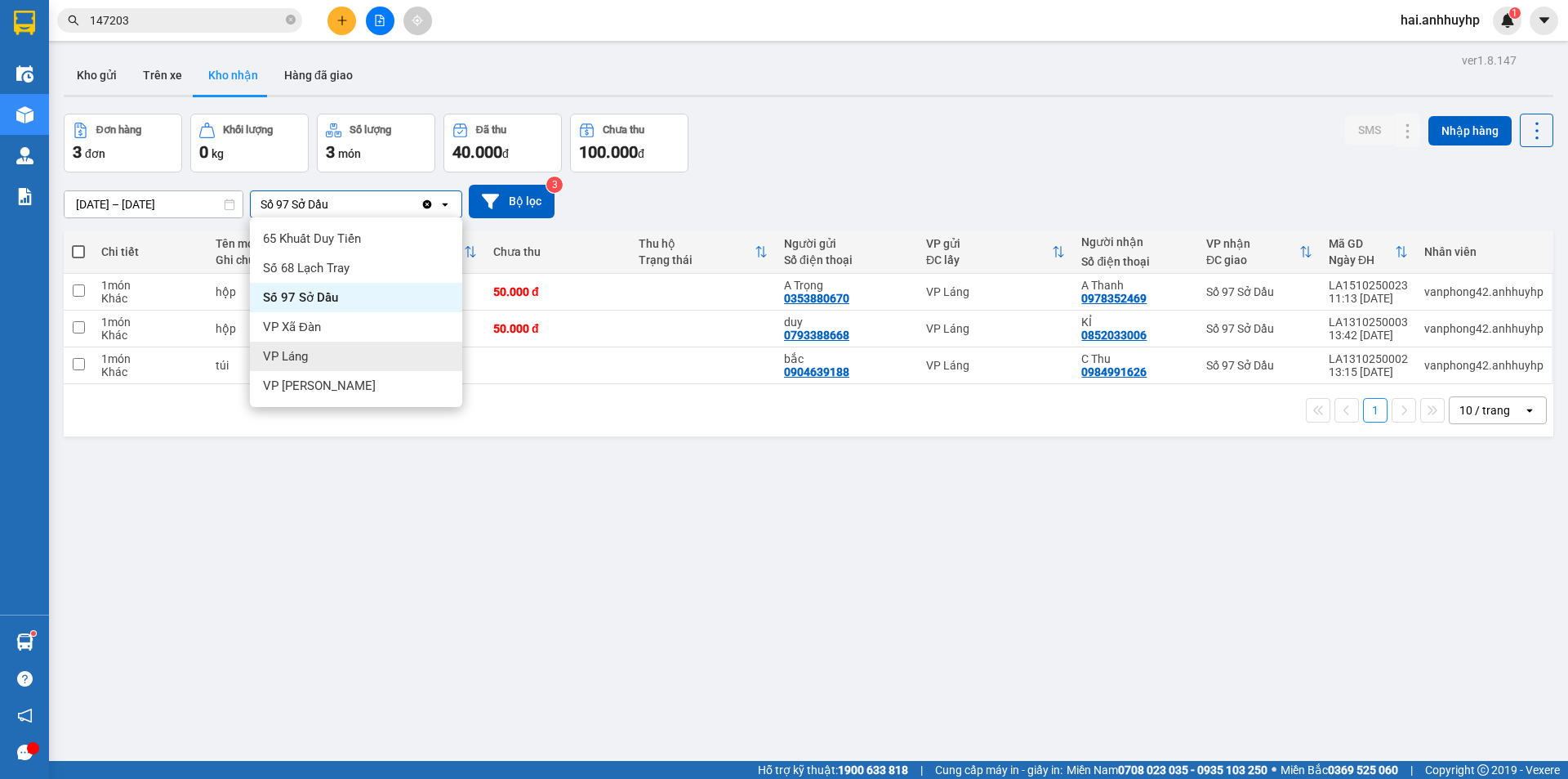
click at [301, 358] on span "VP Láng" at bounding box center [285, 355] width 45 height 16
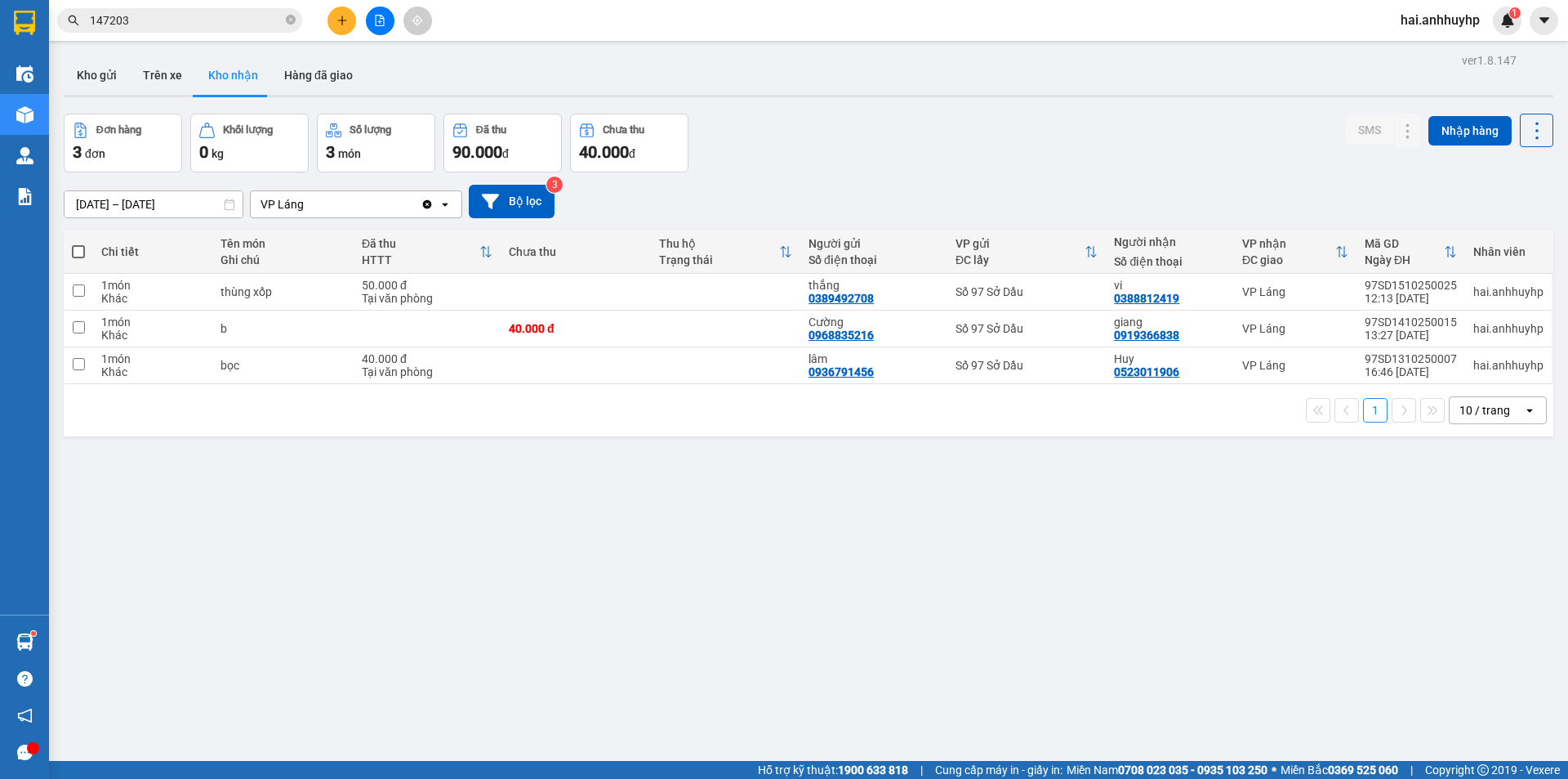
click at [305, 210] on input "Selected VP Láng." at bounding box center [306, 203] width 2 height 16
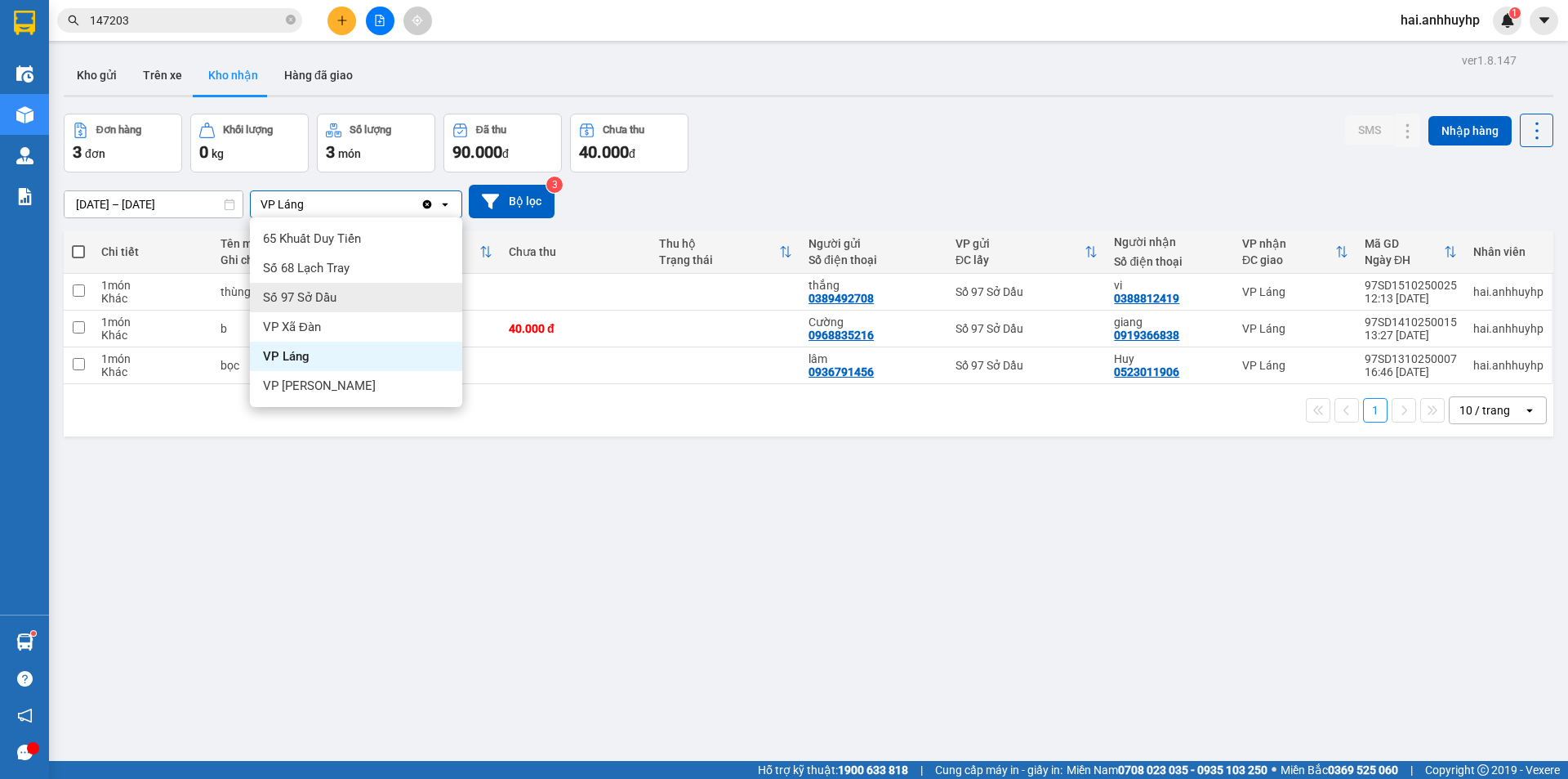
click at [299, 303] on span "Số 97 Sở Dầu" at bounding box center [300, 297] width 74 height 16
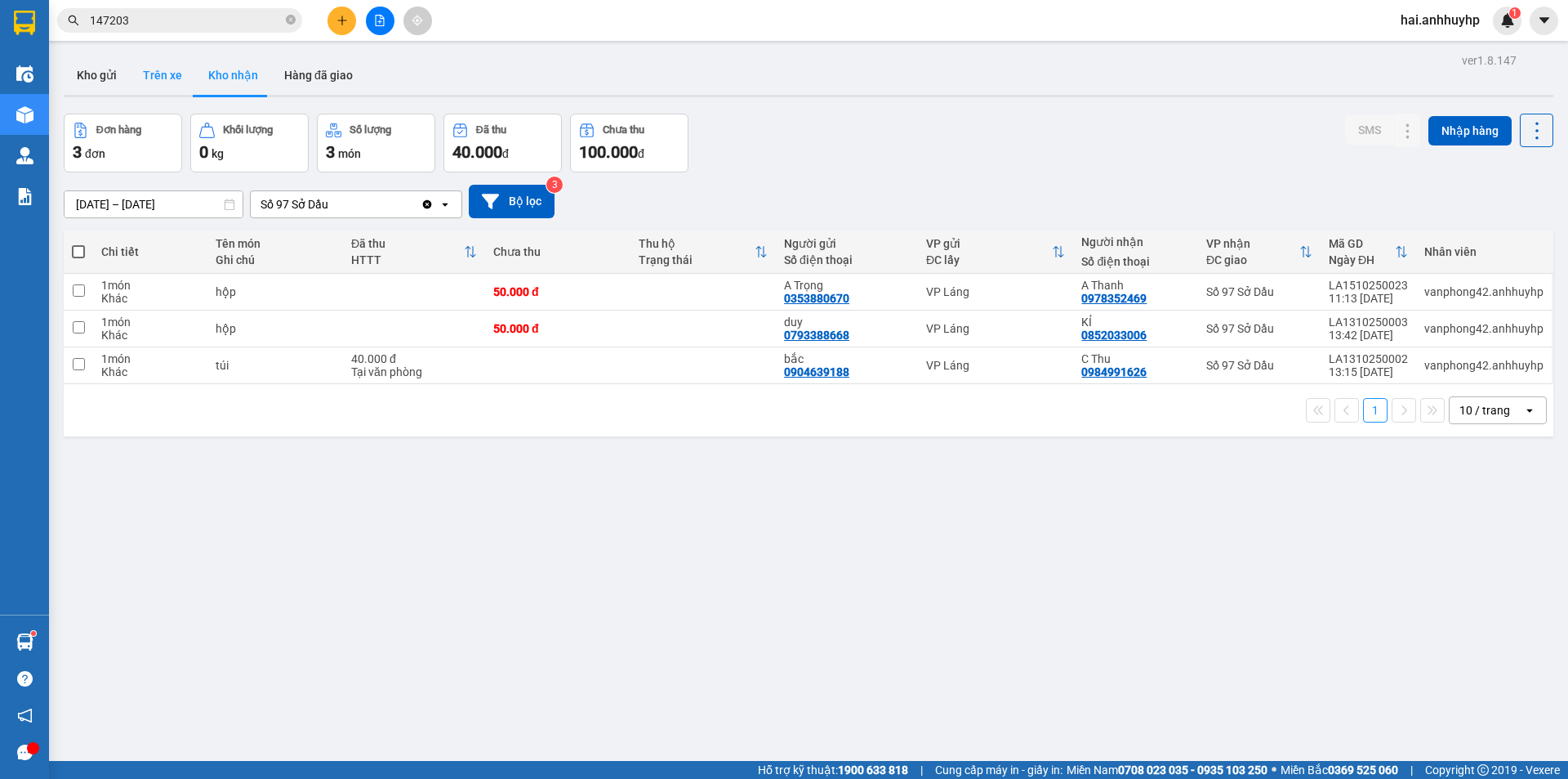
click at [160, 78] on button "Trên xe" at bounding box center [162, 75] width 65 height 39
